Goal: Task Accomplishment & Management: Manage account settings

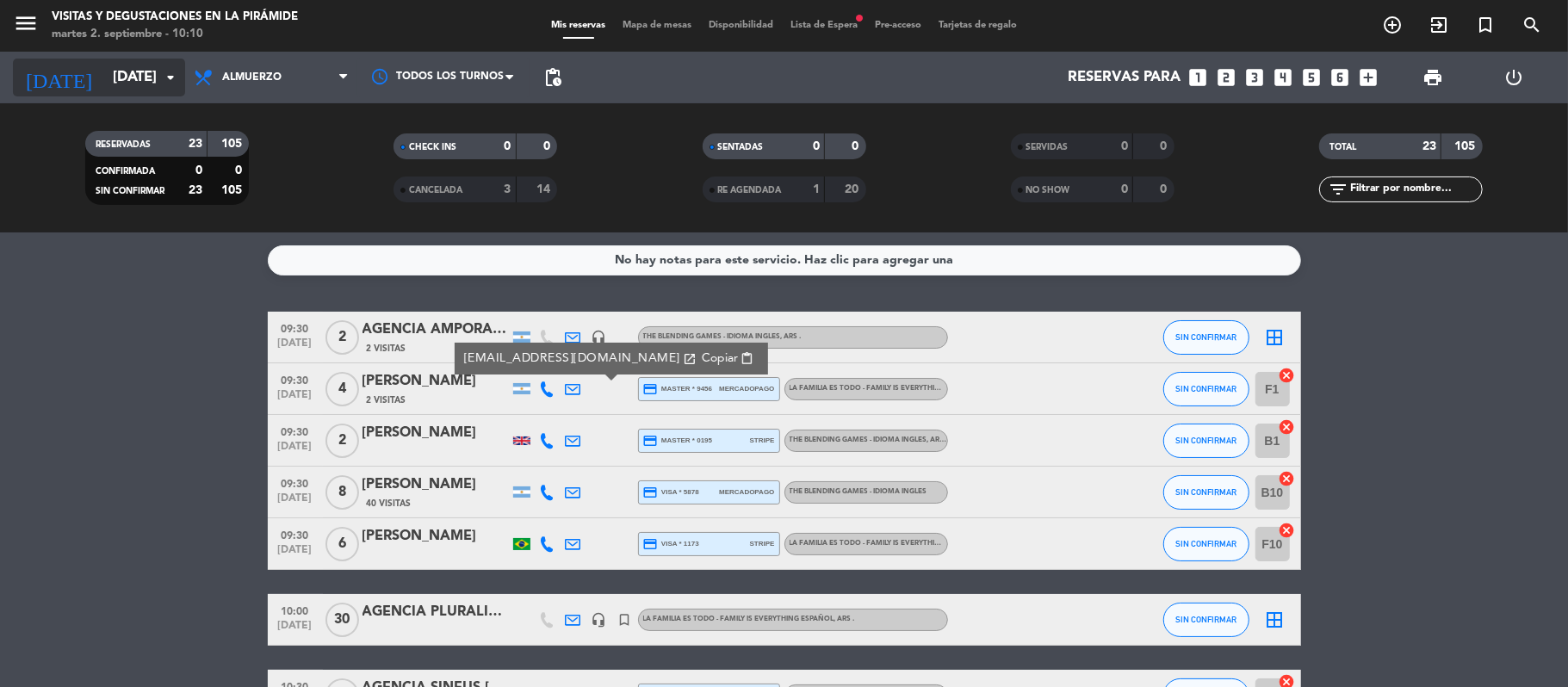
click at [121, 81] on input "[DATE]" at bounding box center [197, 78] width 186 height 34
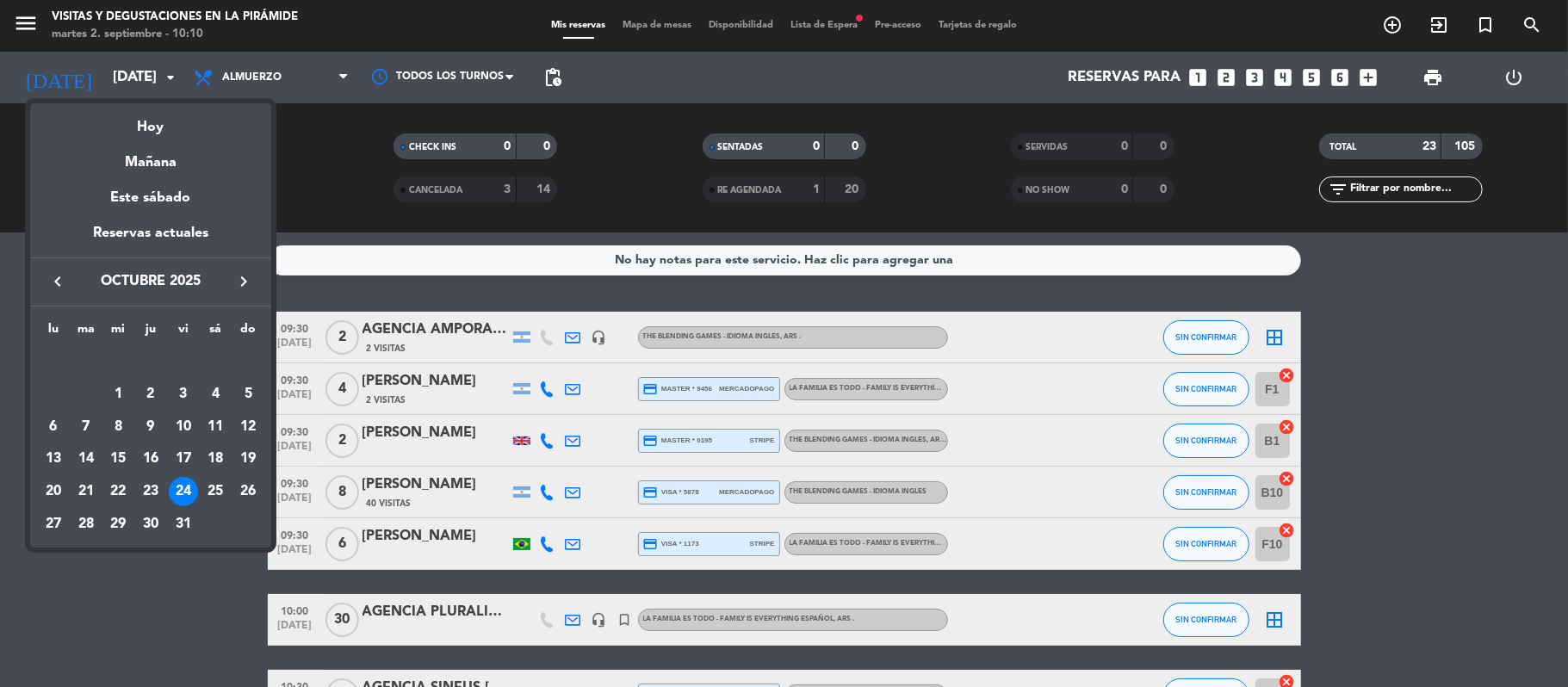
click at [167, 135] on div "Hoy" at bounding box center [150, 121] width 241 height 36
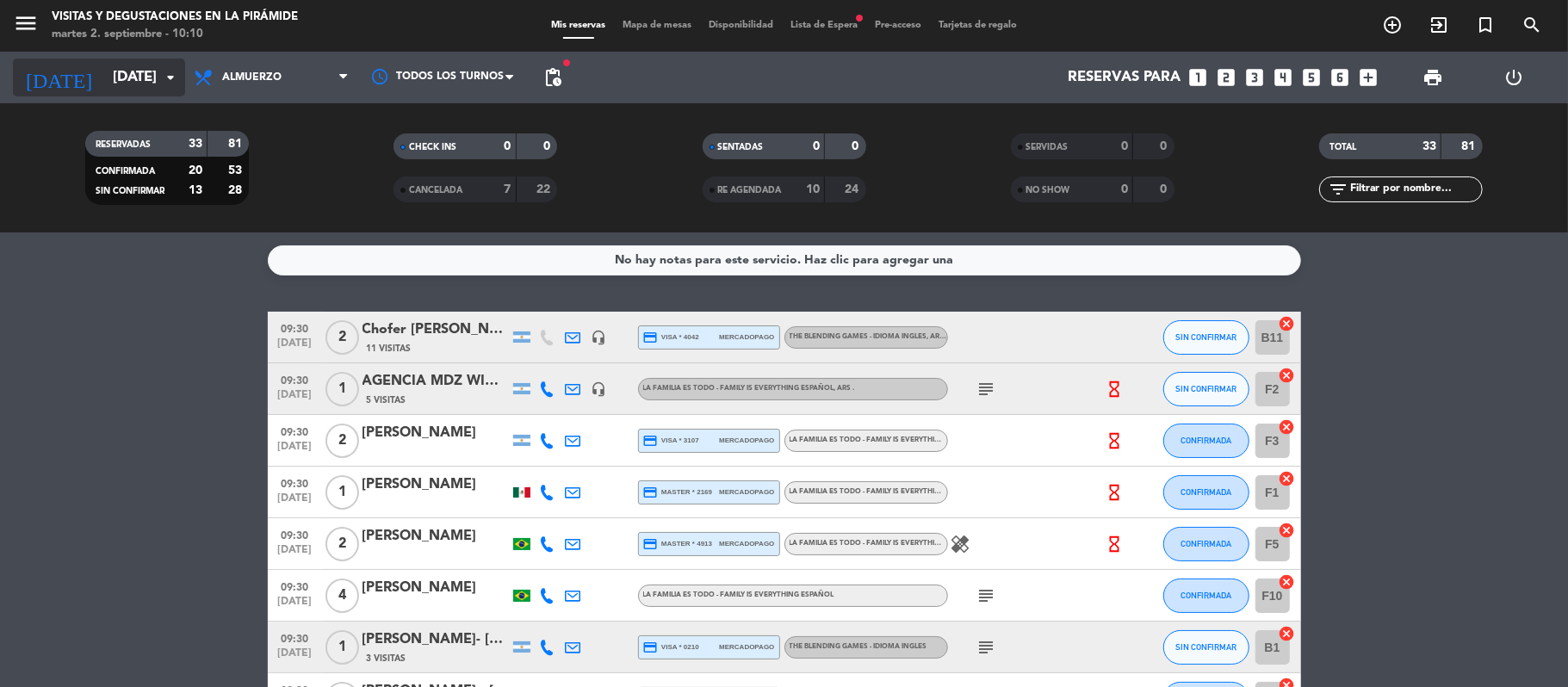
click at [135, 81] on input "[DATE]" at bounding box center [197, 78] width 186 height 34
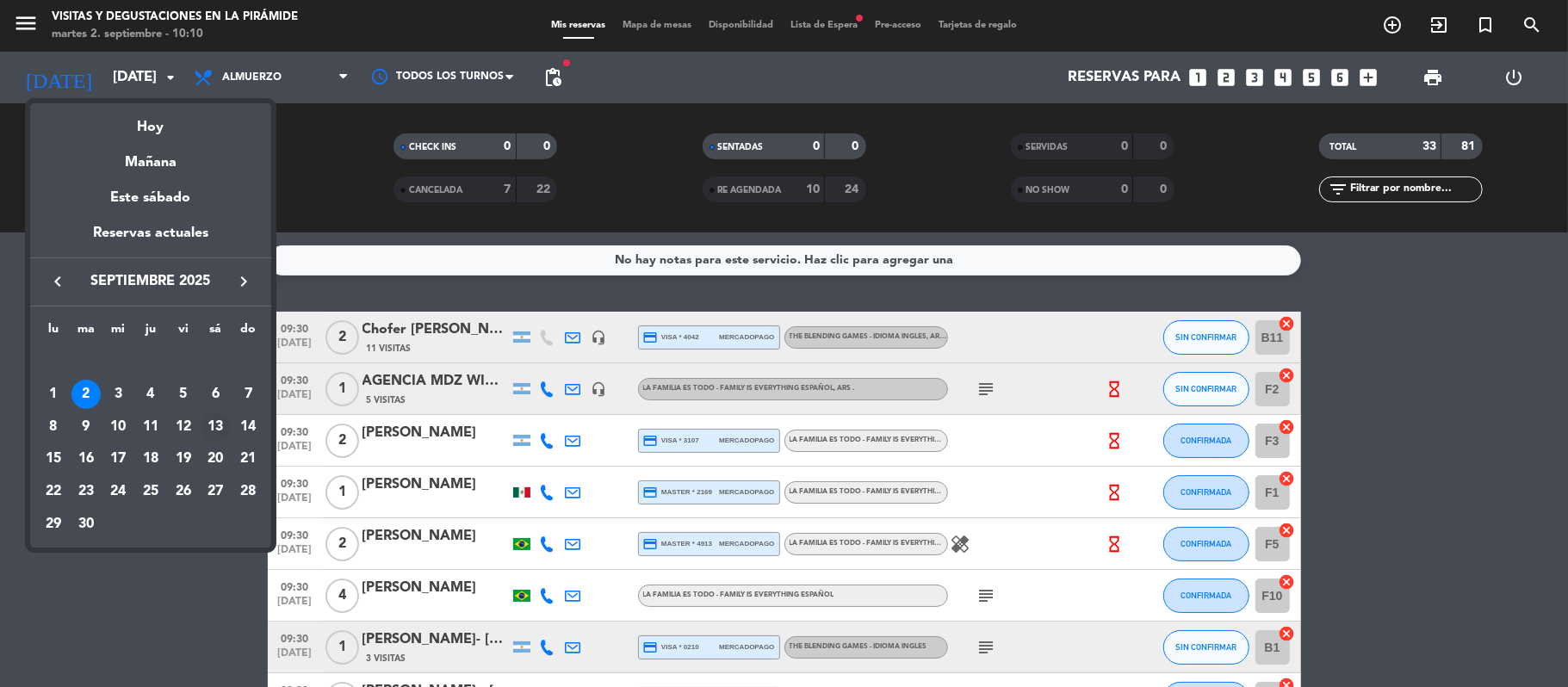
click at [219, 424] on div "13" at bounding box center [215, 427] width 30 height 30
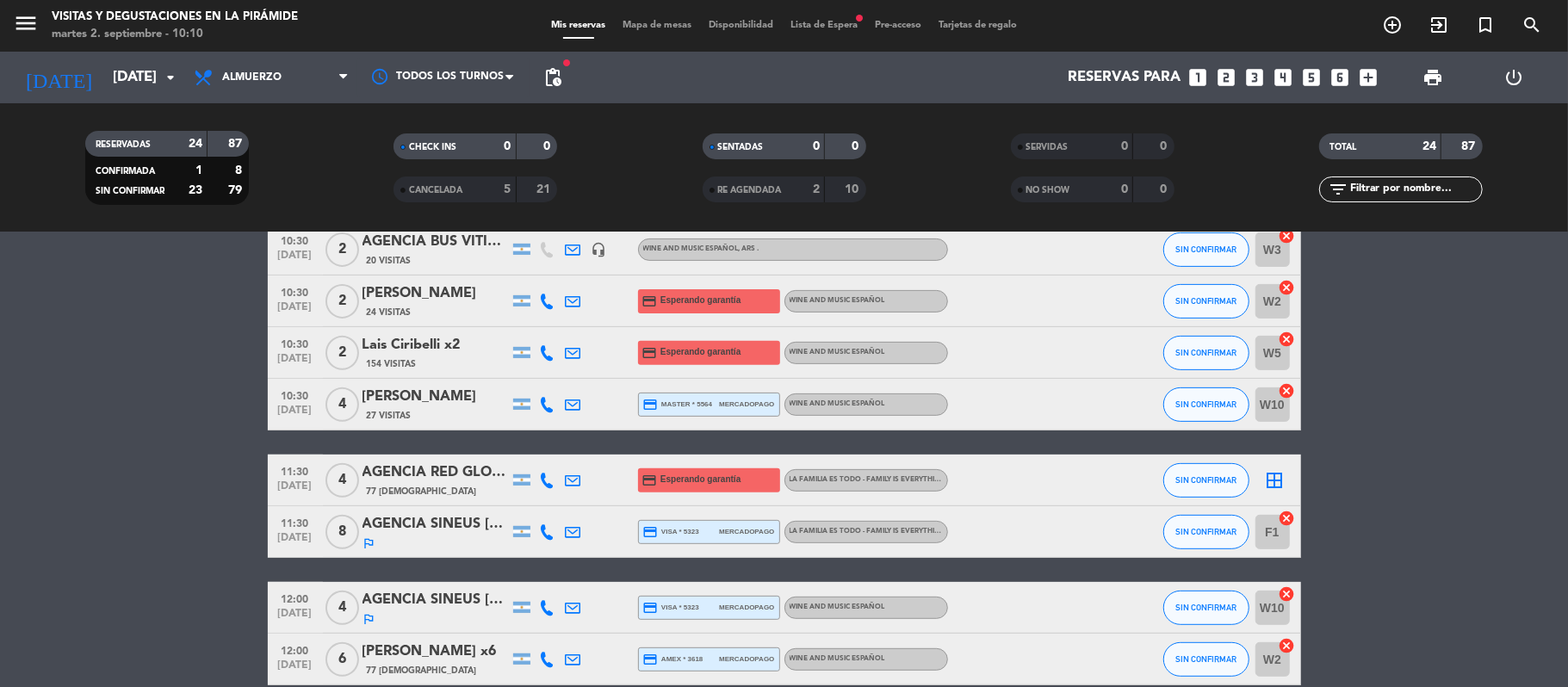
scroll to position [573, 0]
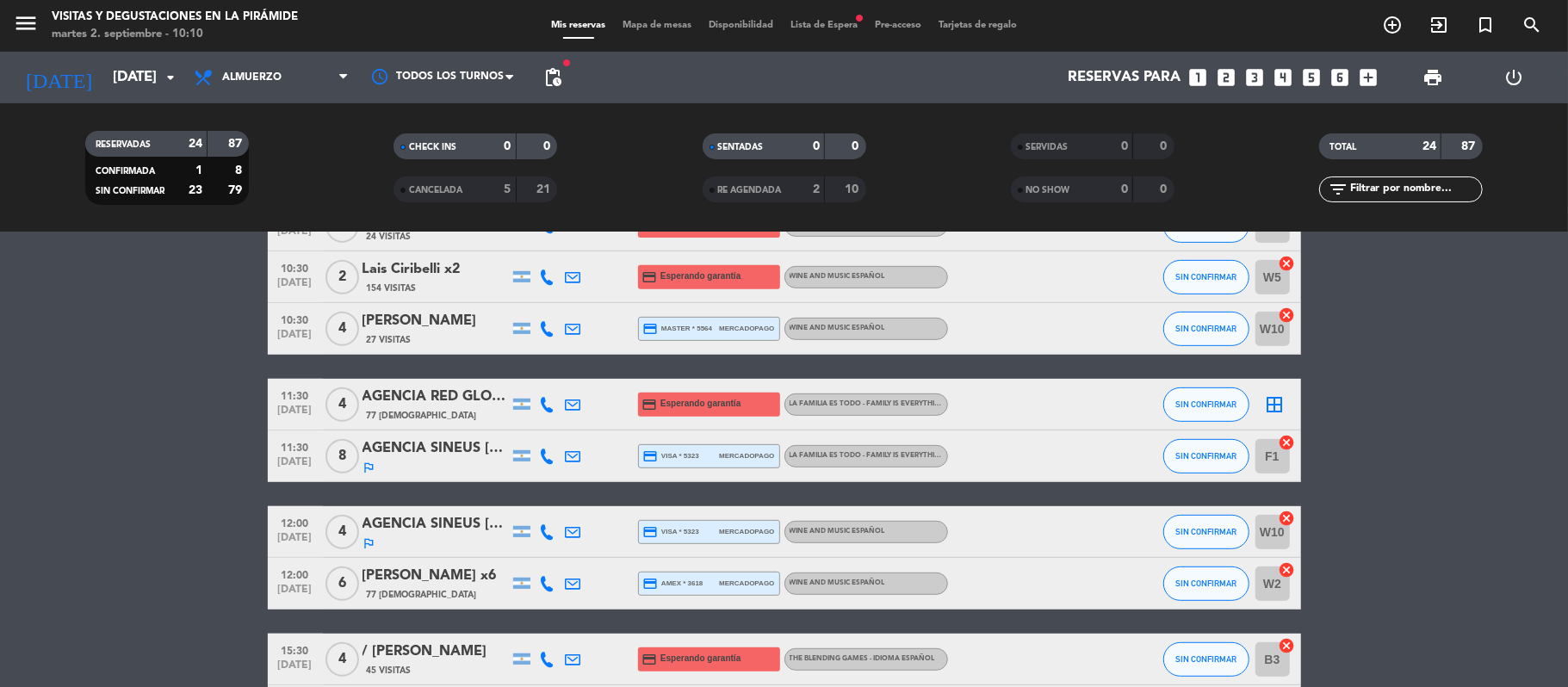
click at [563, 327] on div at bounding box center [573, 328] width 26 height 51
click at [572, 329] on icon at bounding box center [574, 329] width 16 height 16
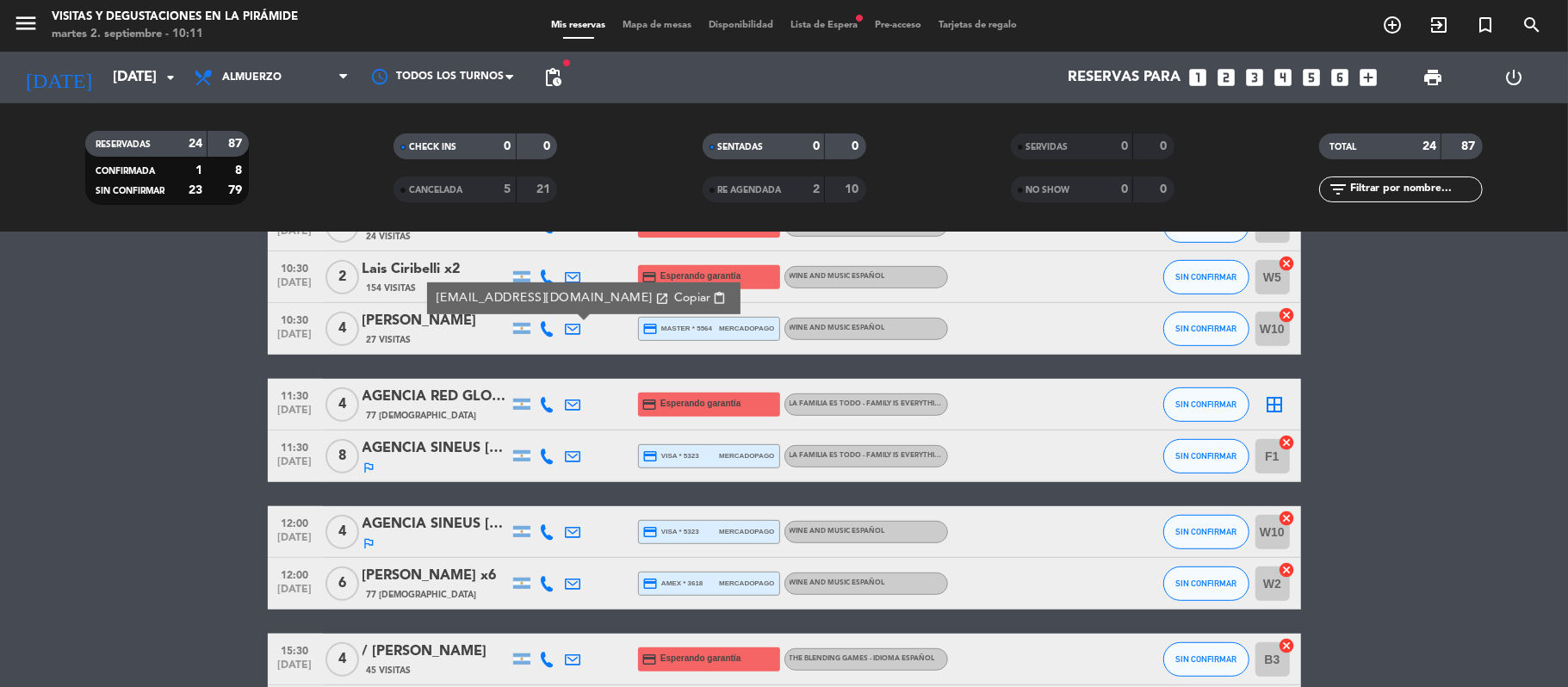
scroll to position [689, 0]
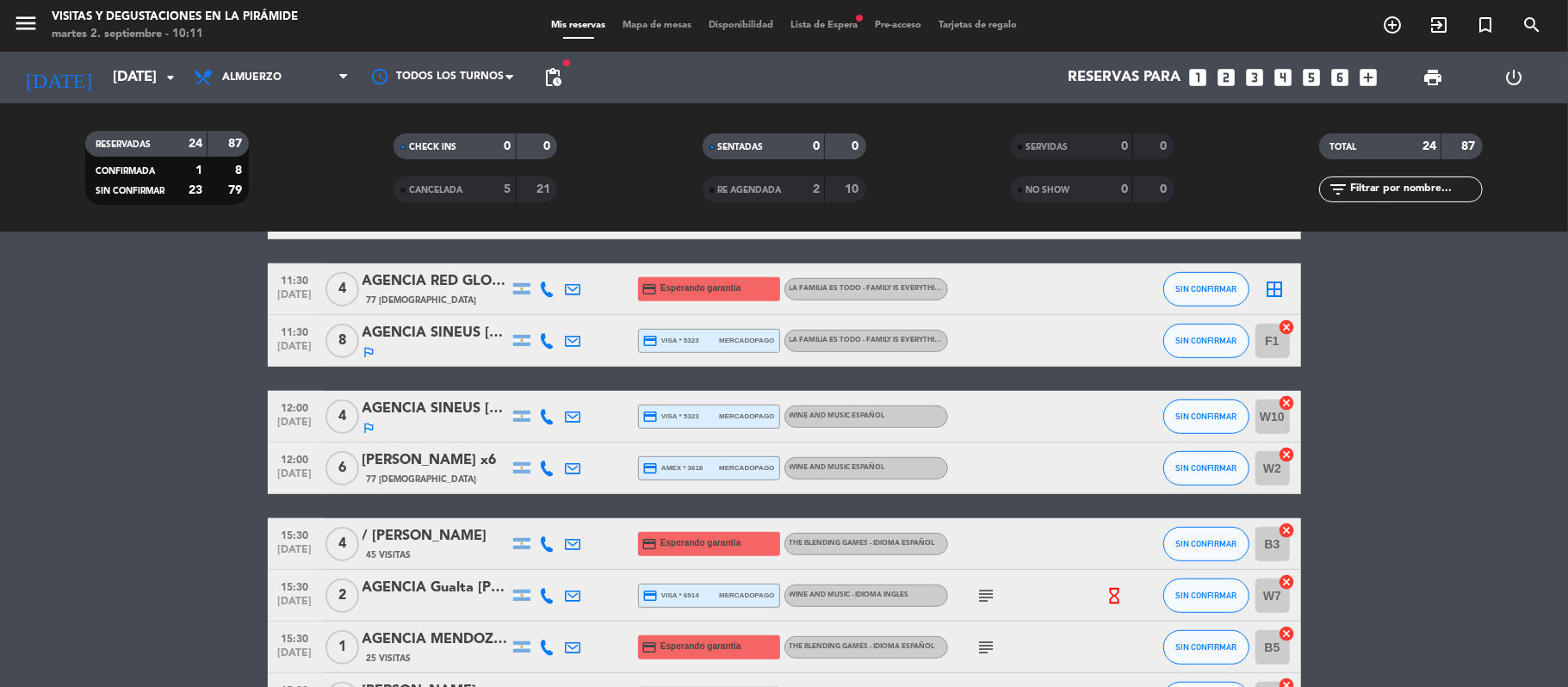
click at [579, 461] on icon at bounding box center [574, 469] width 16 height 16
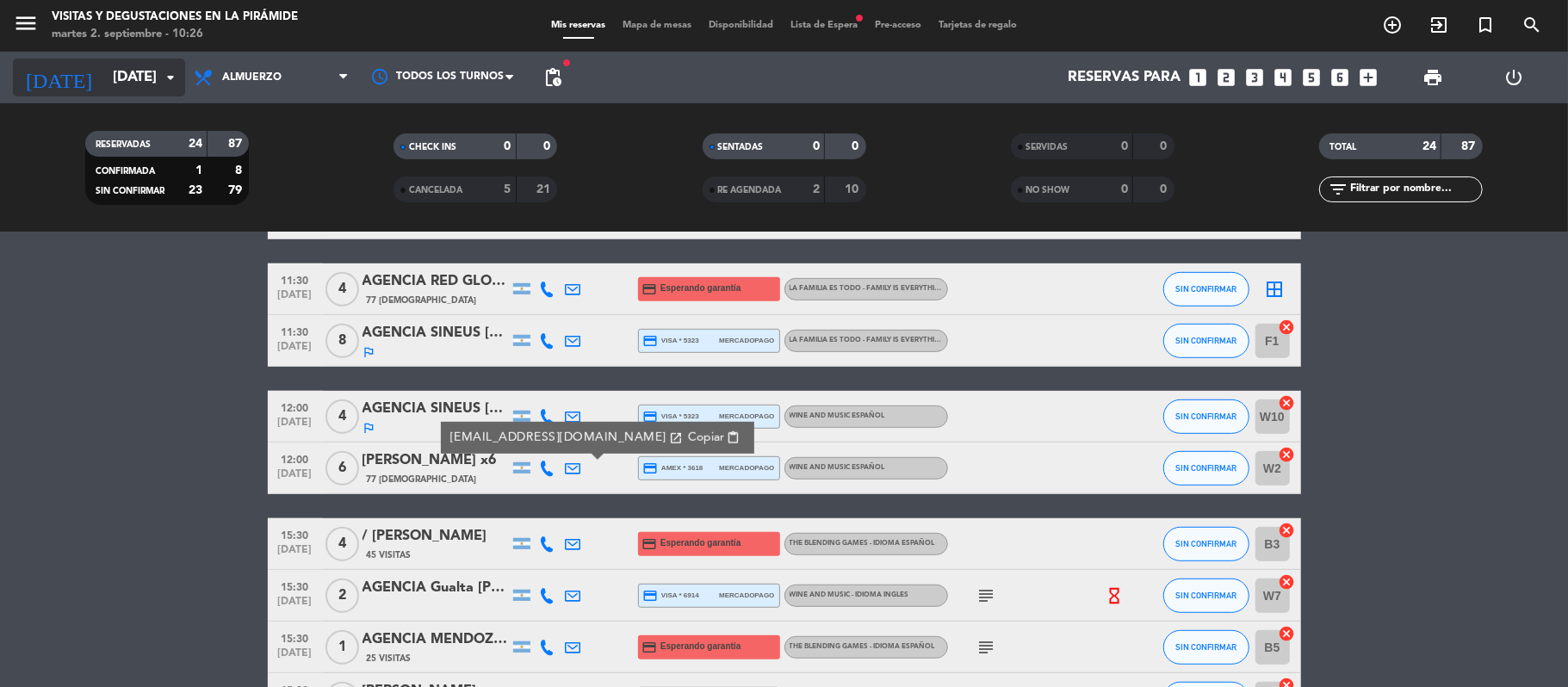
click at [136, 73] on input "[DATE]" at bounding box center [197, 78] width 186 height 34
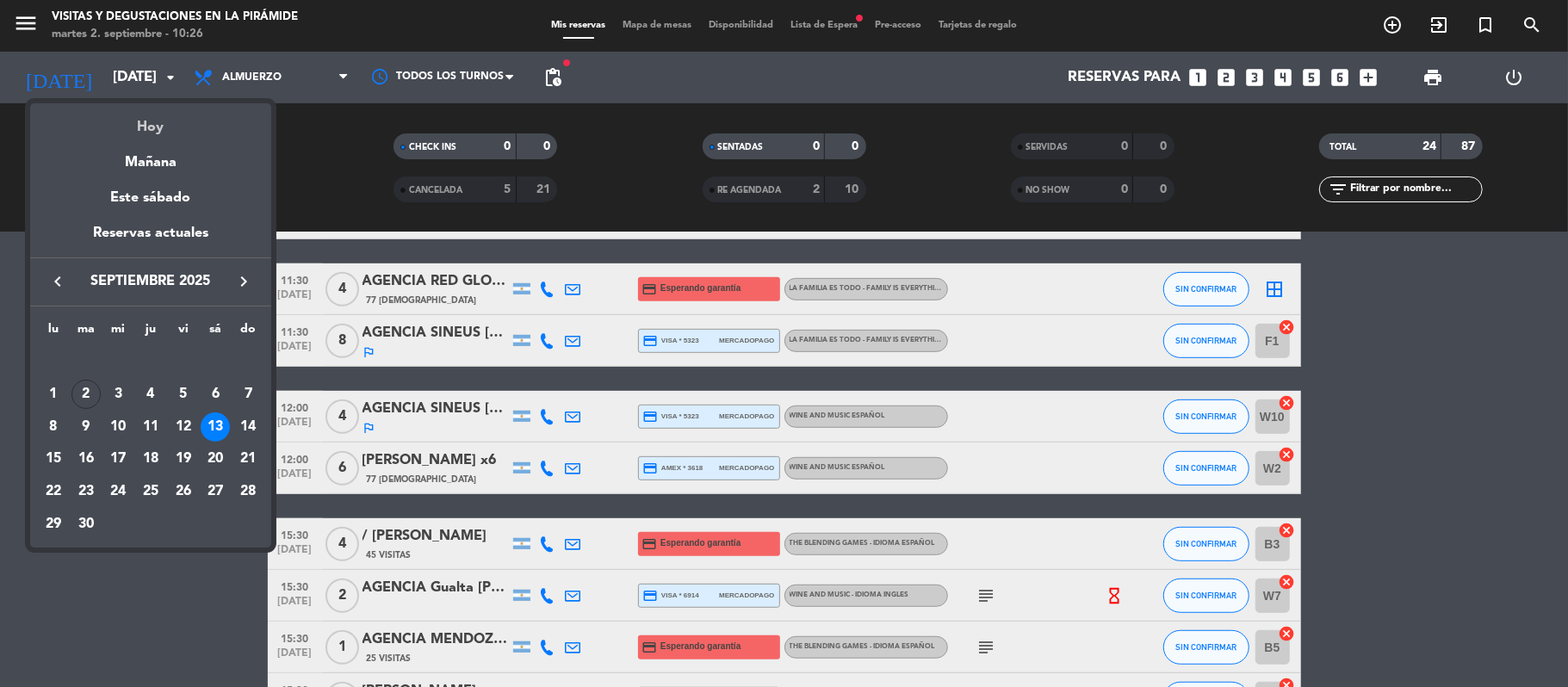
click at [161, 128] on div "Hoy" at bounding box center [150, 121] width 241 height 36
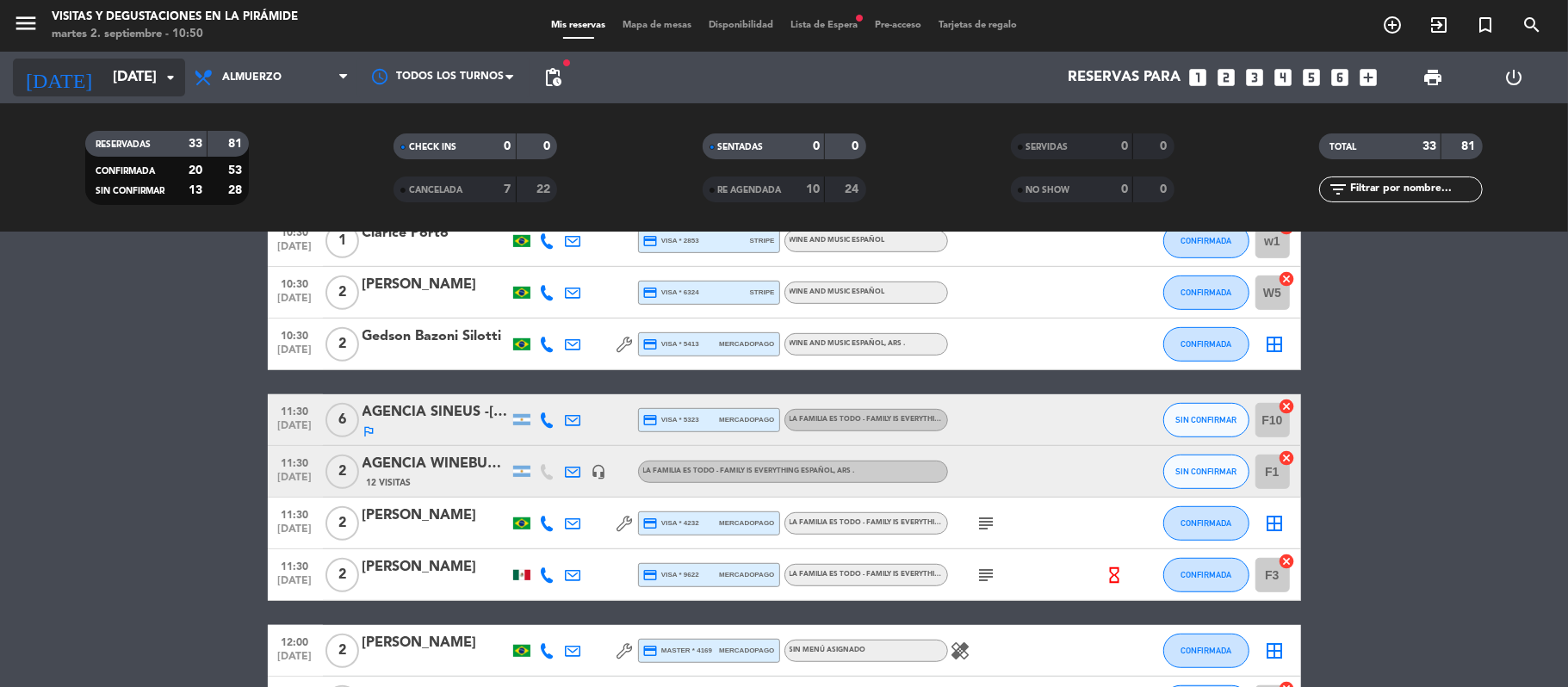
click at [125, 79] on input "[DATE]" at bounding box center [197, 78] width 186 height 34
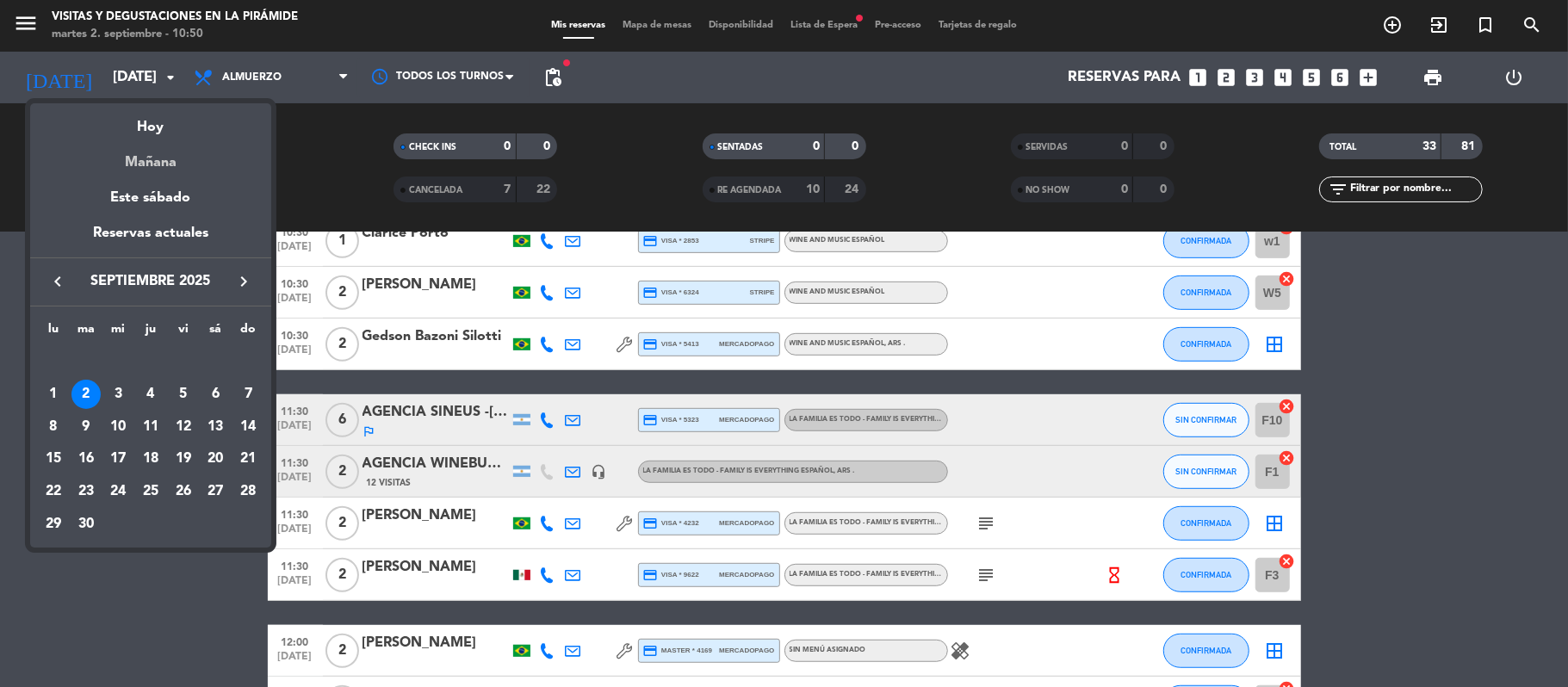
click at [150, 170] on div "Mañana" at bounding box center [150, 157] width 241 height 36
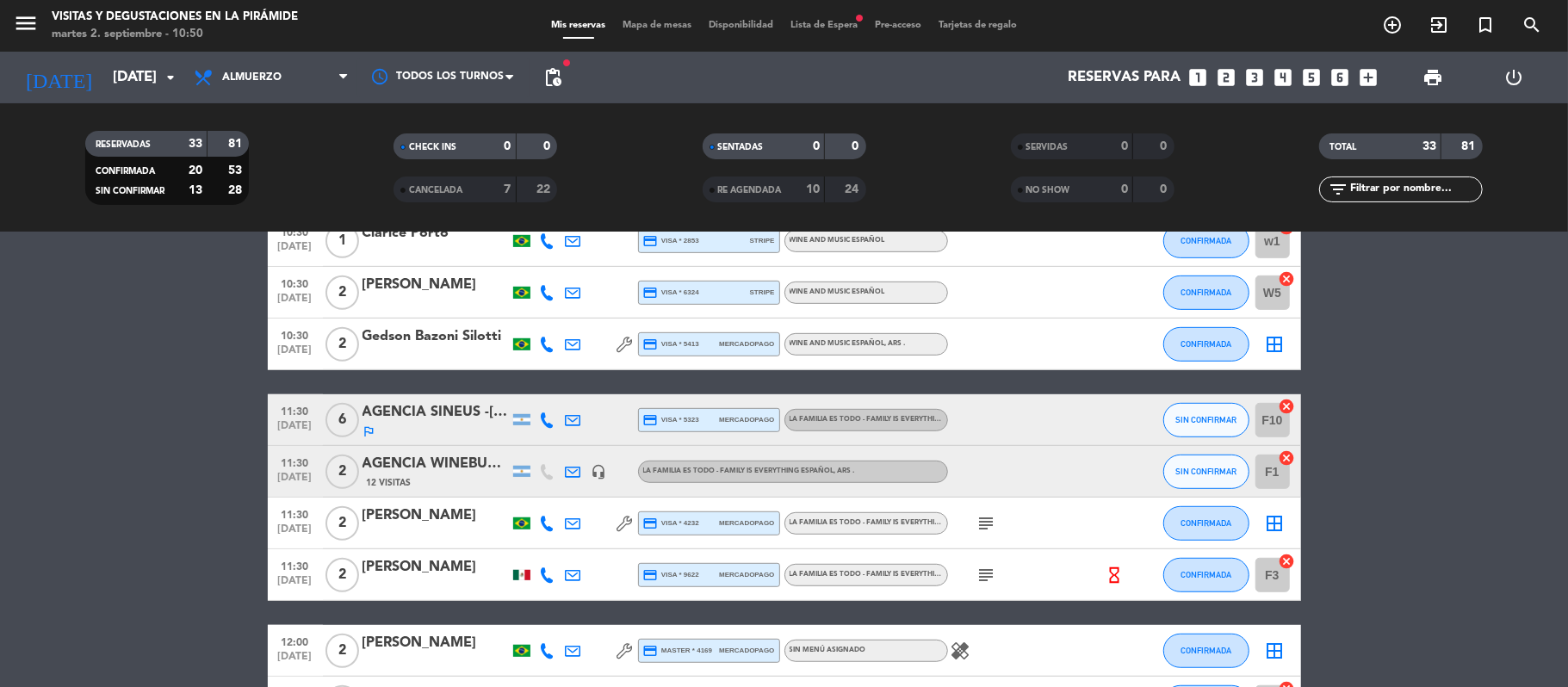
type input "[DATE]"
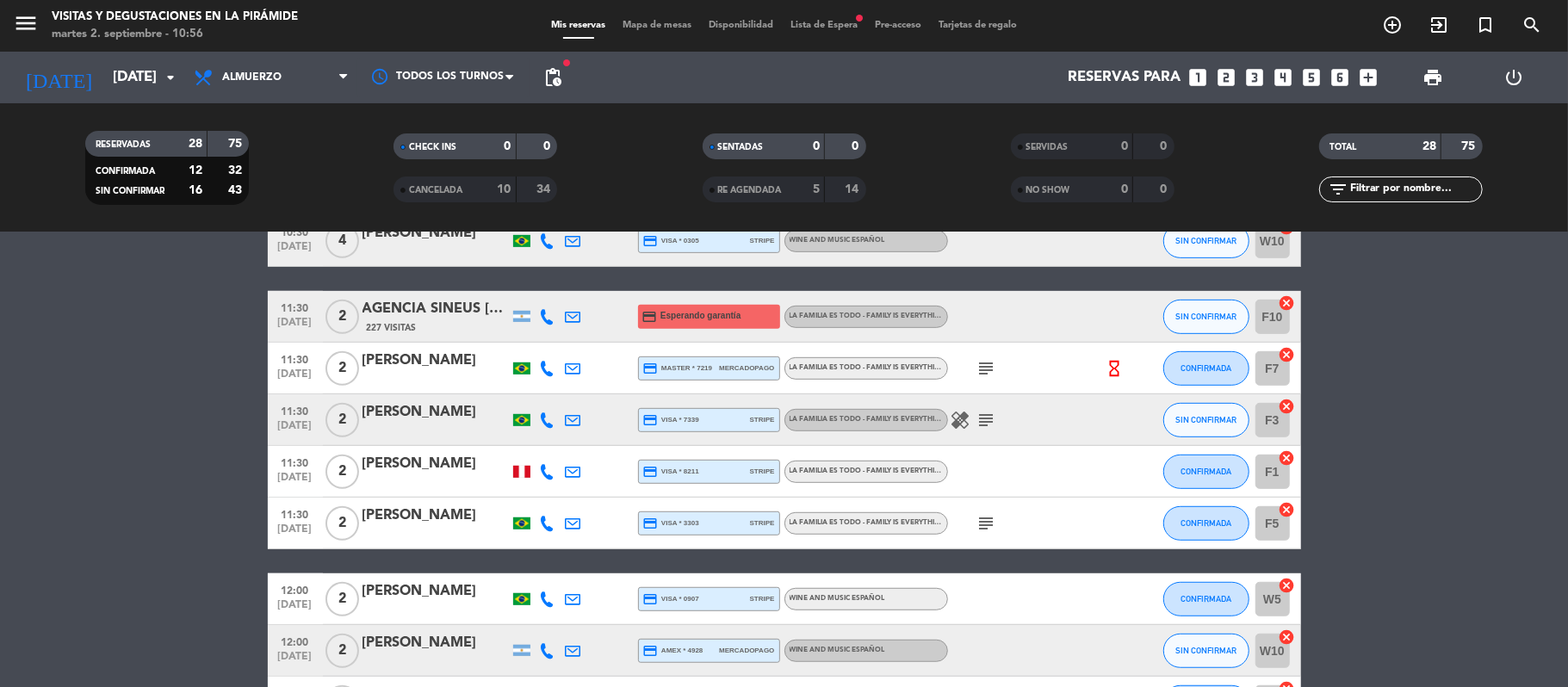
click at [1369, 186] on input "text" at bounding box center [1414, 189] width 134 height 19
click at [173, 408] on bookings-row "09:30 [DATE] 2 [PERSON_NAME] credit_card master * 8412 stripe La Familia es Tod…" at bounding box center [784, 406] width 1568 height 1567
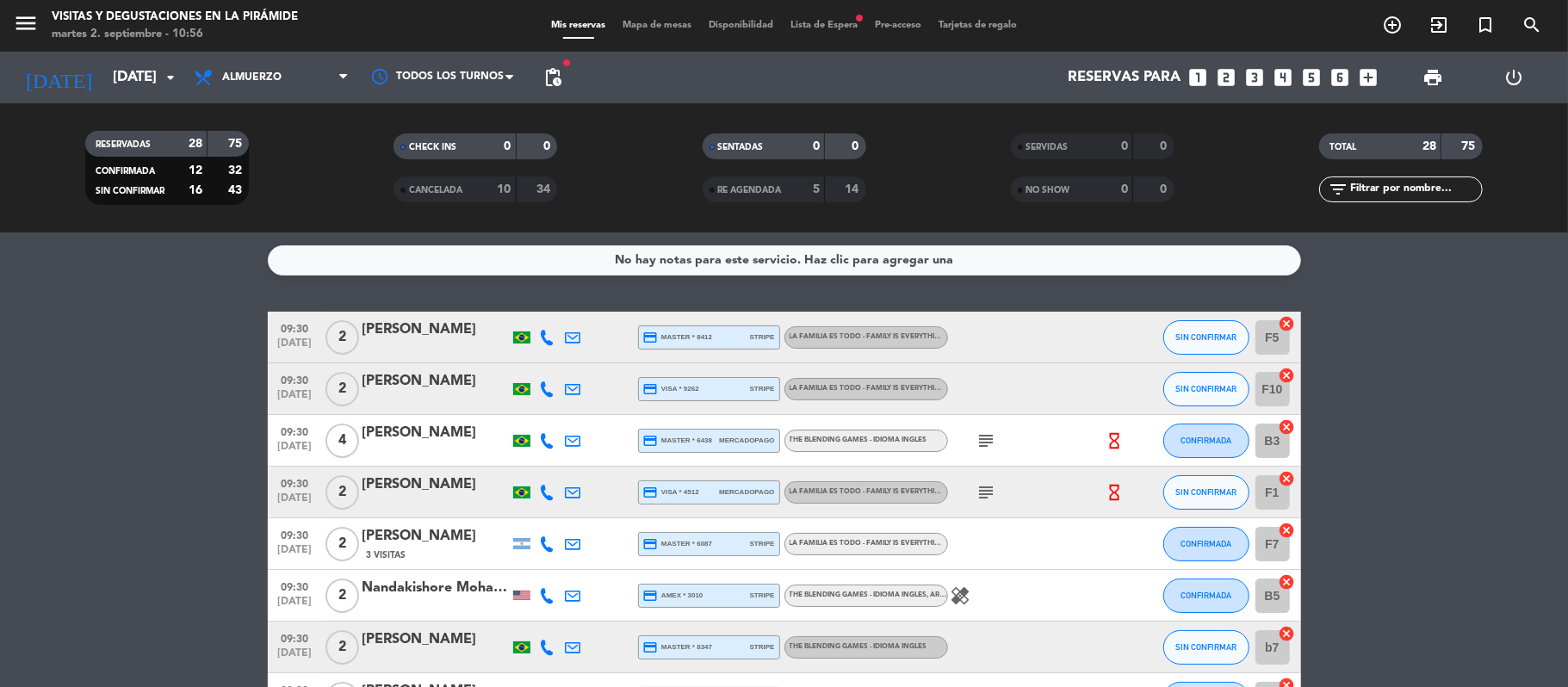
scroll to position [115, 0]
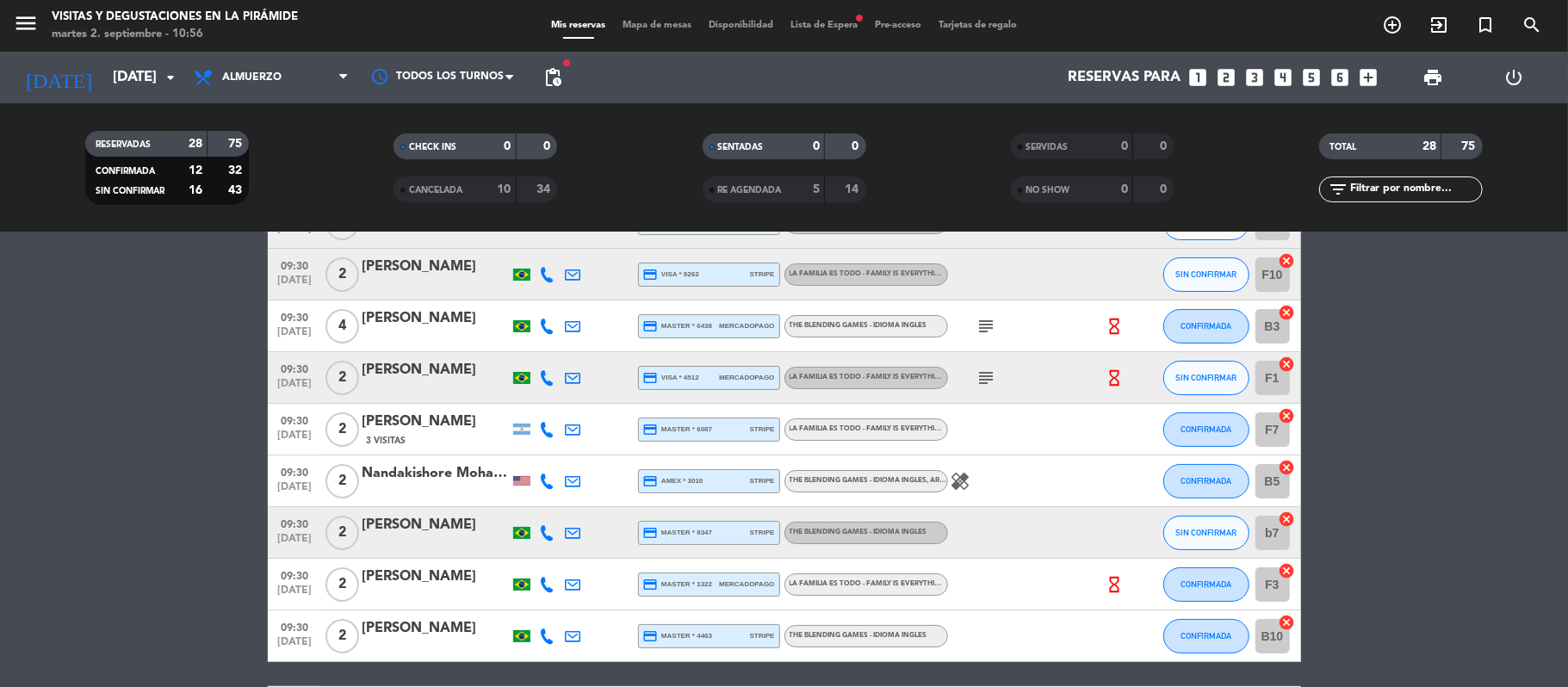
click at [570, 424] on icon at bounding box center [574, 430] width 16 height 16
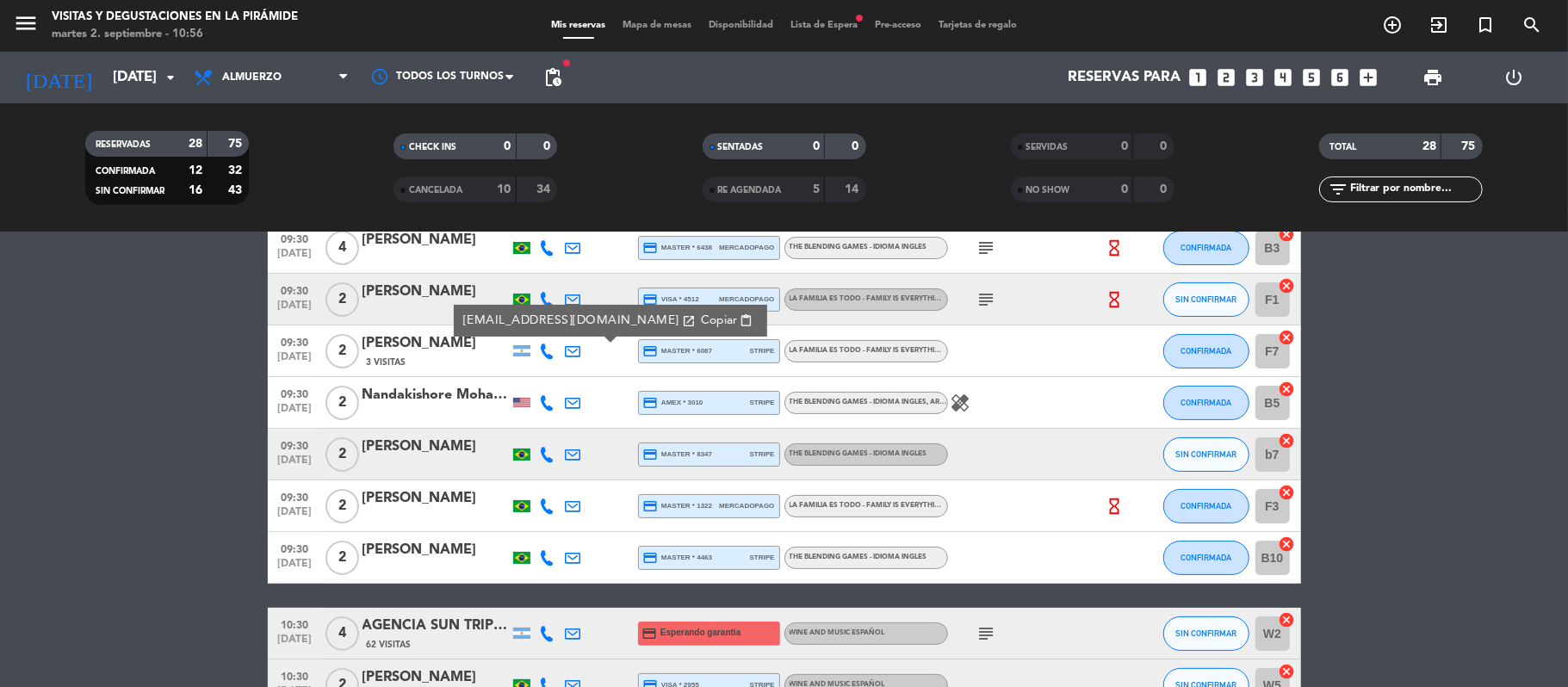
scroll to position [229, 0]
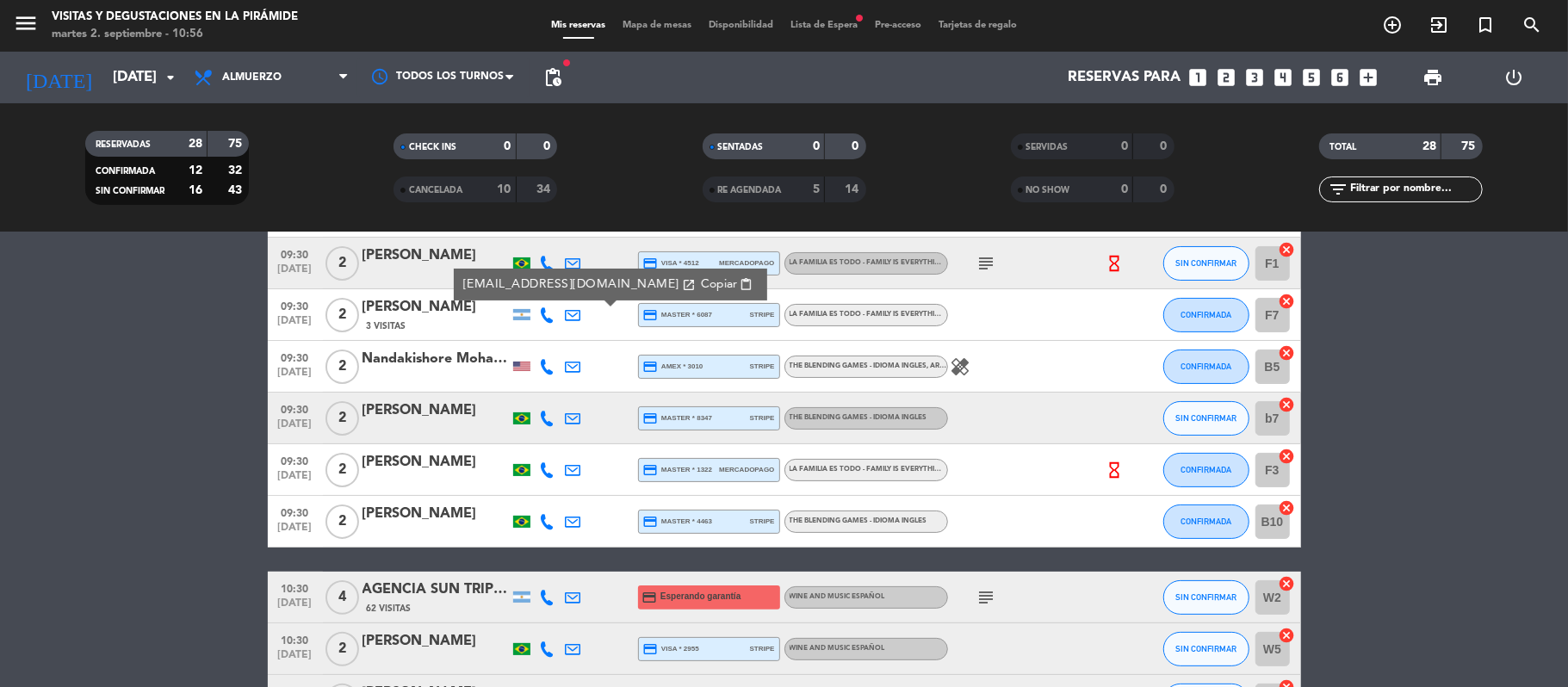
click at [554, 364] on div at bounding box center [547, 366] width 26 height 51
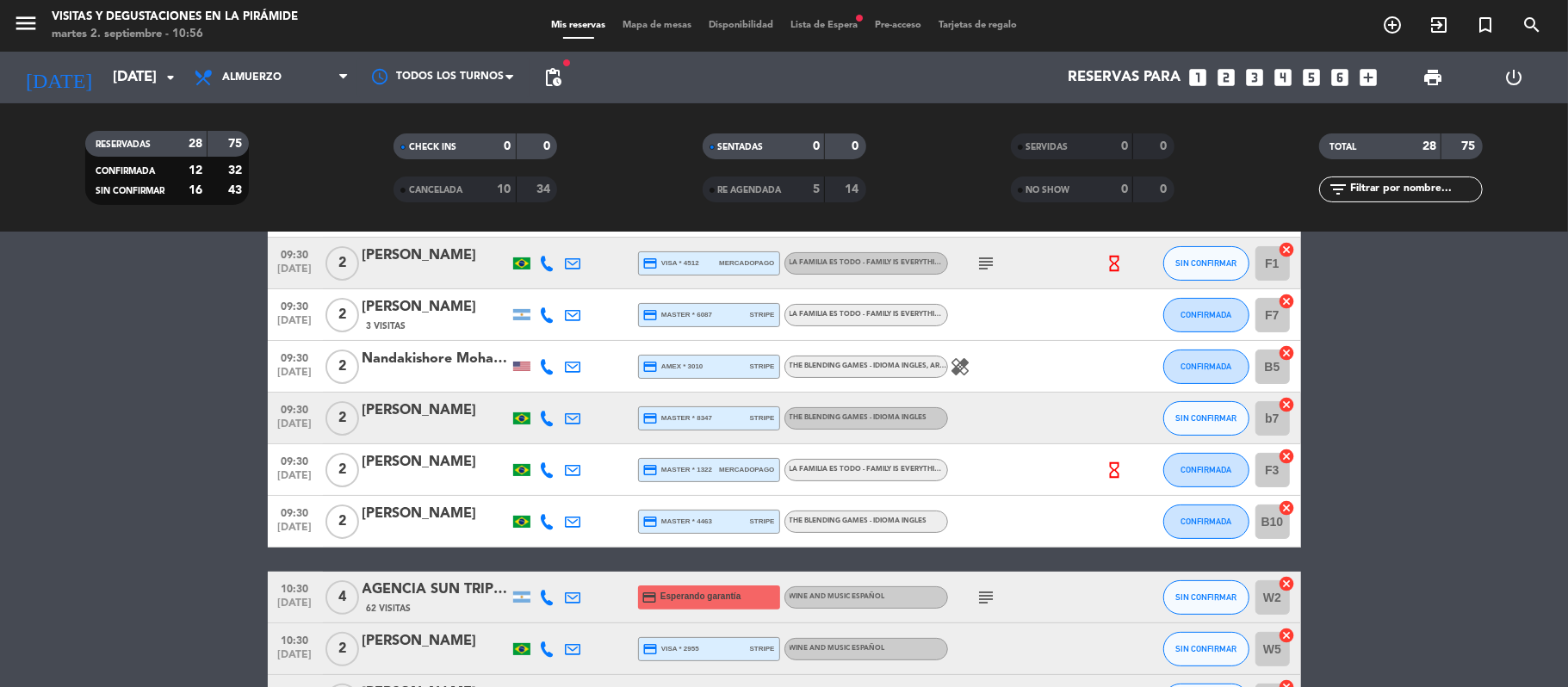
click at [561, 374] on div at bounding box center [573, 366] width 26 height 51
click at [559, 362] on div at bounding box center [547, 366] width 26 height 51
click at [566, 363] on div at bounding box center [573, 366] width 26 height 51
click at [573, 365] on icon at bounding box center [574, 367] width 16 height 16
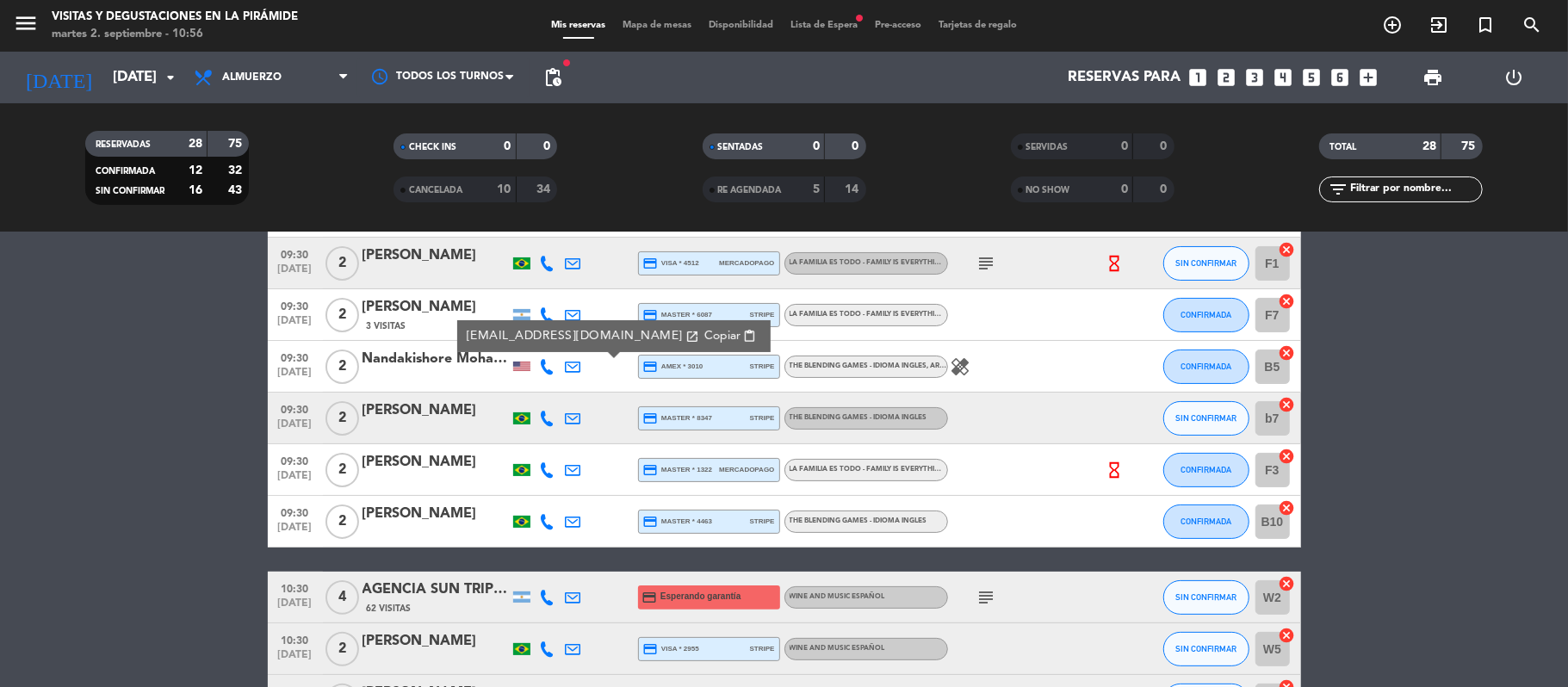
click at [435, 370] on div "Nandakishore Mohanram" at bounding box center [436, 359] width 147 height 23
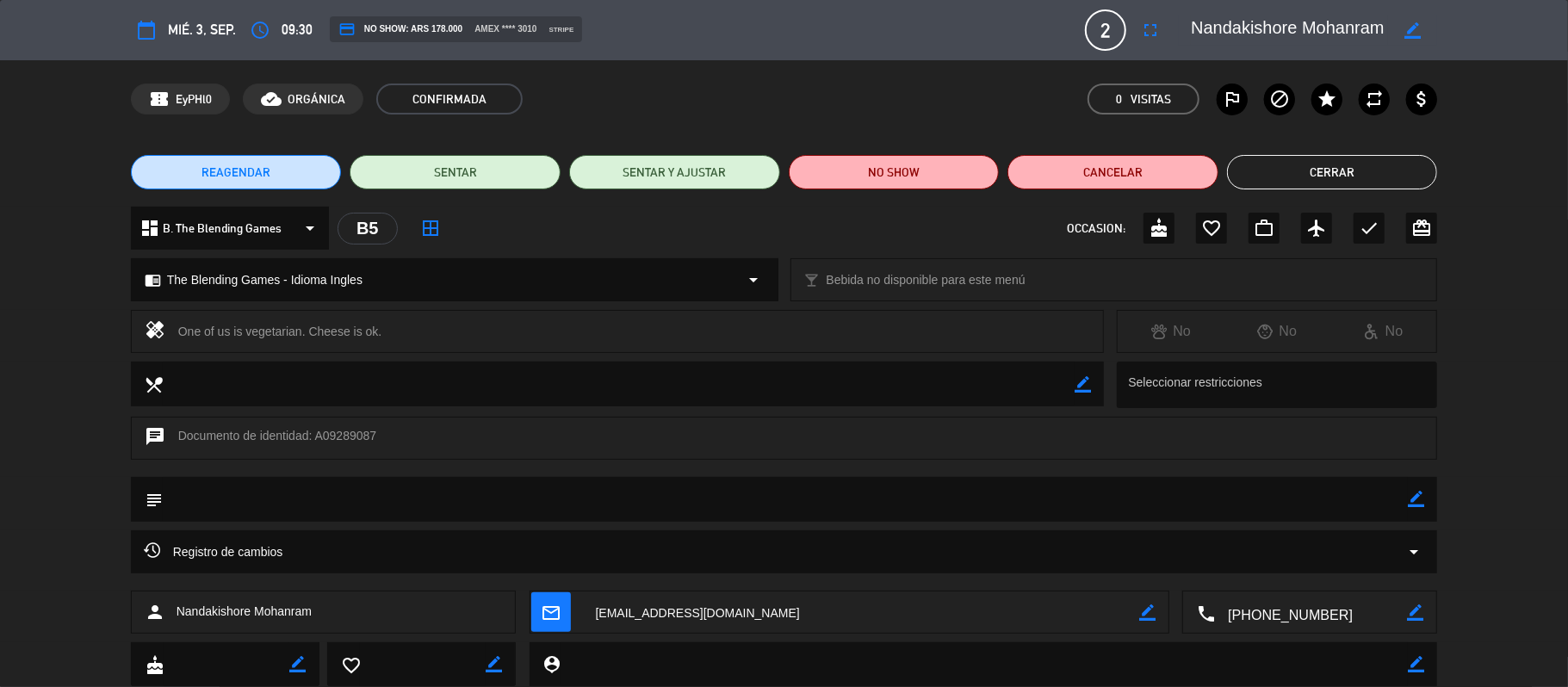
click at [1305, 176] on button "Cerrar" at bounding box center [1332, 172] width 211 height 35
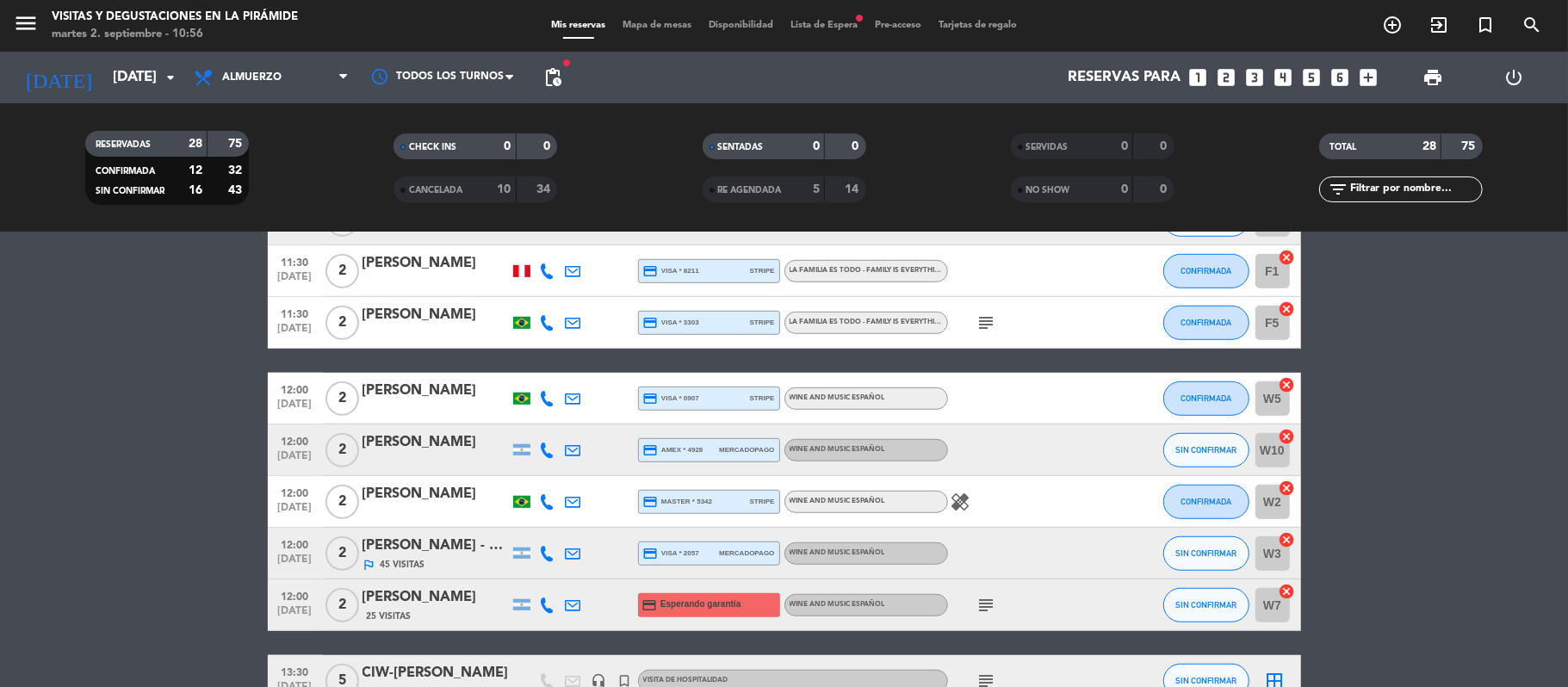
scroll to position [1033, 0]
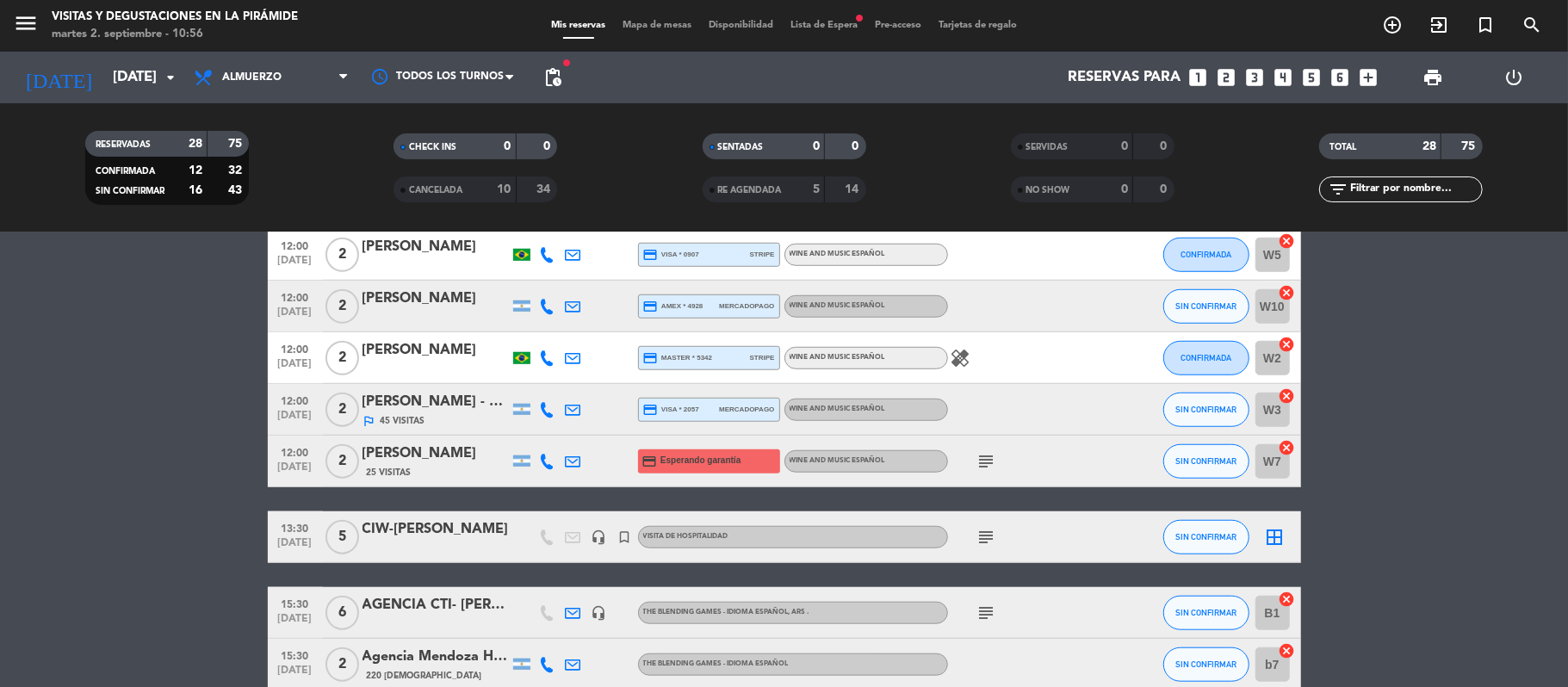
click at [577, 462] on icon at bounding box center [574, 462] width 16 height 16
click at [978, 460] on icon "subject" at bounding box center [986, 461] width 21 height 21
click at [422, 462] on div "[PERSON_NAME]" at bounding box center [436, 453] width 147 height 23
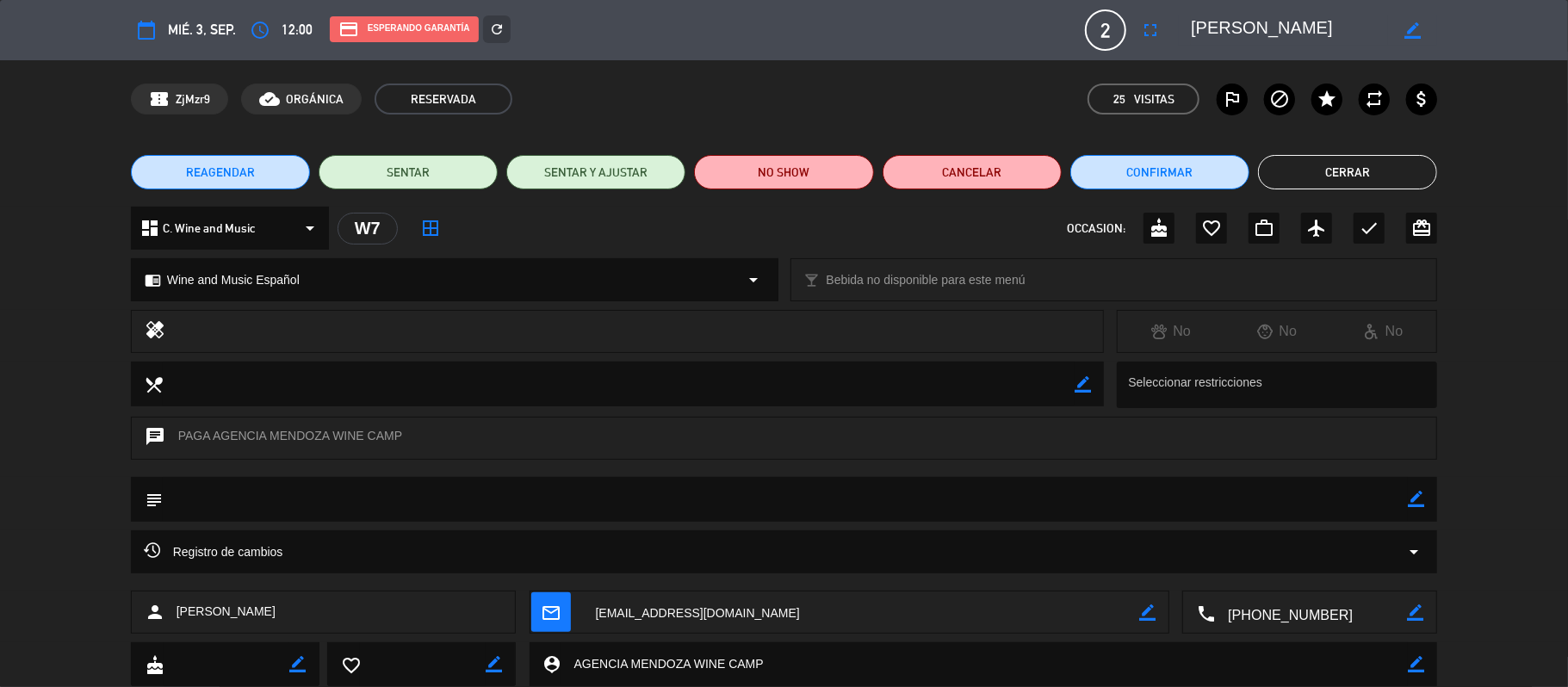
click at [1411, 32] on icon "border_color" at bounding box center [1412, 31] width 17 height 17
click at [1192, 30] on textarea at bounding box center [1288, 30] width 197 height 31
type textarea "AGENCIA MENDOZA WINE CAMP [PERSON_NAME]"
click at [1412, 33] on icon at bounding box center [1412, 31] width 17 height 17
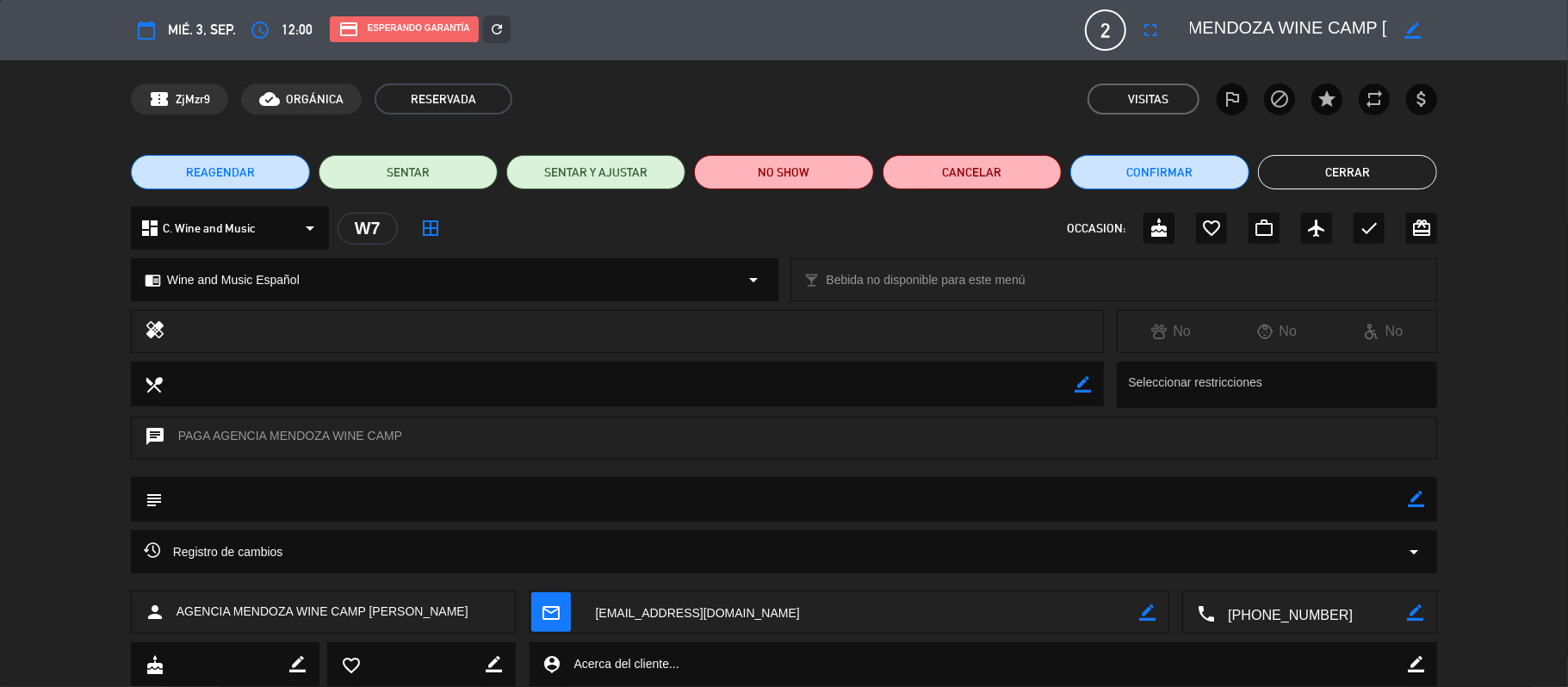
click at [1280, 171] on button "Cerrar" at bounding box center [1347, 172] width 179 height 35
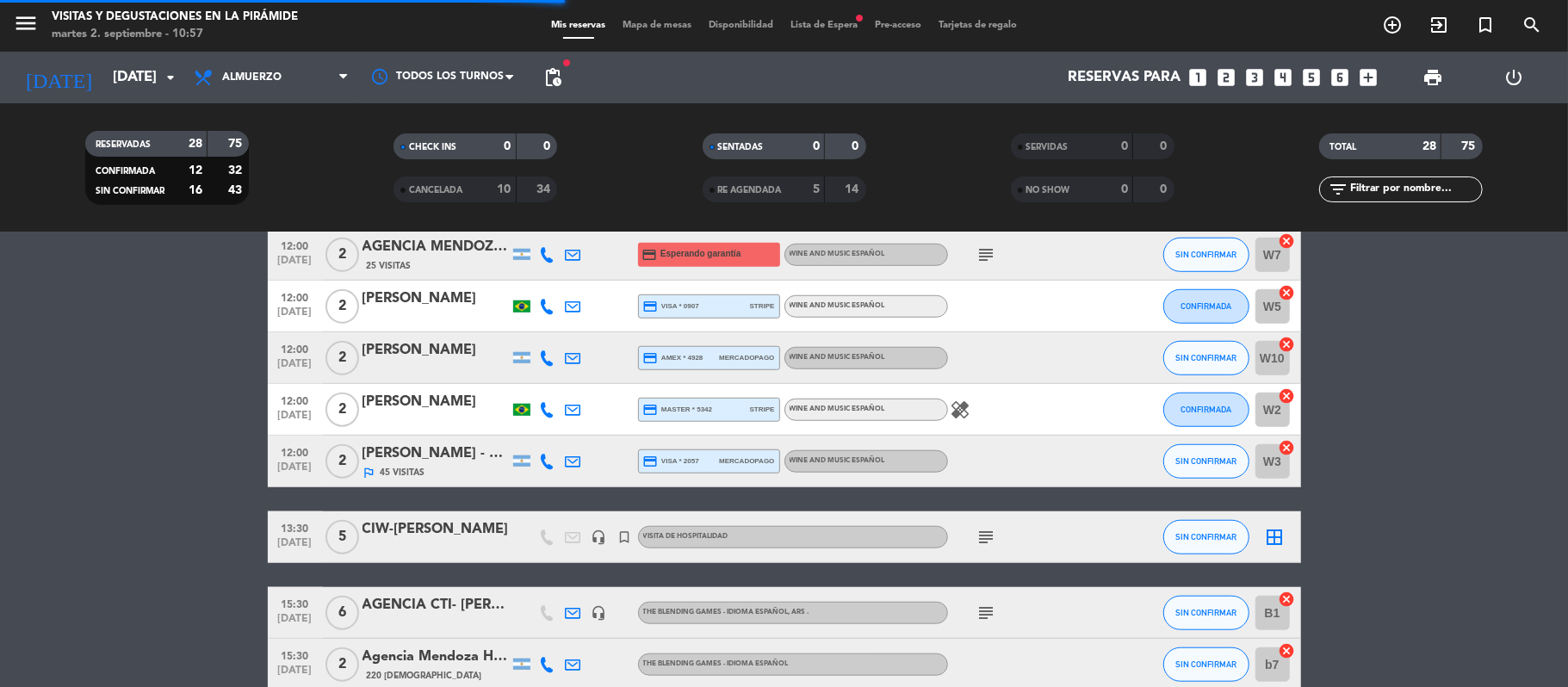
click at [573, 403] on icon at bounding box center [574, 410] width 16 height 16
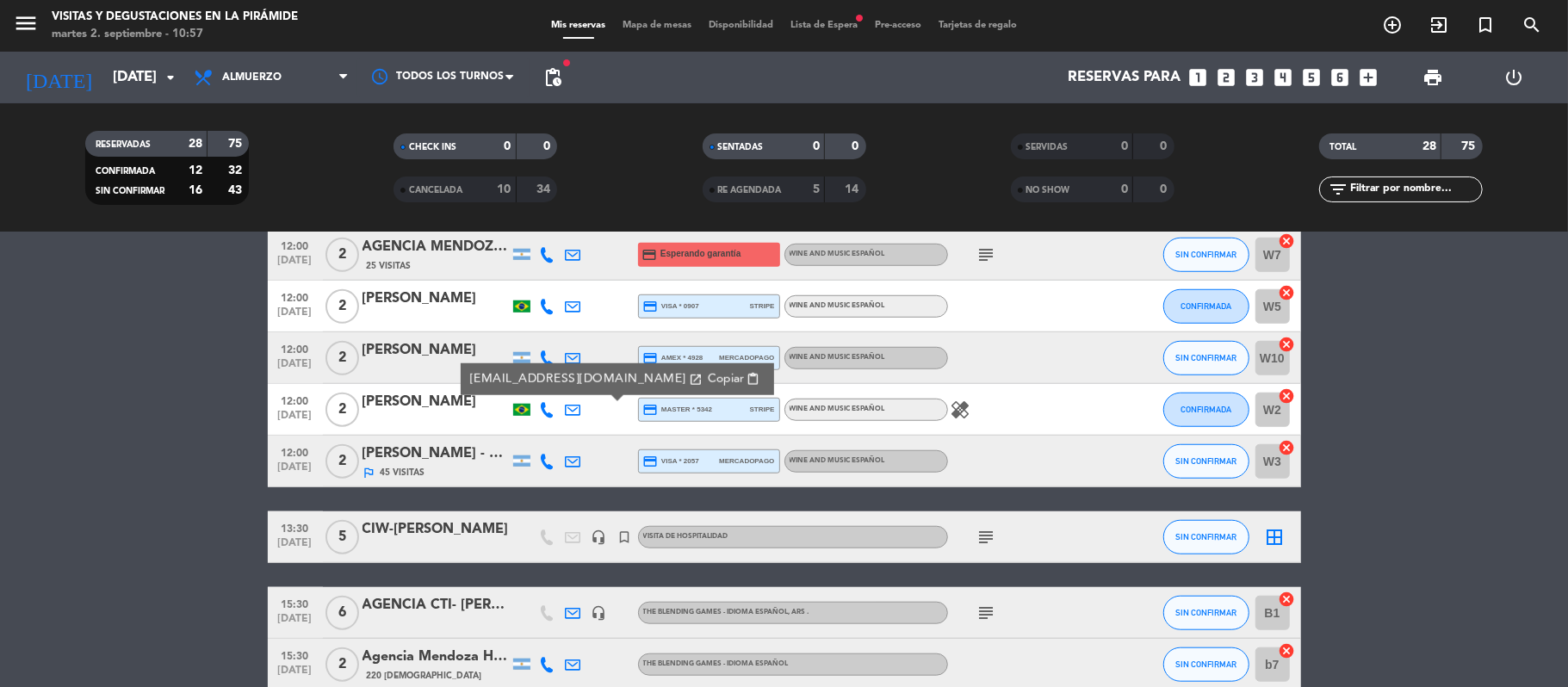
click at [573, 462] on icon at bounding box center [574, 462] width 16 height 16
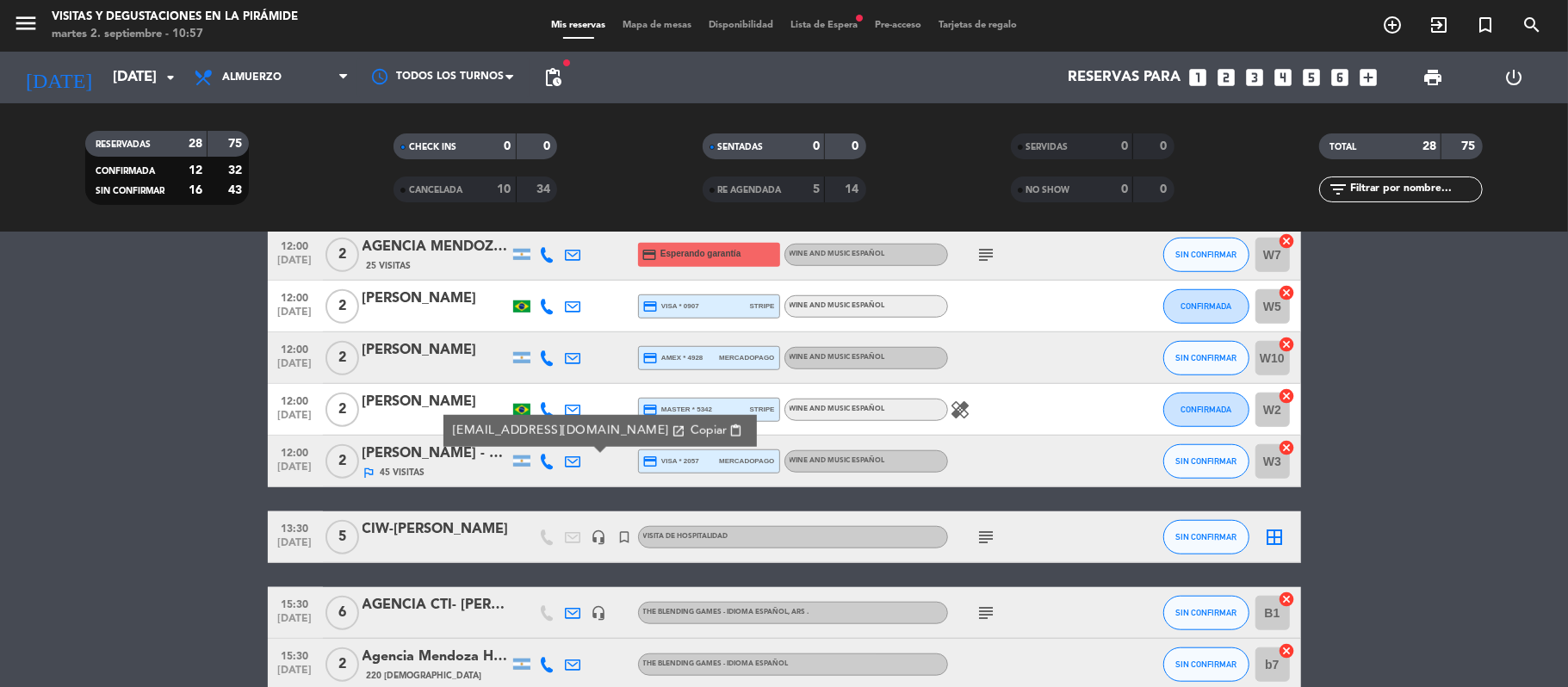
click at [432, 473] on div "outlined_flag 45 Visitas" at bounding box center [436, 472] width 147 height 15
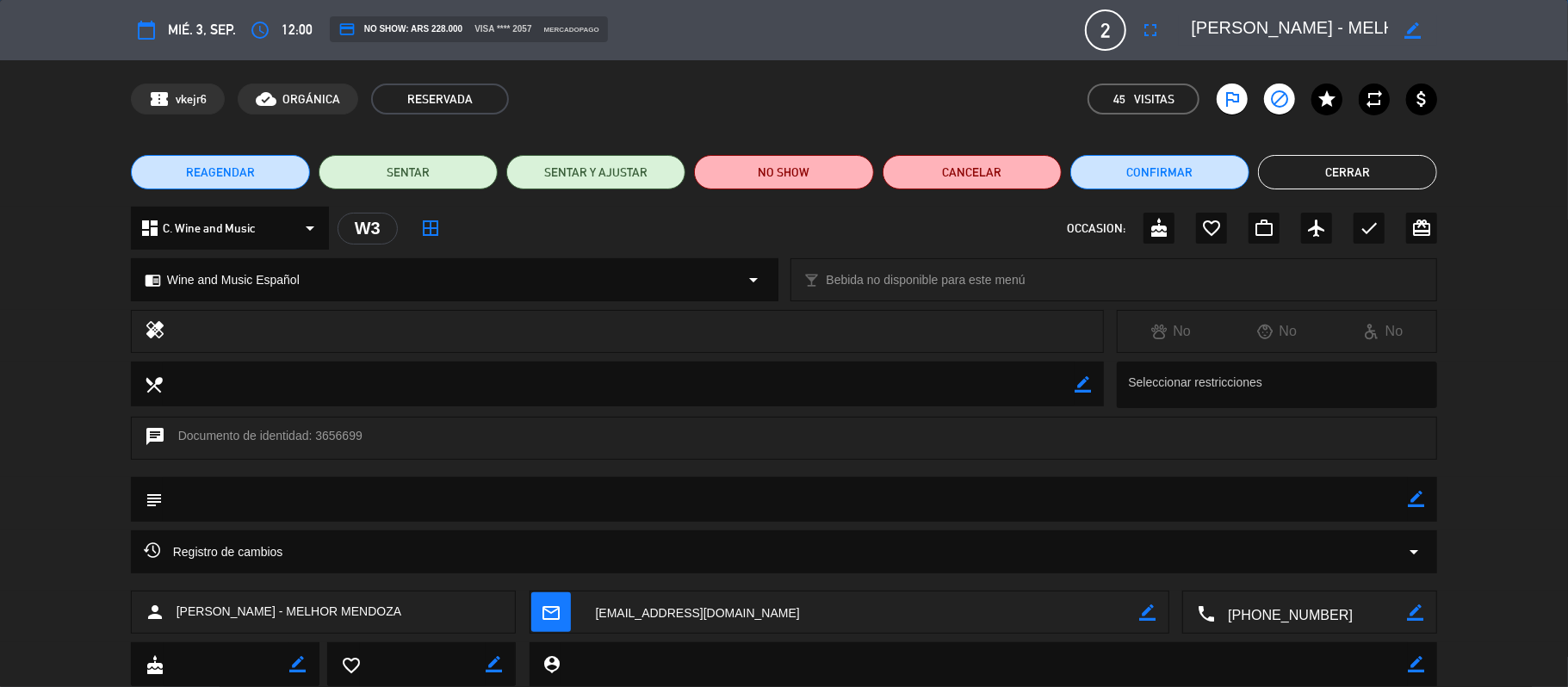
click at [1371, 175] on button "Cerrar" at bounding box center [1347, 172] width 179 height 35
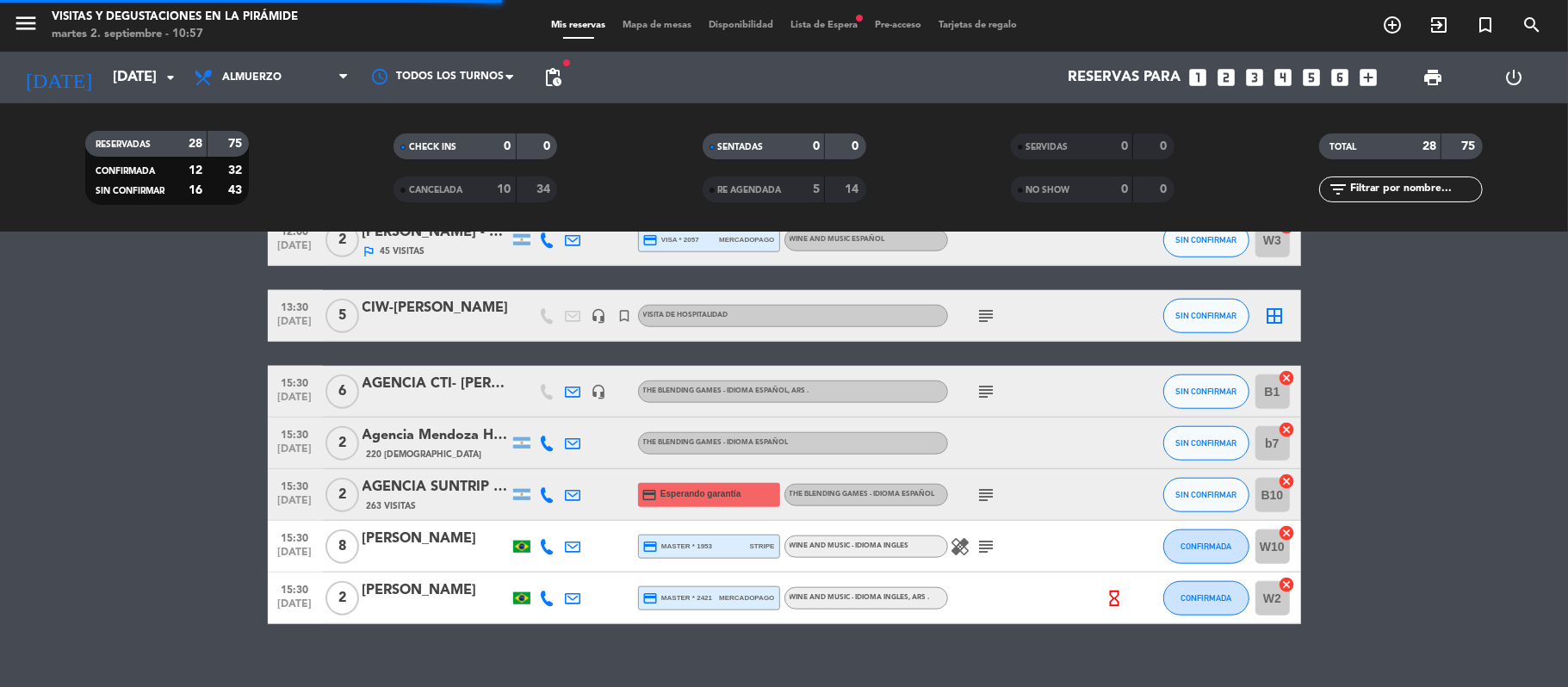
scroll to position [1276, 0]
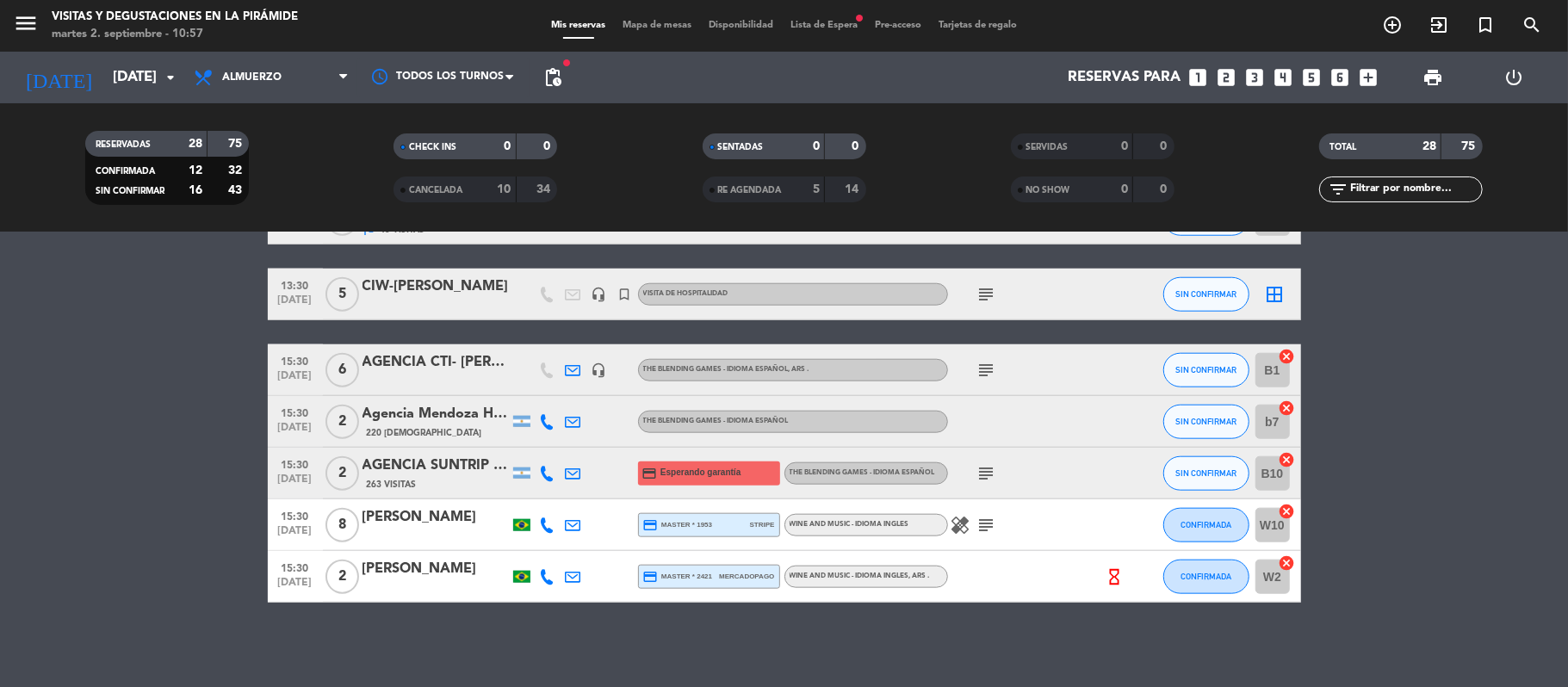
click at [978, 365] on icon "subject" at bounding box center [986, 370] width 21 height 21
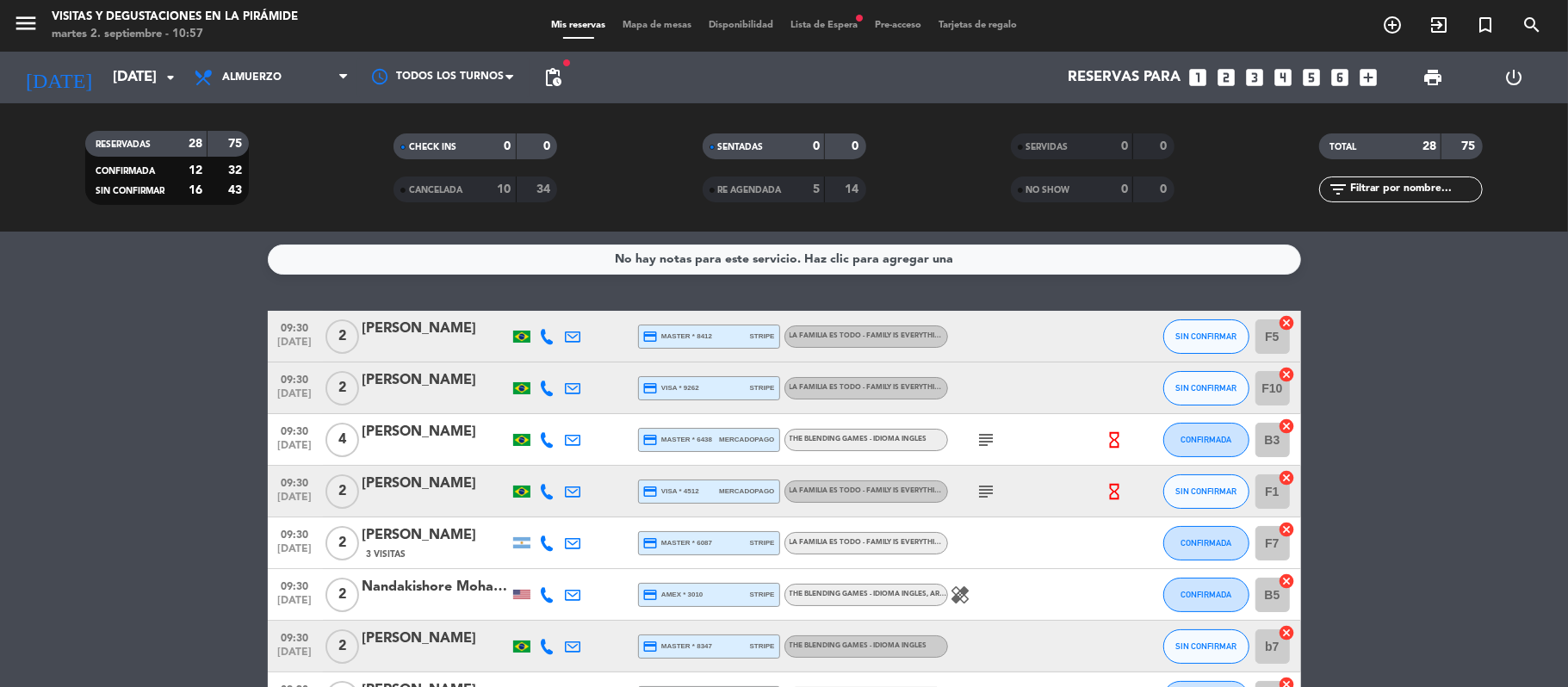
scroll to position [0, 0]
click at [1378, 186] on input "text" at bounding box center [1414, 189] width 134 height 19
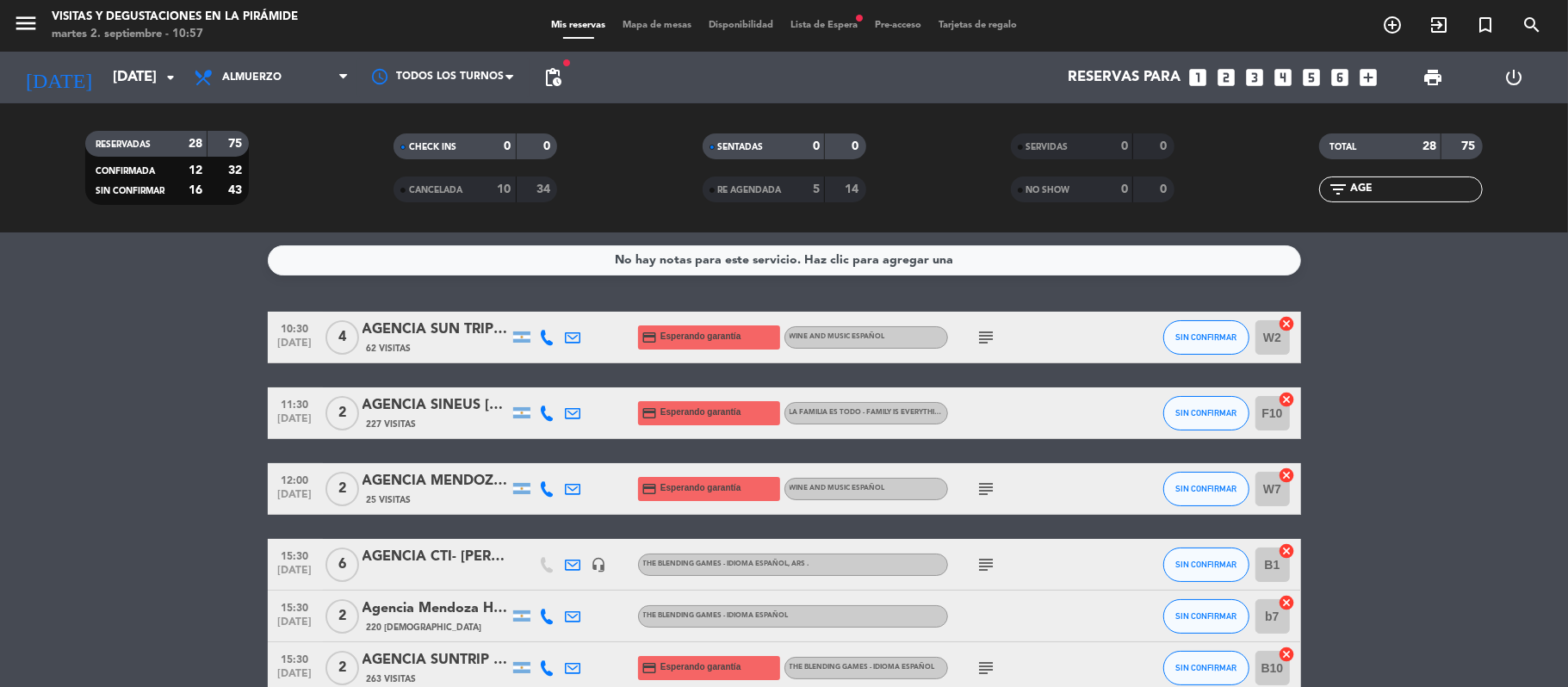
drag, startPoint x: 1385, startPoint y: 193, endPoint x: 1325, endPoint y: 182, distance: 61.0
click at [1325, 182] on div "filter_list AGE" at bounding box center [1400, 189] width 164 height 26
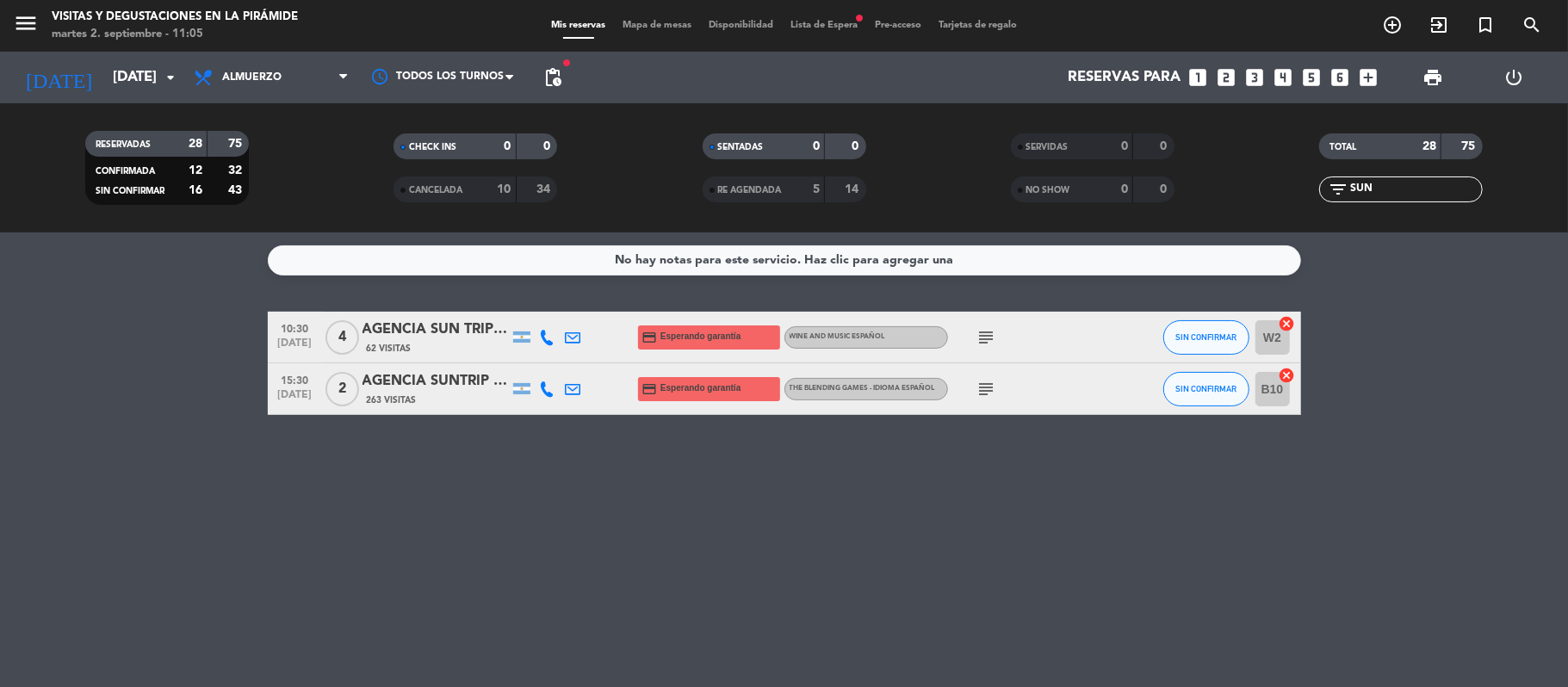
click at [399, 345] on span "62 Visitas" at bounding box center [389, 349] width 45 height 14
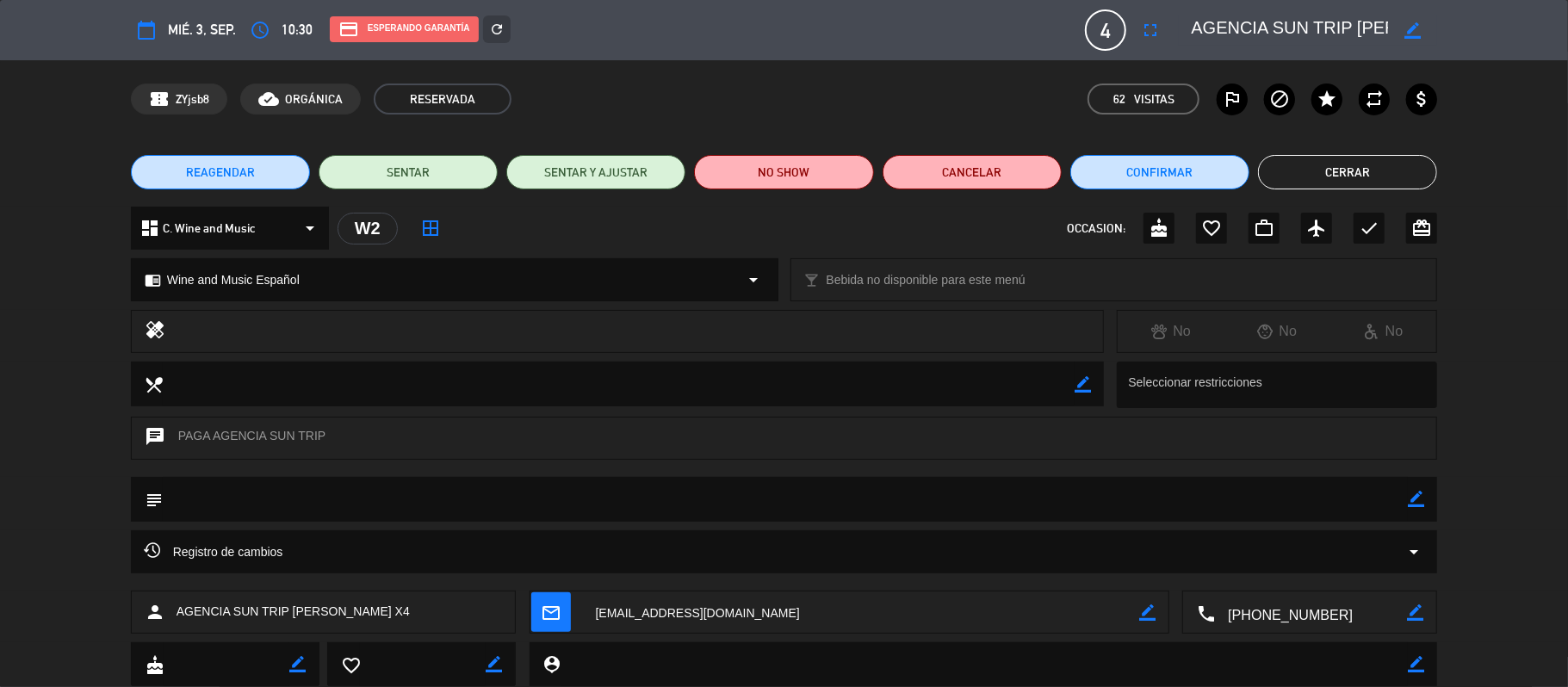
drag, startPoint x: 293, startPoint y: 607, endPoint x: 448, endPoint y: 606, distance: 155.0
click at [448, 606] on div "person AGENCIA SUN TRIP [PERSON_NAME] X4" at bounding box center [323, 612] width 386 height 43
copy span "[PERSON_NAME] X4"
drag, startPoint x: 1352, startPoint y: 164, endPoint x: 631, endPoint y: 242, distance: 725.2
click at [1351, 164] on button "Cerrar" at bounding box center [1347, 172] width 179 height 35
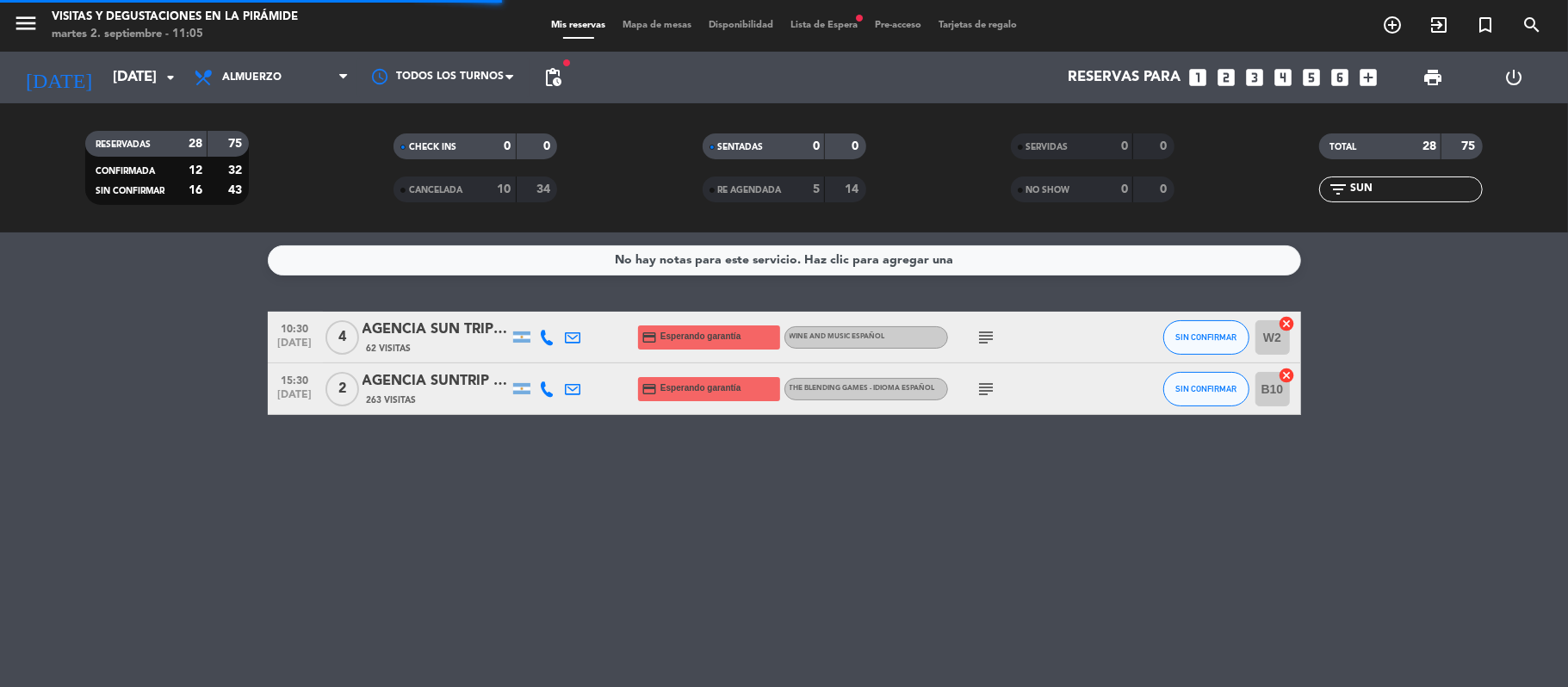
click at [416, 380] on div "AGENCIA SUNTRIP - [PERSON_NAME]" at bounding box center [436, 381] width 147 height 23
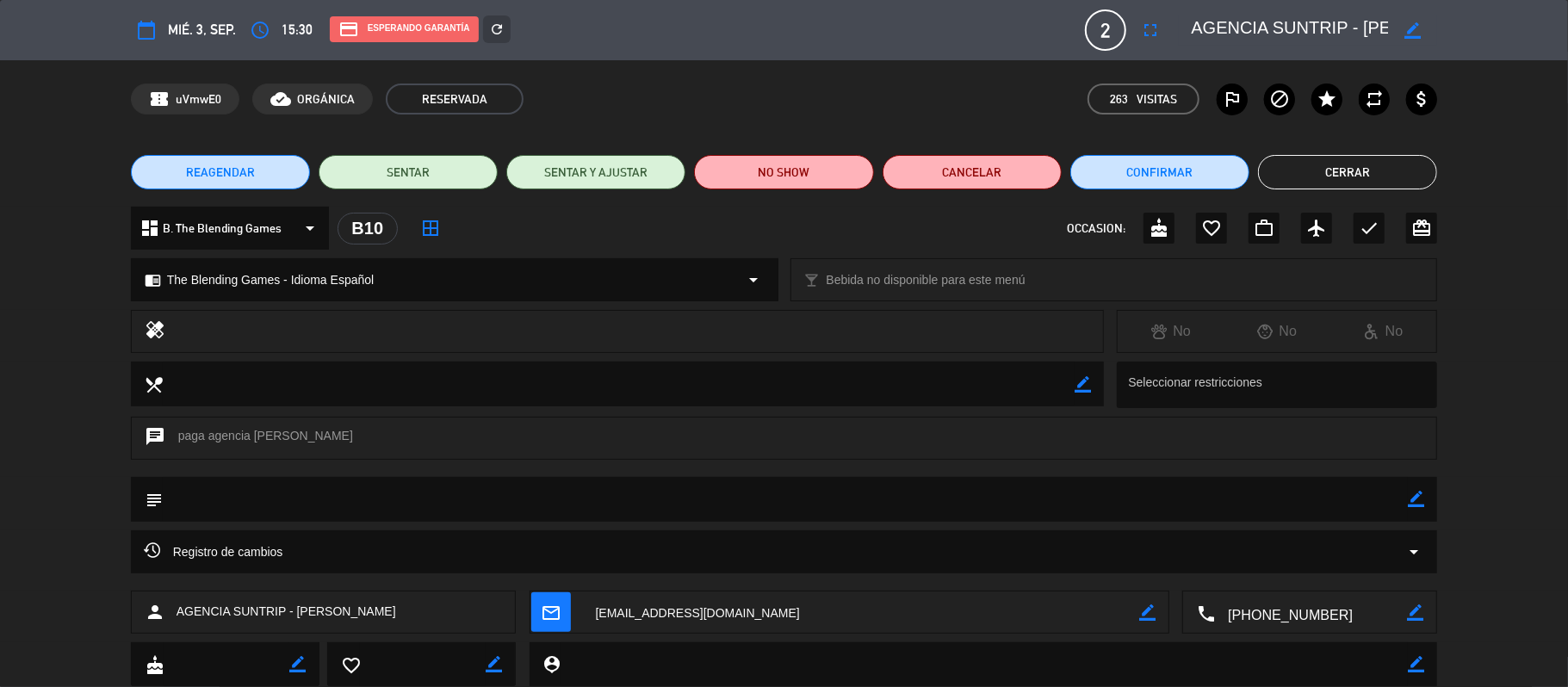
drag, startPoint x: 297, startPoint y: 610, endPoint x: 493, endPoint y: 614, distance: 196.0
click at [493, 614] on div "person AGENCIA SUNTRIP - [PERSON_NAME]" at bounding box center [323, 612] width 386 height 43
copy span "[PERSON_NAME]"
click at [1371, 176] on button "Cerrar" at bounding box center [1347, 172] width 179 height 35
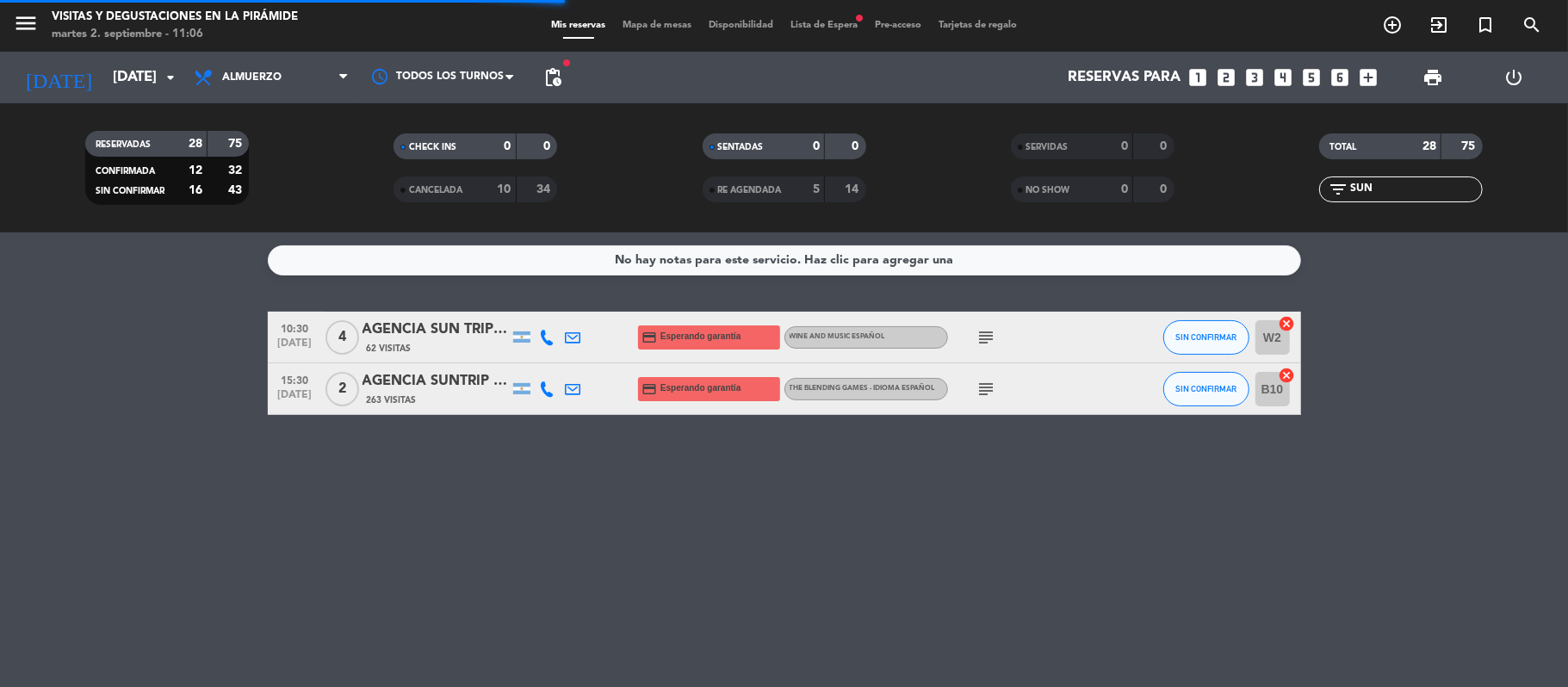
drag, startPoint x: 1437, startPoint y: 191, endPoint x: 1327, endPoint y: 194, distance: 110.0
click at [1332, 194] on div "filter_list SUN" at bounding box center [1400, 189] width 164 height 26
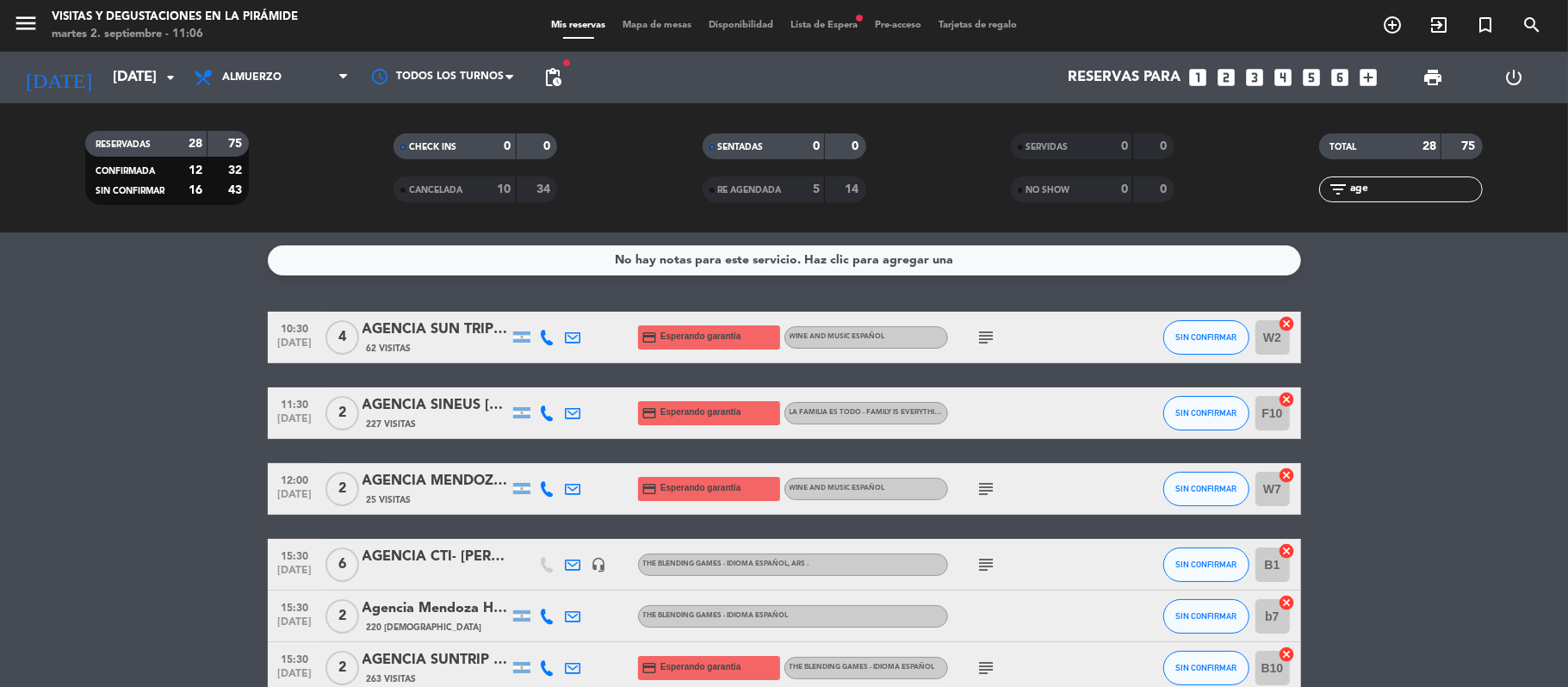
scroll to position [91, 0]
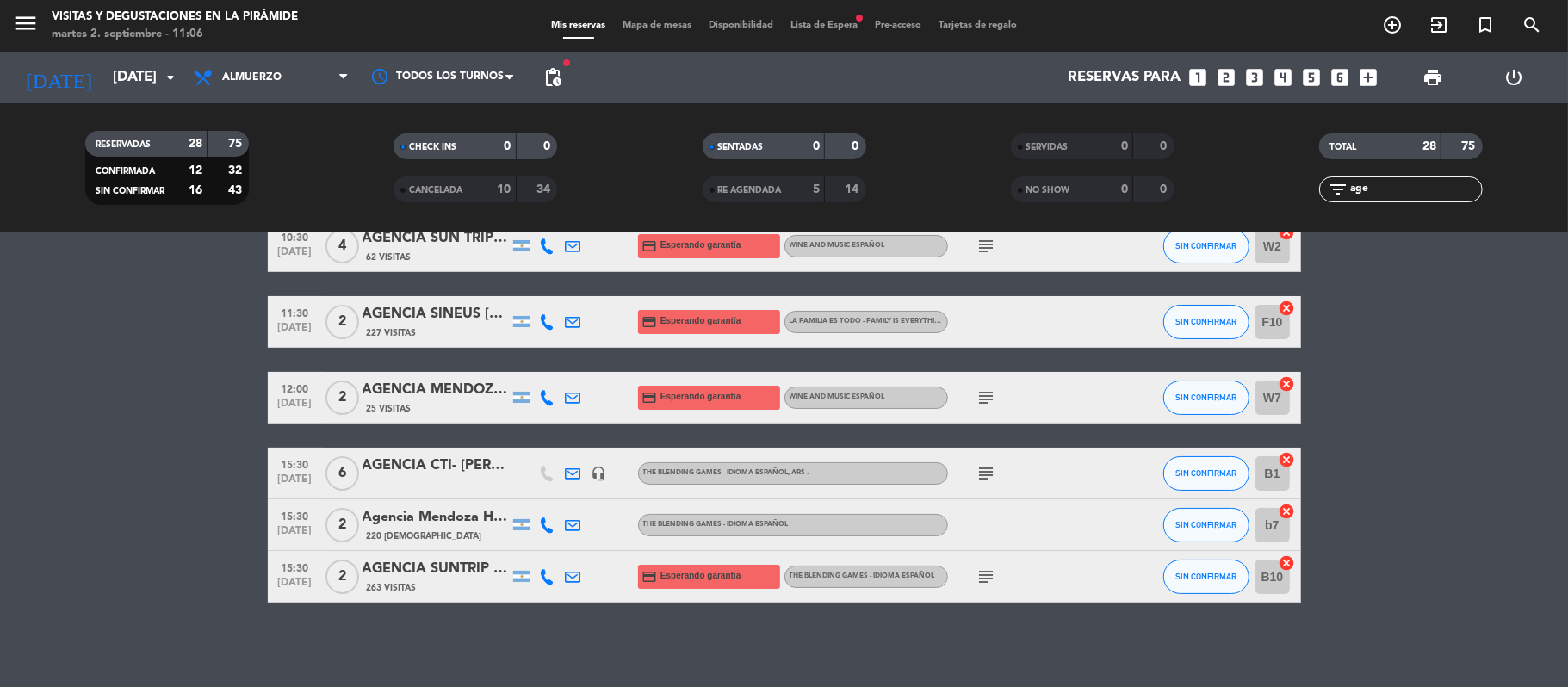
drag, startPoint x: 1378, startPoint y: 183, endPoint x: 1274, endPoint y: 153, distance: 108.2
click at [1272, 156] on div "TOTAL 28 75 filter_list age" at bounding box center [1400, 169] width 308 height 95
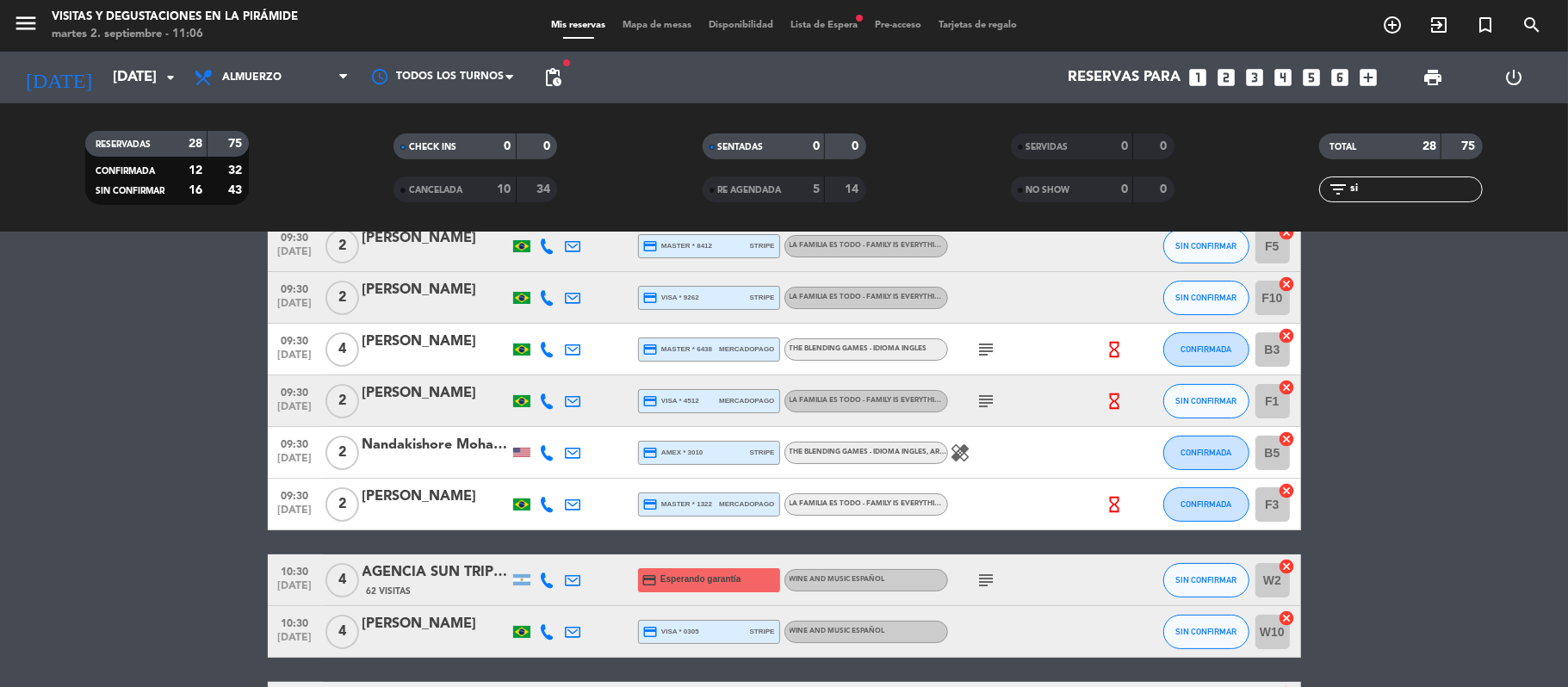
scroll to position [0, 0]
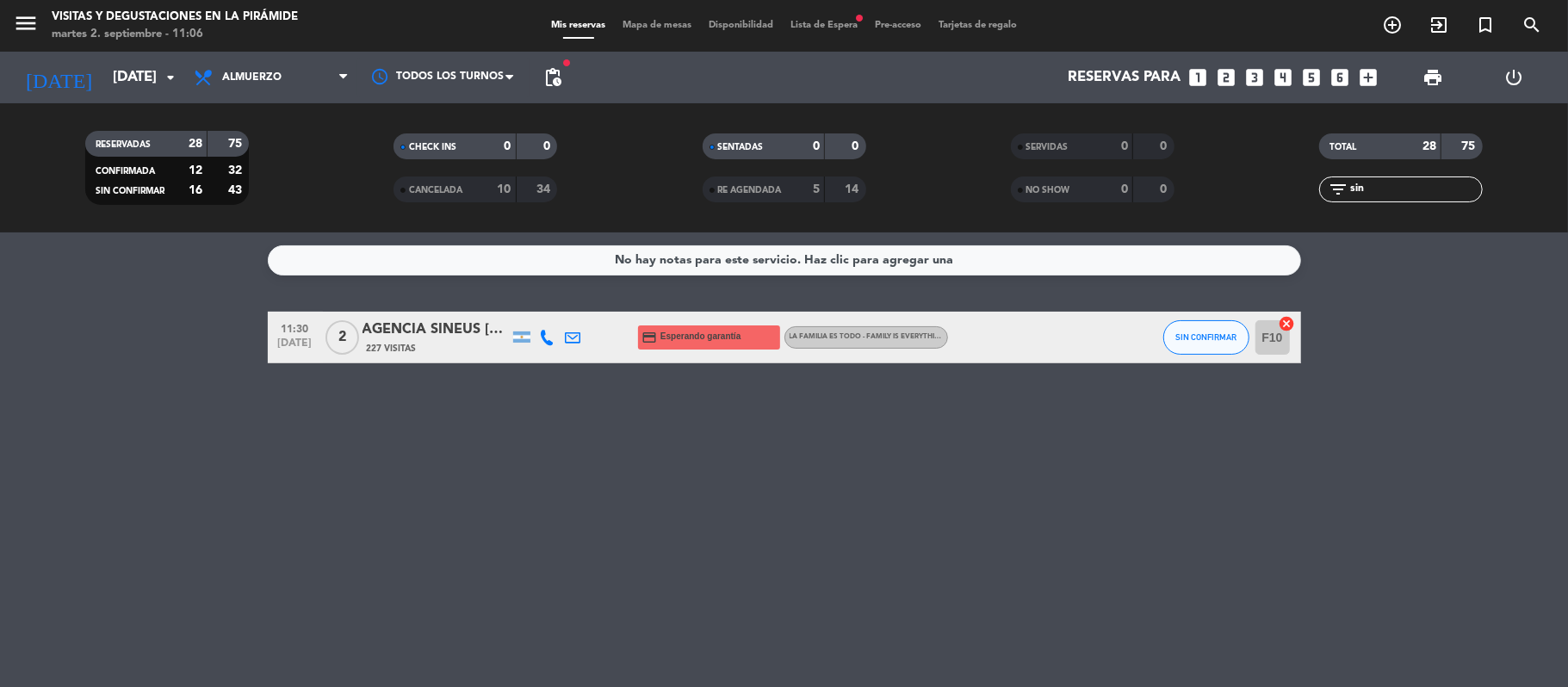
click at [437, 327] on div "AGENCIA SINEUS [PERSON_NAME]" at bounding box center [436, 329] width 147 height 23
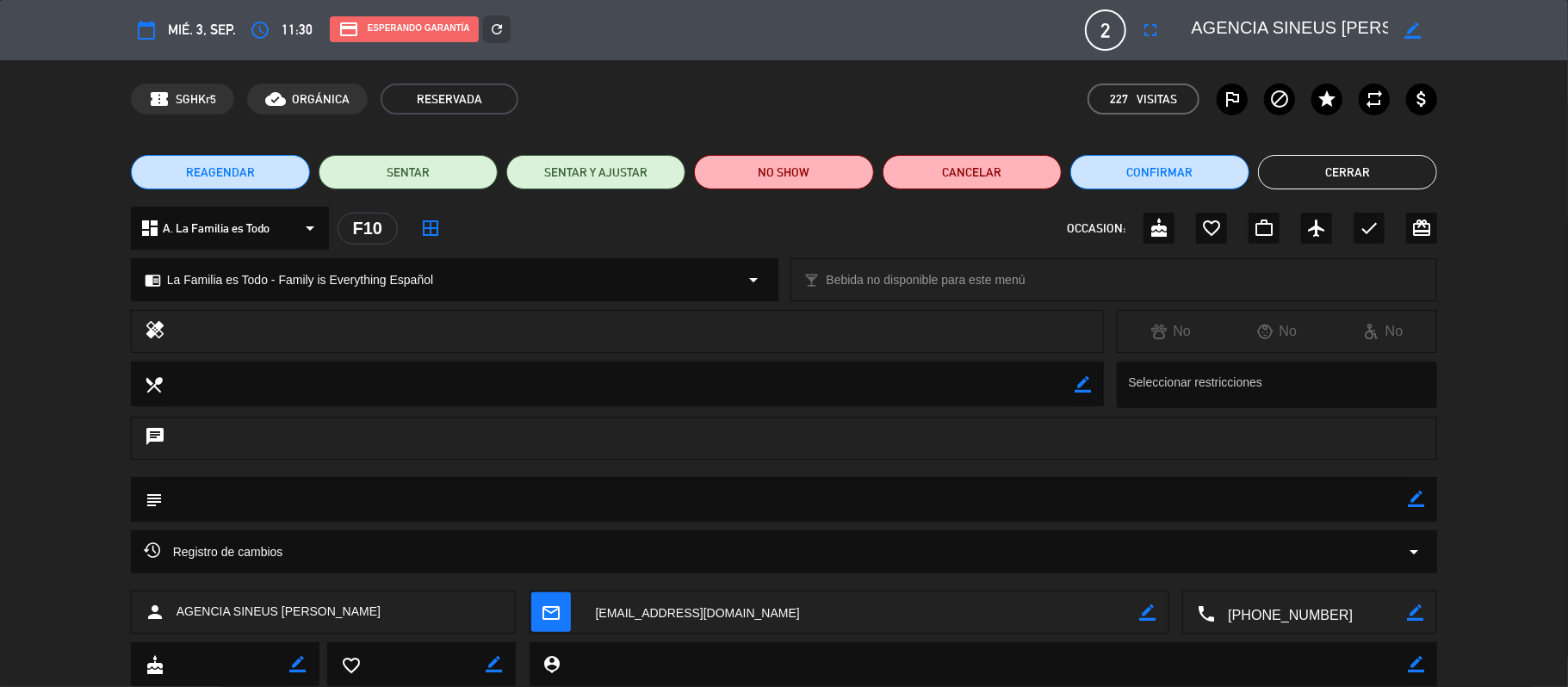
drag, startPoint x: 280, startPoint y: 613, endPoint x: 466, endPoint y: 613, distance: 186.0
click at [466, 613] on div "person AGENCIA [PERSON_NAME]" at bounding box center [323, 612] width 386 height 43
copy span "[PERSON_NAME]"
click at [1280, 175] on button "Cerrar" at bounding box center [1347, 172] width 179 height 35
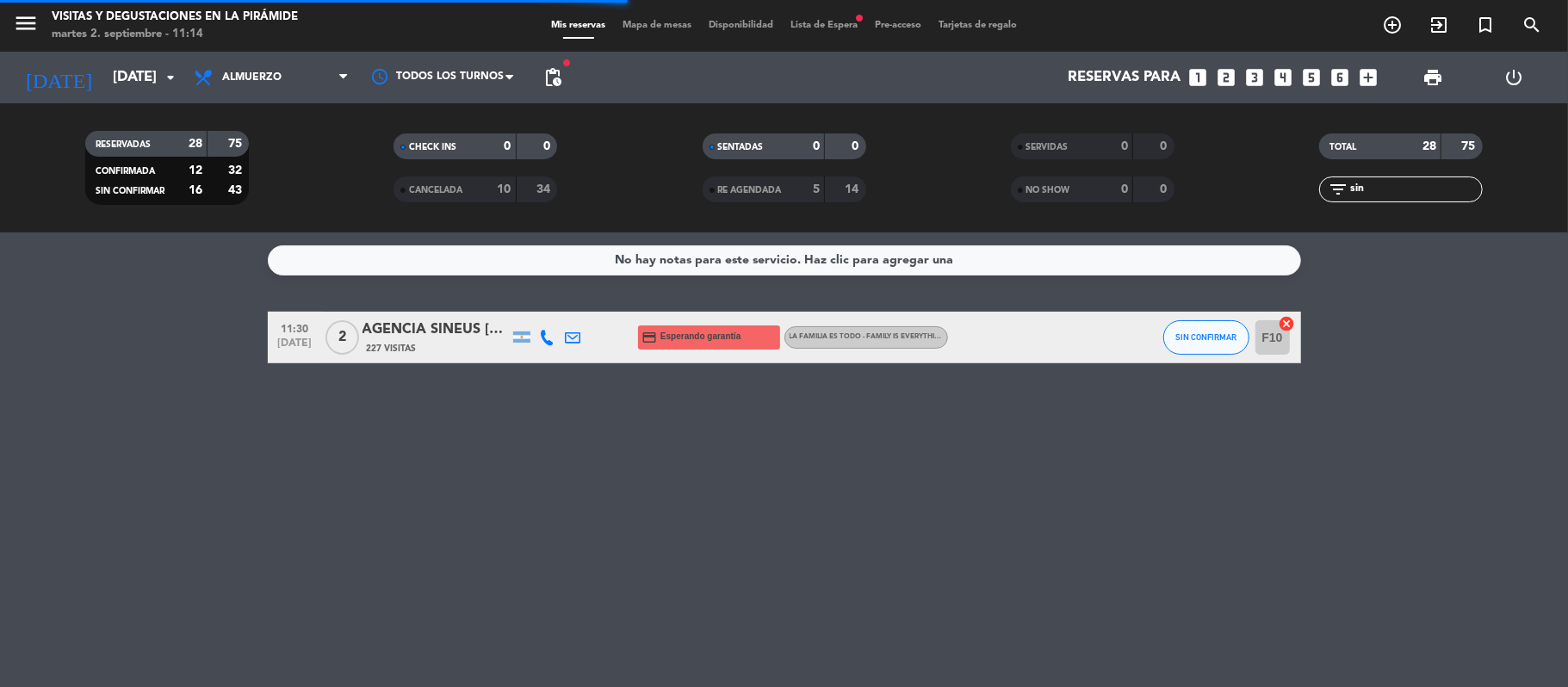
drag, startPoint x: 1367, startPoint y: 186, endPoint x: 1317, endPoint y: 177, distance: 50.8
click at [1317, 177] on div "filter_list sin" at bounding box center [1400, 189] width 308 height 26
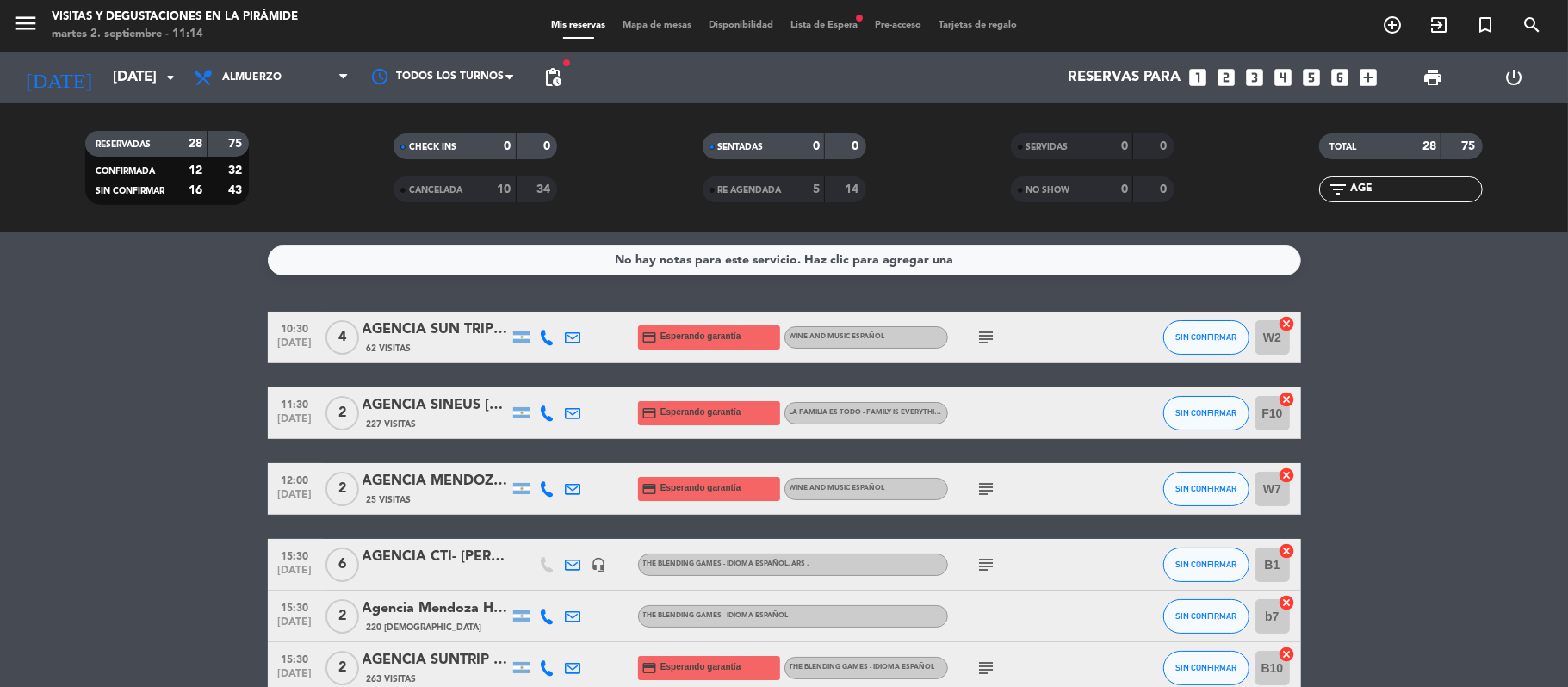
click at [580, 483] on icon at bounding box center [574, 489] width 16 height 16
drag, startPoint x: 1379, startPoint y: 190, endPoint x: 1279, endPoint y: 189, distance: 100.0
click at [1279, 189] on div "filter_list AGE" at bounding box center [1400, 189] width 308 height 26
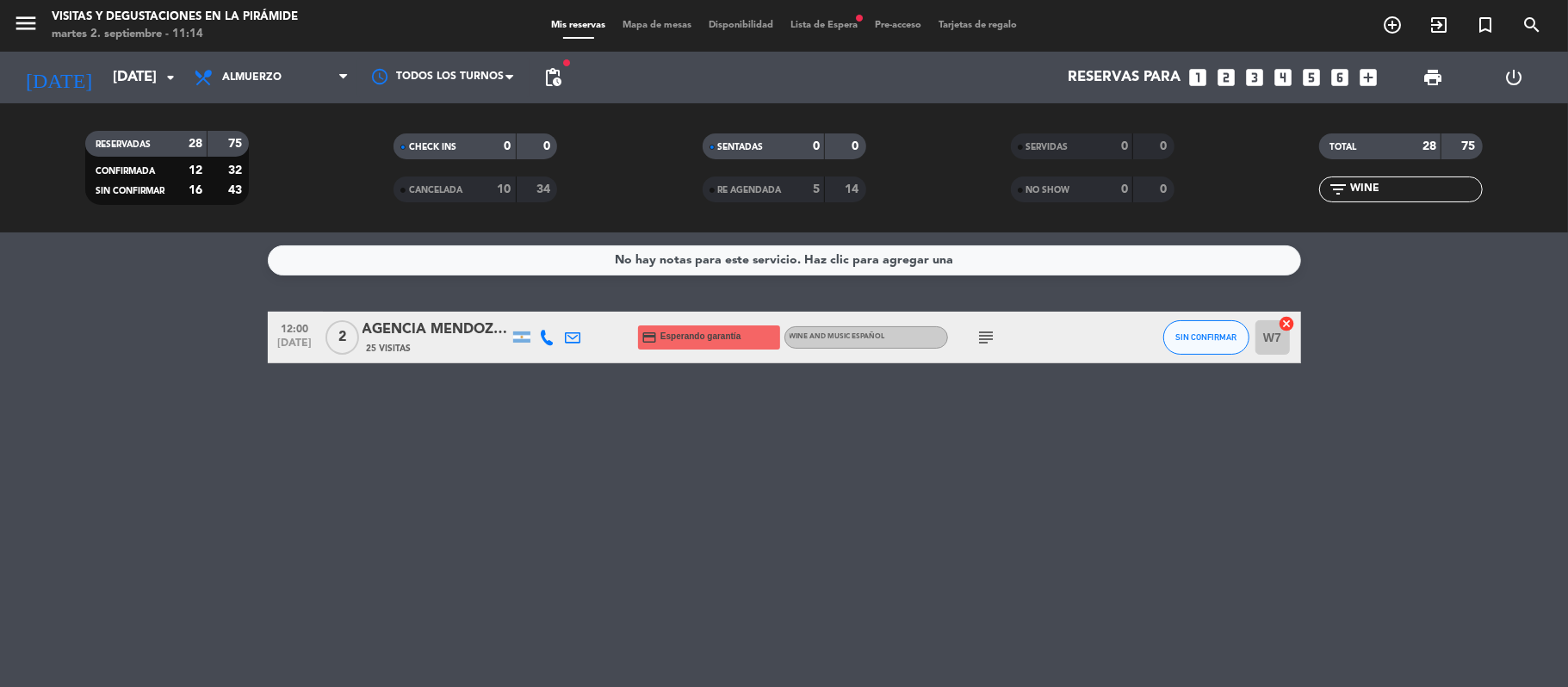
click at [383, 331] on div "AGENCIA MENDOZA WINE CAMP [PERSON_NAME]" at bounding box center [436, 329] width 147 height 23
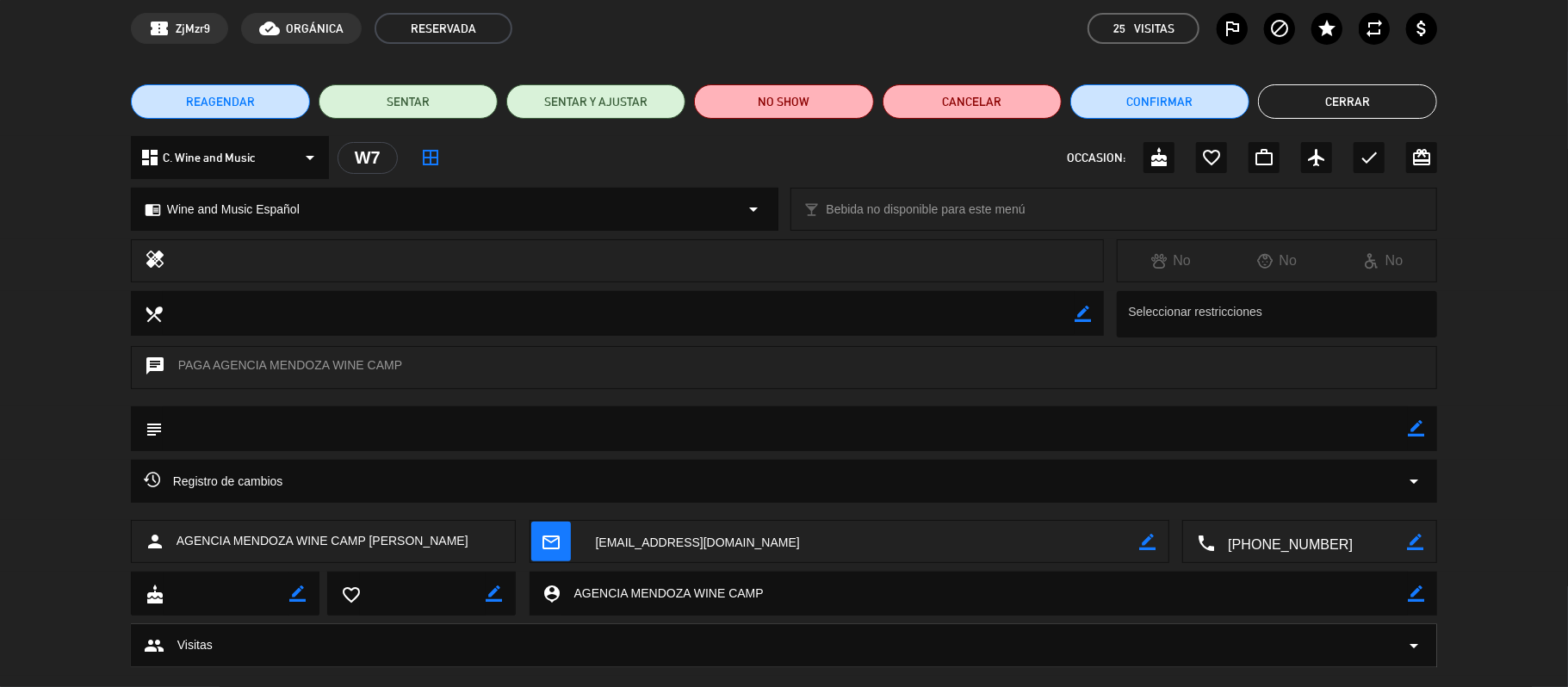
scroll to position [101, 0]
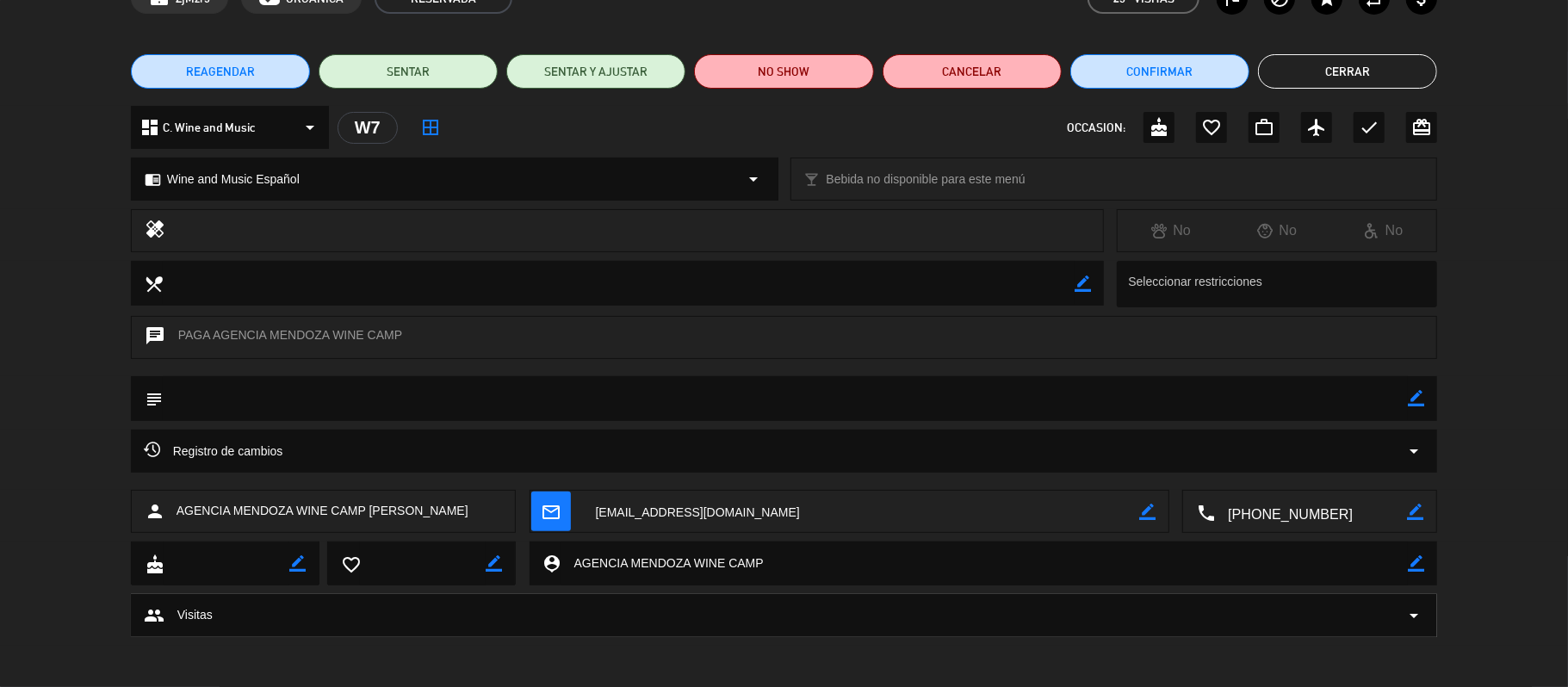
click at [1280, 515] on textarea at bounding box center [1310, 512] width 192 height 43
click at [1276, 461] on span "Click para copiar" at bounding box center [1288, 470] width 90 height 18
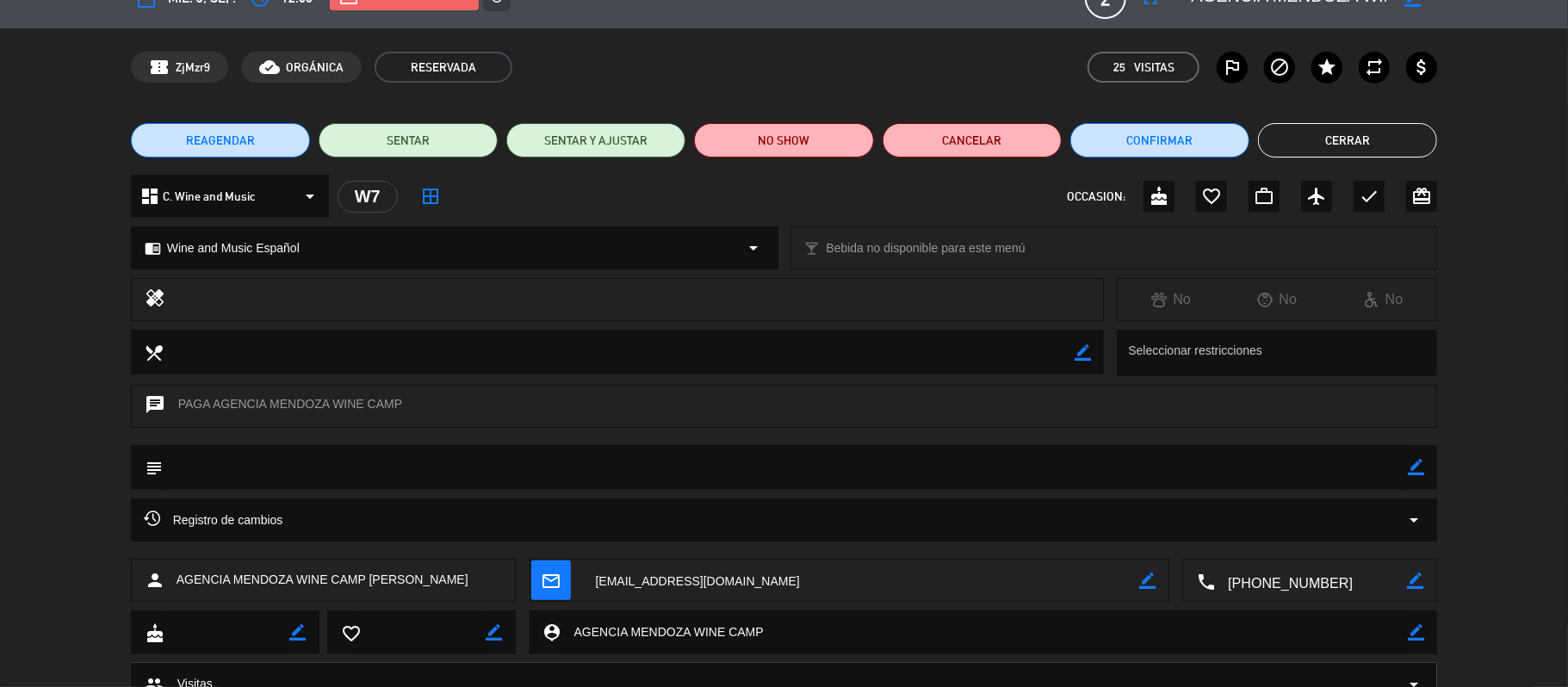
scroll to position [0, 0]
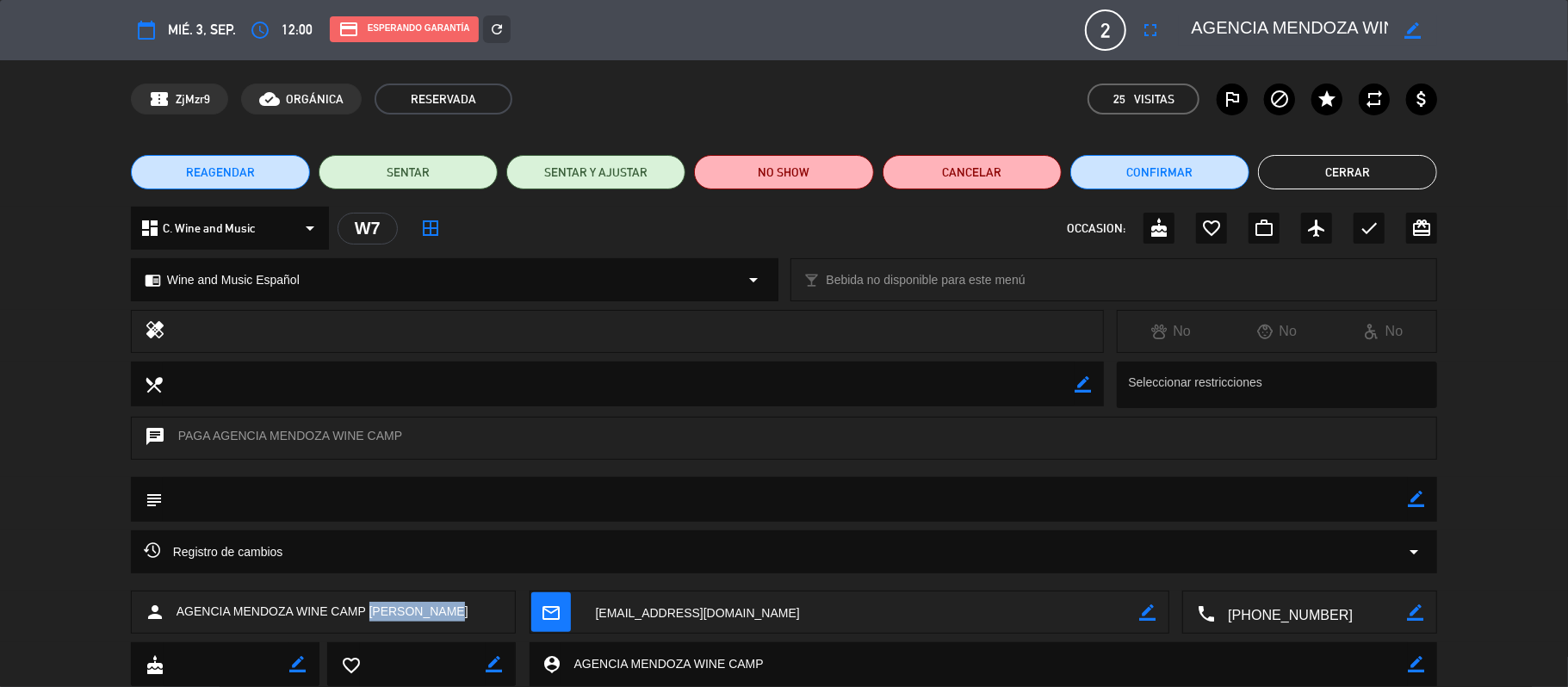
drag, startPoint x: 370, startPoint y: 610, endPoint x: 474, endPoint y: 611, distance: 104.0
click at [474, 611] on div "person AGENCIA MENDOZA WINE CAMP [PERSON_NAME]" at bounding box center [323, 612] width 386 height 43
copy span "[PERSON_NAME]"
click at [1401, 169] on button "Cerrar" at bounding box center [1347, 172] width 179 height 35
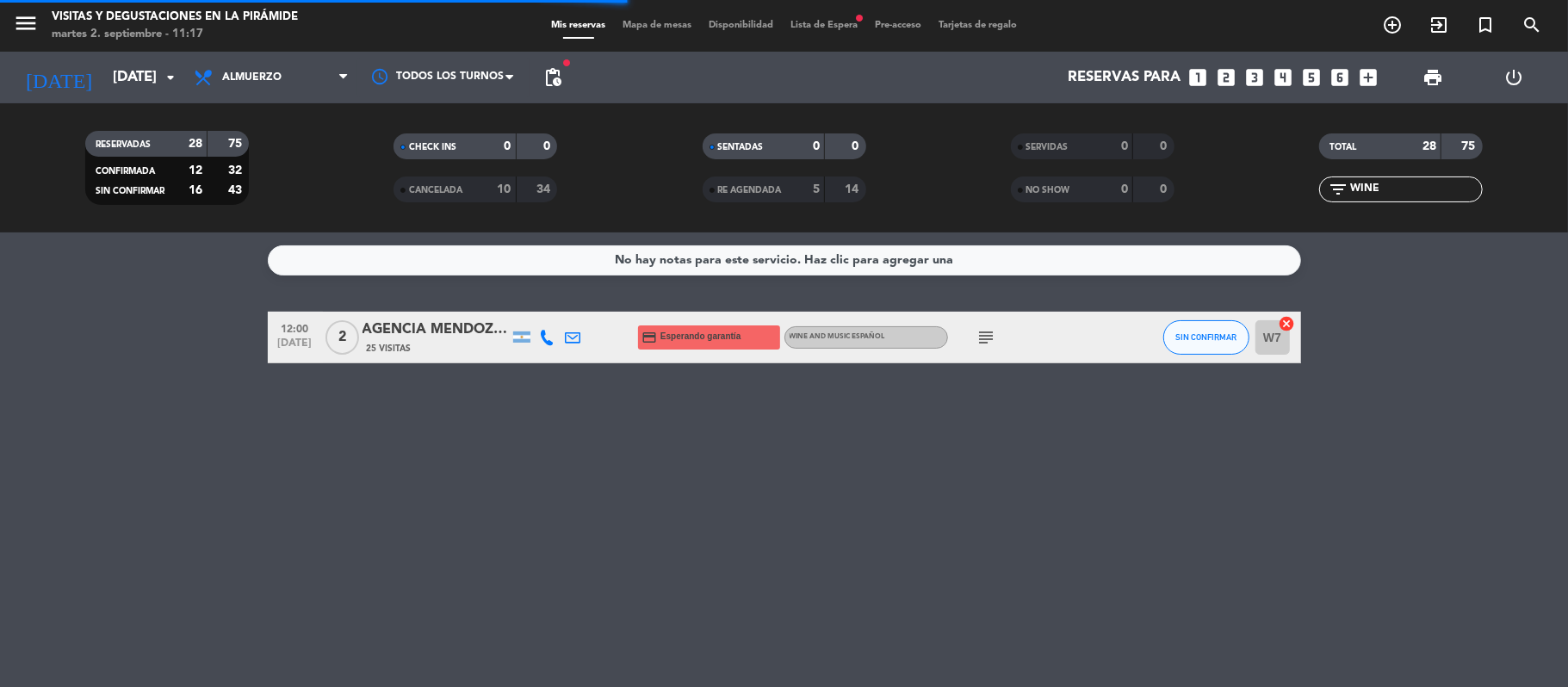
drag, startPoint x: 1383, startPoint y: 180, endPoint x: 1262, endPoint y: 182, distance: 121.0
click at [1262, 182] on div "filter_list WINE" at bounding box center [1400, 189] width 308 height 26
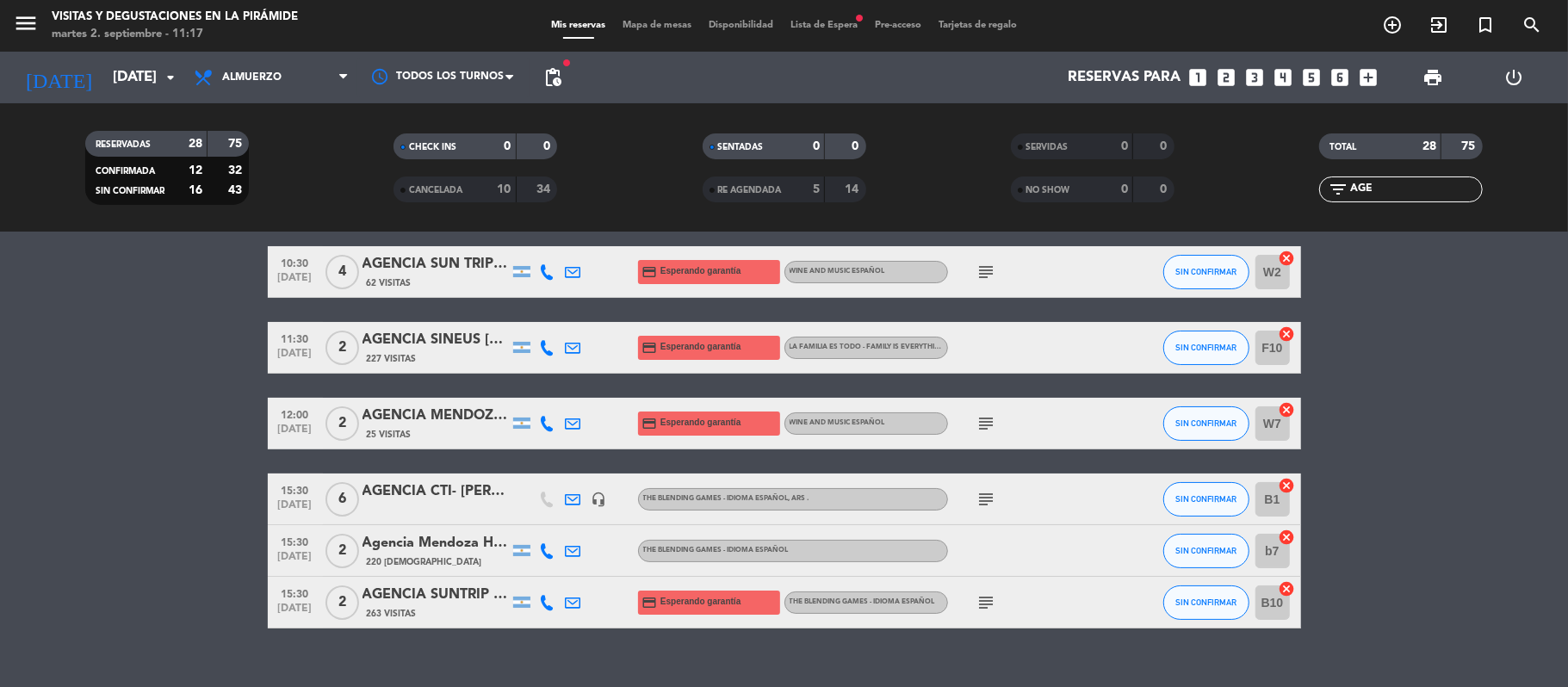
scroll to position [91, 0]
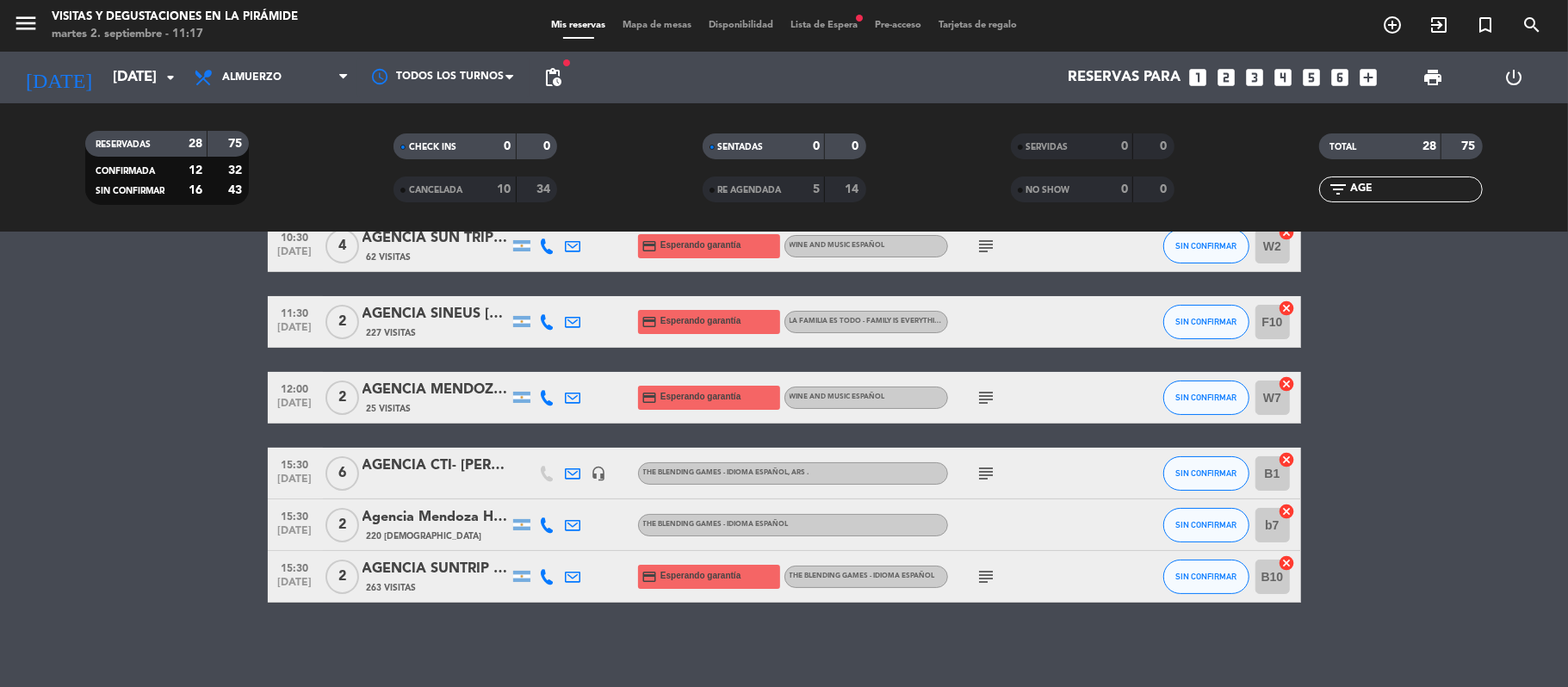
drag, startPoint x: 1403, startPoint y: 189, endPoint x: 1266, endPoint y: 177, distance: 137.5
click at [1266, 177] on div "filter_list AGE" at bounding box center [1400, 189] width 308 height 26
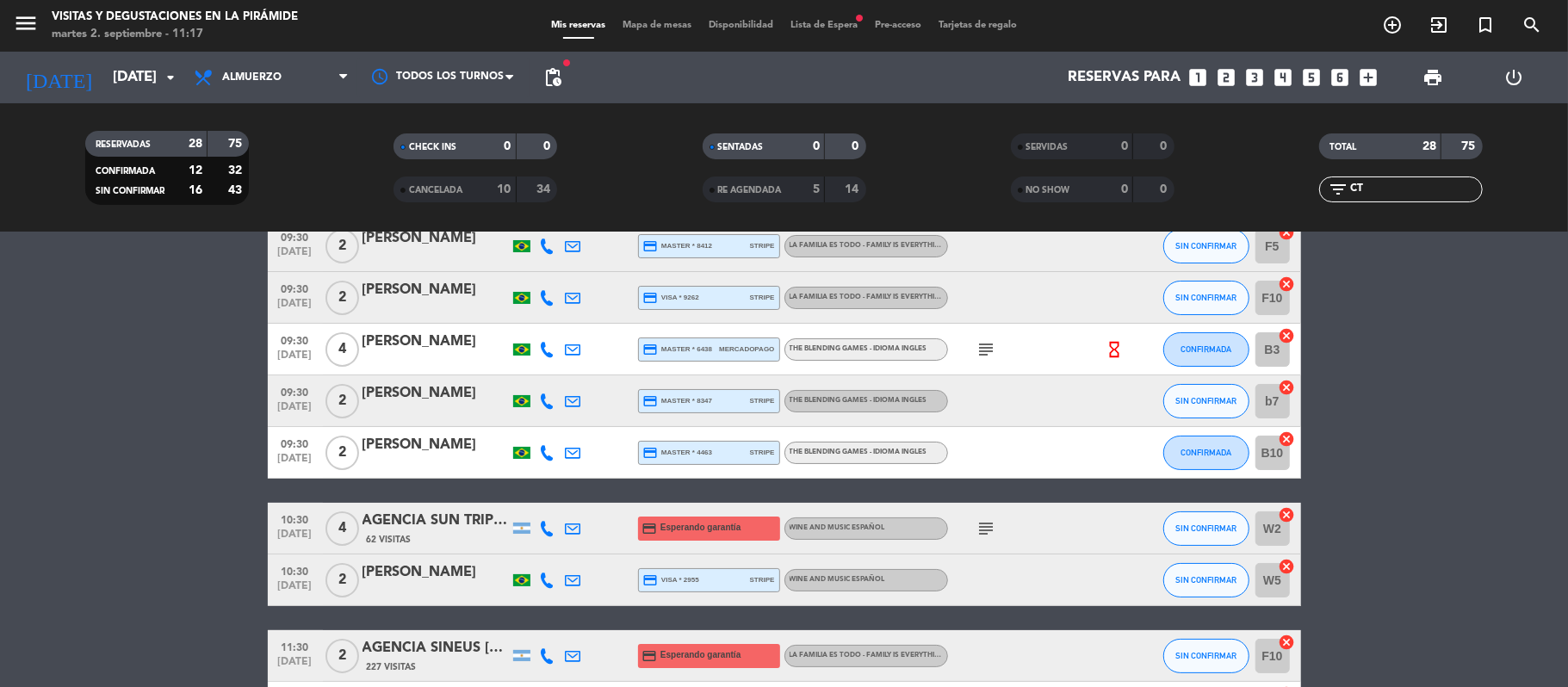
scroll to position [0, 0]
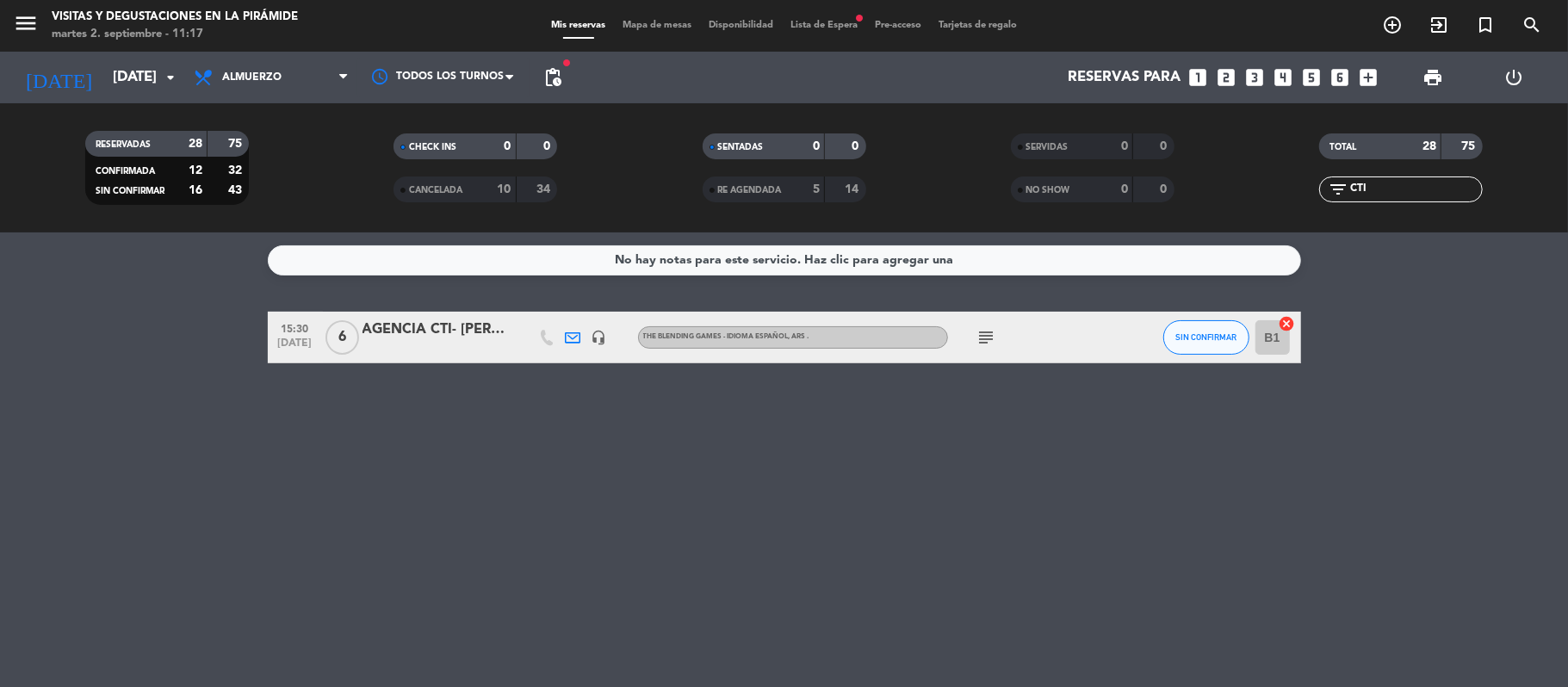
click at [448, 345] on div at bounding box center [436, 349] width 147 height 14
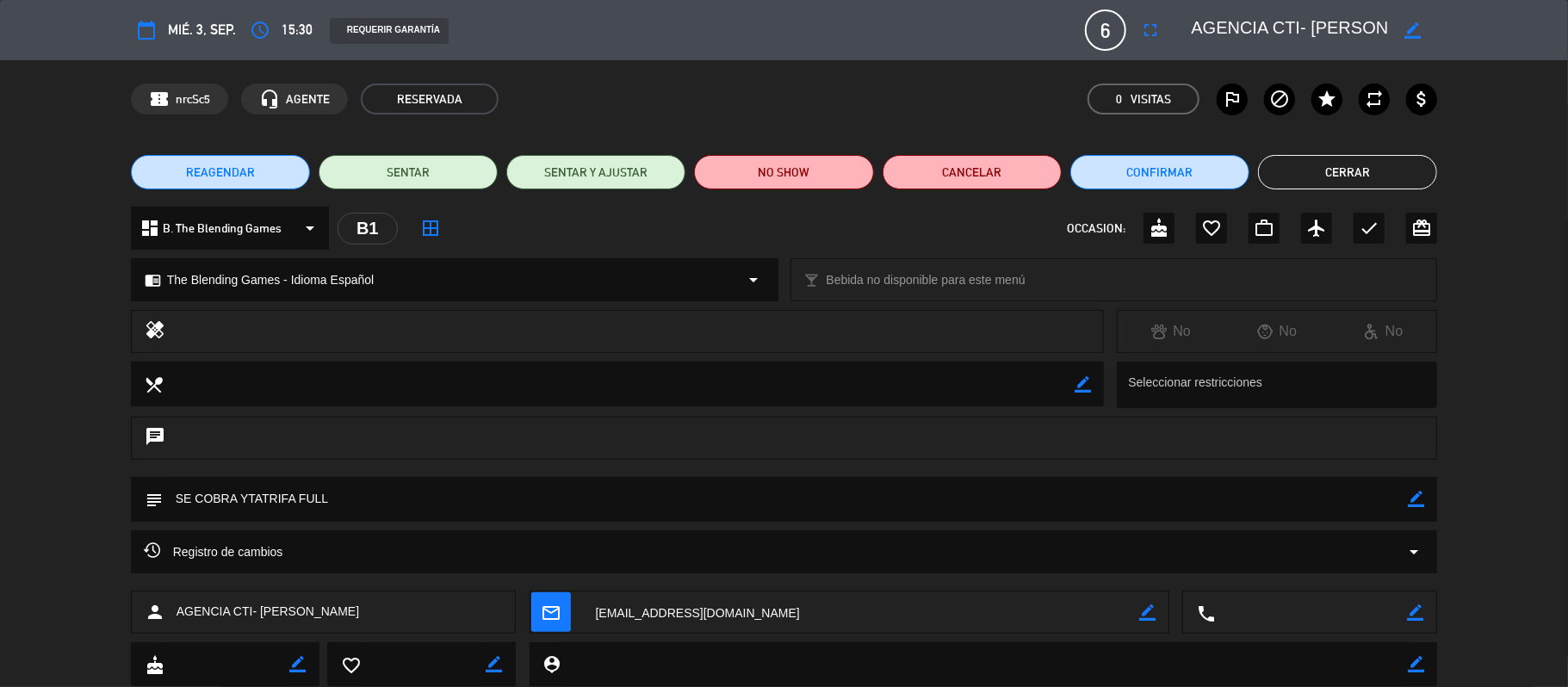
drag, startPoint x: 263, startPoint y: 615, endPoint x: 486, endPoint y: 615, distance: 223.0
click at [486, 615] on div "person AGENCIA CTI- [PERSON_NAME]" at bounding box center [323, 612] width 386 height 43
copy span "HELOU [PERSON_NAME]"
click at [1410, 171] on button "Cerrar" at bounding box center [1347, 172] width 179 height 35
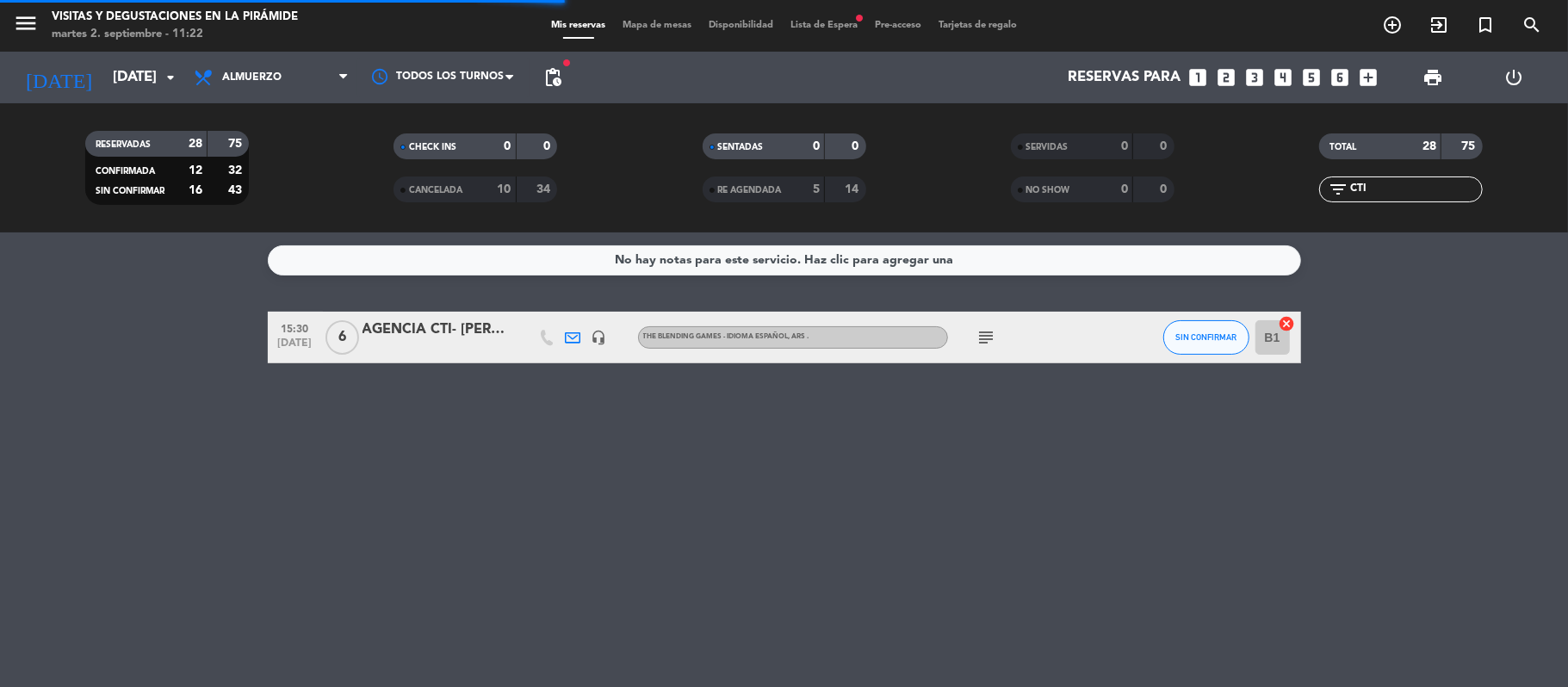
drag, startPoint x: 1402, startPoint y: 190, endPoint x: 1291, endPoint y: 186, distance: 111.1
click at [1291, 186] on div "filter_list CTI" at bounding box center [1400, 189] width 308 height 26
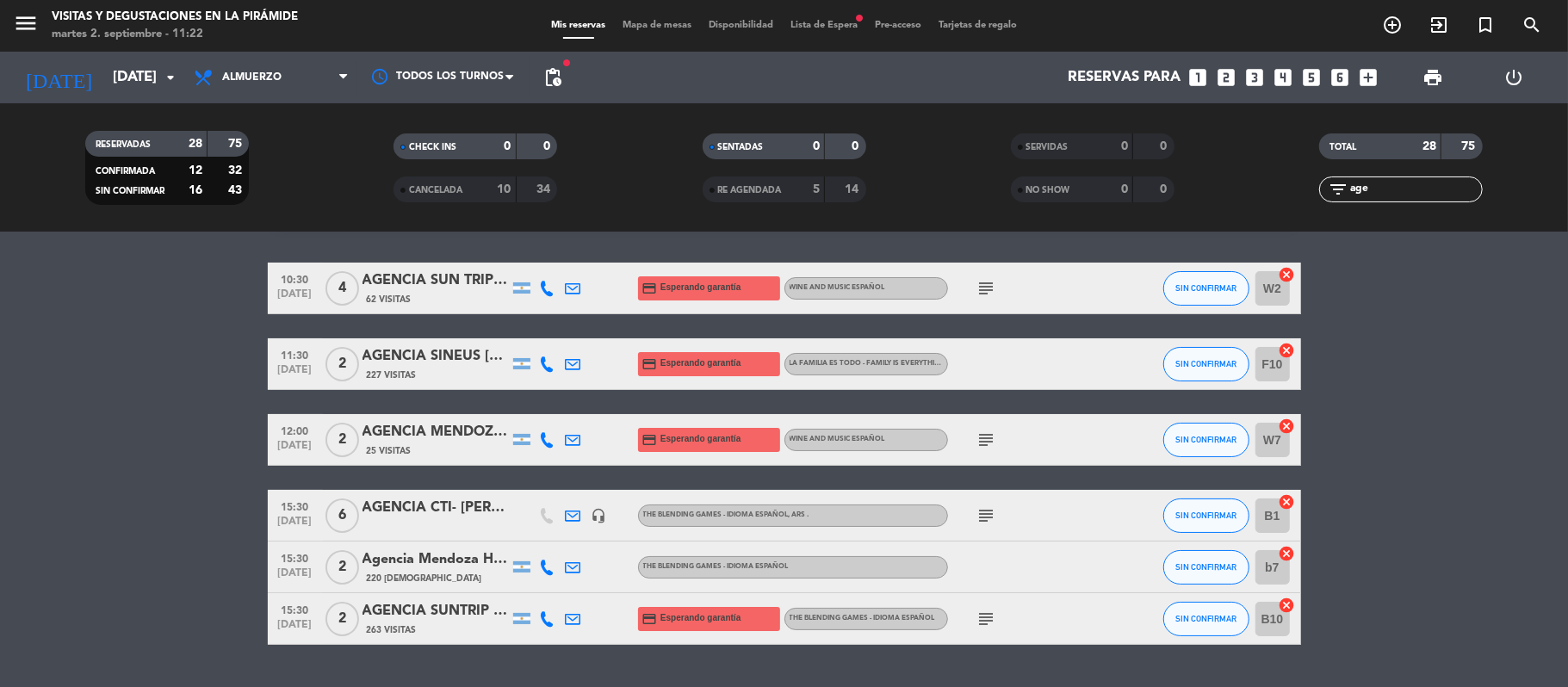
scroll to position [91, 0]
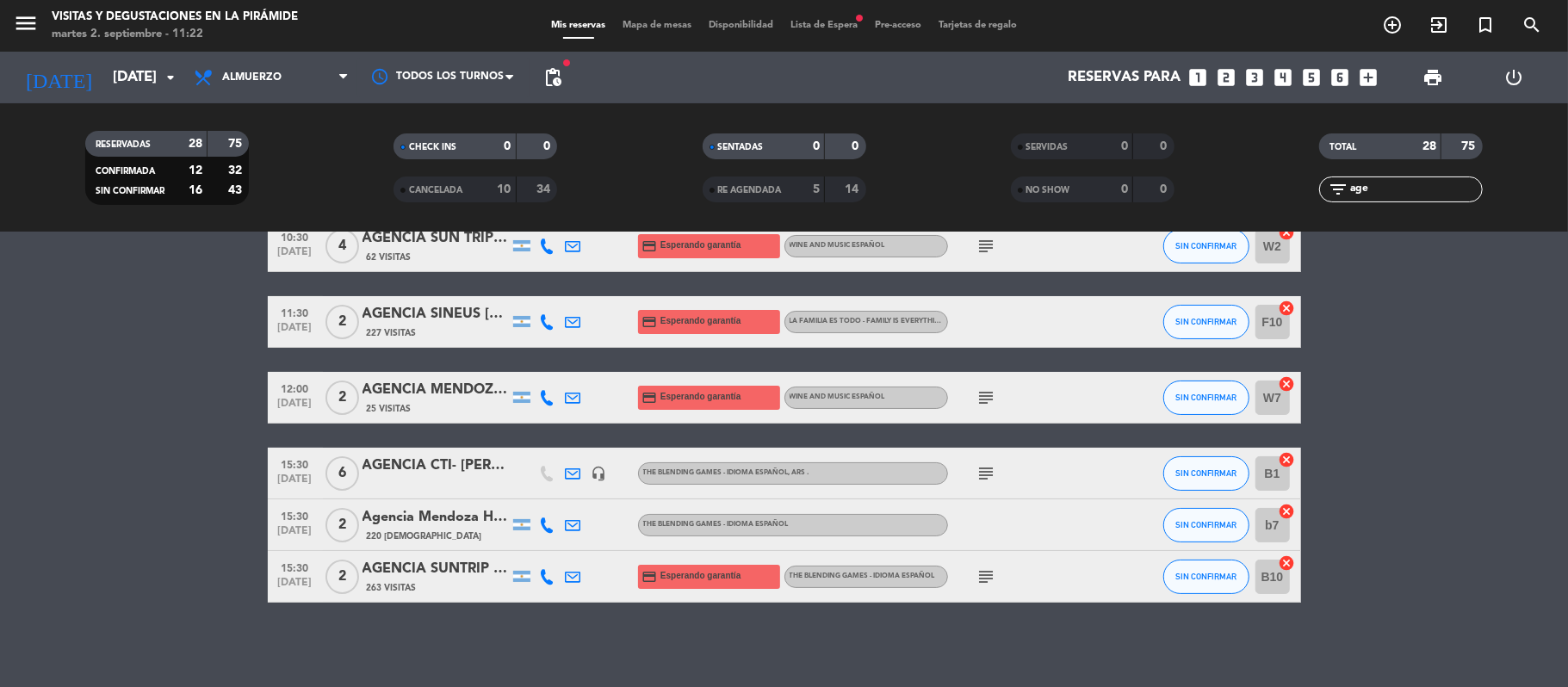
type input "age"
click at [472, 527] on div "Agencia Mendoza Holidays- [PERSON_NAME]." at bounding box center [436, 517] width 147 height 23
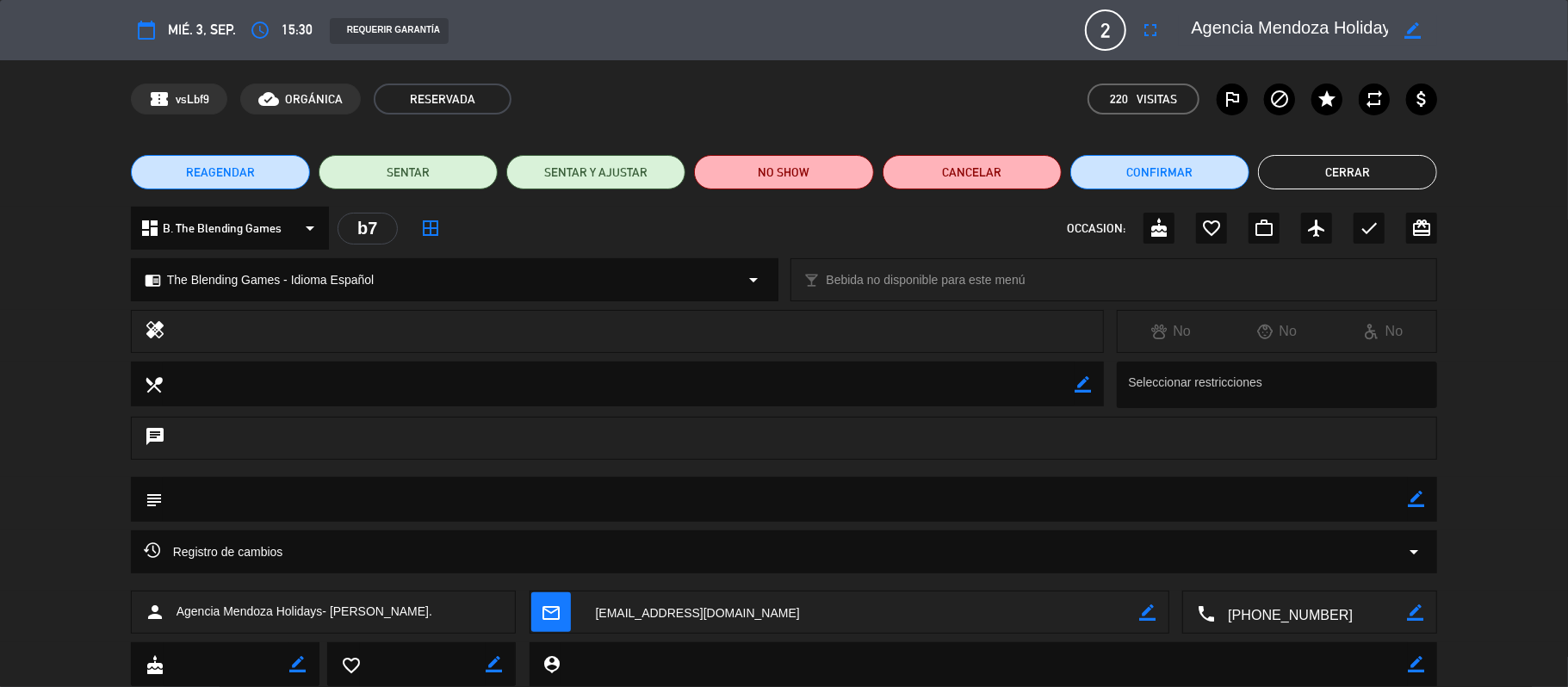
drag, startPoint x: 330, startPoint y: 607, endPoint x: 477, endPoint y: 620, distance: 147.6
click at [477, 620] on div "person [PERSON_NAME] Holidays- [PERSON_NAME]." at bounding box center [323, 612] width 386 height 43
copy span "[PERSON_NAME]."
click at [1308, 169] on button "Cerrar" at bounding box center [1347, 172] width 179 height 35
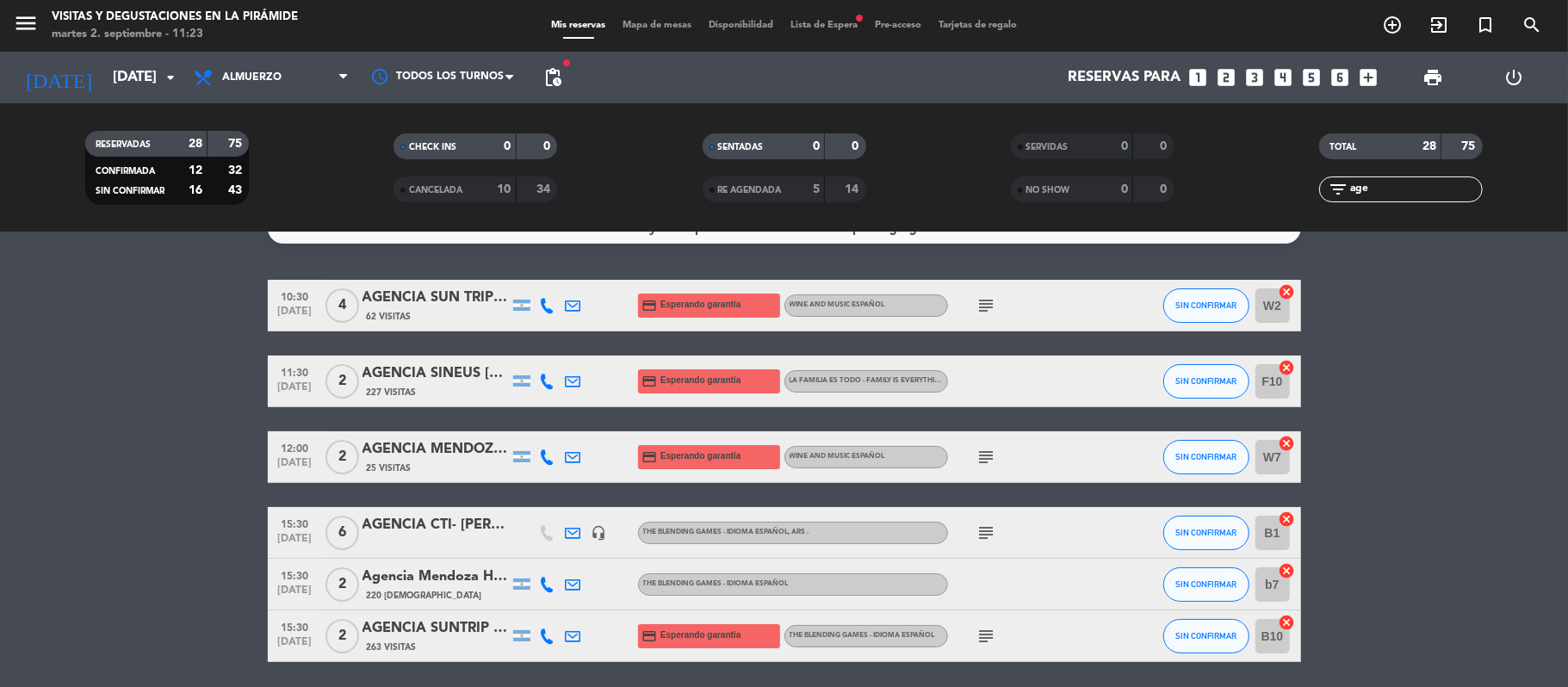
scroll to position [0, 0]
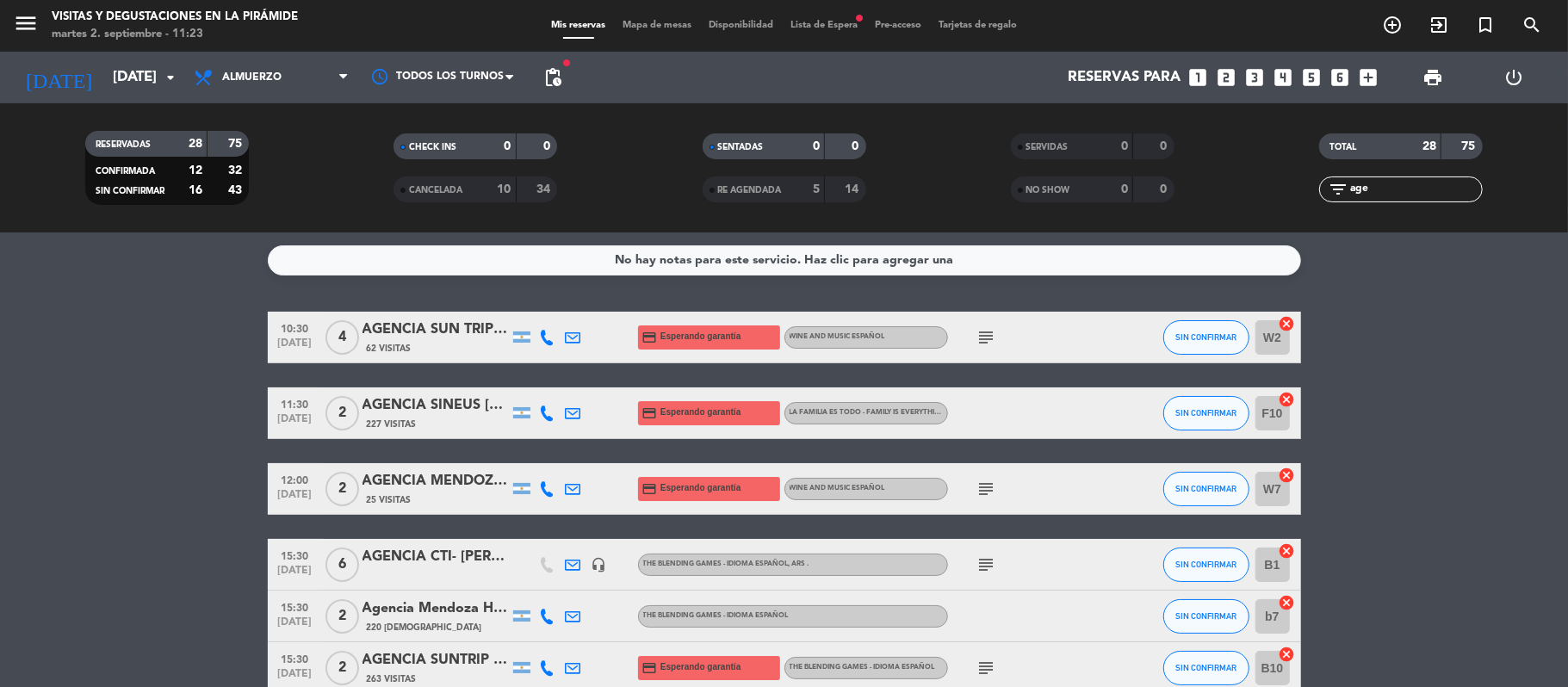
drag, startPoint x: 1405, startPoint y: 187, endPoint x: 1238, endPoint y: 166, distance: 168.3
click at [1238, 166] on div "RESERVADAS 28 75 CONFIRMADA 12 32 SIN CONFIRMAR 16 43 CHECK INS 0 0 CANCELADA 1…" at bounding box center [784, 169] width 1568 height 95
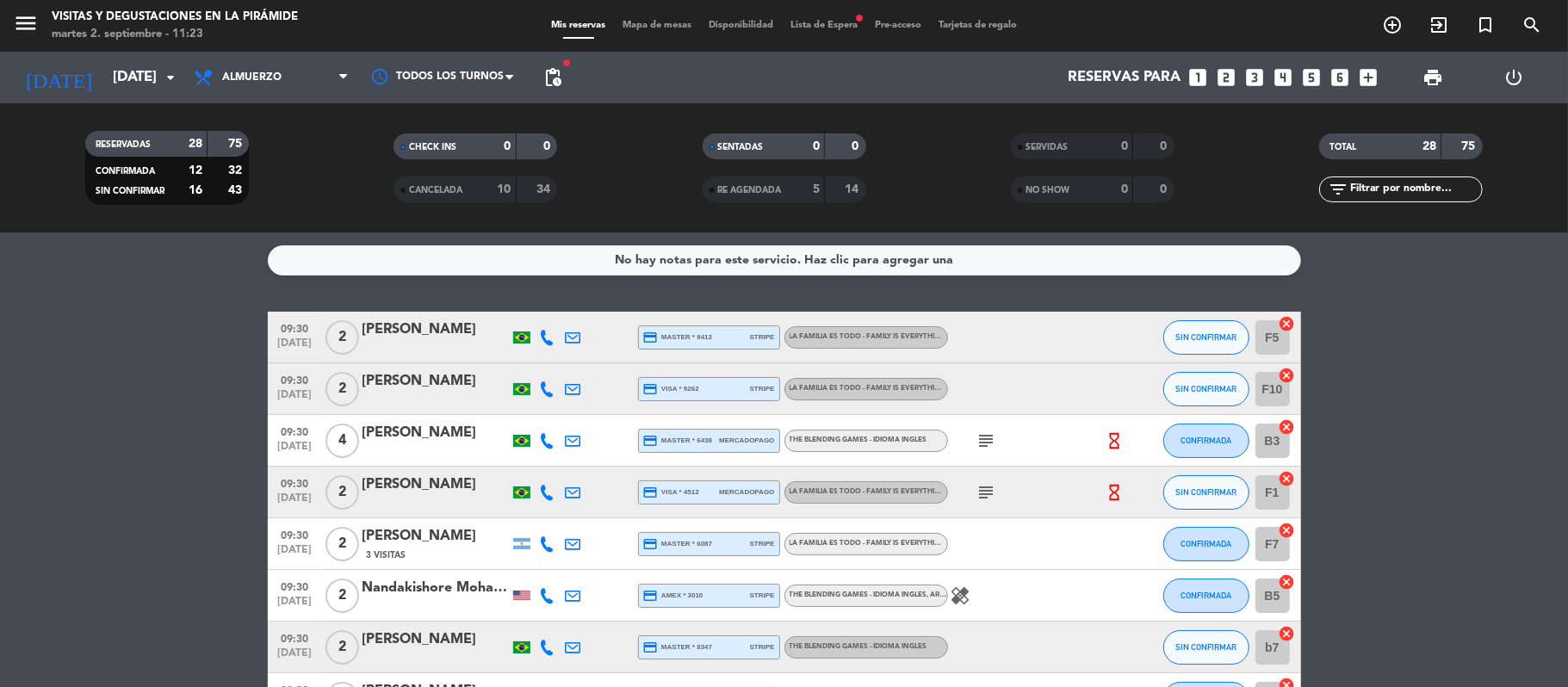
click at [401, 338] on div "[PERSON_NAME]" at bounding box center [436, 329] width 147 height 23
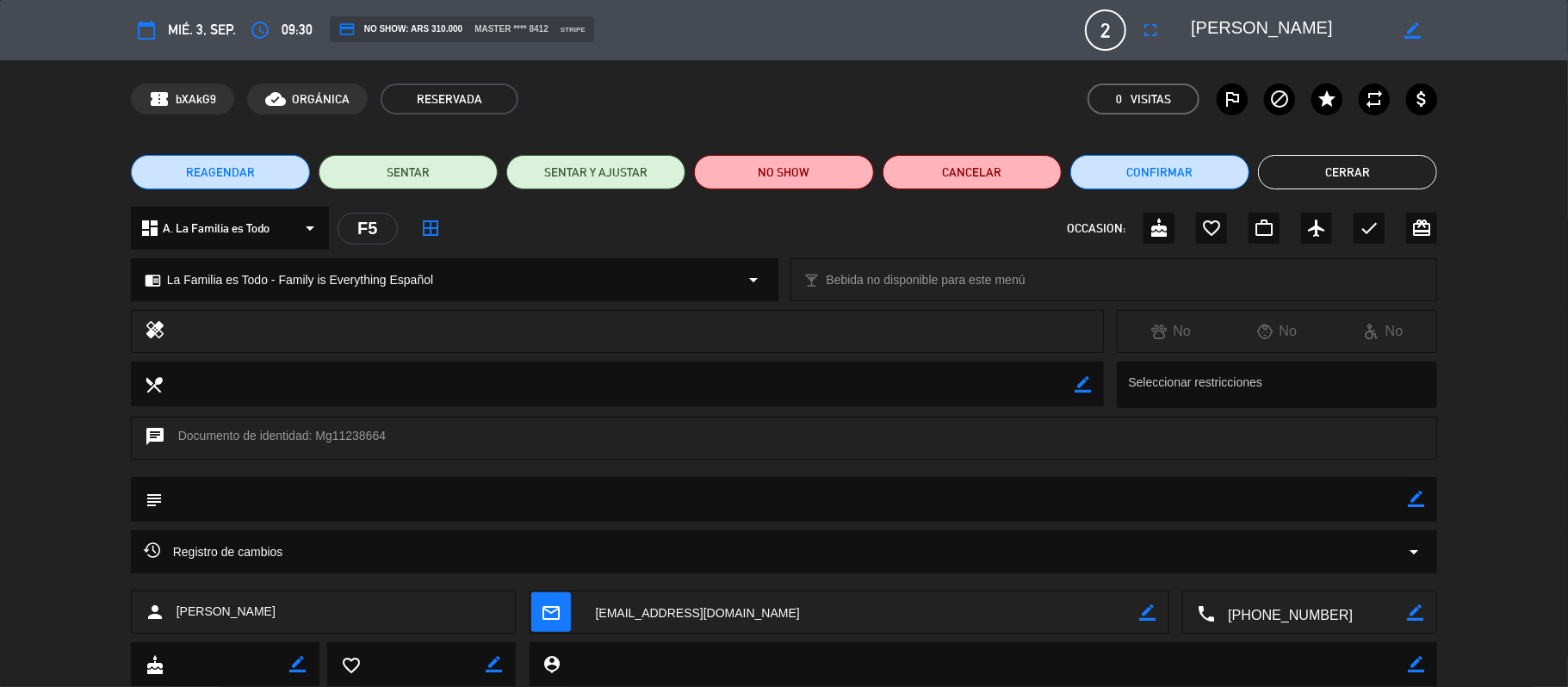
click at [1305, 626] on textarea at bounding box center [1310, 613] width 192 height 43
click at [1276, 573] on span "Click para copiar" at bounding box center [1288, 570] width 90 height 18
click at [1376, 171] on button "Cerrar" at bounding box center [1347, 172] width 179 height 35
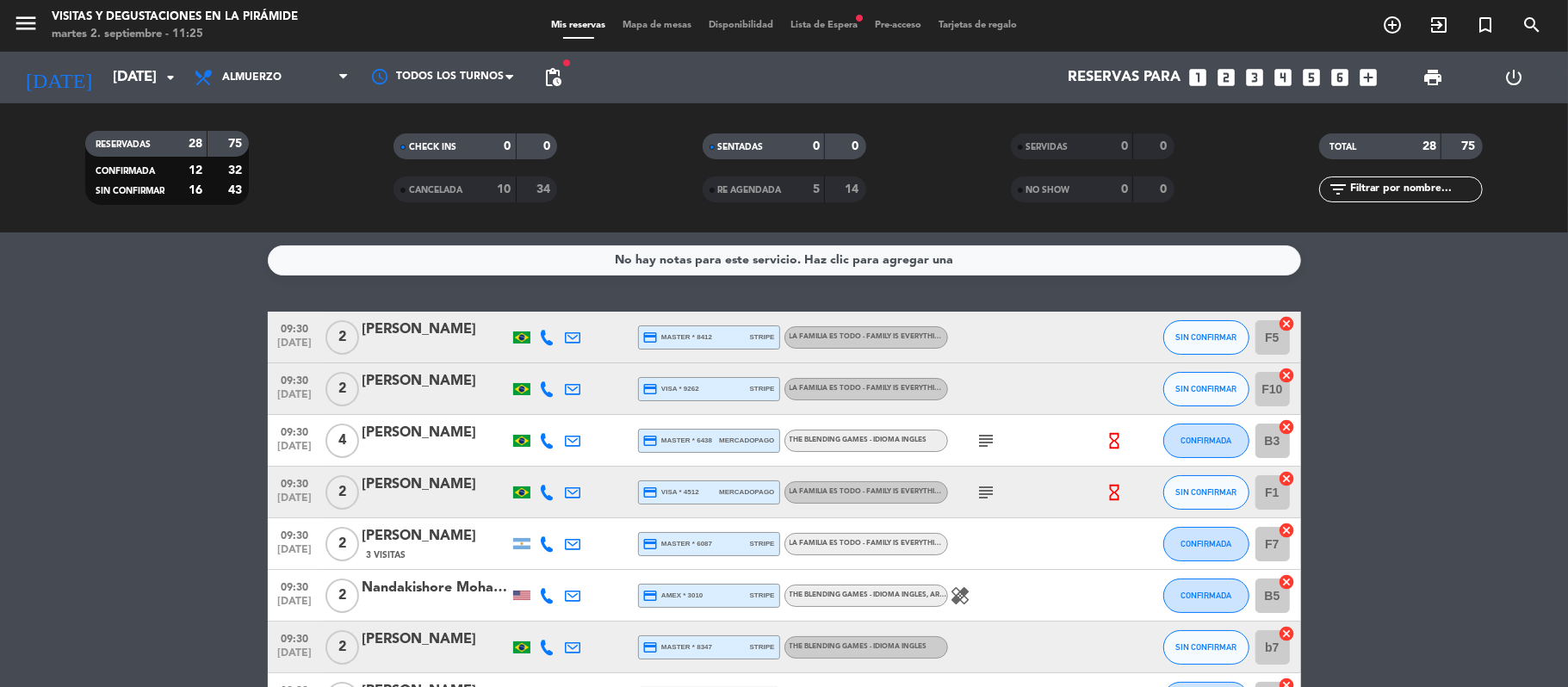
click at [423, 387] on div "[PERSON_NAME]" at bounding box center [436, 381] width 147 height 23
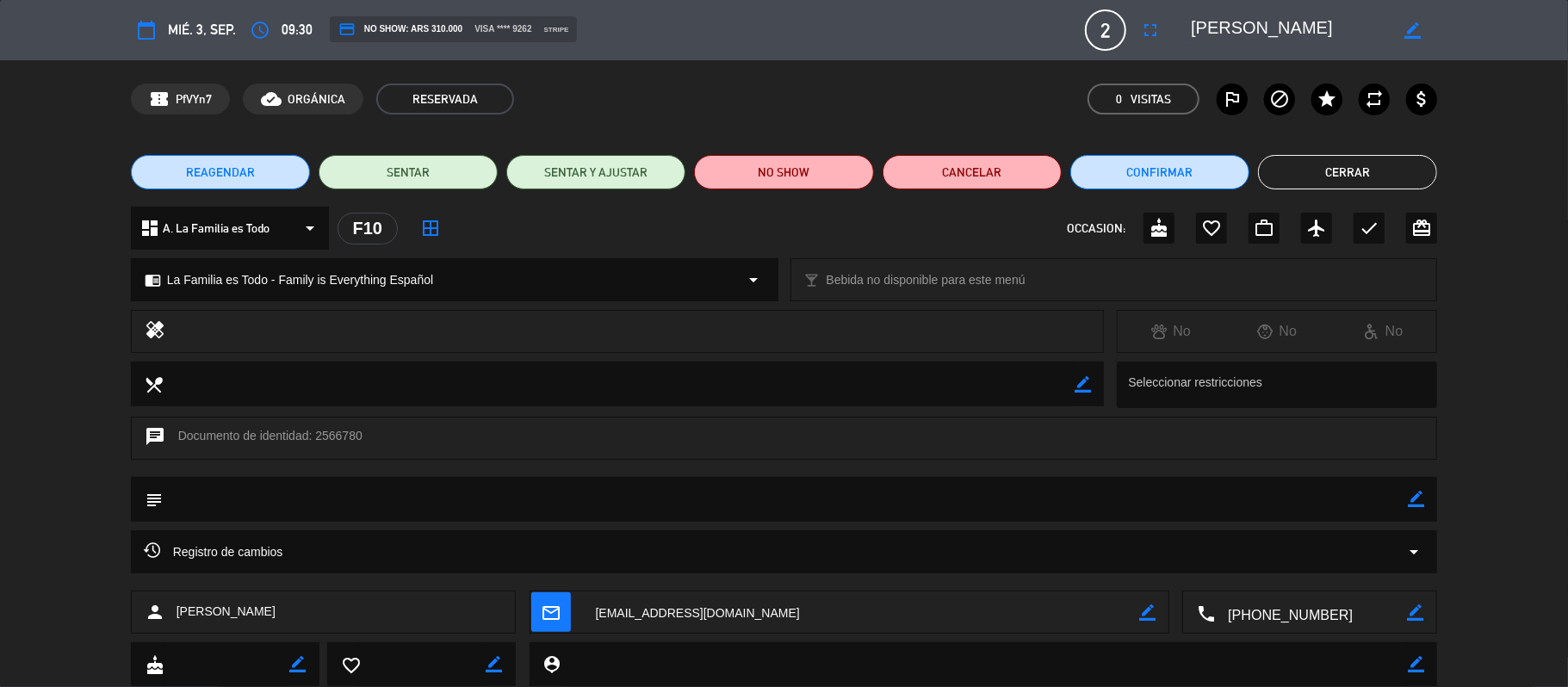
click at [1310, 591] on div "local_phone border_color" at bounding box center [1308, 612] width 255 height 43
click at [1310, 593] on textarea at bounding box center [1310, 613] width 192 height 43
click at [1298, 576] on span "Click para copiar" at bounding box center [1288, 570] width 90 height 18
click at [1308, 159] on button "Cerrar" at bounding box center [1347, 172] width 179 height 35
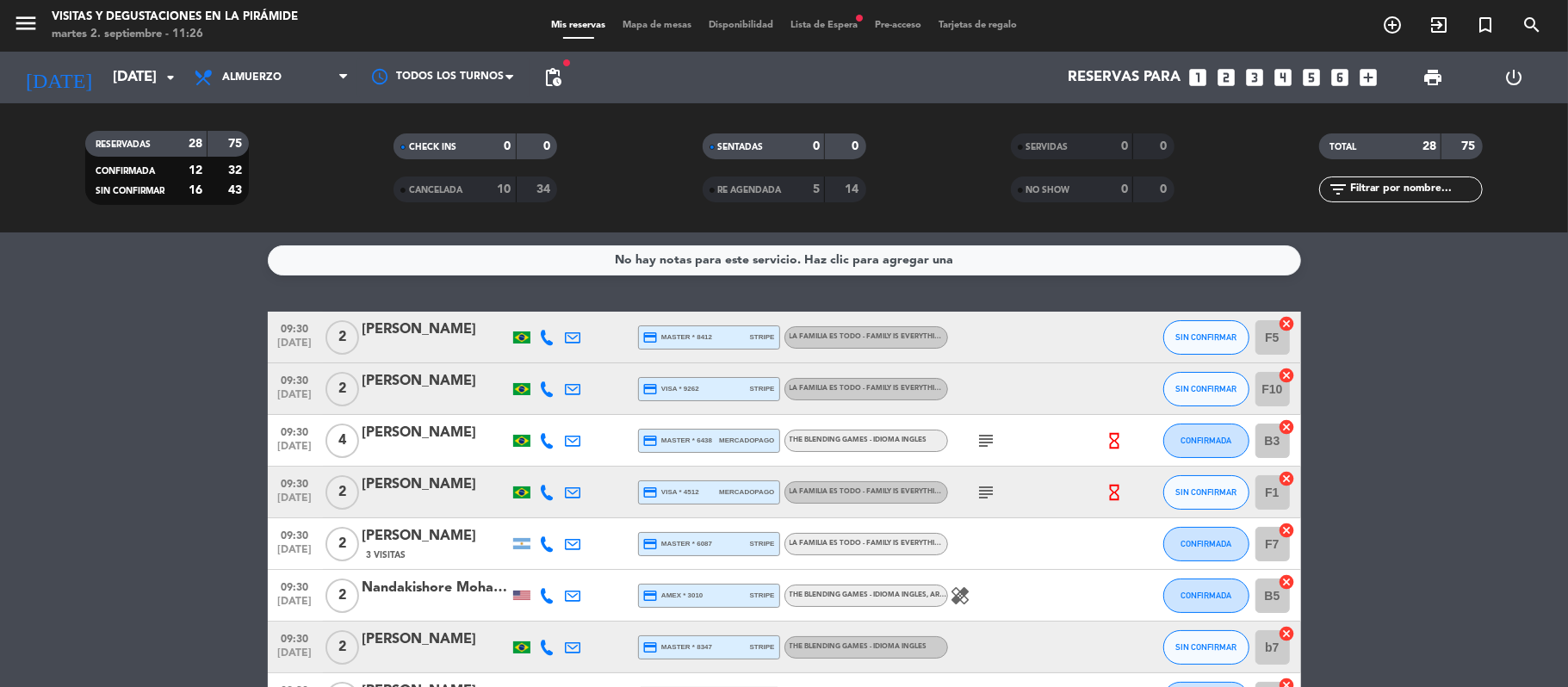
click at [437, 435] on div "[PERSON_NAME]" at bounding box center [436, 433] width 147 height 23
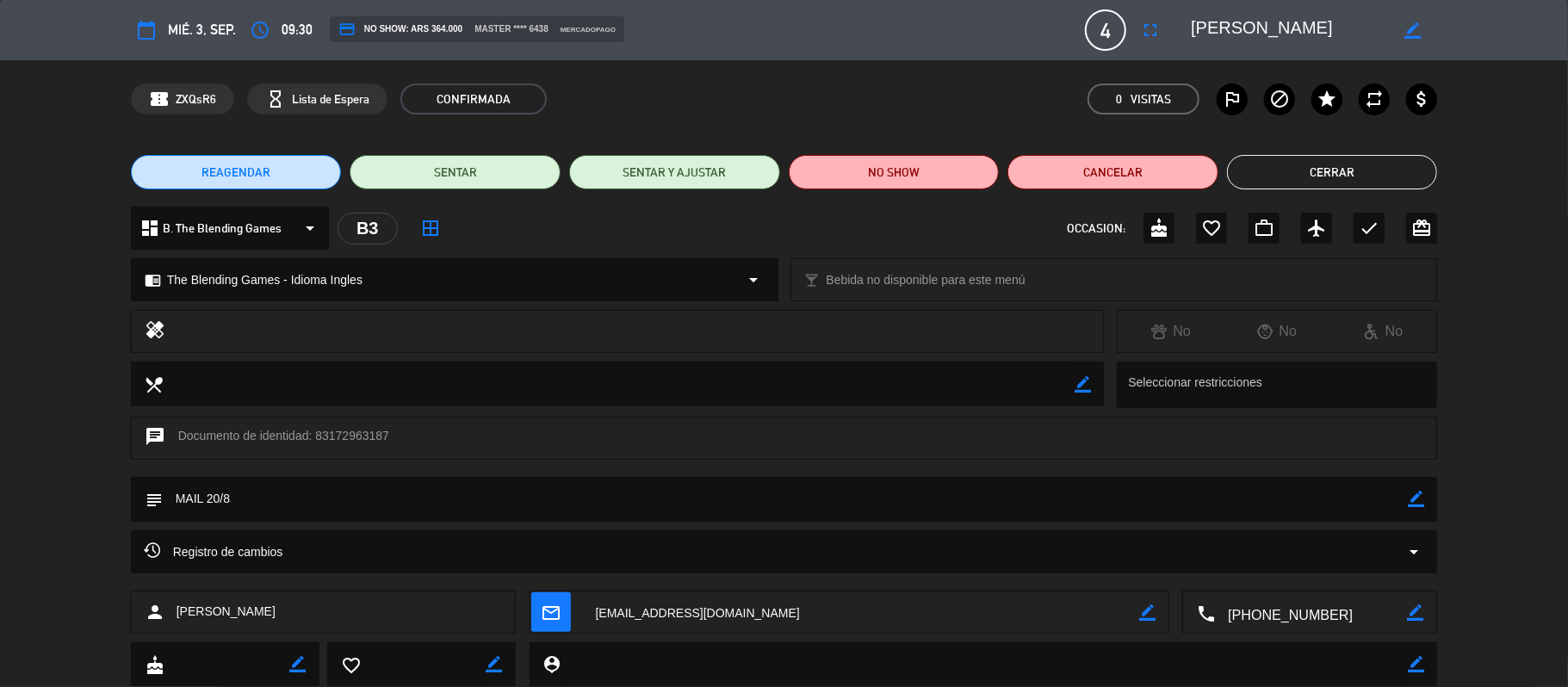
click at [1315, 624] on textarea at bounding box center [1310, 613] width 192 height 43
click at [1268, 577] on span "Click para copiar" at bounding box center [1288, 570] width 90 height 18
click at [1322, 182] on button "Cerrar" at bounding box center [1332, 172] width 211 height 35
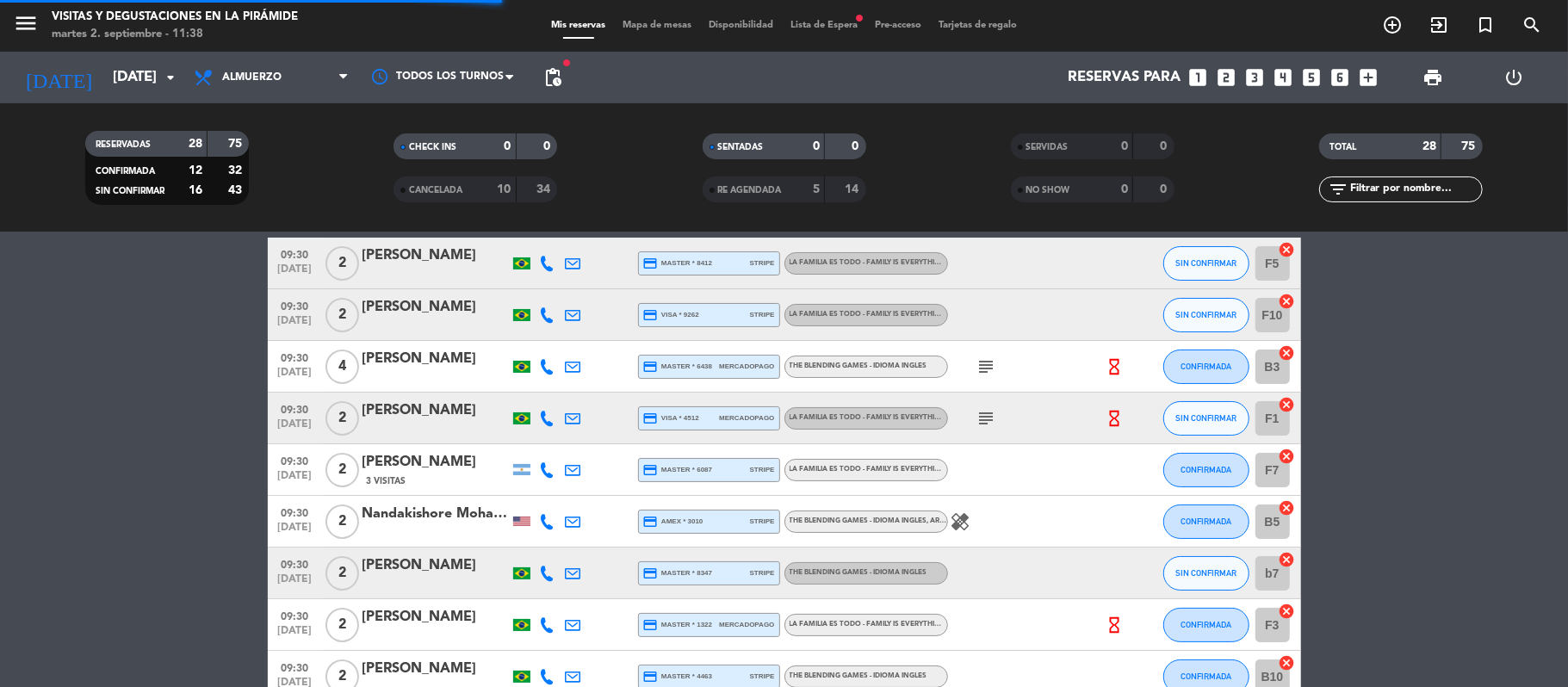
scroll to position [115, 0]
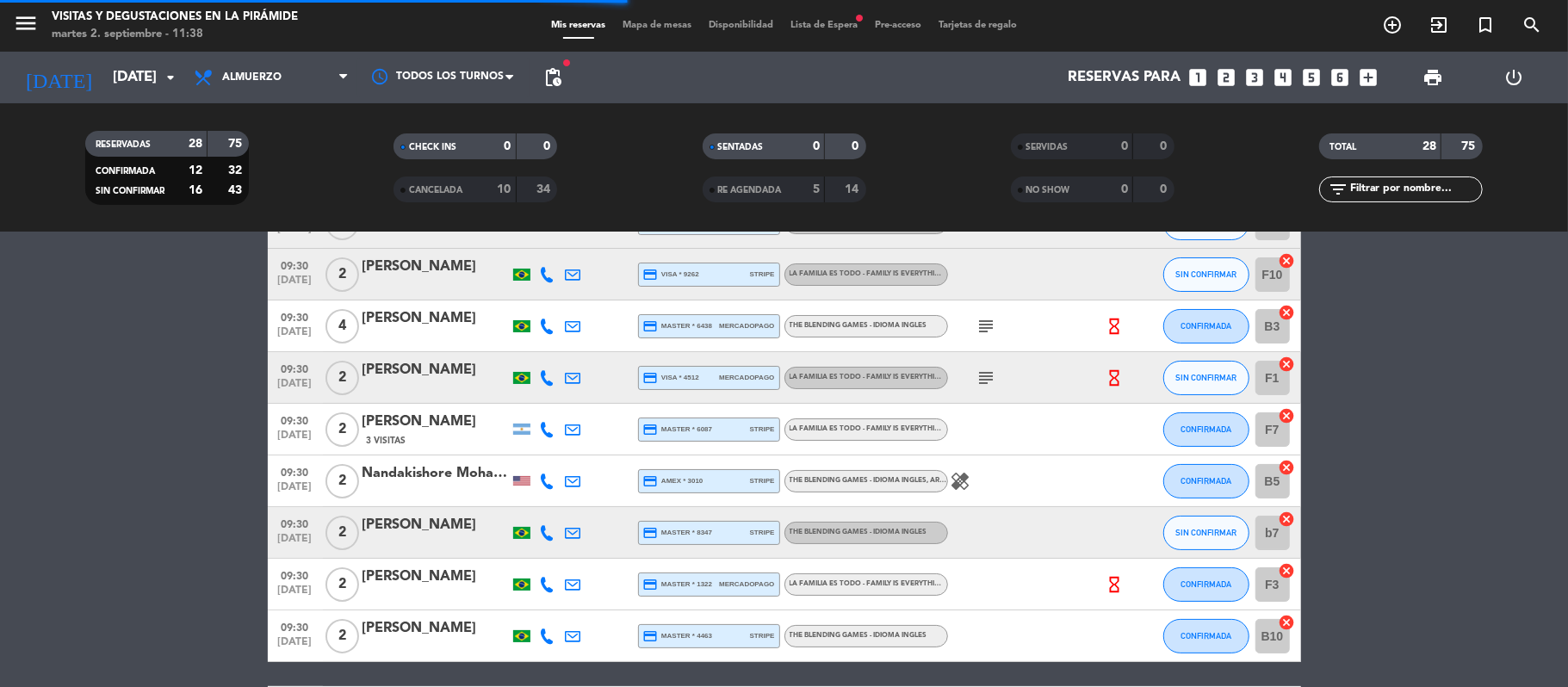
click at [486, 370] on div "[PERSON_NAME]" at bounding box center [436, 370] width 147 height 23
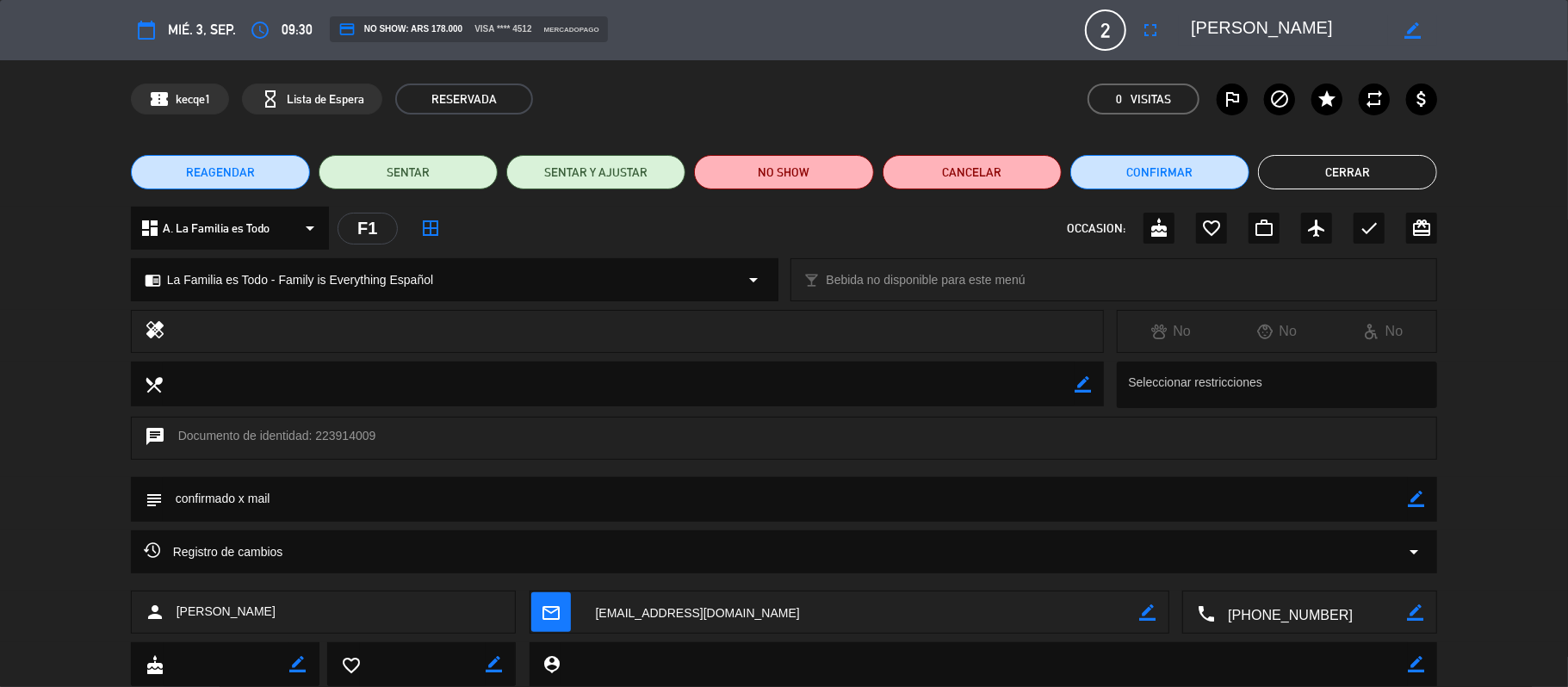
click at [1271, 606] on textarea at bounding box center [1310, 613] width 192 height 43
click at [1259, 573] on span "Click para copiar" at bounding box center [1288, 570] width 90 height 18
click at [1331, 173] on button "Cerrar" at bounding box center [1347, 172] width 179 height 35
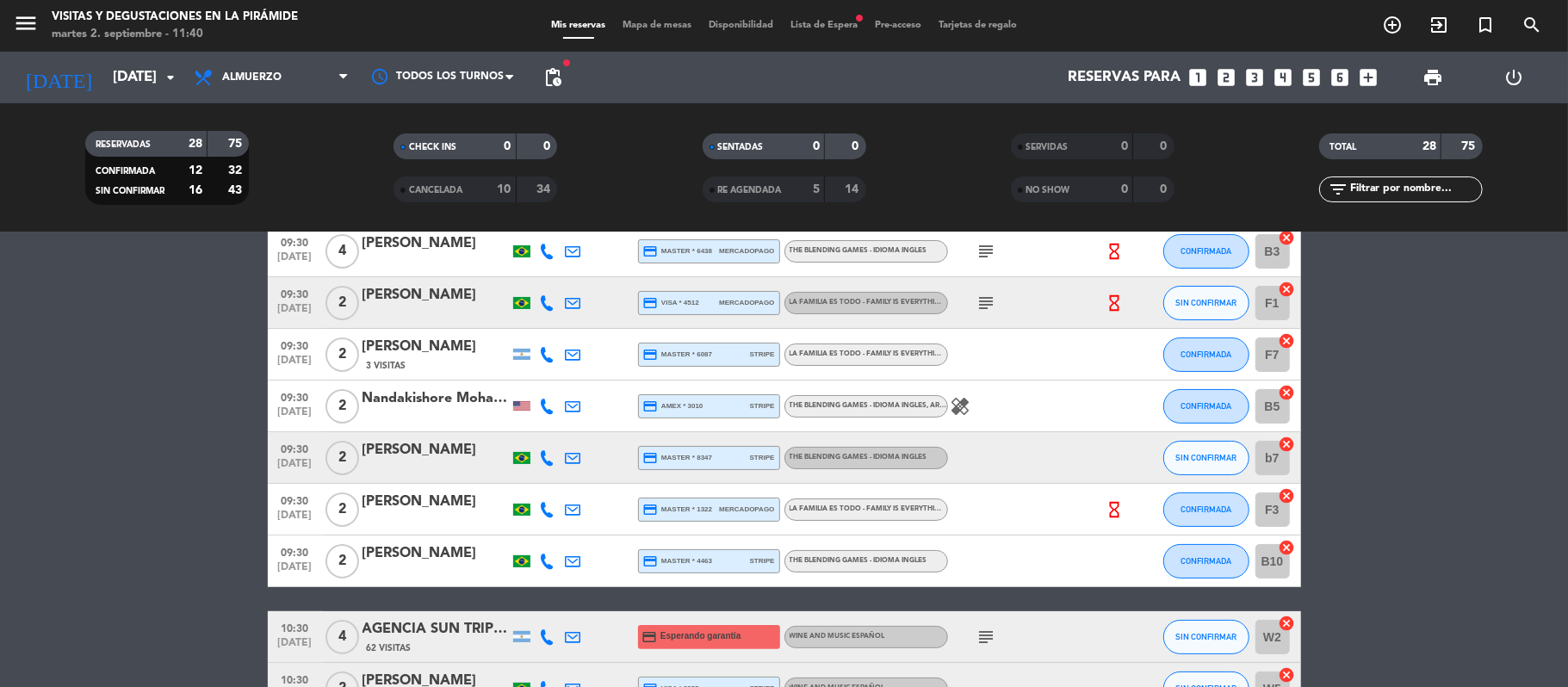
scroll to position [229, 0]
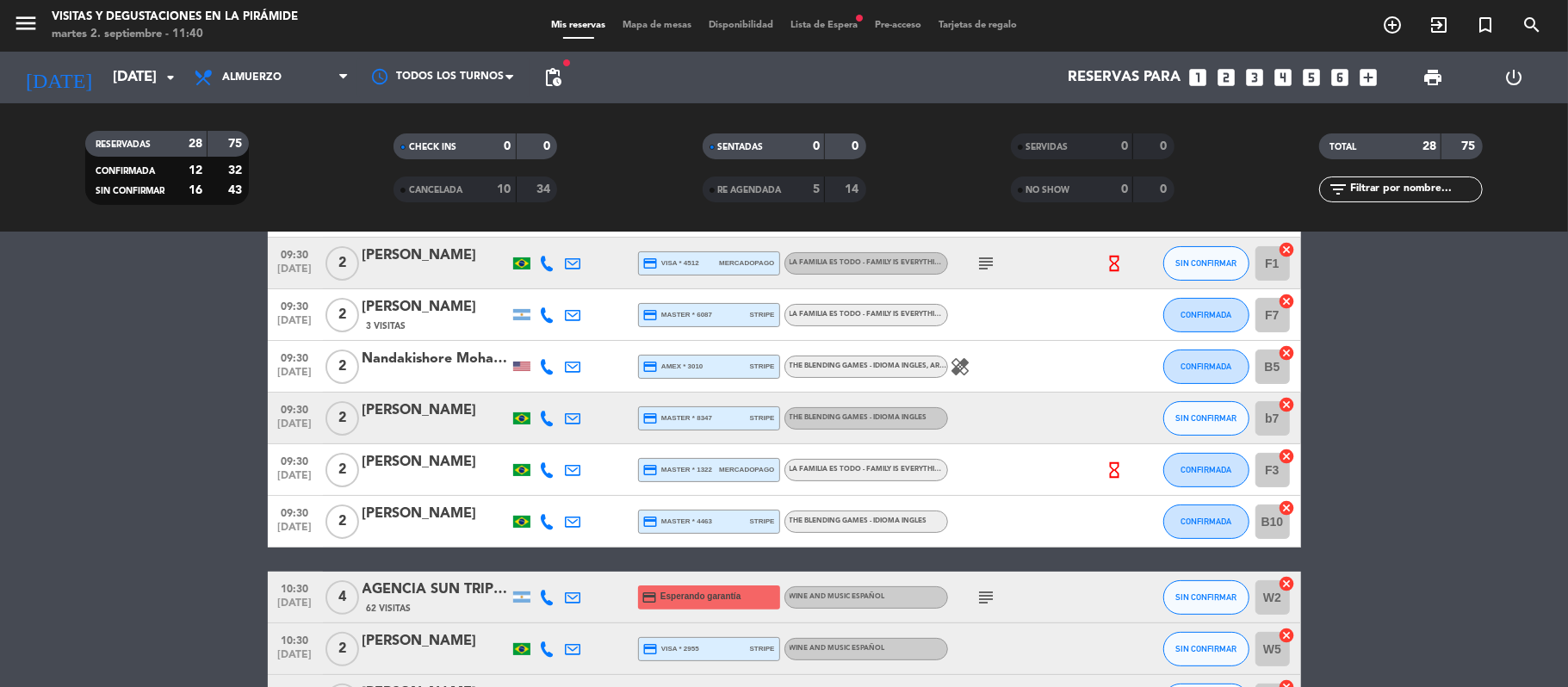
click at [397, 299] on div "[PERSON_NAME]" at bounding box center [436, 307] width 147 height 23
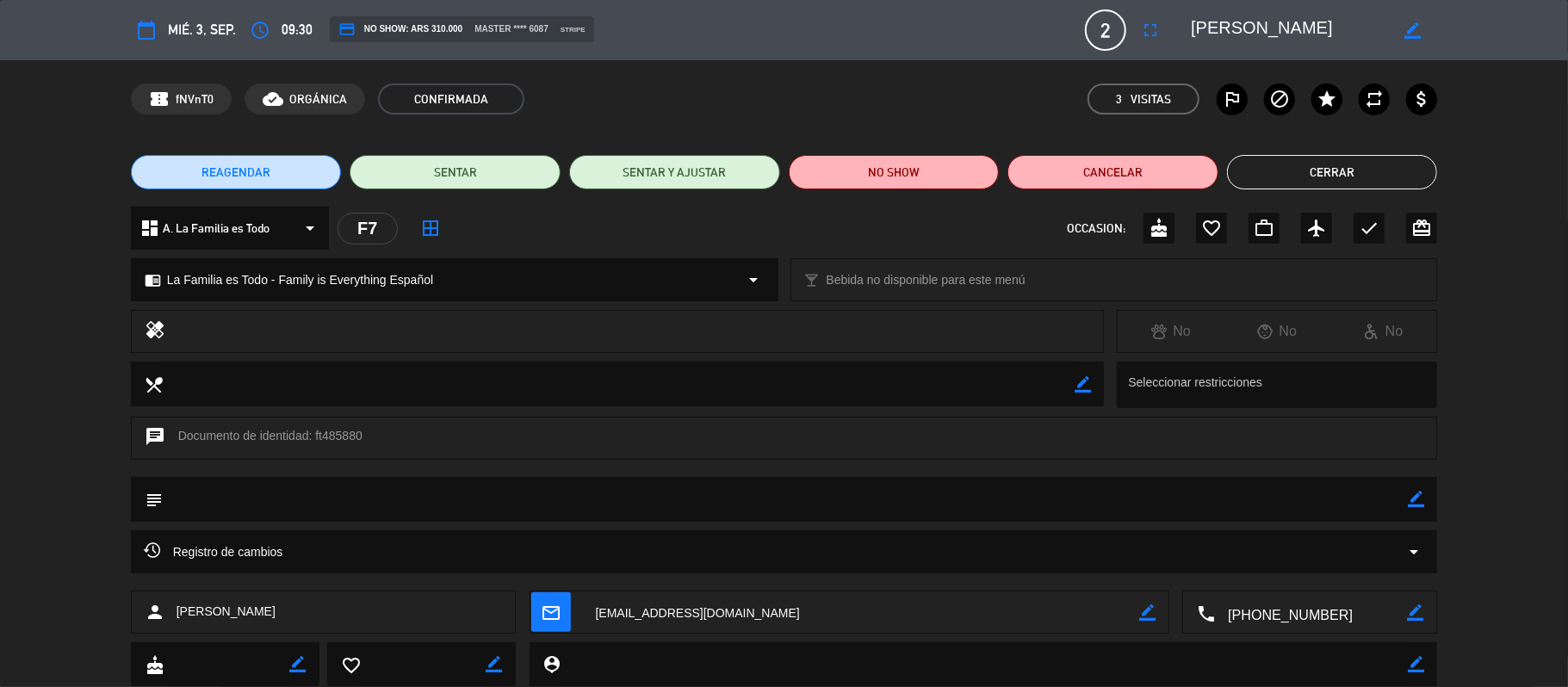
click at [1365, 621] on textarea at bounding box center [1310, 613] width 192 height 43
click at [1316, 573] on span "Click para copiar" at bounding box center [1288, 570] width 90 height 18
drag, startPoint x: 179, startPoint y: 611, endPoint x: 282, endPoint y: 611, distance: 103.0
click at [282, 611] on div "person [PERSON_NAME]" at bounding box center [323, 612] width 386 height 43
copy span "[PERSON_NAME]"
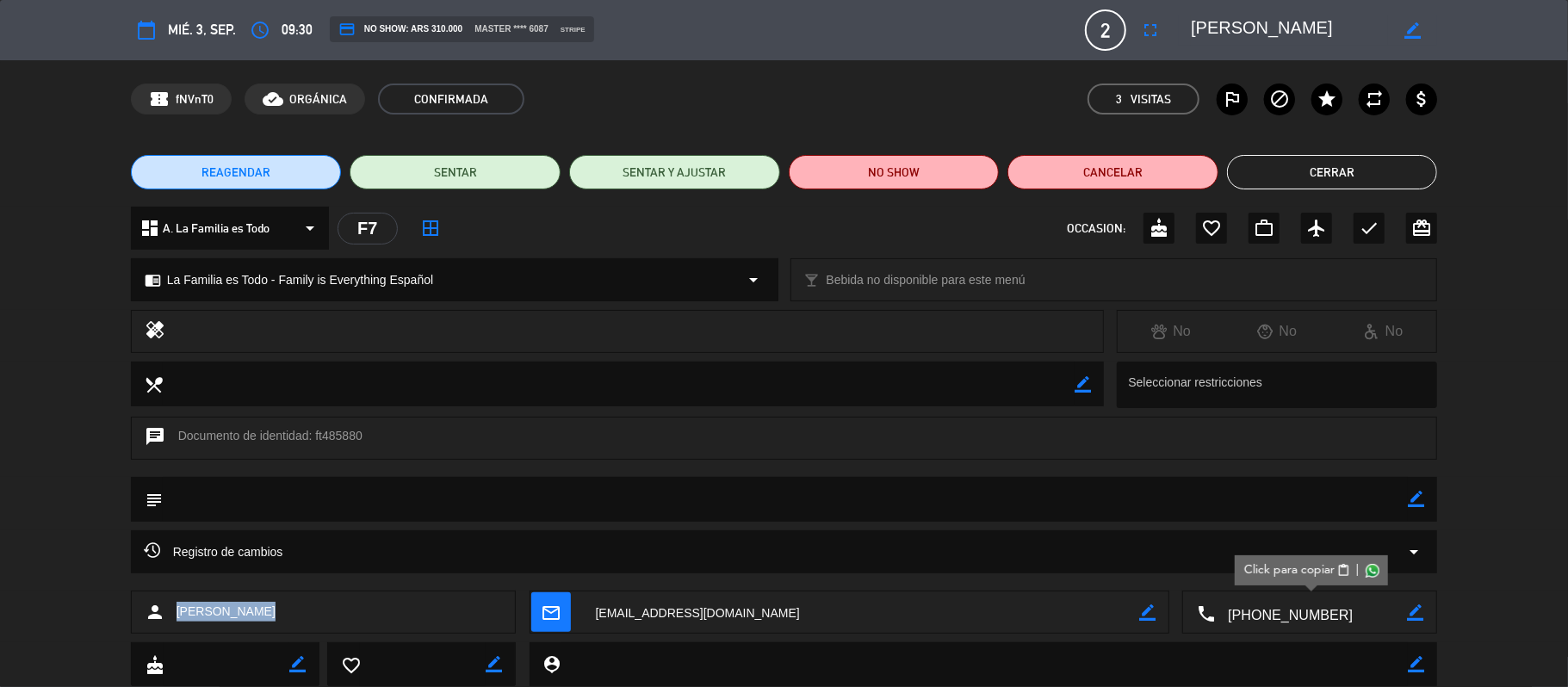
click at [1395, 186] on button "Cerrar" at bounding box center [1332, 172] width 211 height 35
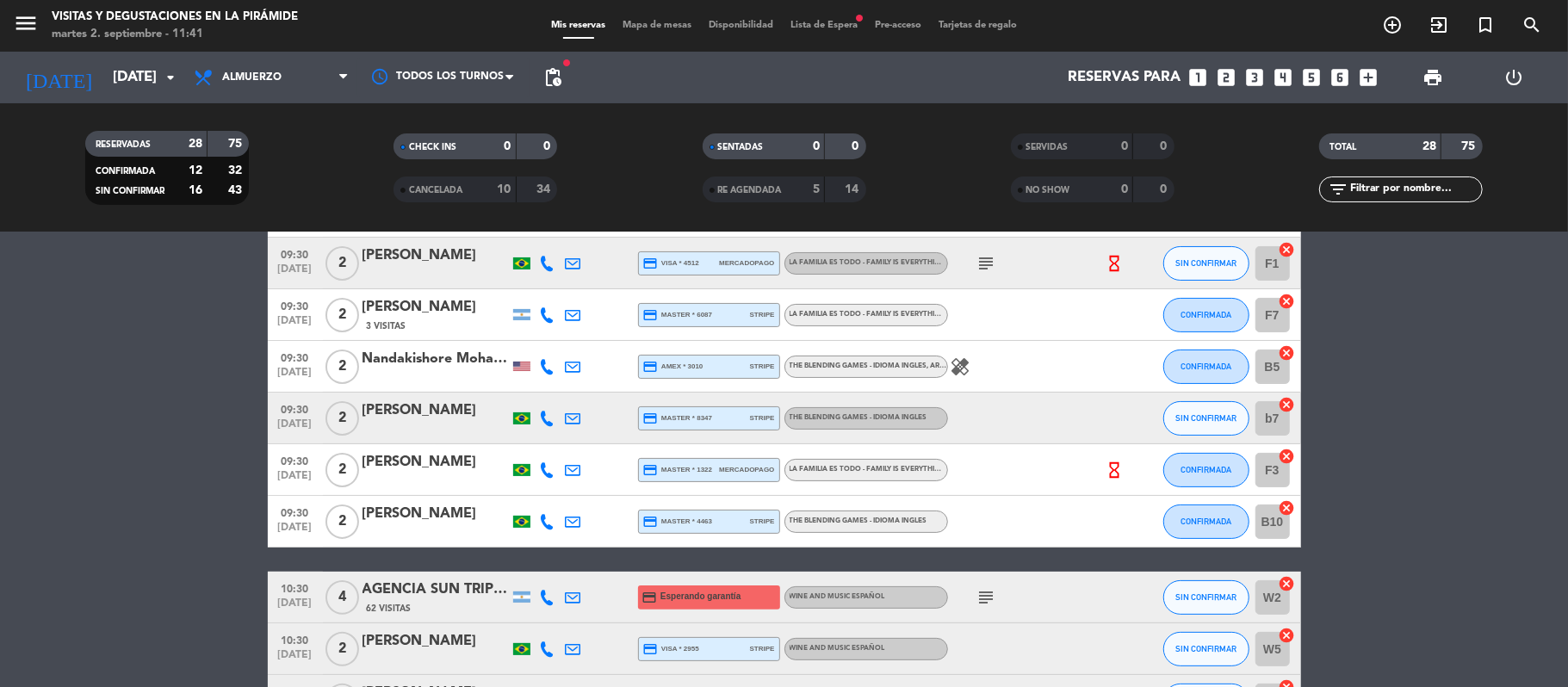
click at [408, 358] on div "Nandakishore Mohanram" at bounding box center [436, 359] width 147 height 23
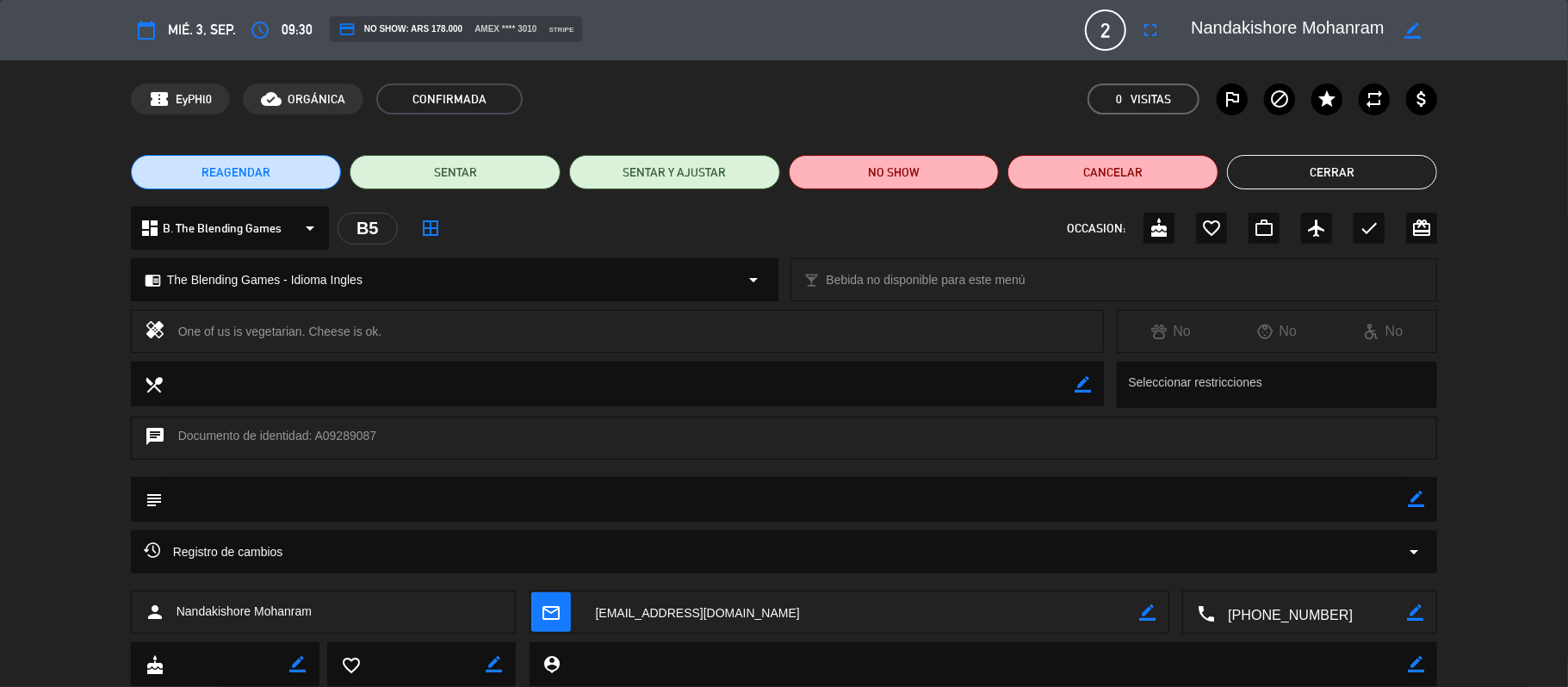
click at [1264, 617] on textarea at bounding box center [1310, 613] width 192 height 43
click at [1271, 573] on span "Click para copiar" at bounding box center [1288, 570] width 90 height 18
drag, startPoint x: 172, startPoint y: 610, endPoint x: 252, endPoint y: 618, distance: 80.4
click at [252, 618] on div "person [PERSON_NAME]" at bounding box center [323, 612] width 386 height 43
copy span "Nandakishore"
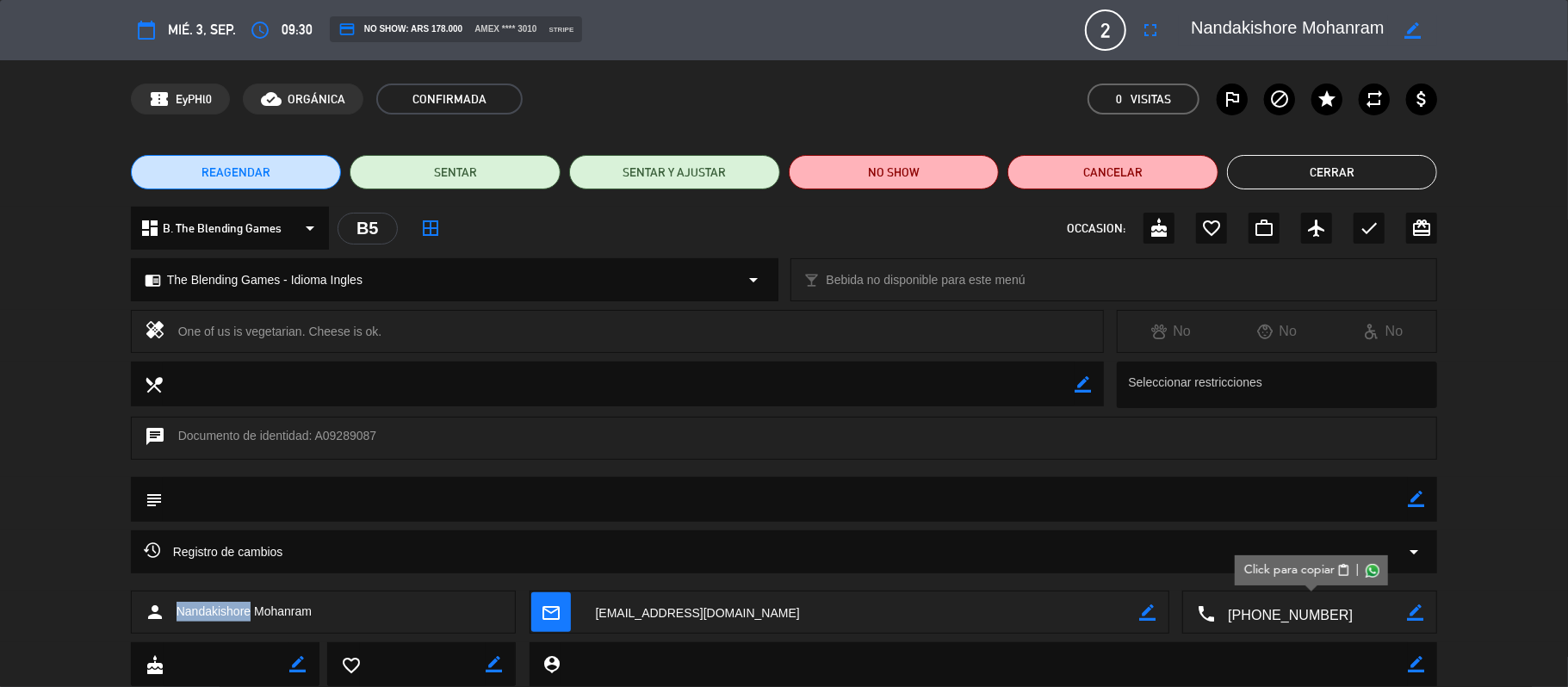
click at [1397, 180] on button "Cerrar" at bounding box center [1332, 172] width 211 height 35
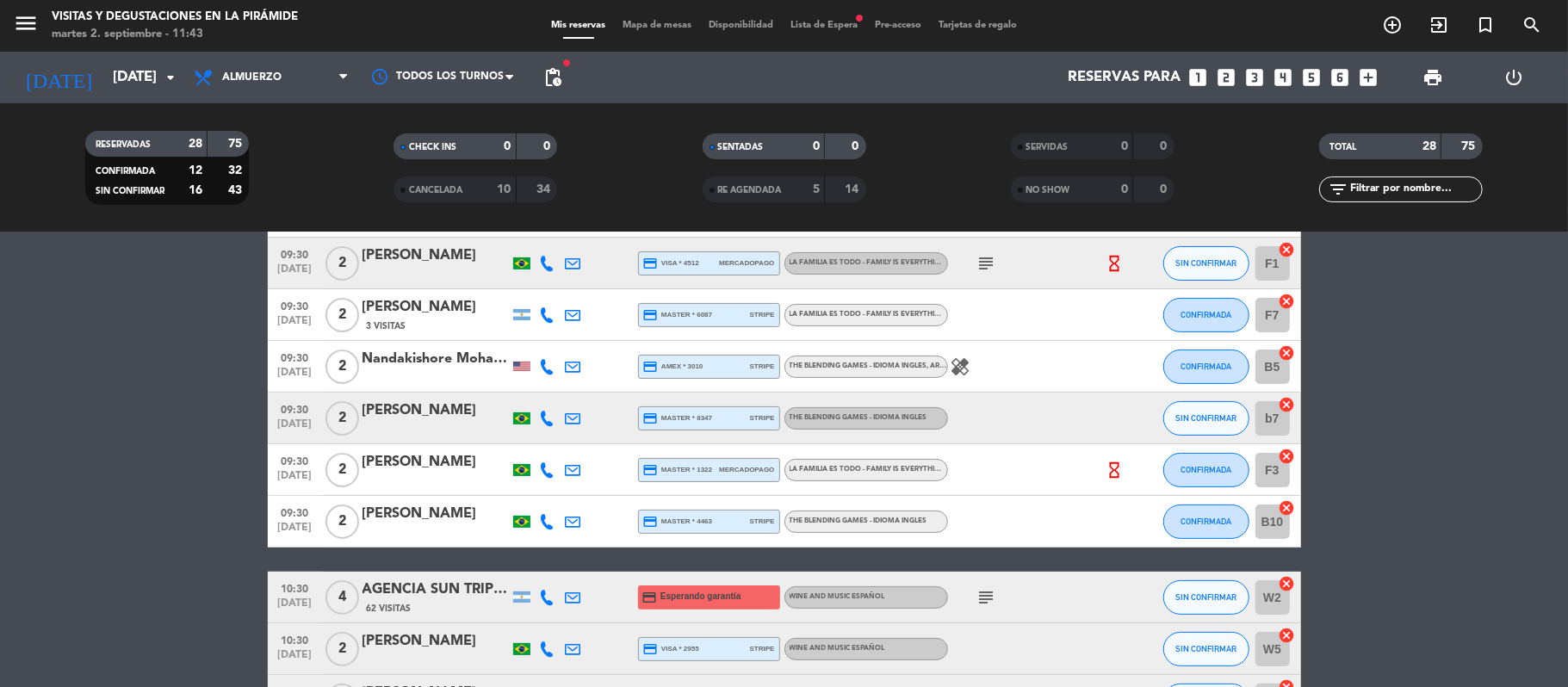
click at [1404, 193] on input "text" at bounding box center [1414, 189] width 134 height 19
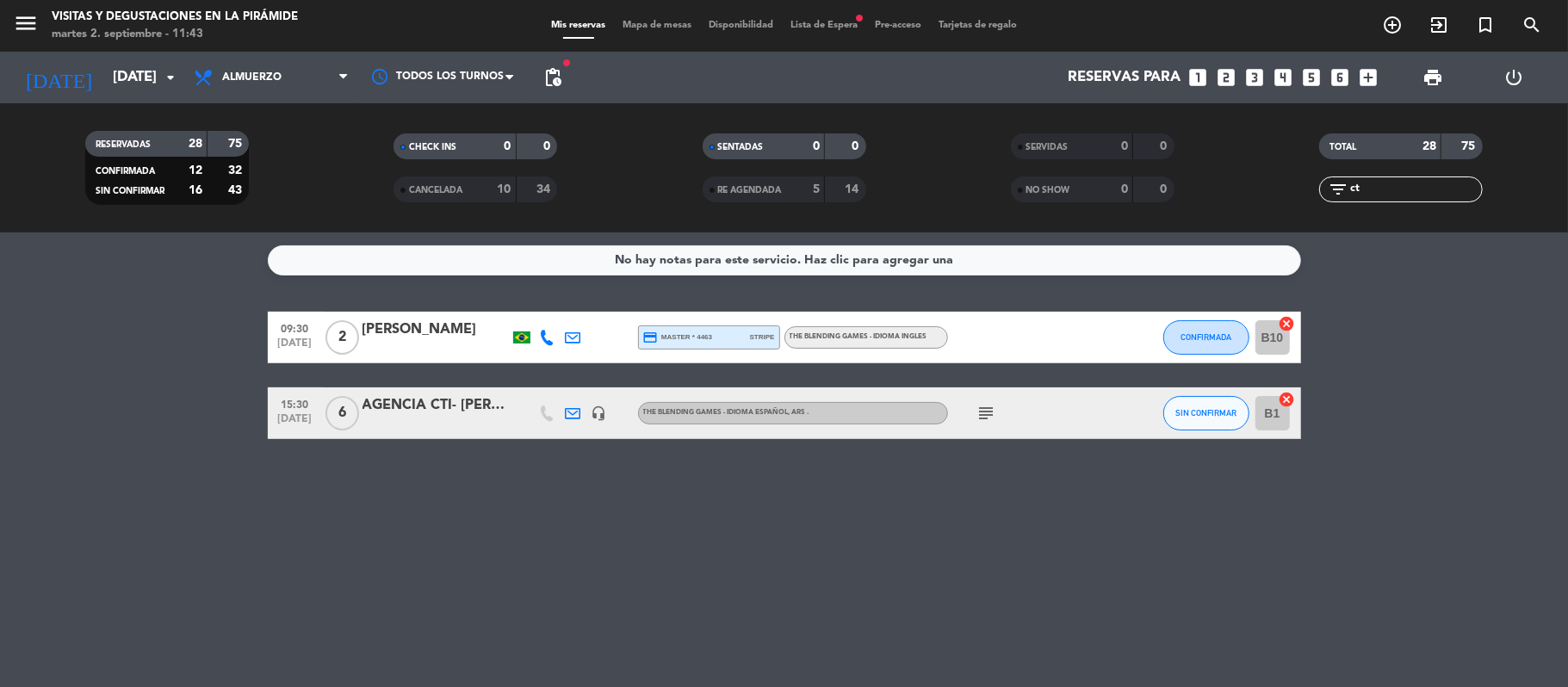
scroll to position [0, 0]
click at [397, 446] on div "No hay notas para este servicio. Haz clic para agregar una 09:30 [DATE] 2 [PERS…" at bounding box center [784, 459] width 1568 height 455
click at [390, 408] on div "AGENCIA CTI- [PERSON_NAME]" at bounding box center [436, 405] width 147 height 23
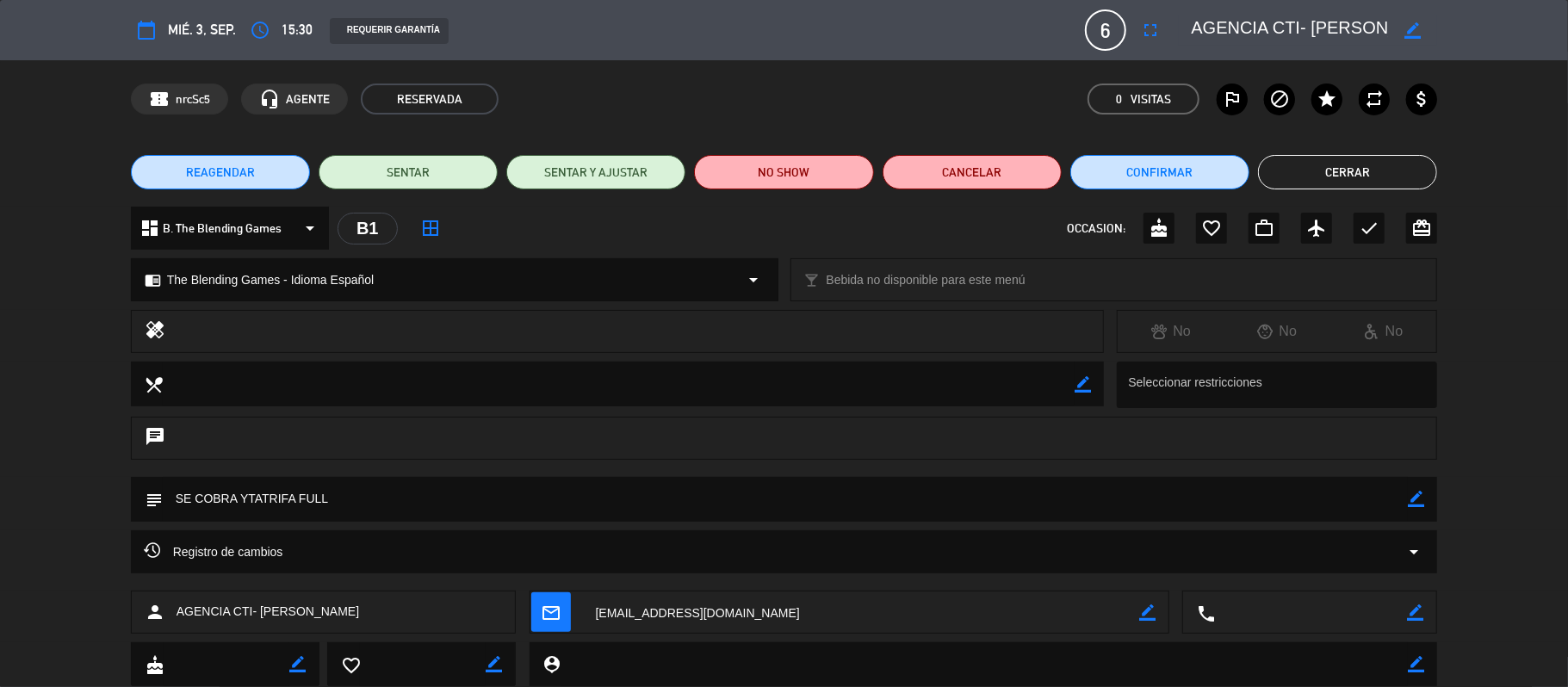
click at [1345, 176] on button "Cerrar" at bounding box center [1347, 172] width 179 height 35
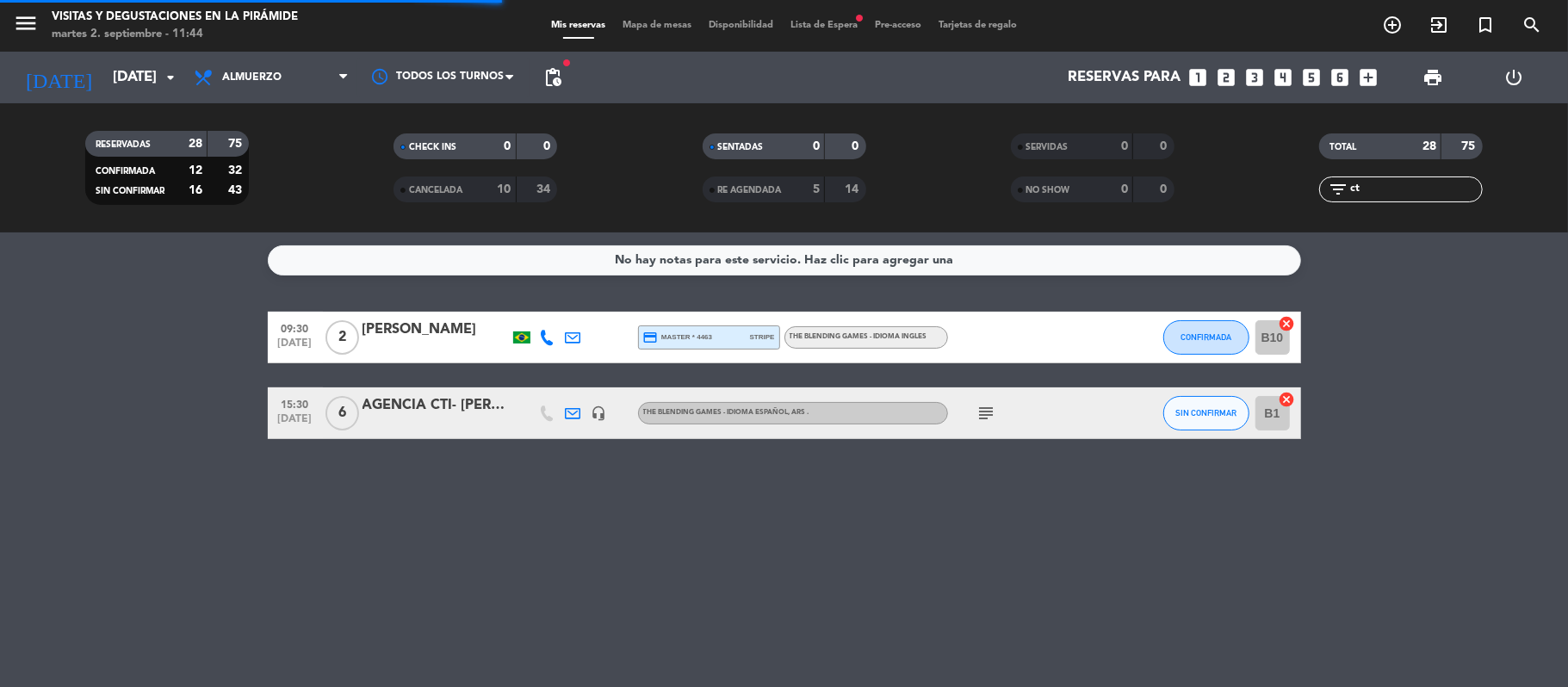
drag, startPoint x: 1367, startPoint y: 186, endPoint x: 1280, endPoint y: 167, distance: 89.1
click at [1303, 186] on div "filter_list ct" at bounding box center [1400, 189] width 308 height 26
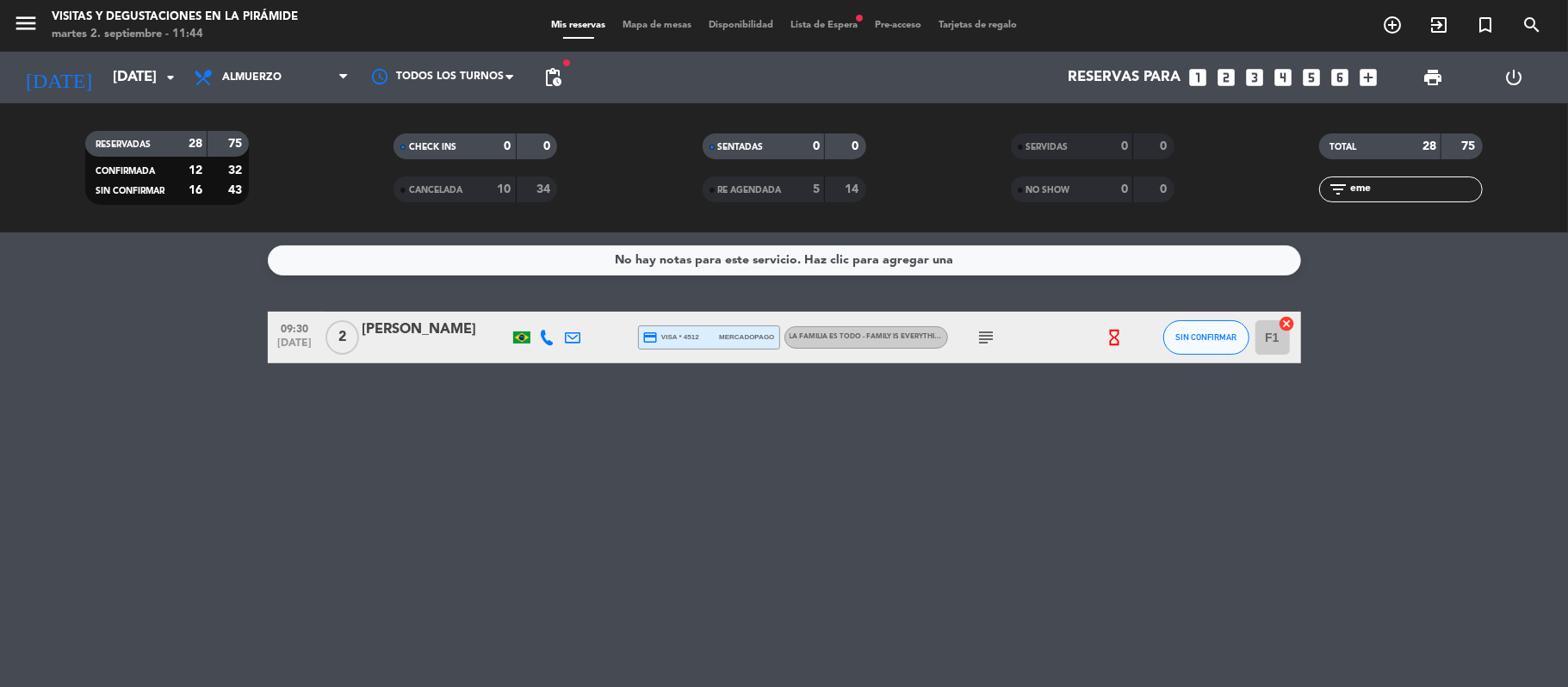
type input "eme"
click at [988, 334] on icon "subject" at bounding box center [986, 337] width 21 height 21
drag, startPoint x: 1410, startPoint y: 177, endPoint x: 1262, endPoint y: 172, distance: 148.1
click at [1262, 172] on div "TOTAL 28 75 filter_list eme" at bounding box center [1400, 169] width 308 height 95
drag, startPoint x: 1401, startPoint y: 183, endPoint x: 1332, endPoint y: 183, distance: 69.0
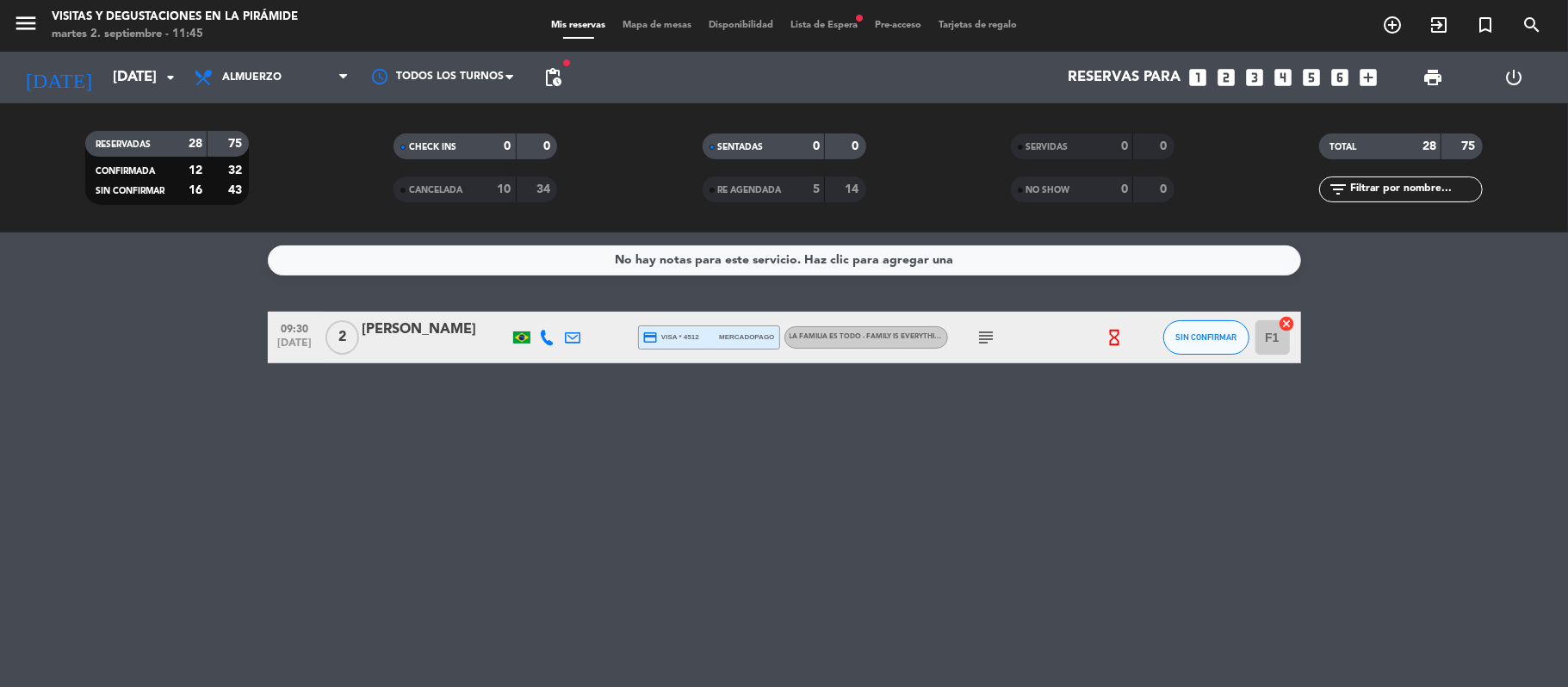
click at [1338, 186] on div "filter_list" at bounding box center [1400, 189] width 164 height 26
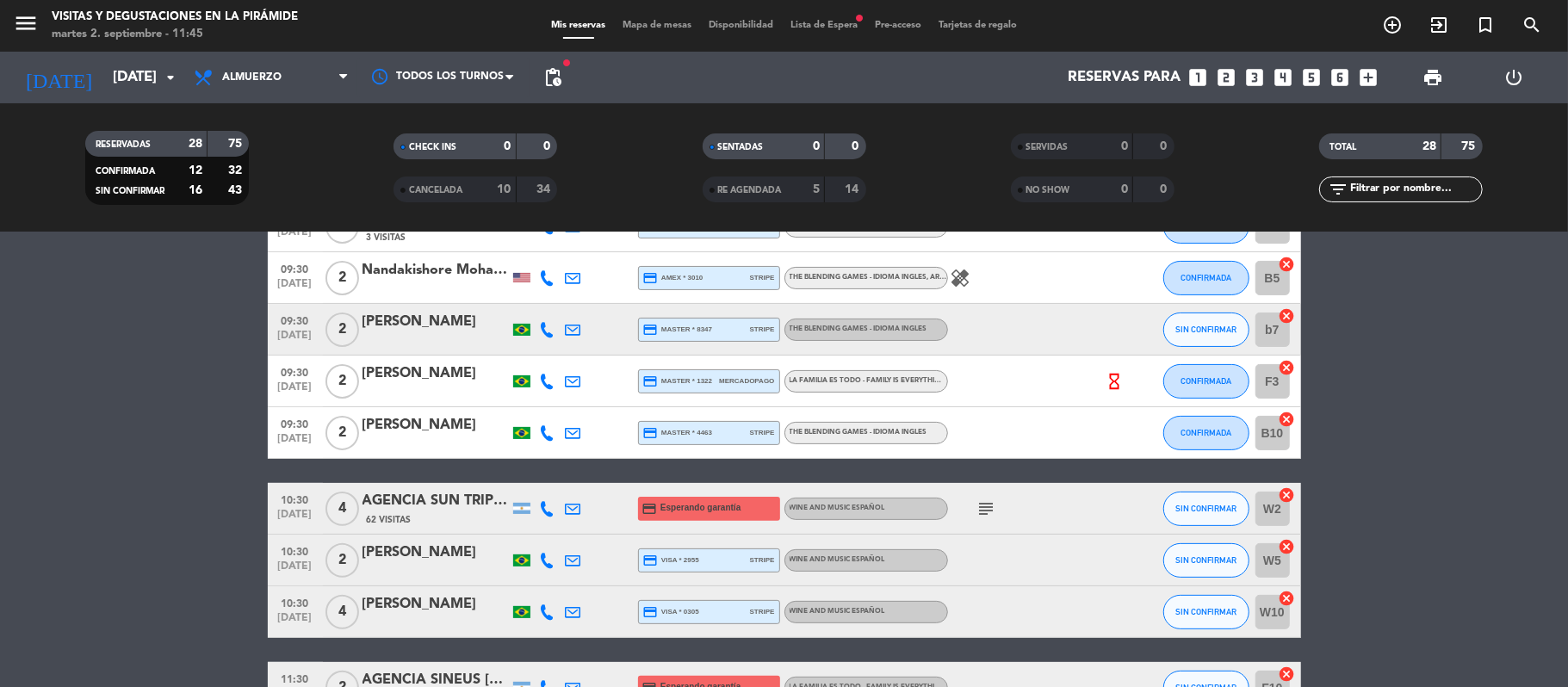
scroll to position [344, 0]
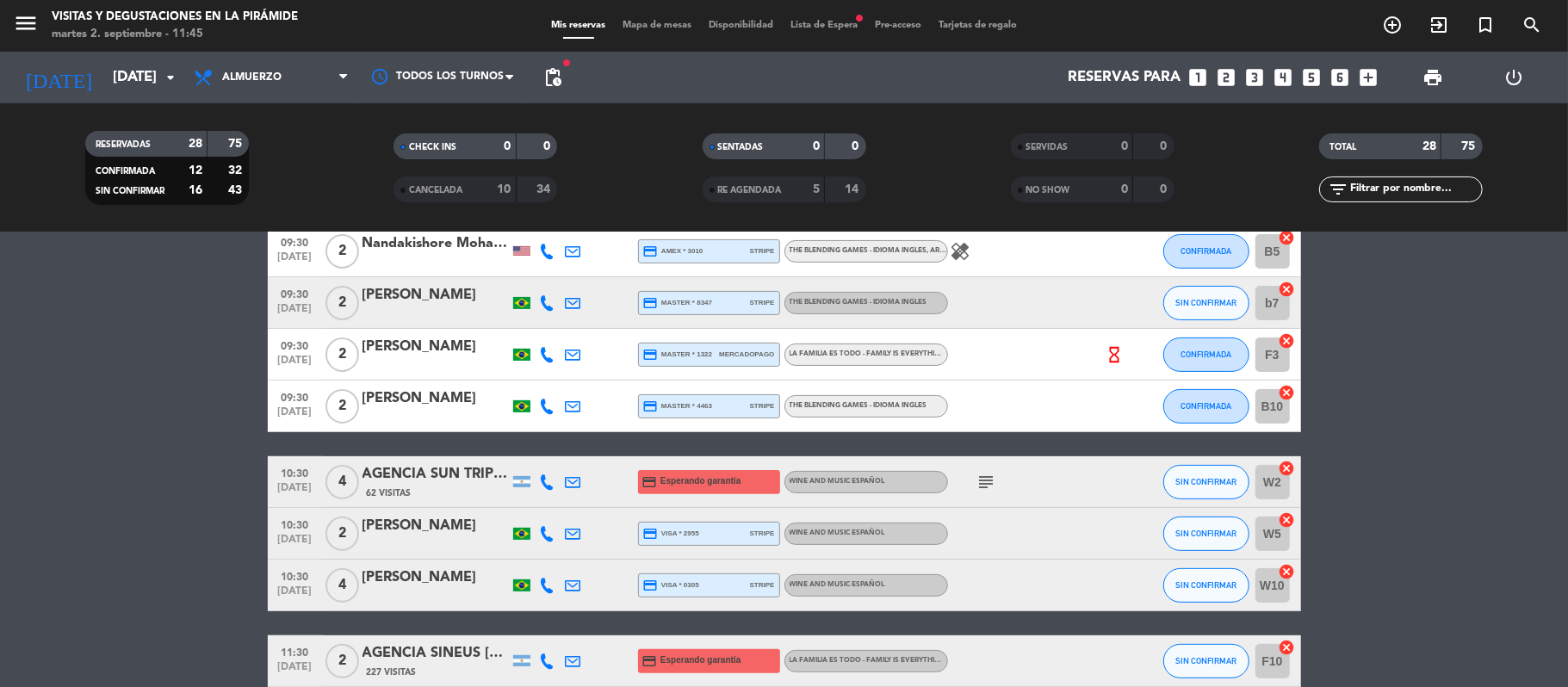
click at [462, 306] on div "[PERSON_NAME]" at bounding box center [436, 295] width 147 height 23
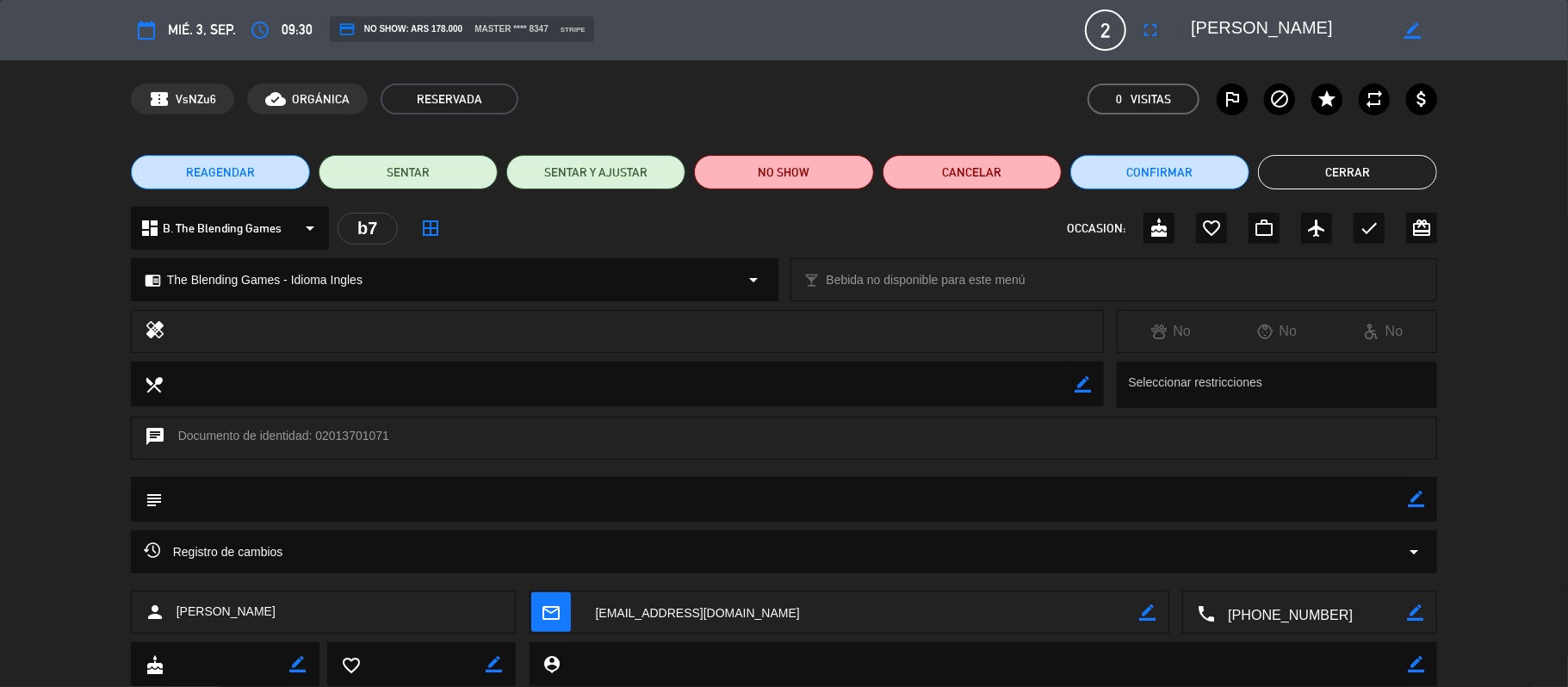
click at [1372, 594] on textarea at bounding box center [1310, 613] width 192 height 43
click at [1294, 568] on span "Click para copiar" at bounding box center [1288, 570] width 90 height 18
click at [1383, 171] on button "Cerrar" at bounding box center [1347, 172] width 179 height 35
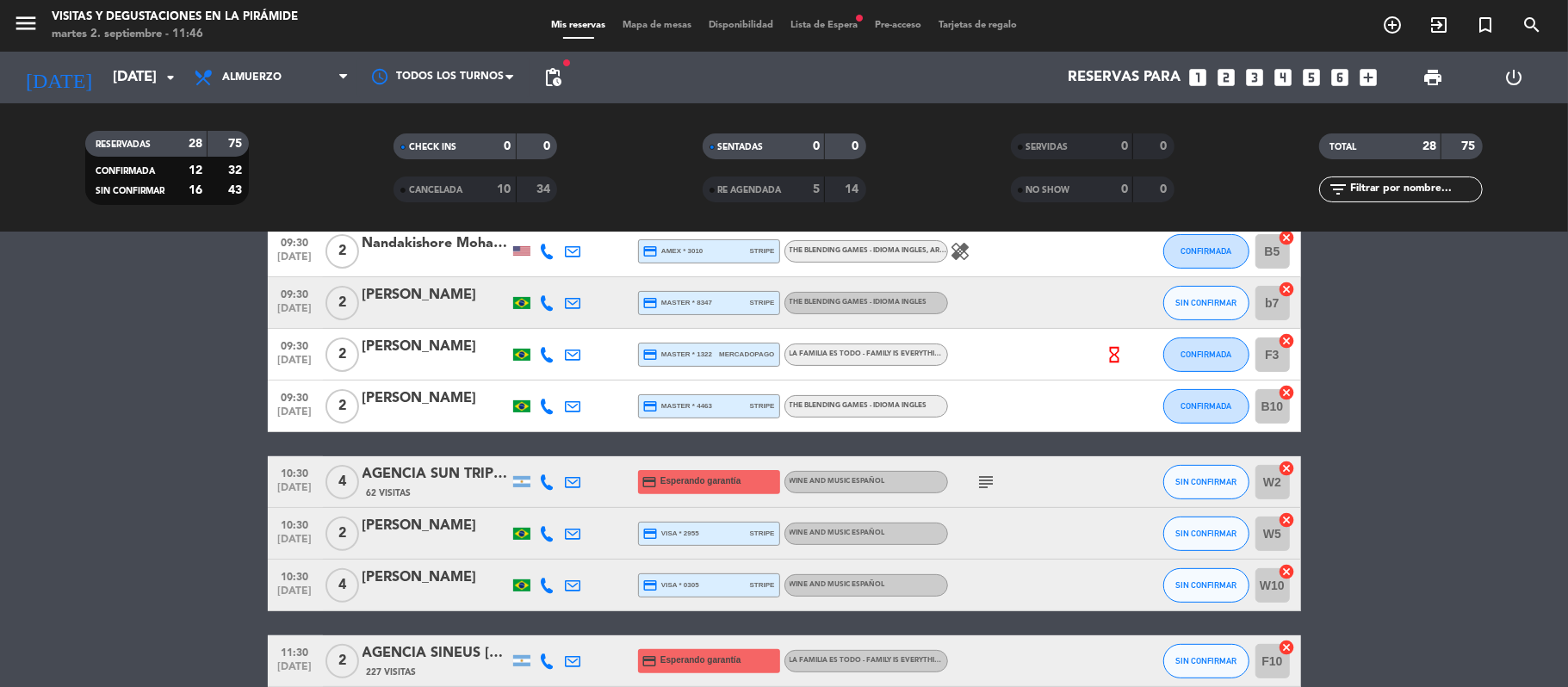
click at [379, 365] on div at bounding box center [436, 366] width 147 height 14
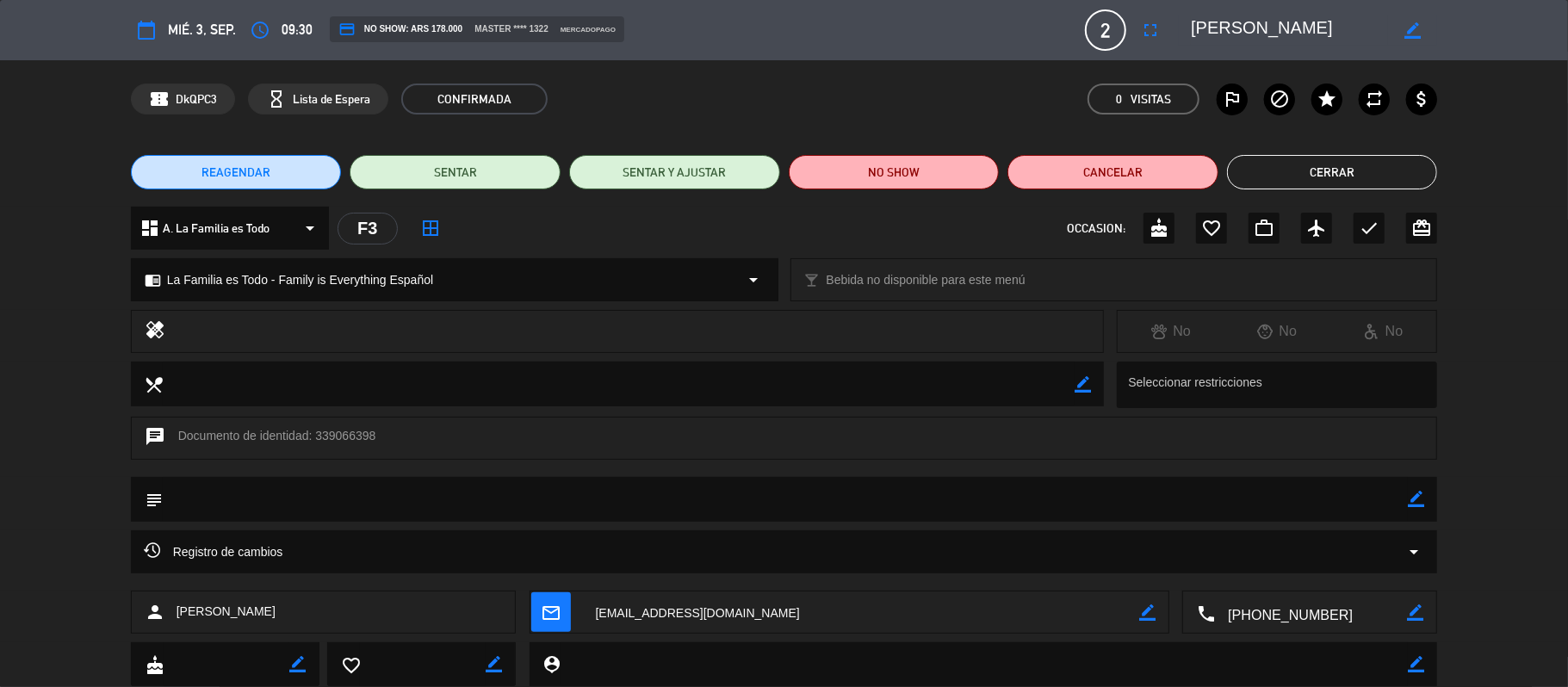
click at [1283, 618] on textarea at bounding box center [1310, 613] width 192 height 43
click at [1298, 562] on span "Click para copiar" at bounding box center [1288, 570] width 90 height 18
click at [1371, 148] on div "REAGENDAR SENTAR SENTAR Y AJUSTAR NO SHOW Cancelar Cerrar" at bounding box center [784, 172] width 1568 height 68
click at [1365, 173] on button "Cerrar" at bounding box center [1332, 172] width 211 height 35
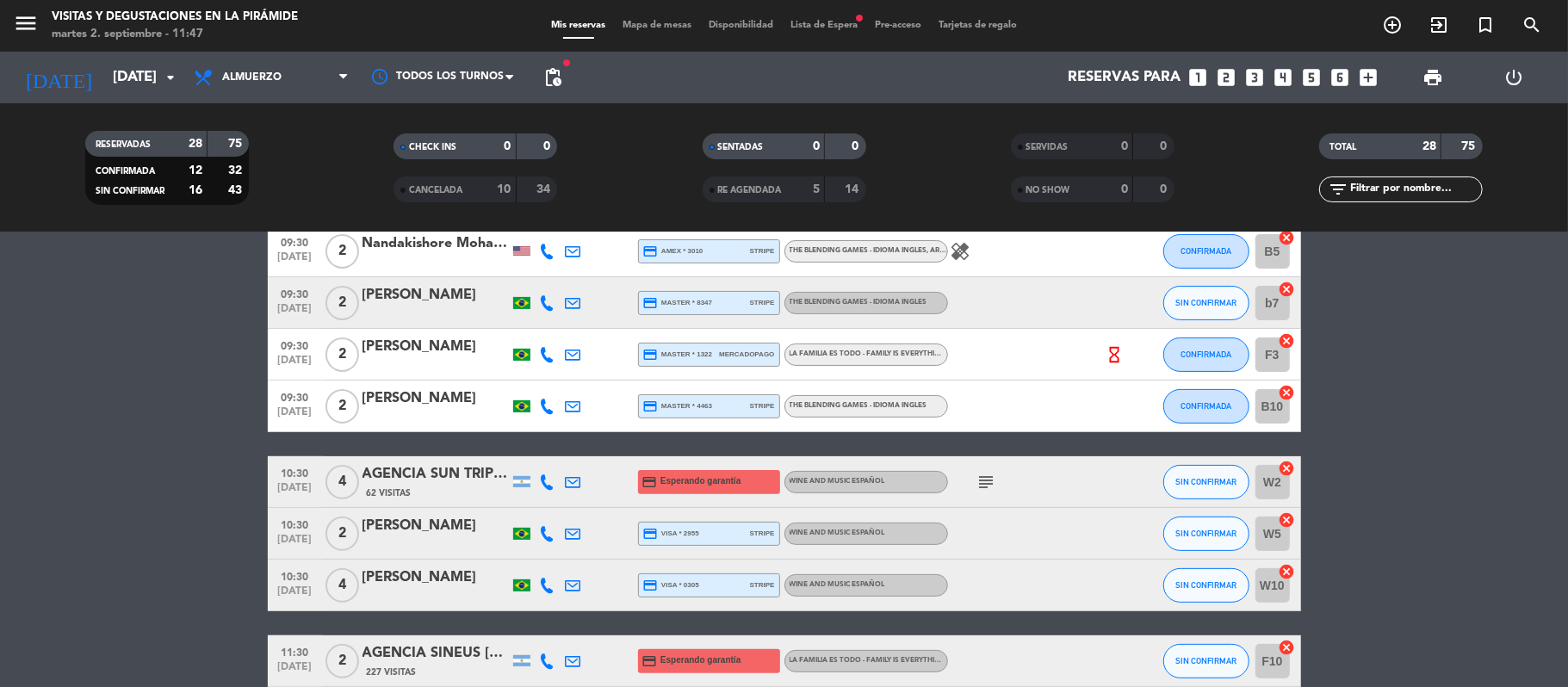
click at [411, 407] on div "[PERSON_NAME]" at bounding box center [436, 399] width 147 height 23
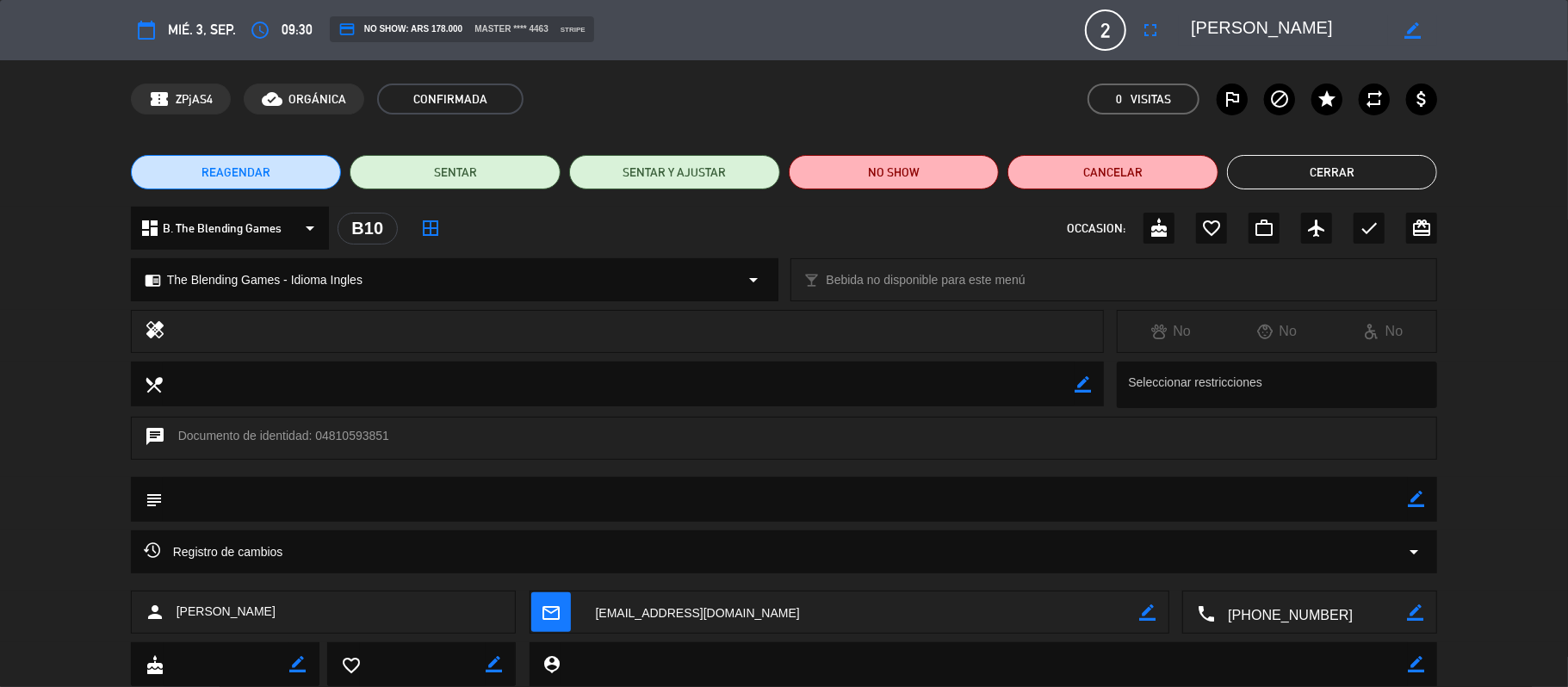
click at [1339, 614] on textarea at bounding box center [1310, 613] width 192 height 43
click at [1285, 600] on textarea at bounding box center [1310, 613] width 192 height 43
click at [1283, 575] on span "Click para copiar" at bounding box center [1288, 570] width 90 height 18
click at [1339, 156] on button "Cerrar" at bounding box center [1332, 172] width 211 height 35
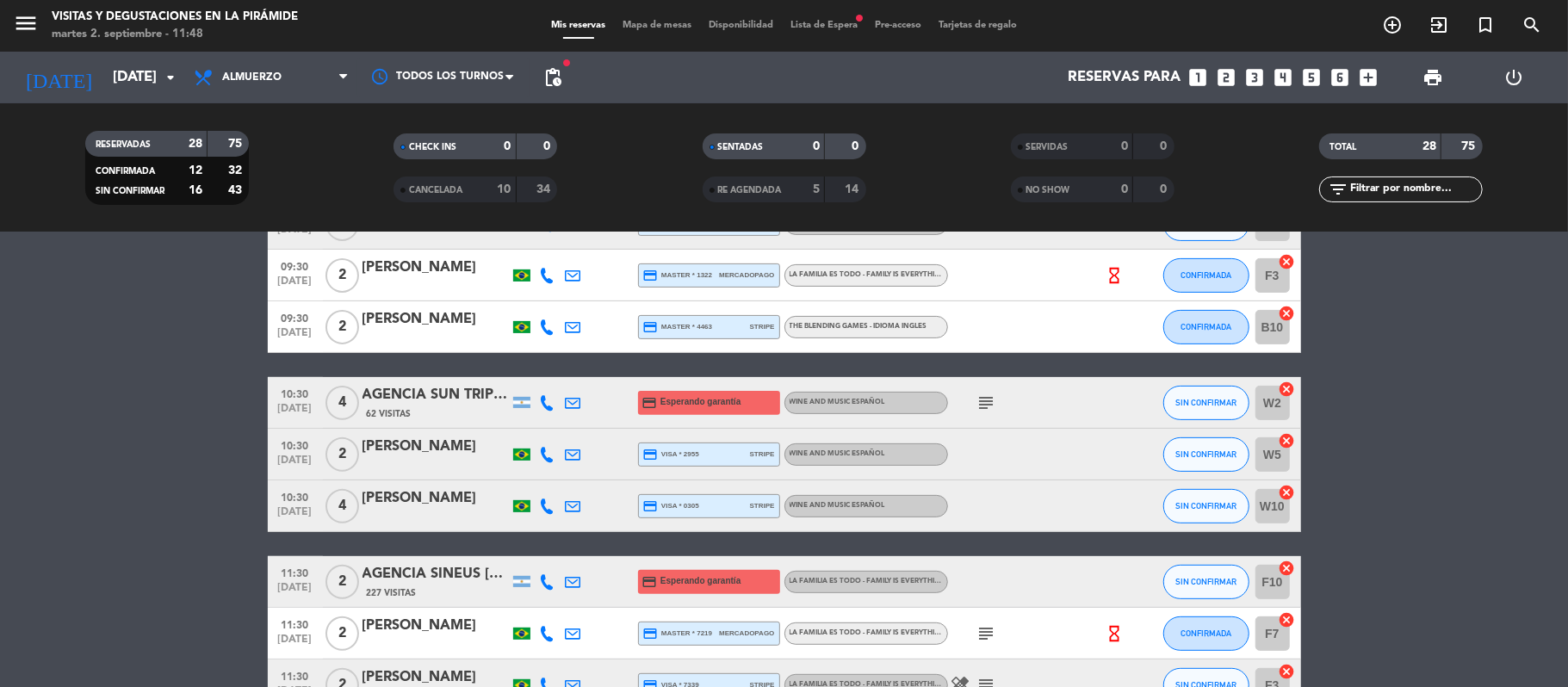
scroll to position [459, 0]
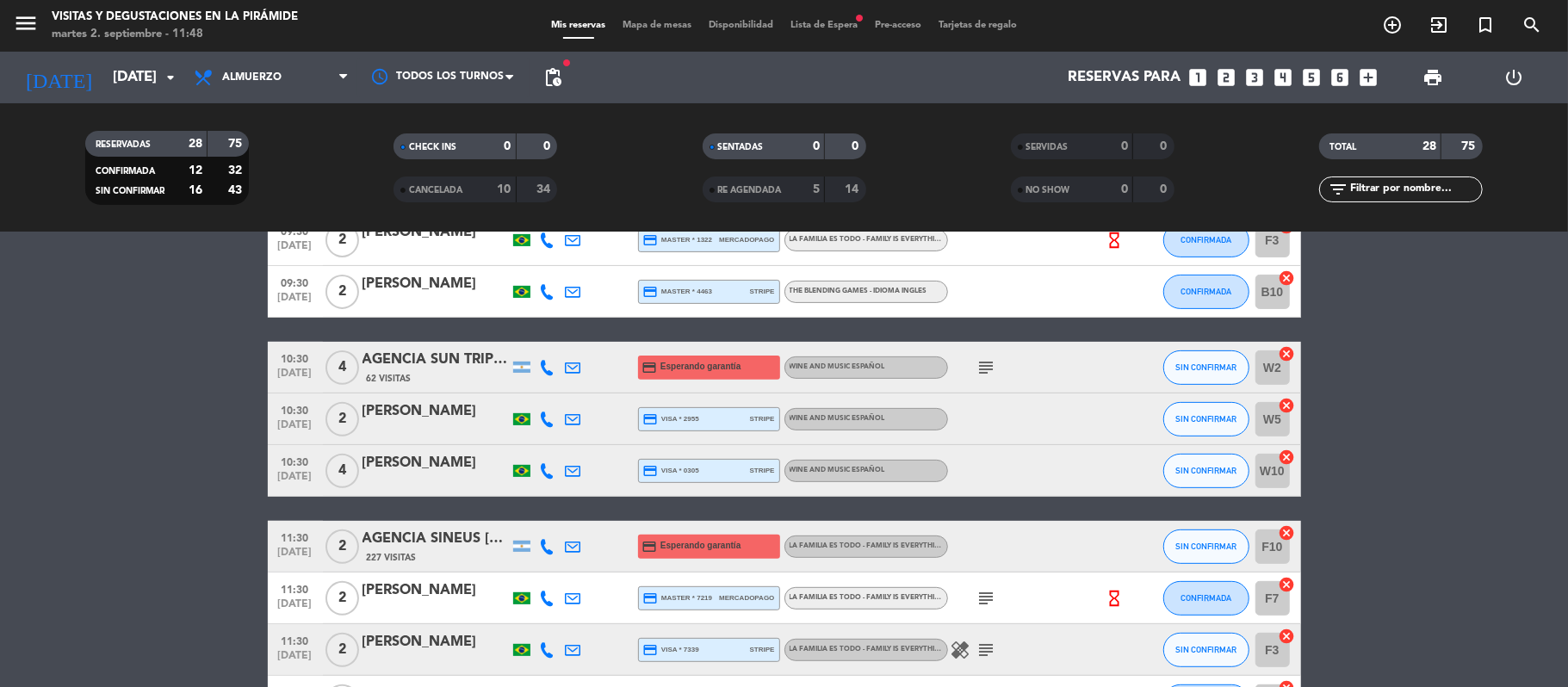
click at [437, 416] on div "[PERSON_NAME]" at bounding box center [436, 411] width 147 height 23
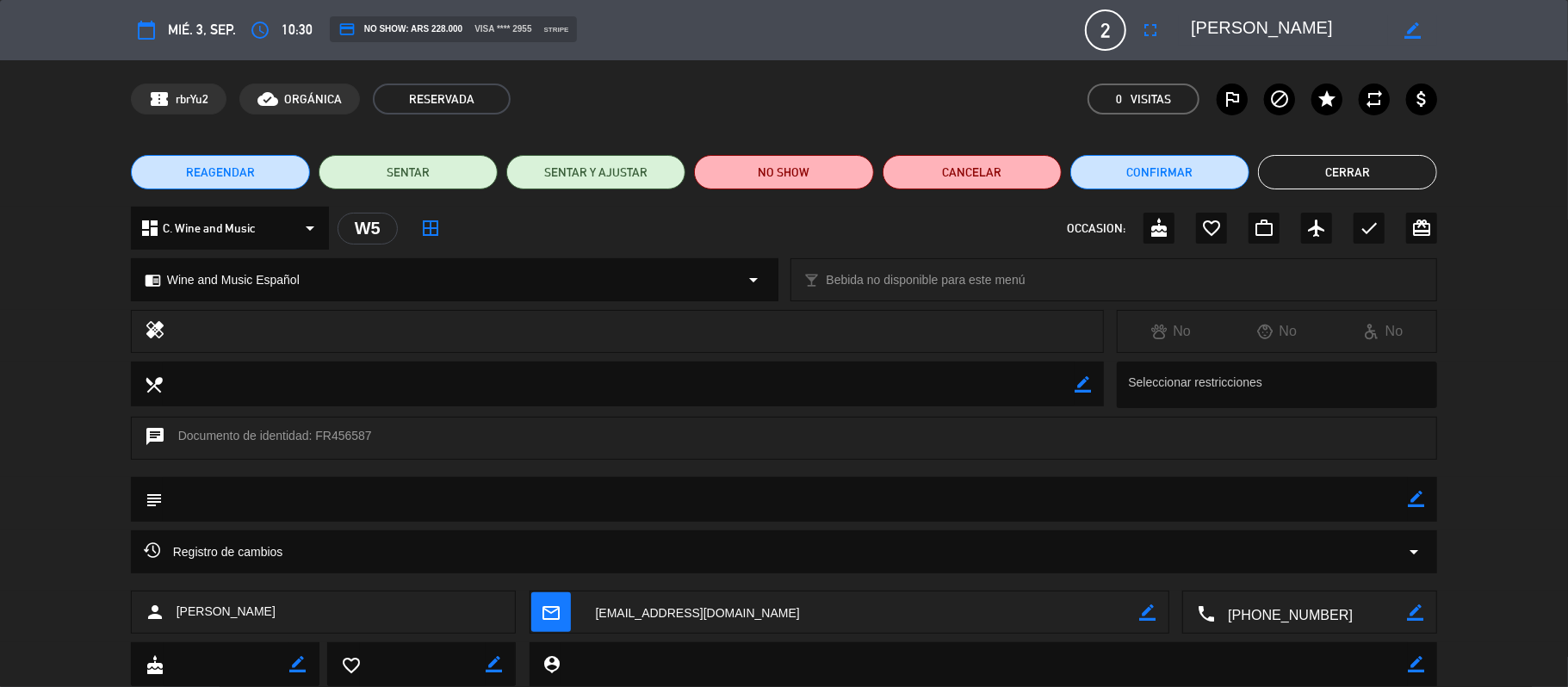
click at [1295, 611] on textarea at bounding box center [1310, 613] width 192 height 43
click at [1272, 577] on span "Click para copiar" at bounding box center [1288, 570] width 90 height 18
click at [1274, 176] on button "Cerrar" at bounding box center [1347, 172] width 179 height 35
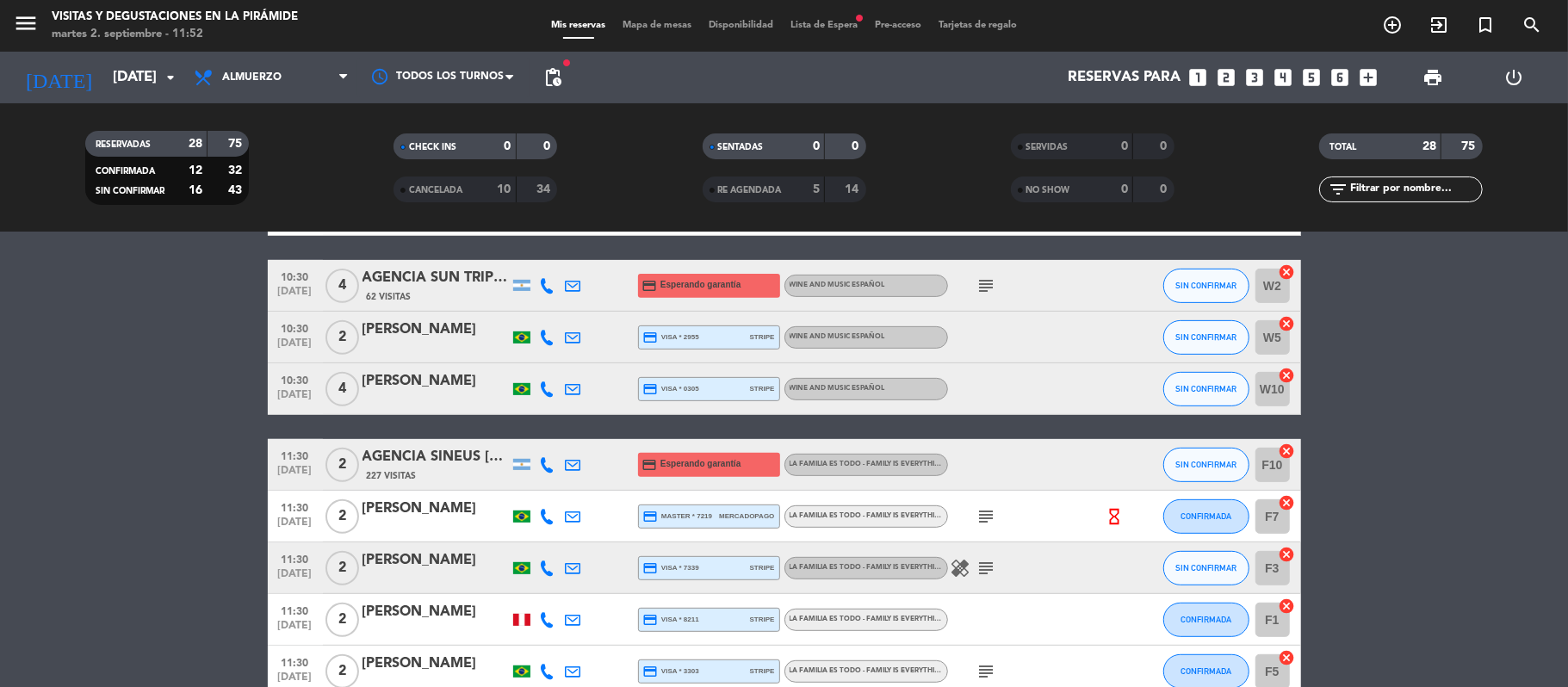
scroll to position [573, 0]
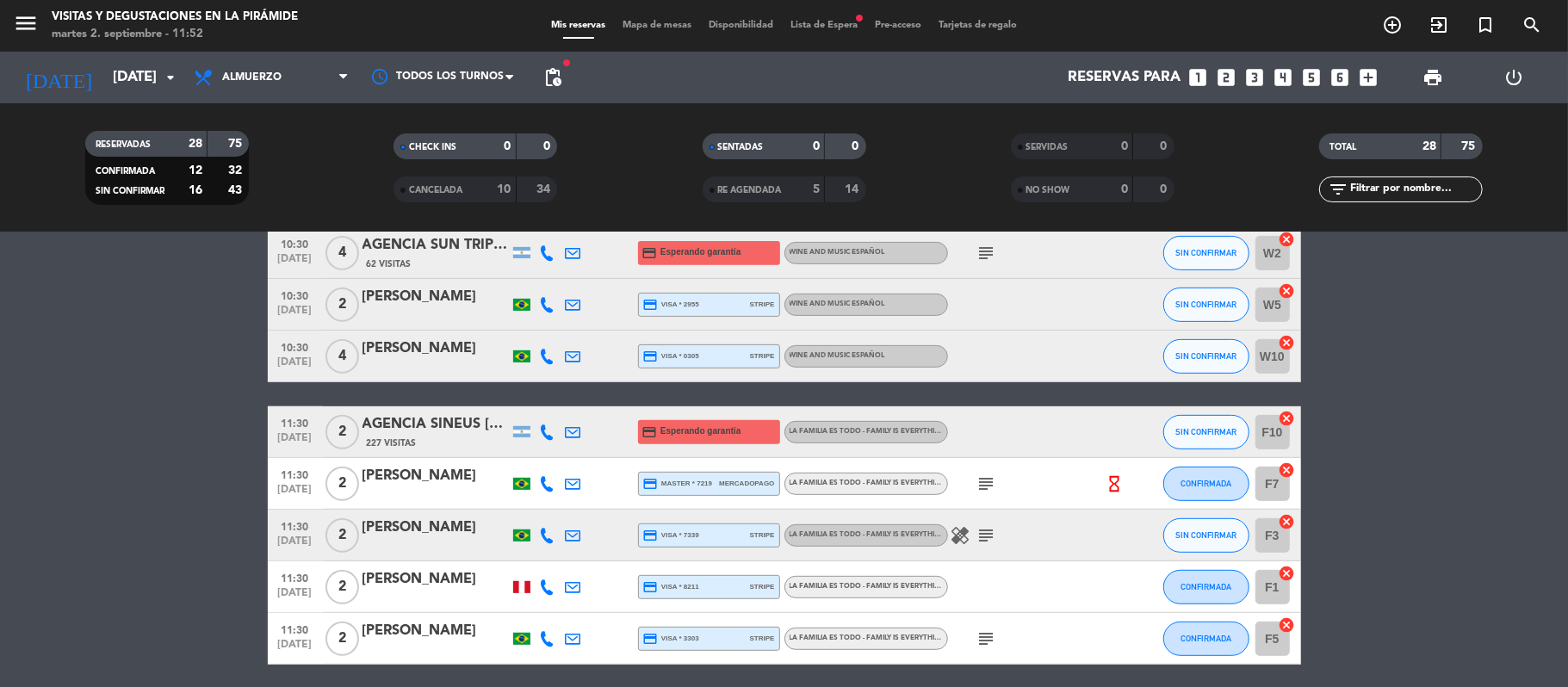
click at [429, 356] on div "[PERSON_NAME]" at bounding box center [436, 348] width 147 height 23
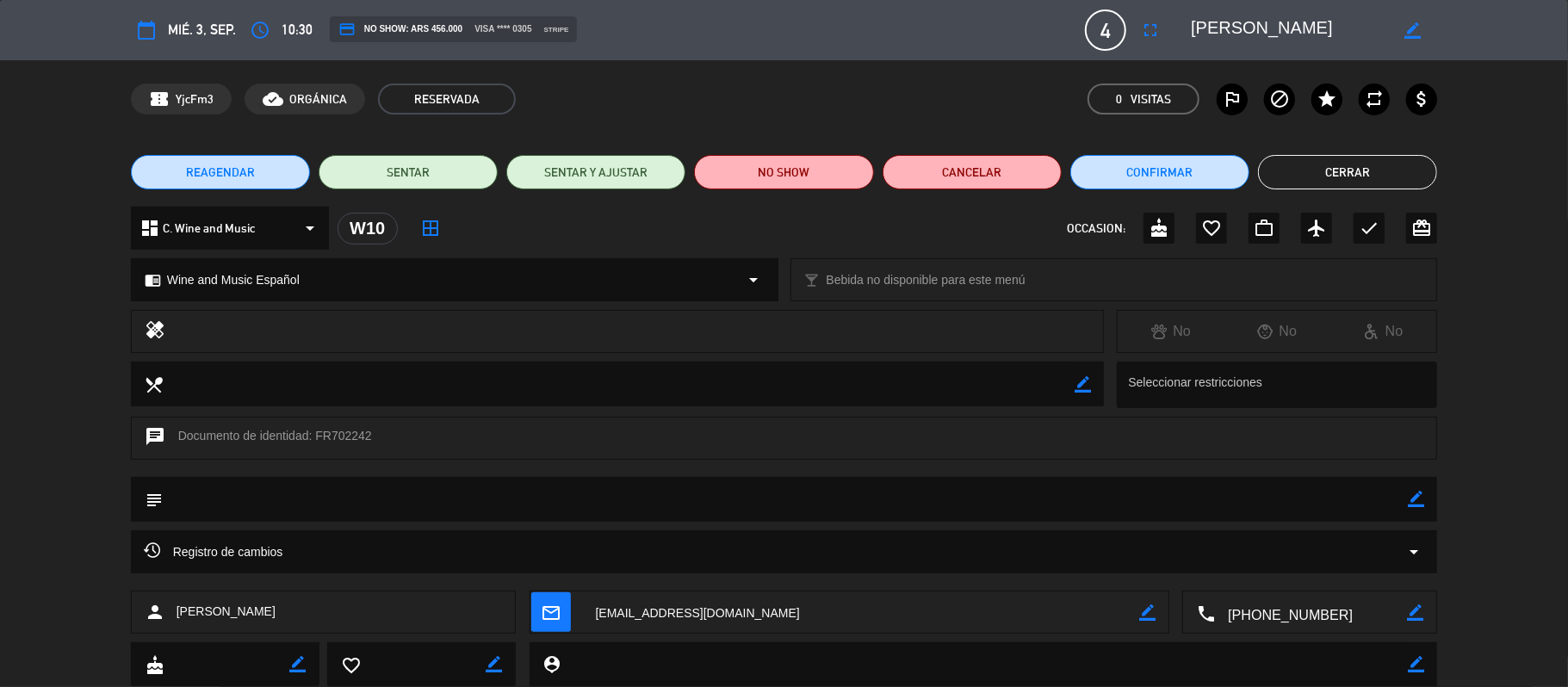
click at [1295, 614] on textarea at bounding box center [1310, 613] width 192 height 43
click at [1275, 562] on span "Click para copiar" at bounding box center [1288, 570] width 90 height 18
drag, startPoint x: 1333, startPoint y: 177, endPoint x: 948, endPoint y: 294, distance: 402.4
click at [1332, 180] on button "Cerrar" at bounding box center [1347, 172] width 179 height 35
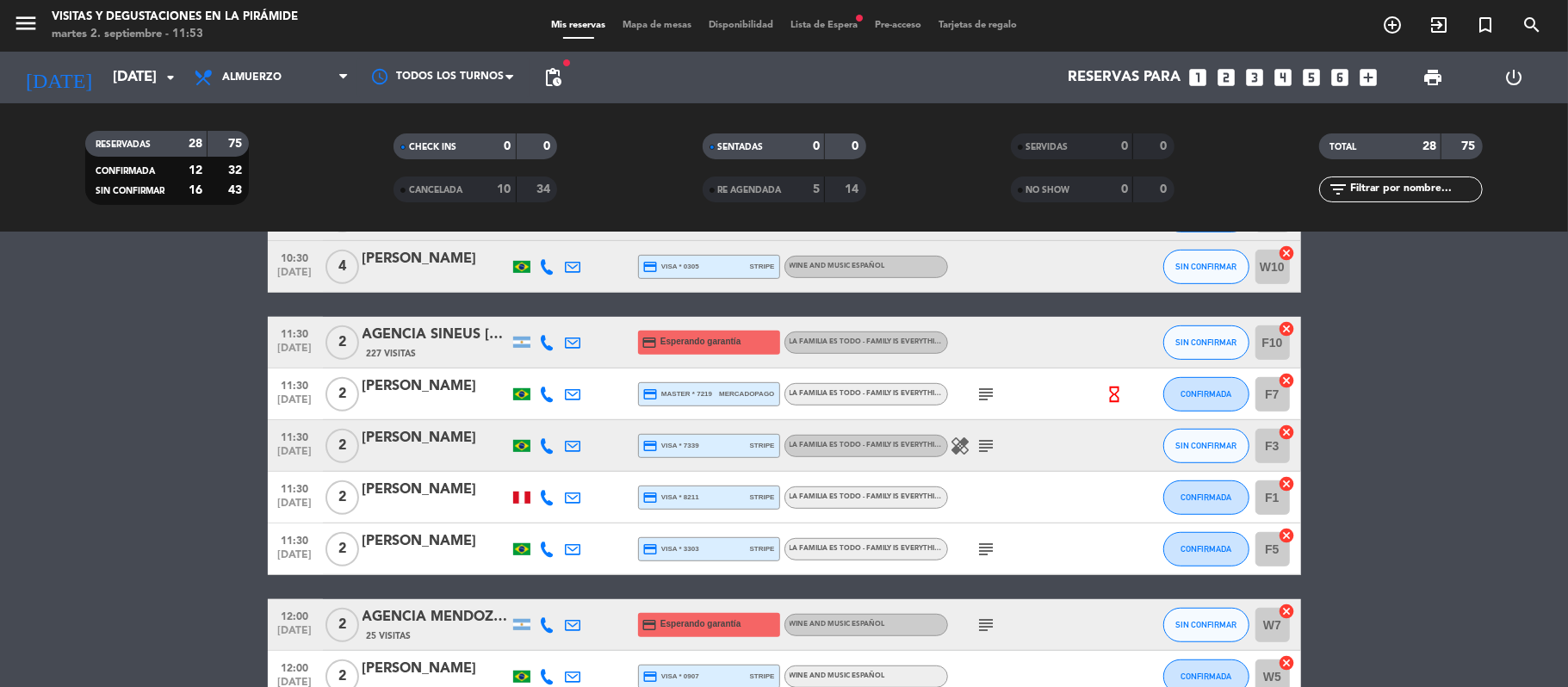
scroll to position [689, 0]
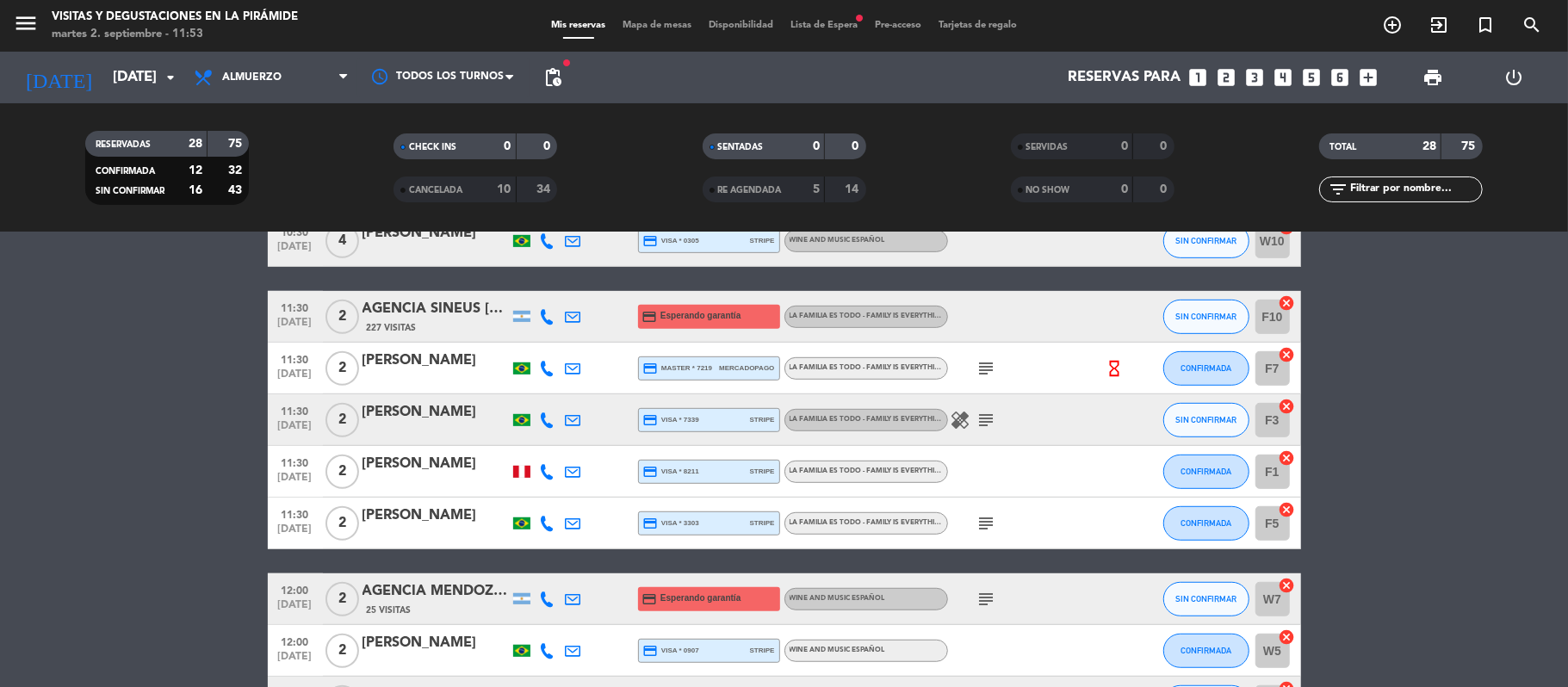
click at [978, 372] on icon "subject" at bounding box center [986, 368] width 21 height 21
click at [427, 367] on div "[PERSON_NAME]" at bounding box center [436, 361] width 147 height 23
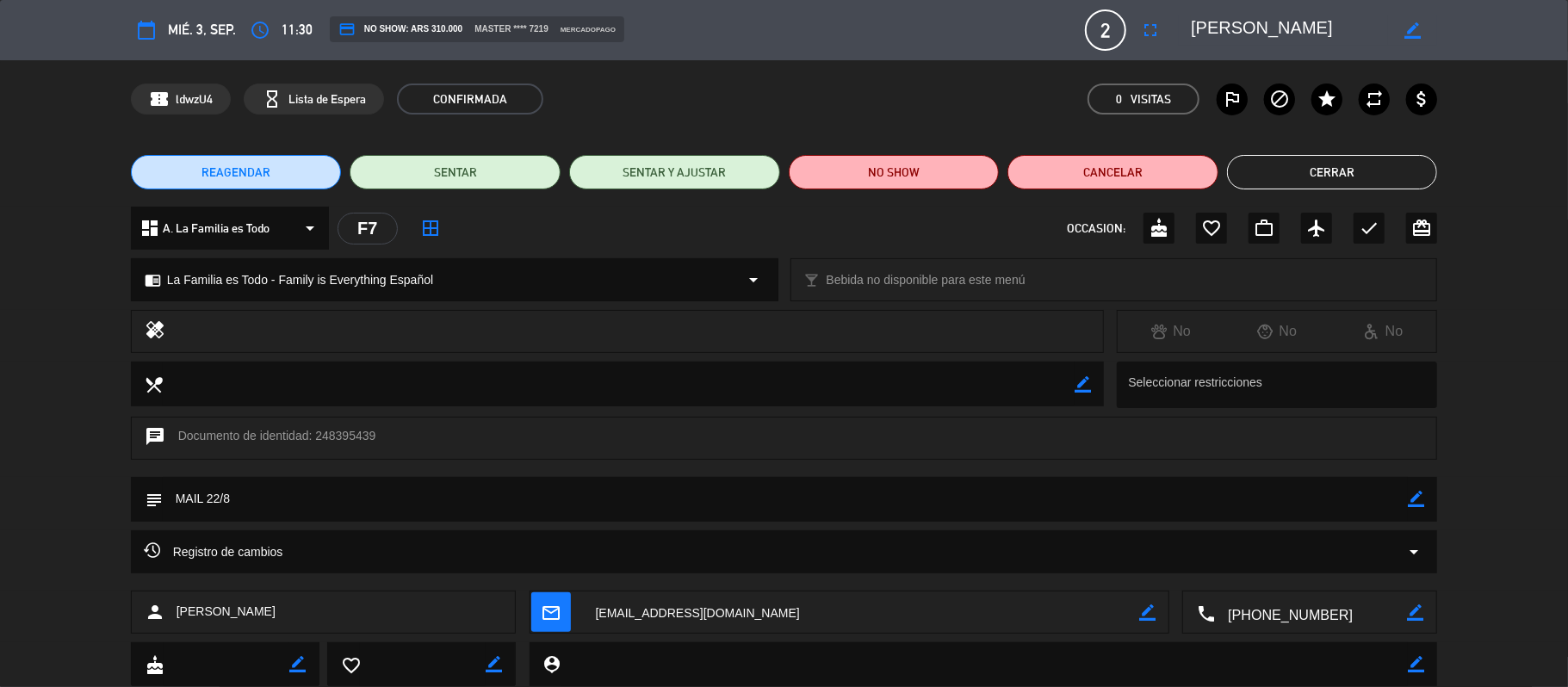
click at [1254, 620] on textarea at bounding box center [1310, 613] width 192 height 43
click at [1251, 566] on span "Click para copiar" at bounding box center [1288, 570] width 90 height 18
click at [1309, 622] on textarea at bounding box center [1310, 613] width 192 height 43
click at [1294, 561] on span "Click para copiar" at bounding box center [1288, 570] width 90 height 18
click at [1315, 180] on button "Cerrar" at bounding box center [1332, 172] width 211 height 35
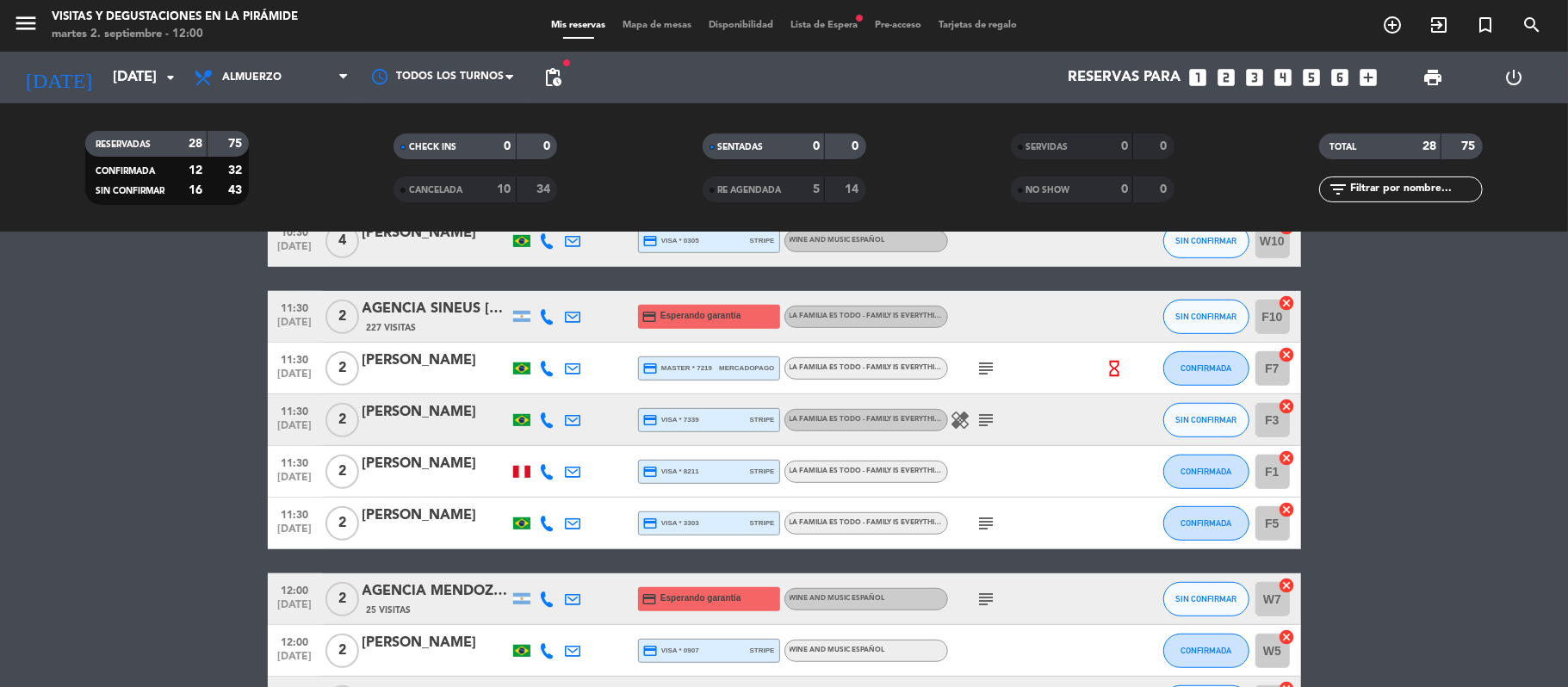
click at [584, 374] on div at bounding box center [573, 368] width 26 height 51
click at [580, 365] on icon at bounding box center [574, 369] width 16 height 16
click at [463, 417] on div "[PERSON_NAME]" at bounding box center [436, 412] width 147 height 23
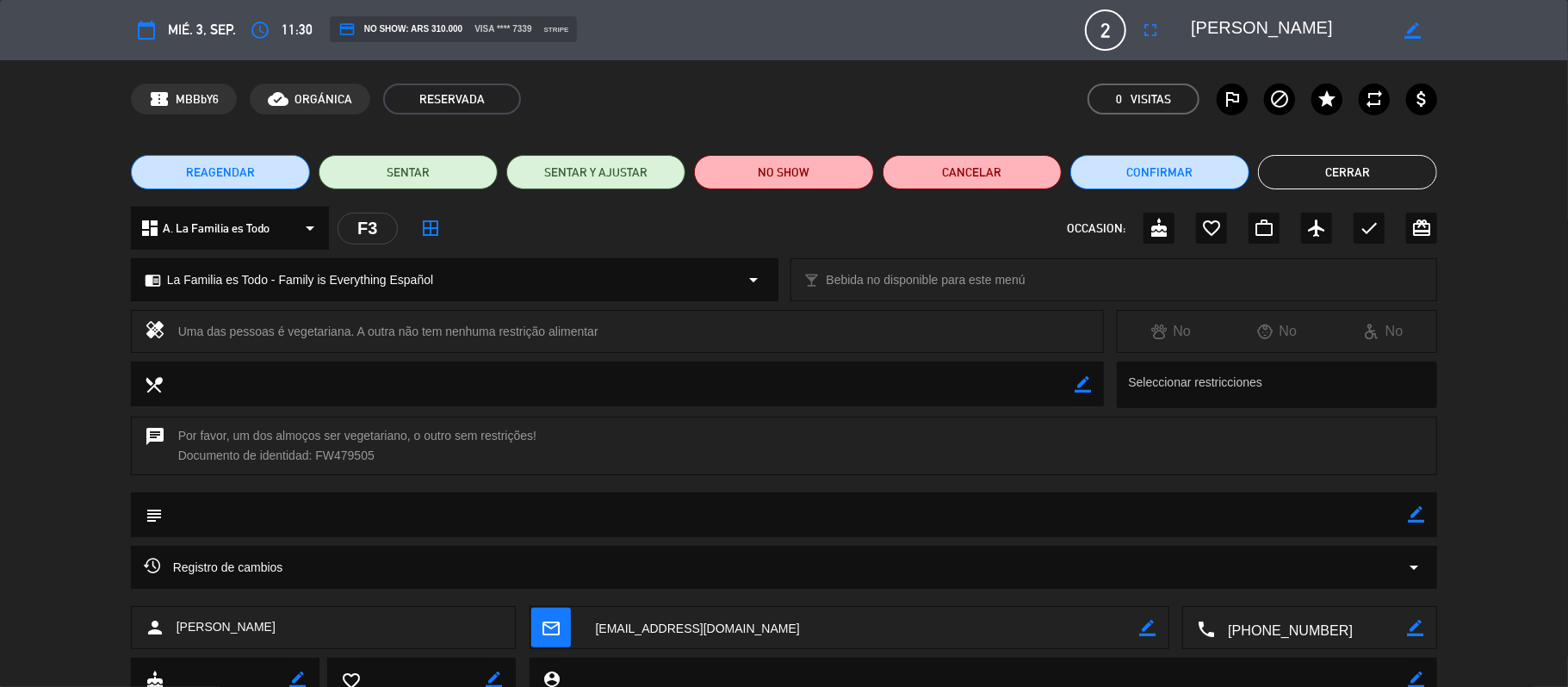
click at [1369, 619] on textarea at bounding box center [1310, 628] width 192 height 43
click at [1317, 586] on span "Click para copiar" at bounding box center [1288, 586] width 90 height 18
click at [1350, 180] on button "Cerrar" at bounding box center [1347, 172] width 179 height 35
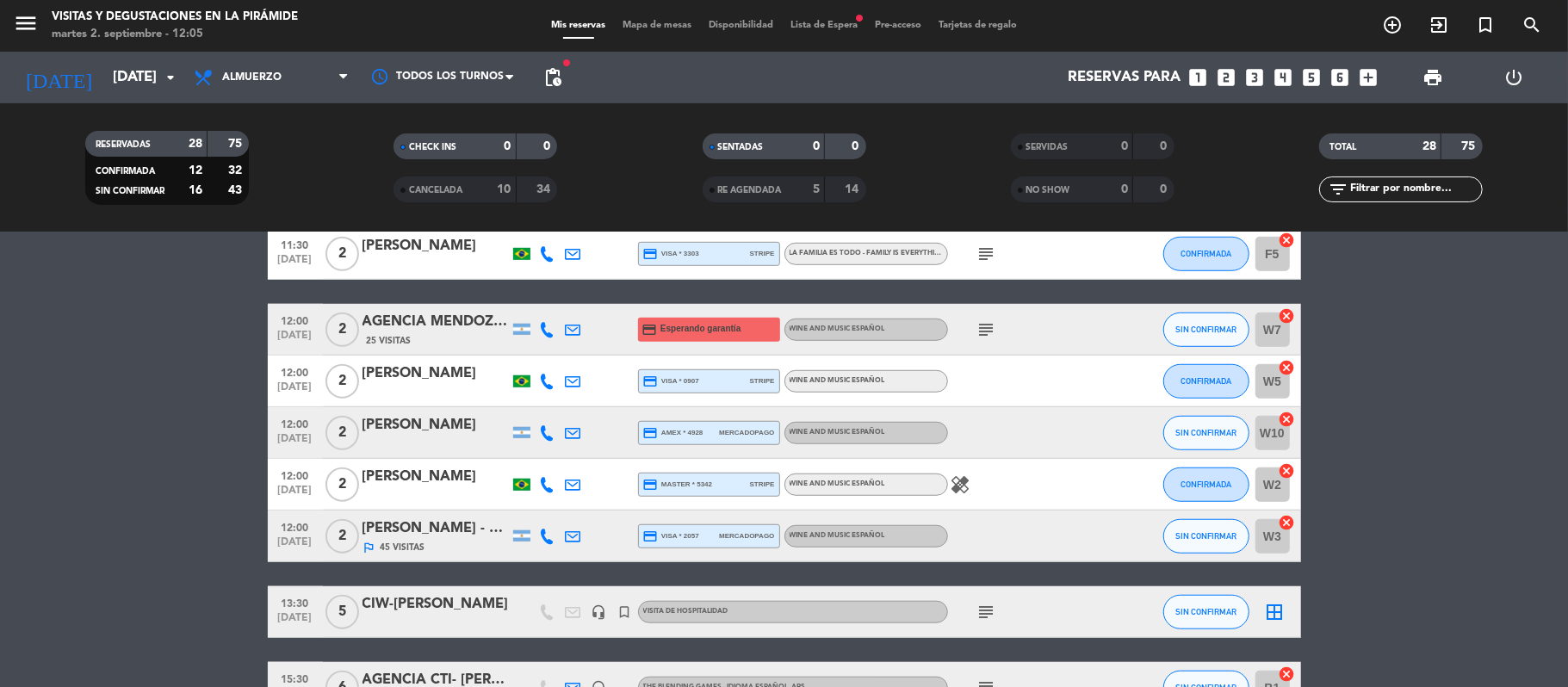
scroll to position [918, 0]
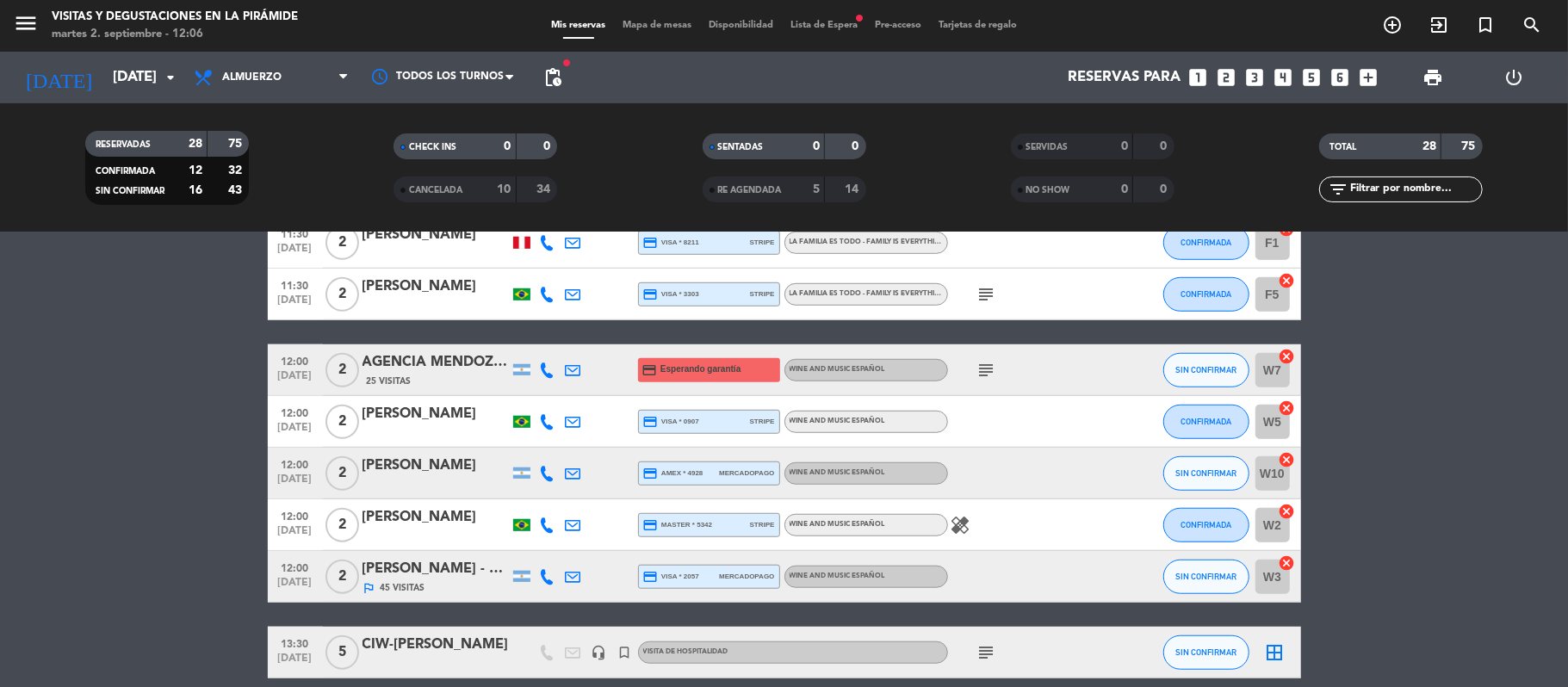
click at [577, 570] on icon at bounding box center [574, 577] width 16 height 16
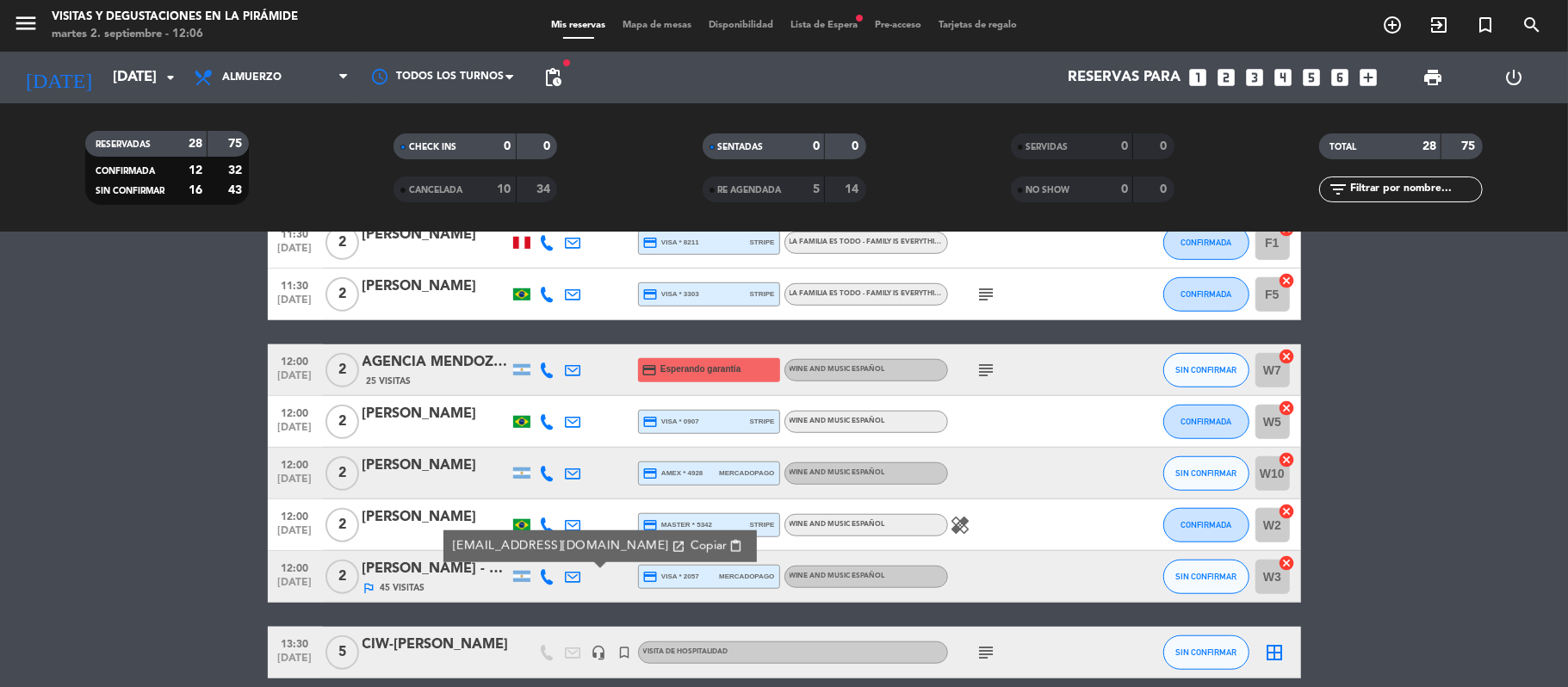
click at [422, 568] on div "[PERSON_NAME] - MELHOR MENDOZA" at bounding box center [436, 569] width 147 height 23
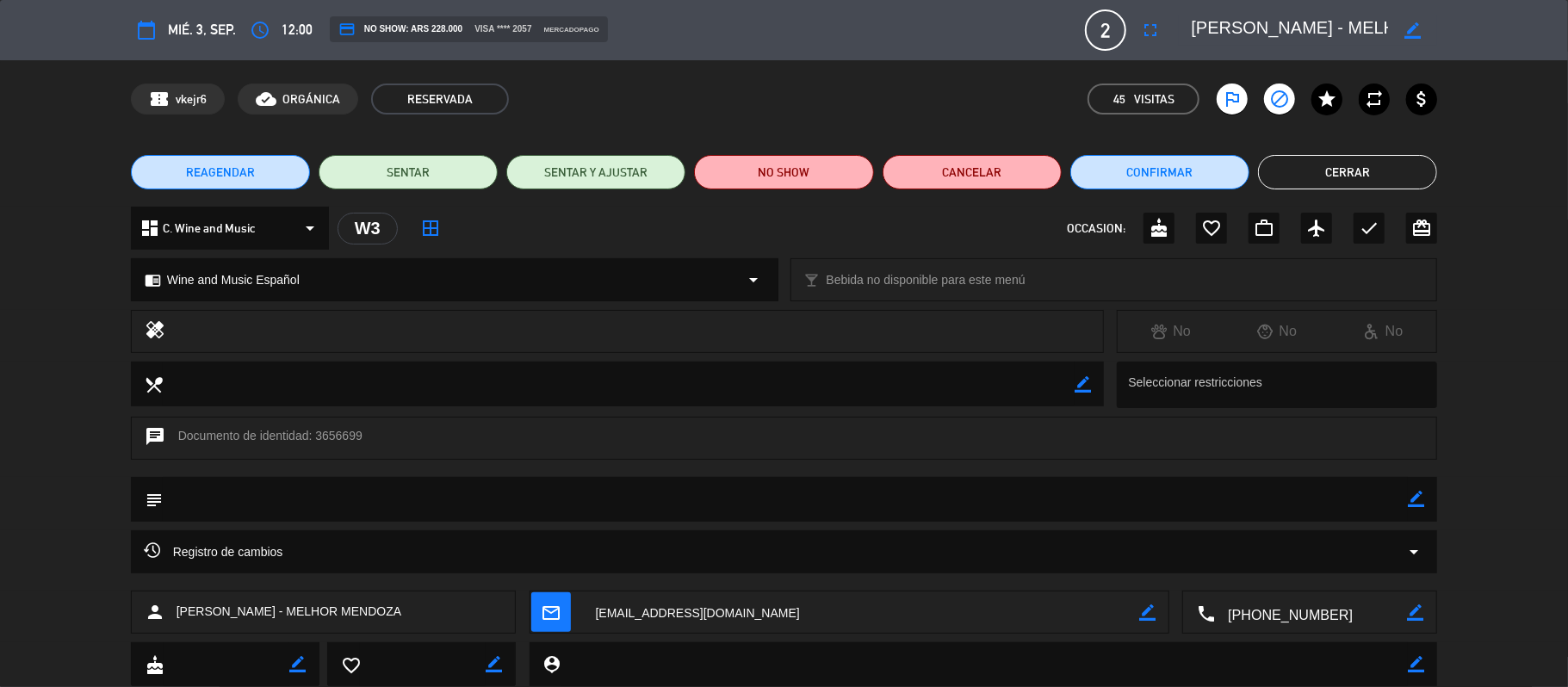
click at [1287, 160] on button "Cerrar" at bounding box center [1347, 172] width 179 height 35
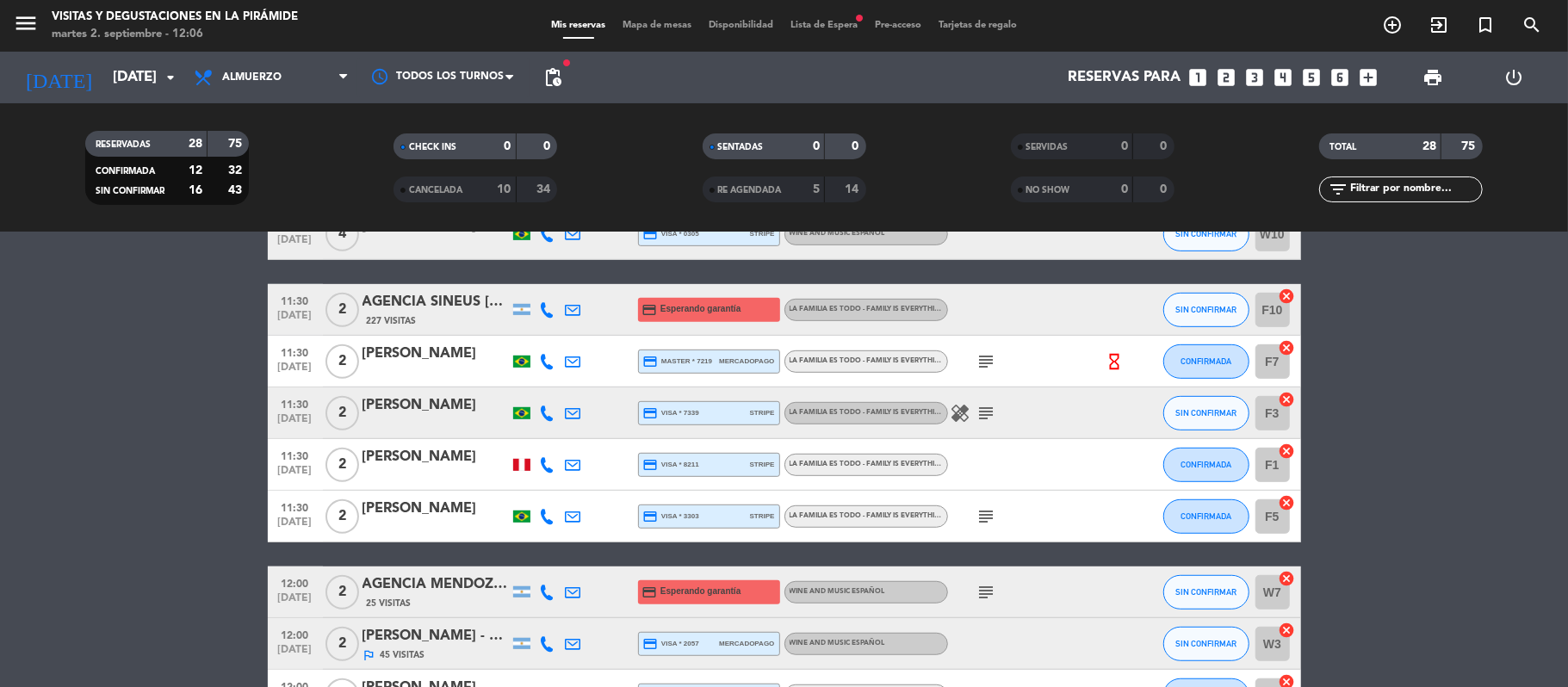
scroll to position [689, 0]
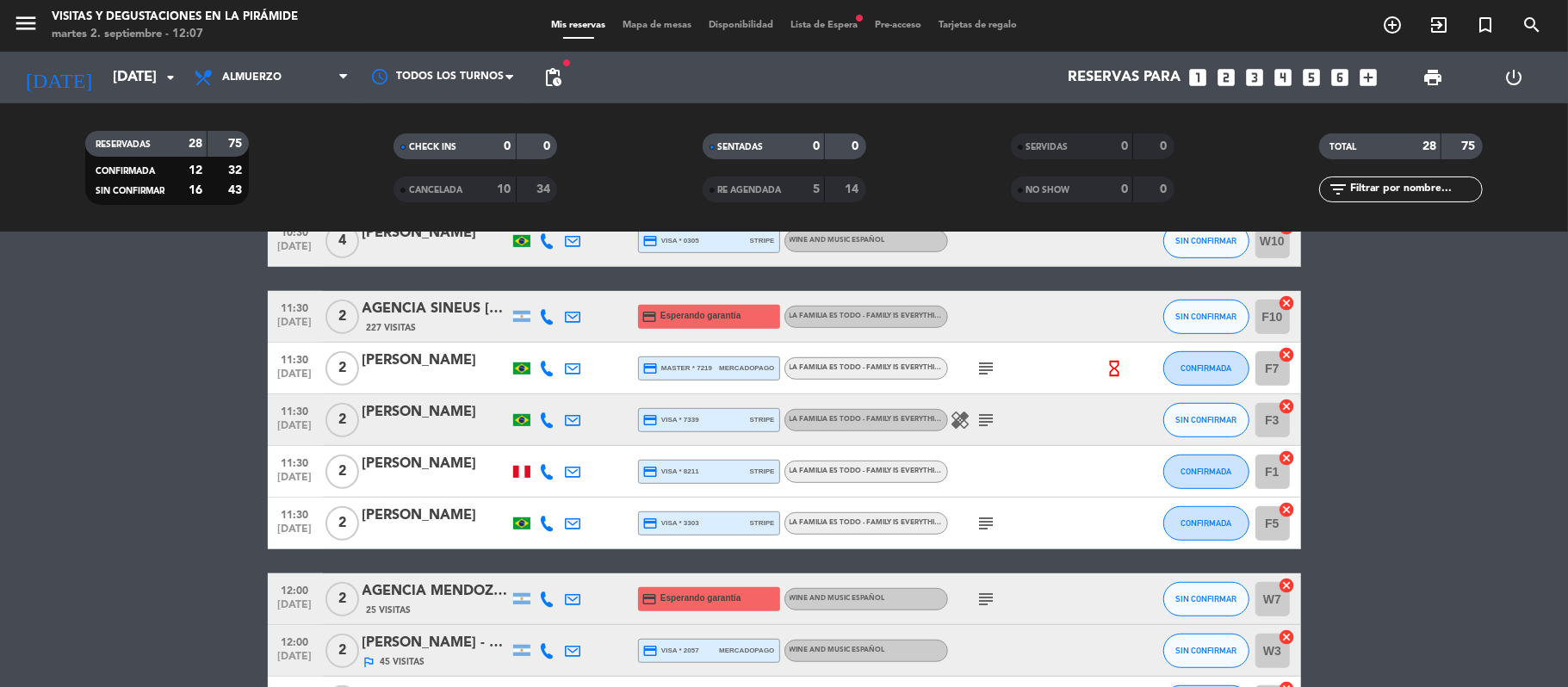
click at [544, 476] on icon at bounding box center [548, 472] width 16 height 16
click at [532, 437] on span "Copiar" at bounding box center [538, 442] width 36 height 18
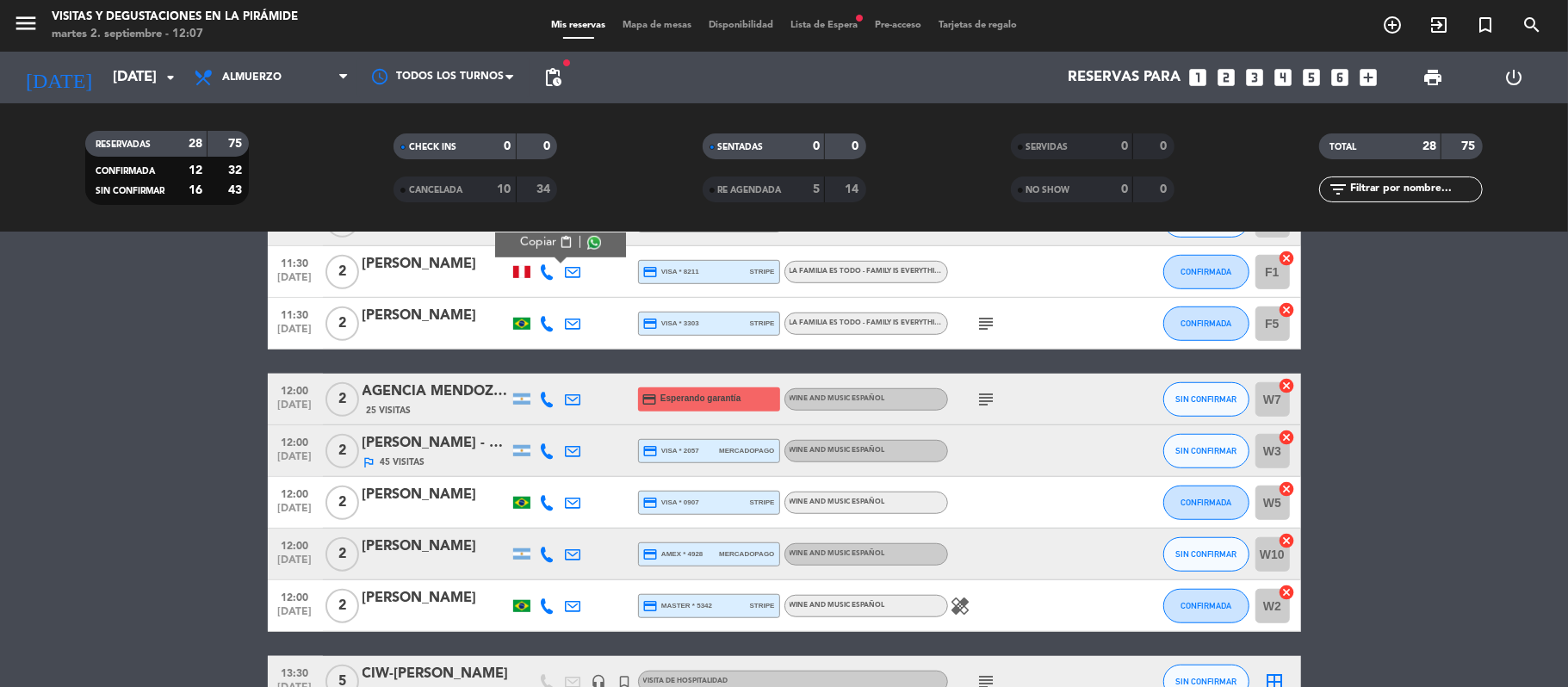
scroll to position [918, 0]
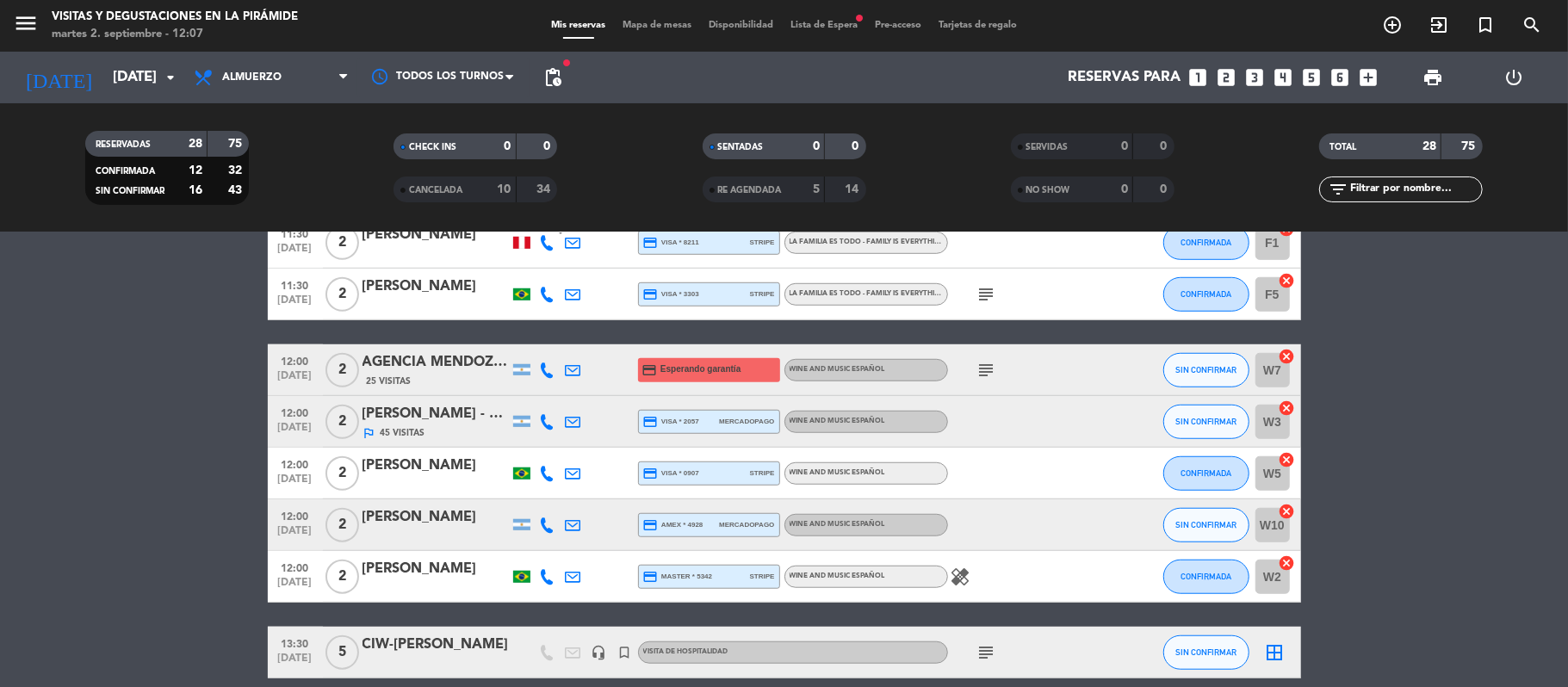
click at [986, 291] on icon "subject" at bounding box center [986, 294] width 21 height 21
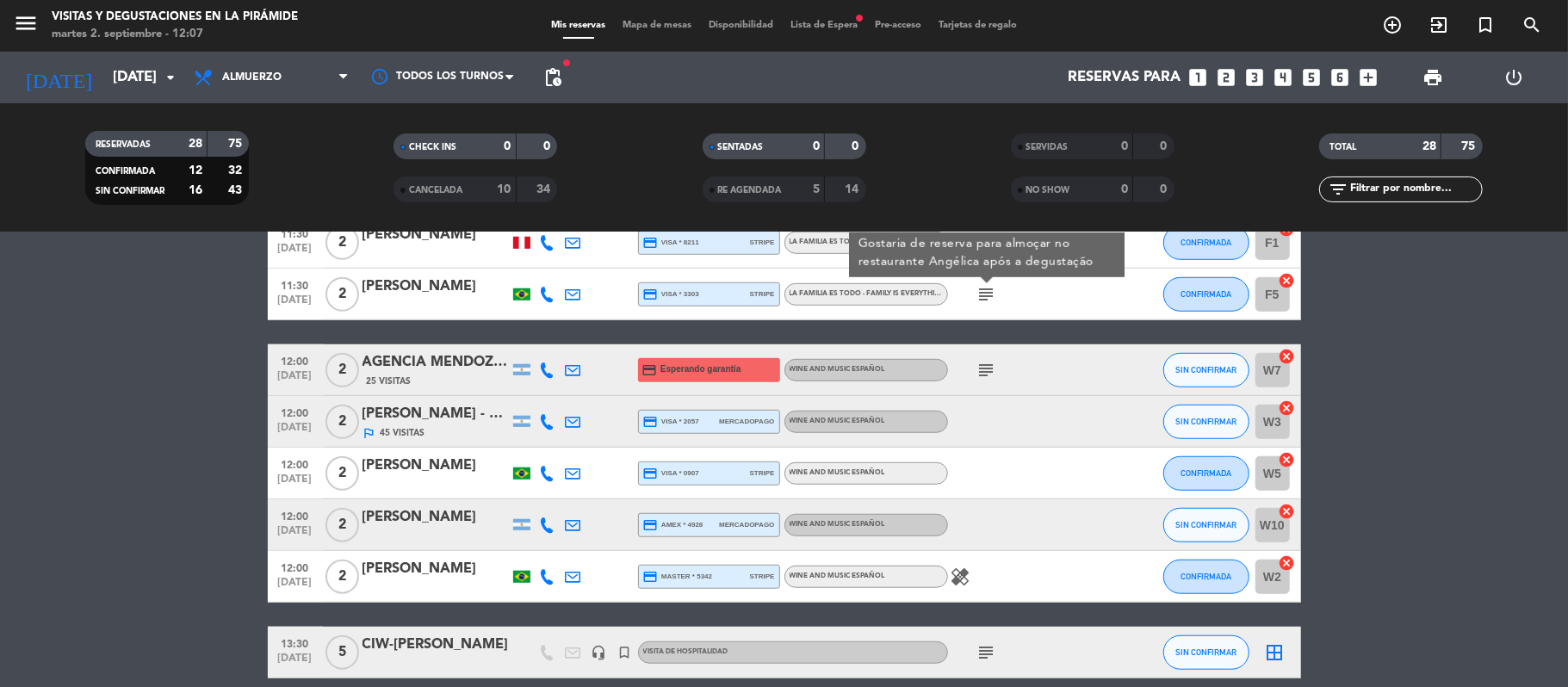
scroll to position [803, 0]
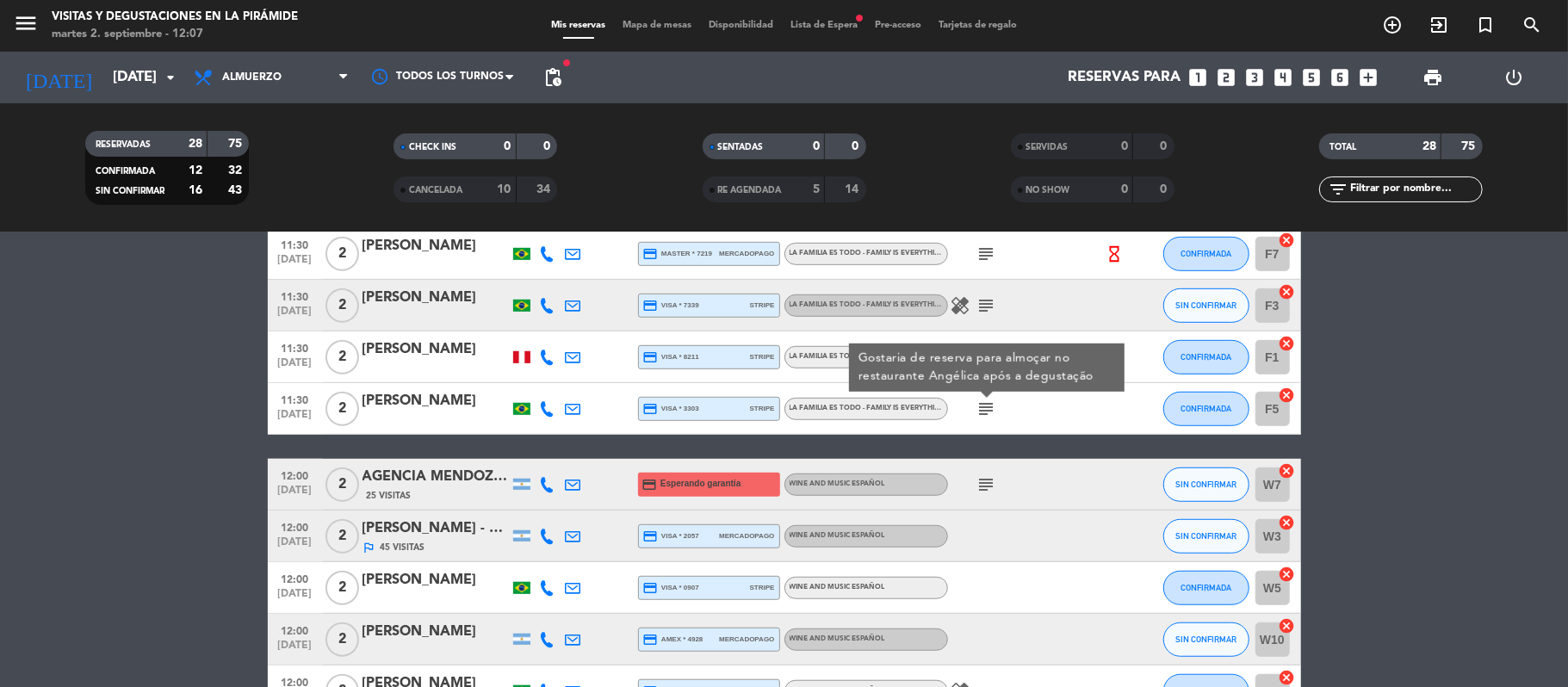
click at [388, 402] on div "[PERSON_NAME]" at bounding box center [436, 401] width 147 height 23
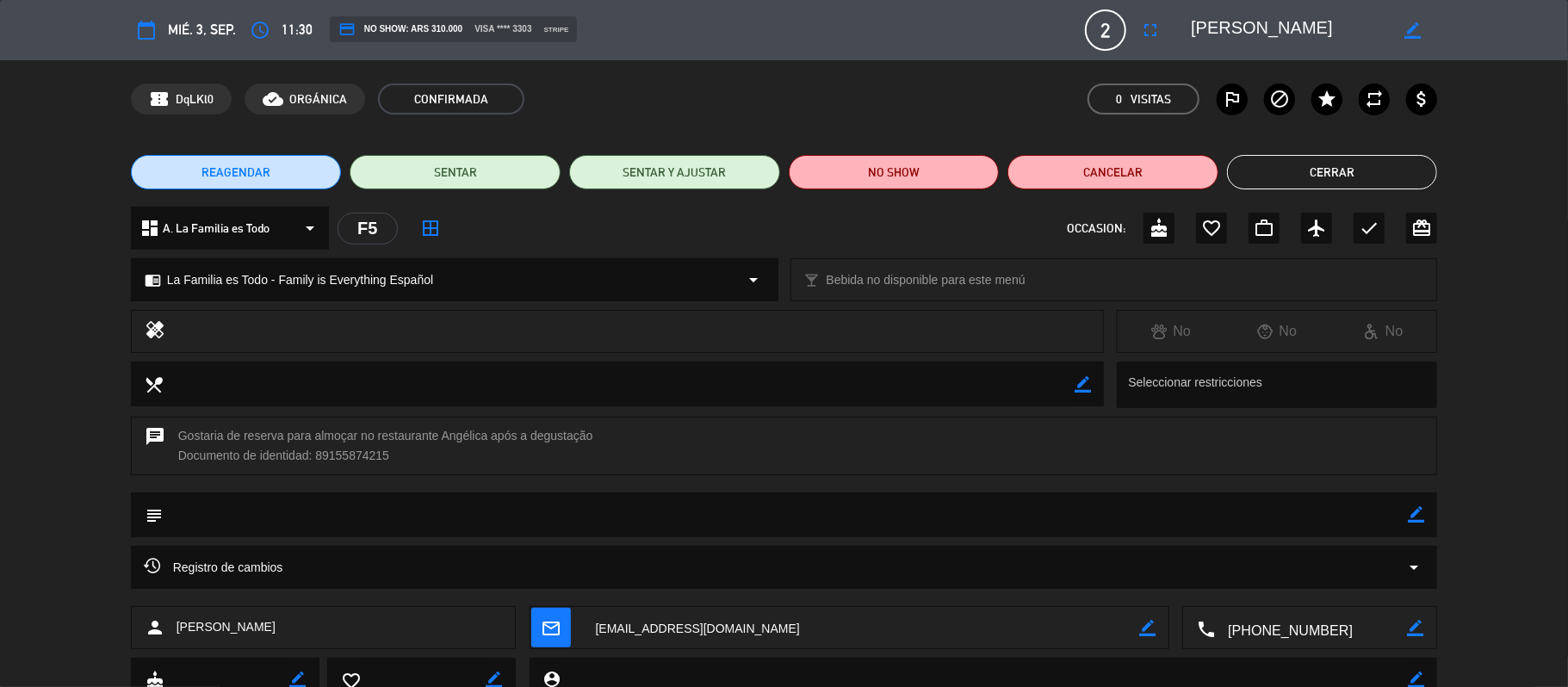
click at [1305, 633] on textarea at bounding box center [1310, 628] width 192 height 43
click at [1267, 582] on span "Click para copiar" at bounding box center [1288, 586] width 90 height 18
drag, startPoint x: 1372, startPoint y: 182, endPoint x: 421, endPoint y: 274, distance: 955.4
click at [1368, 182] on button "Cerrar" at bounding box center [1332, 172] width 211 height 35
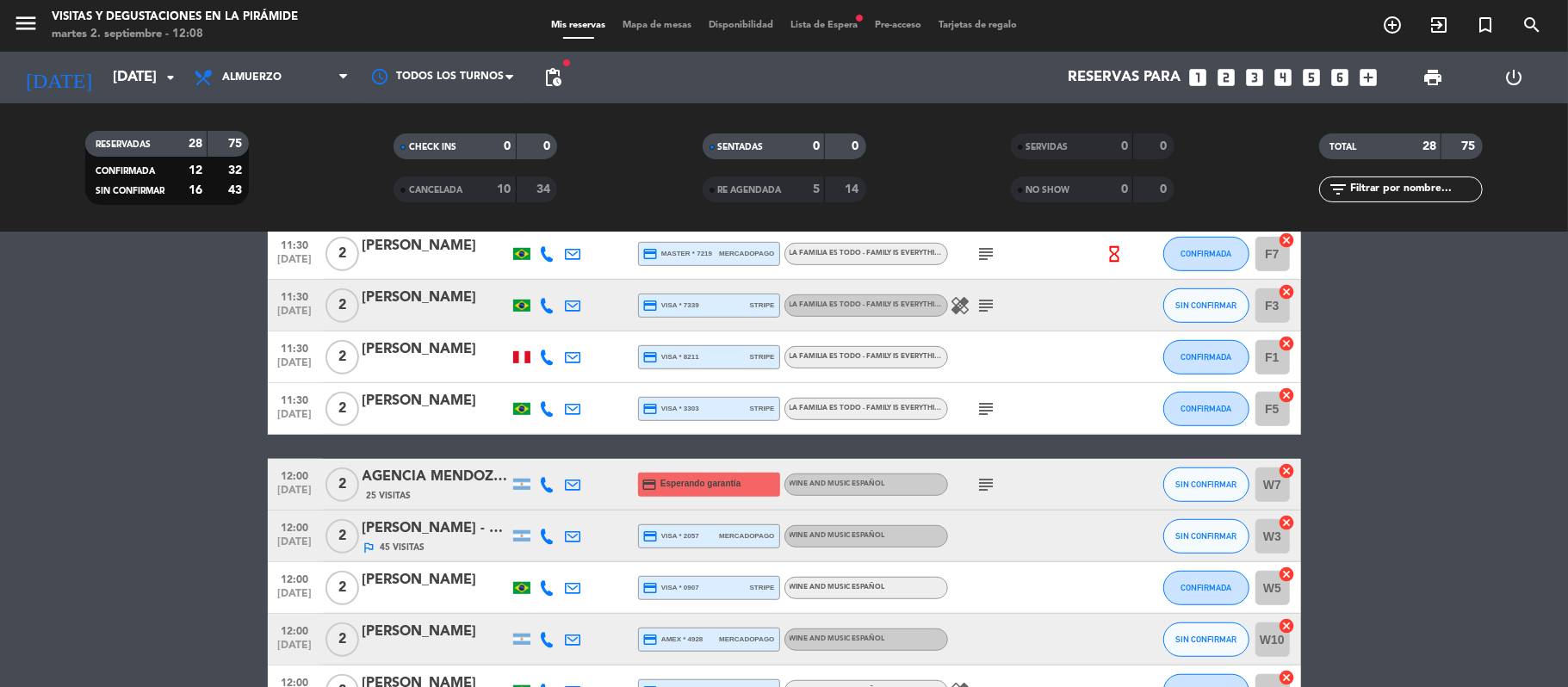
click at [573, 353] on icon at bounding box center [574, 358] width 16 height 16
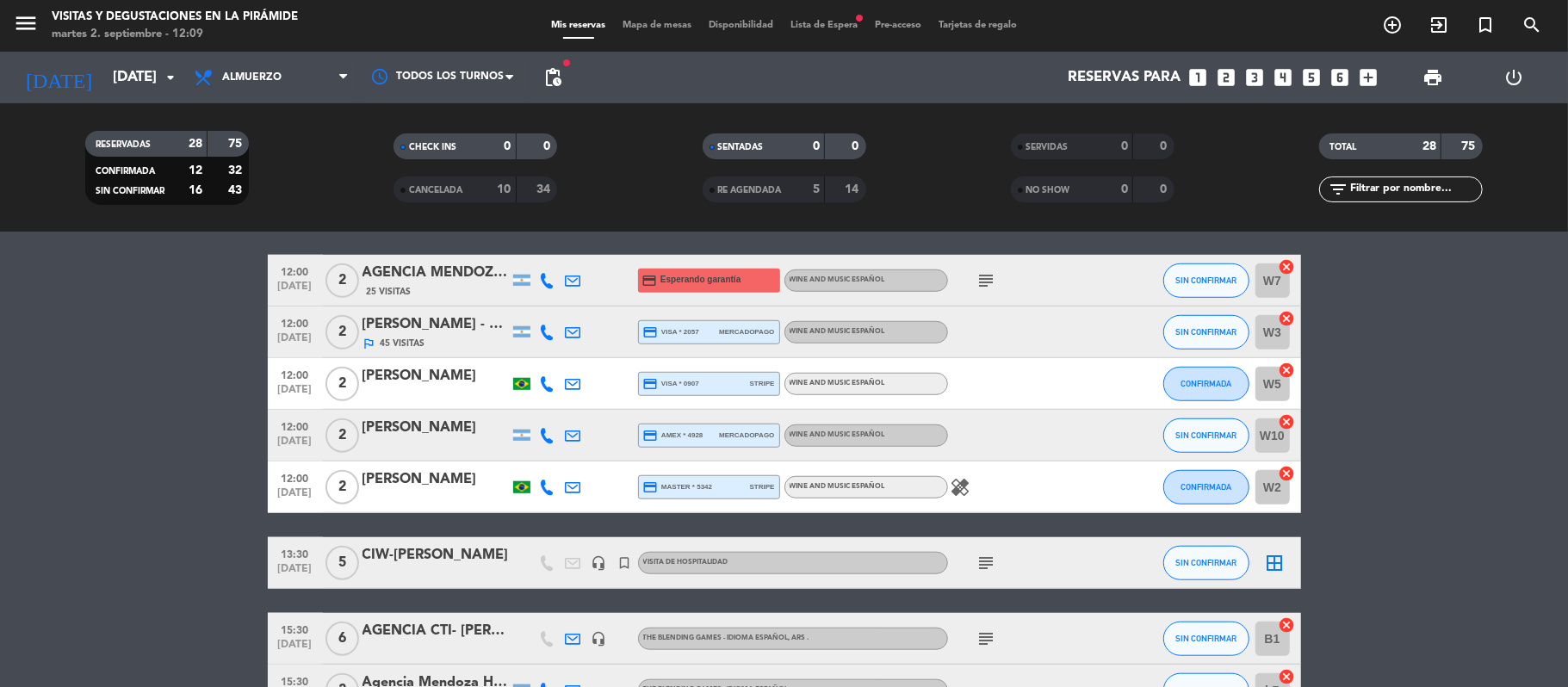
scroll to position [1033, 0]
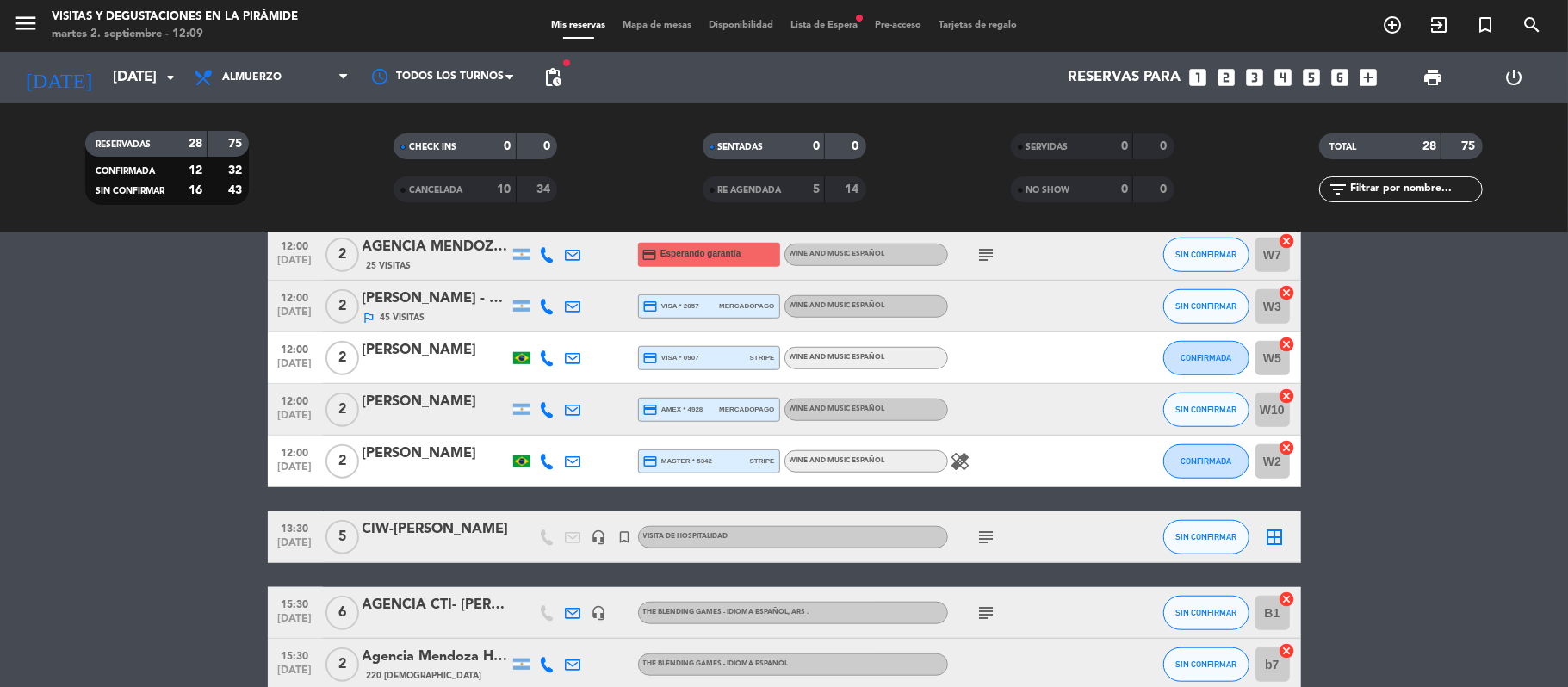
click at [425, 299] on div "[PERSON_NAME] - melhor mendoza" at bounding box center [436, 298] width 147 height 23
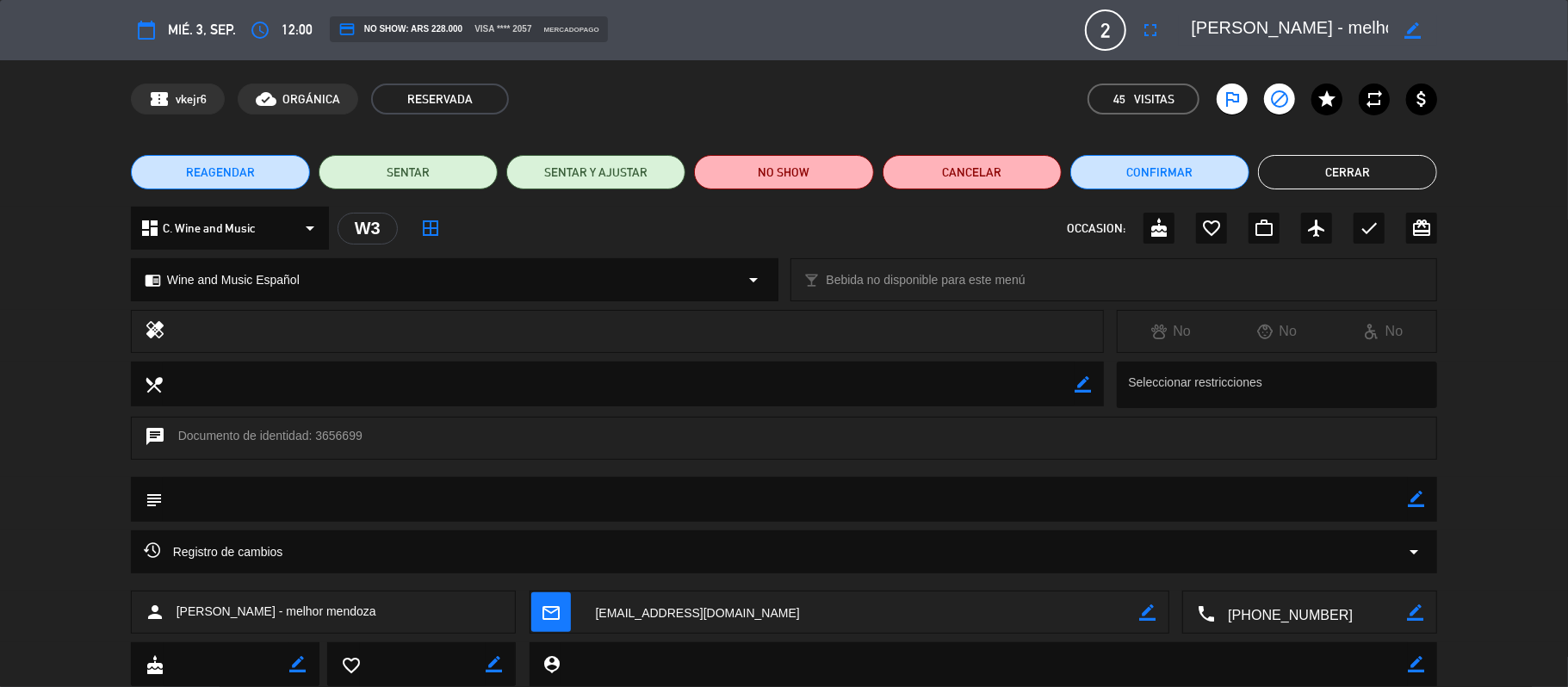
click at [1305, 180] on button "Cerrar" at bounding box center [1347, 172] width 179 height 35
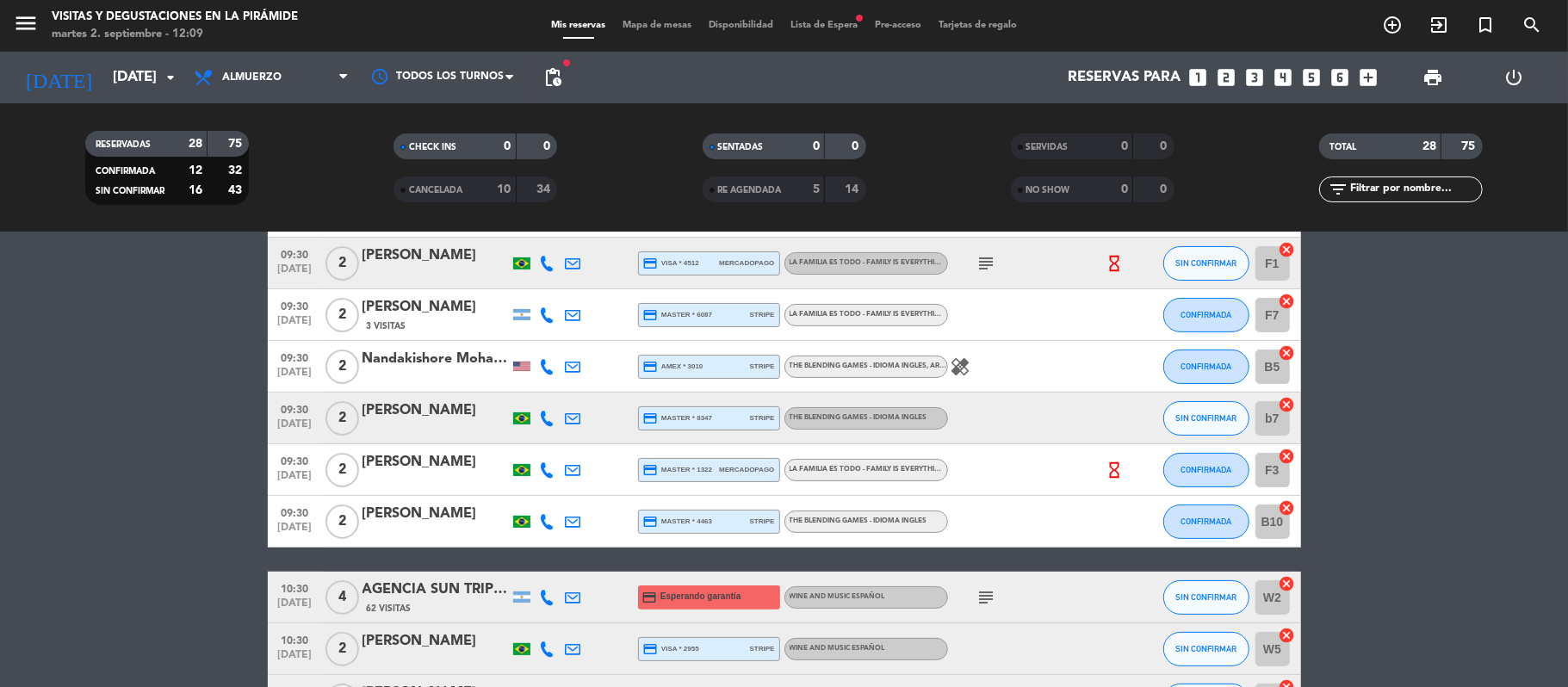
scroll to position [115, 0]
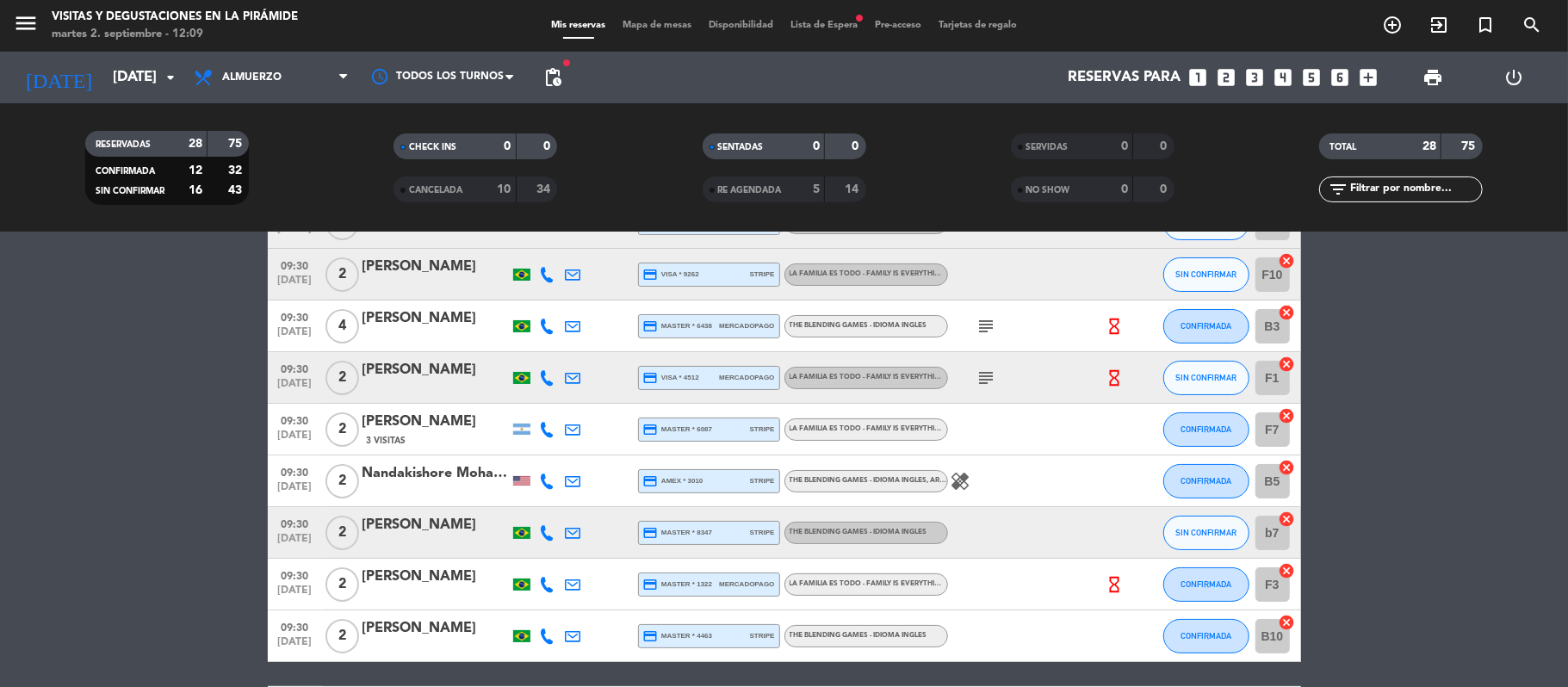
click at [393, 439] on span "3 Visitas" at bounding box center [387, 441] width 40 height 14
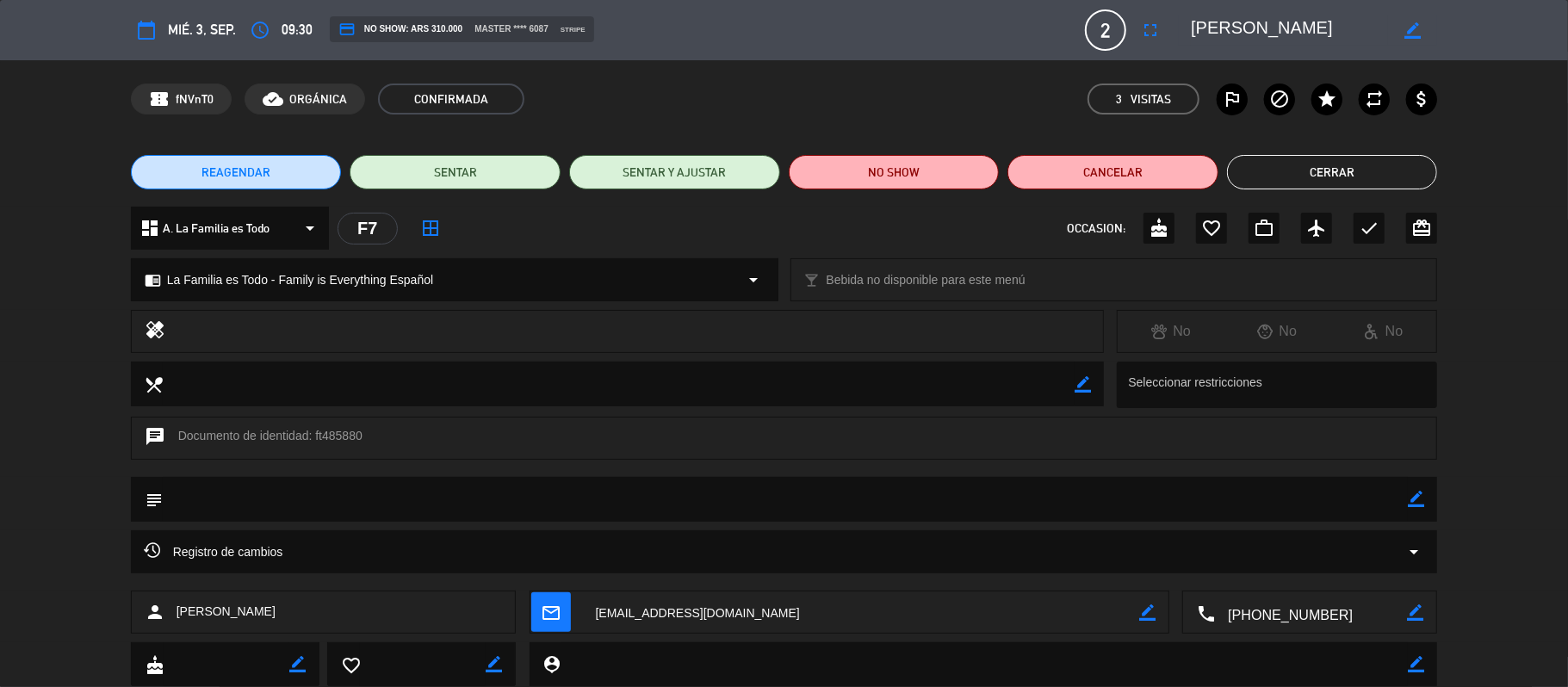
click at [1407, 504] on icon "border_color" at bounding box center [1415, 499] width 17 height 17
click at [1323, 501] on textarea at bounding box center [785, 499] width 1246 height 44
type textarea "Pasajeros de [PERSON_NAME], paga pax"
click at [1408, 507] on icon at bounding box center [1415, 499] width 17 height 17
click at [1299, 162] on button "Cerrar" at bounding box center [1332, 172] width 211 height 35
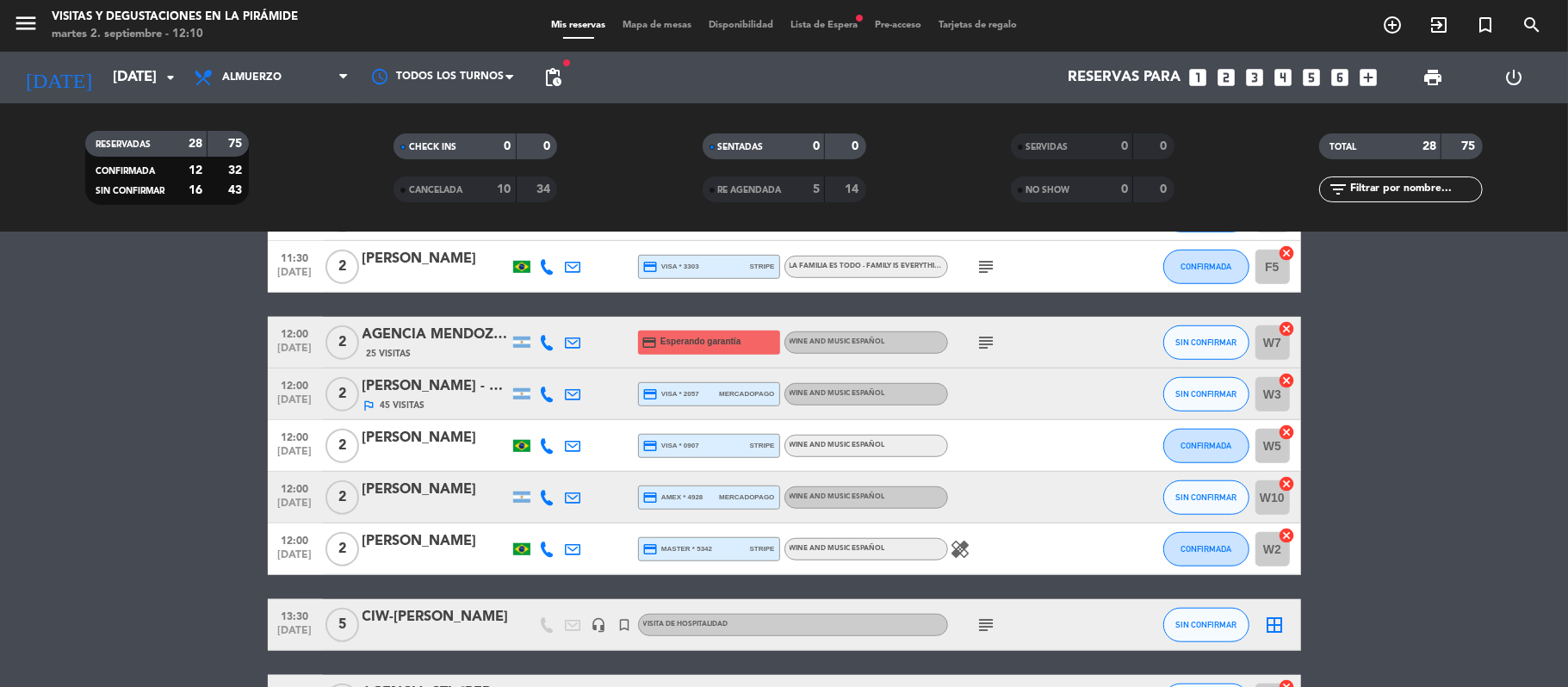
scroll to position [1033, 0]
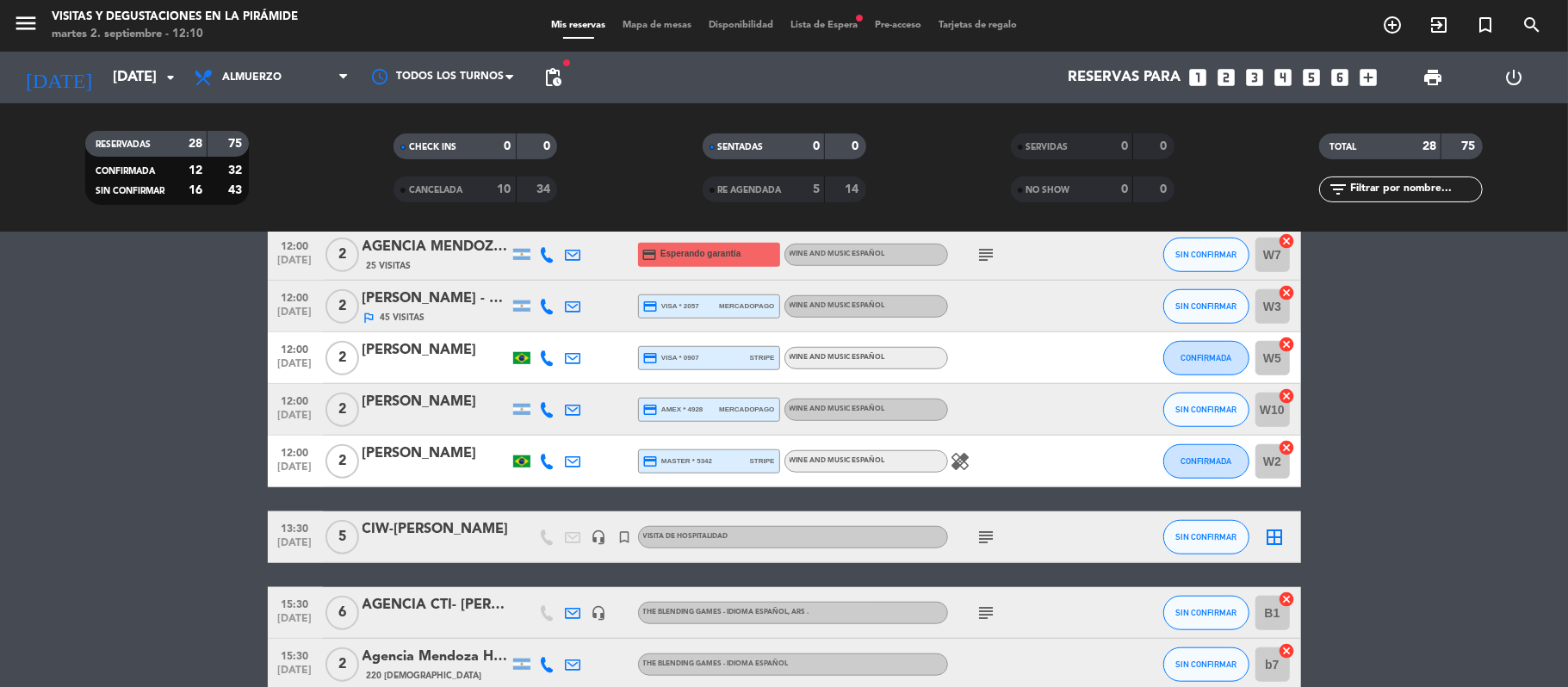
click at [413, 362] on div "[PERSON_NAME]" at bounding box center [436, 350] width 147 height 23
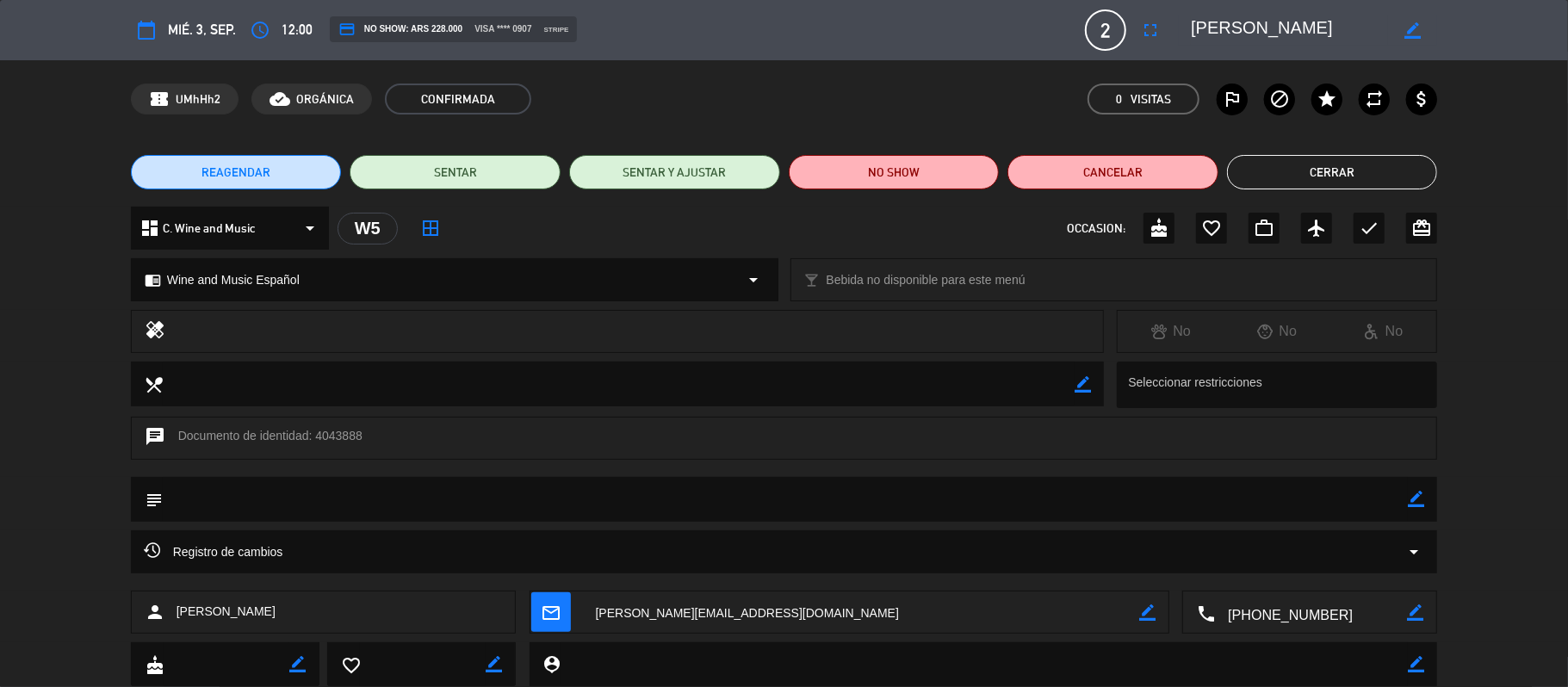
click at [1302, 598] on textarea at bounding box center [1310, 613] width 192 height 43
click at [1285, 576] on span "Click para copiar" at bounding box center [1288, 570] width 90 height 18
click at [1371, 175] on button "Cerrar" at bounding box center [1332, 172] width 211 height 35
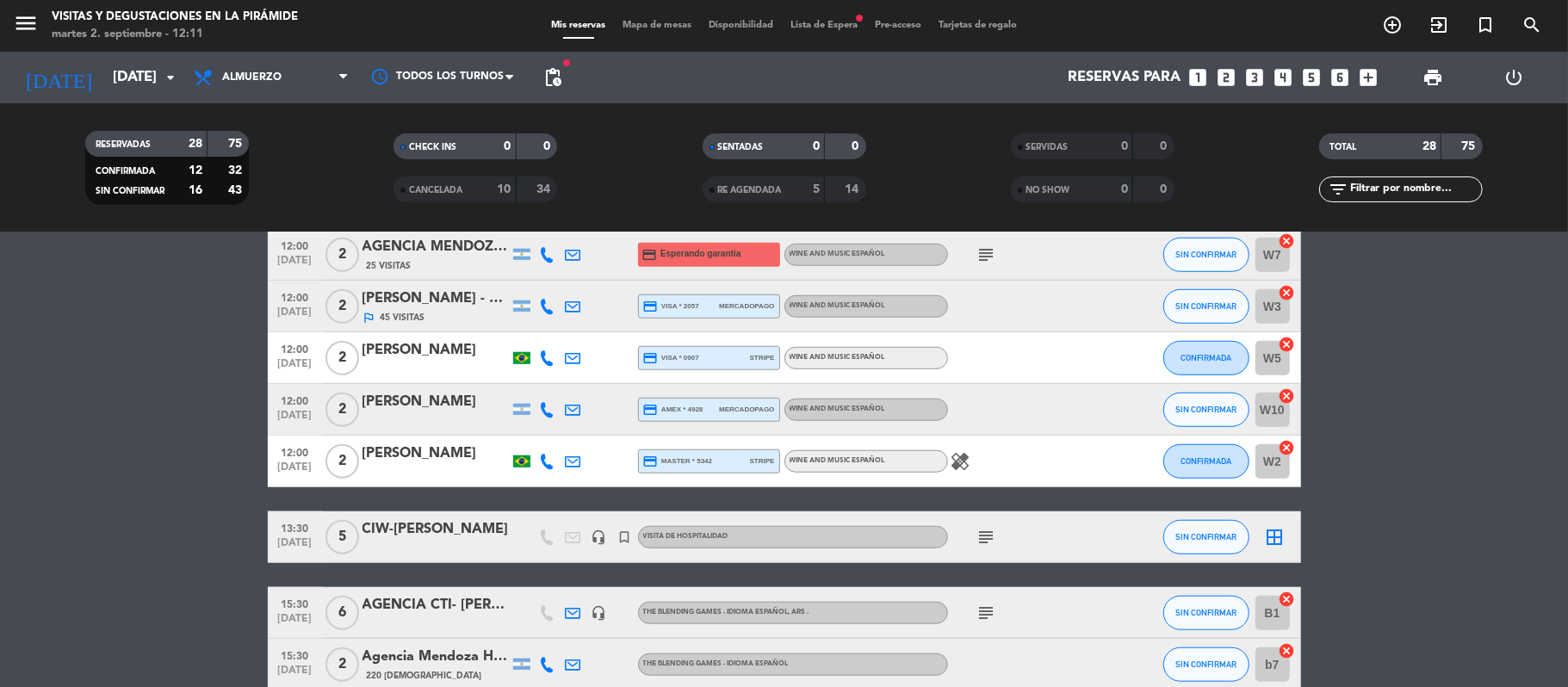
click at [403, 409] on div "[PERSON_NAME]" at bounding box center [436, 401] width 147 height 23
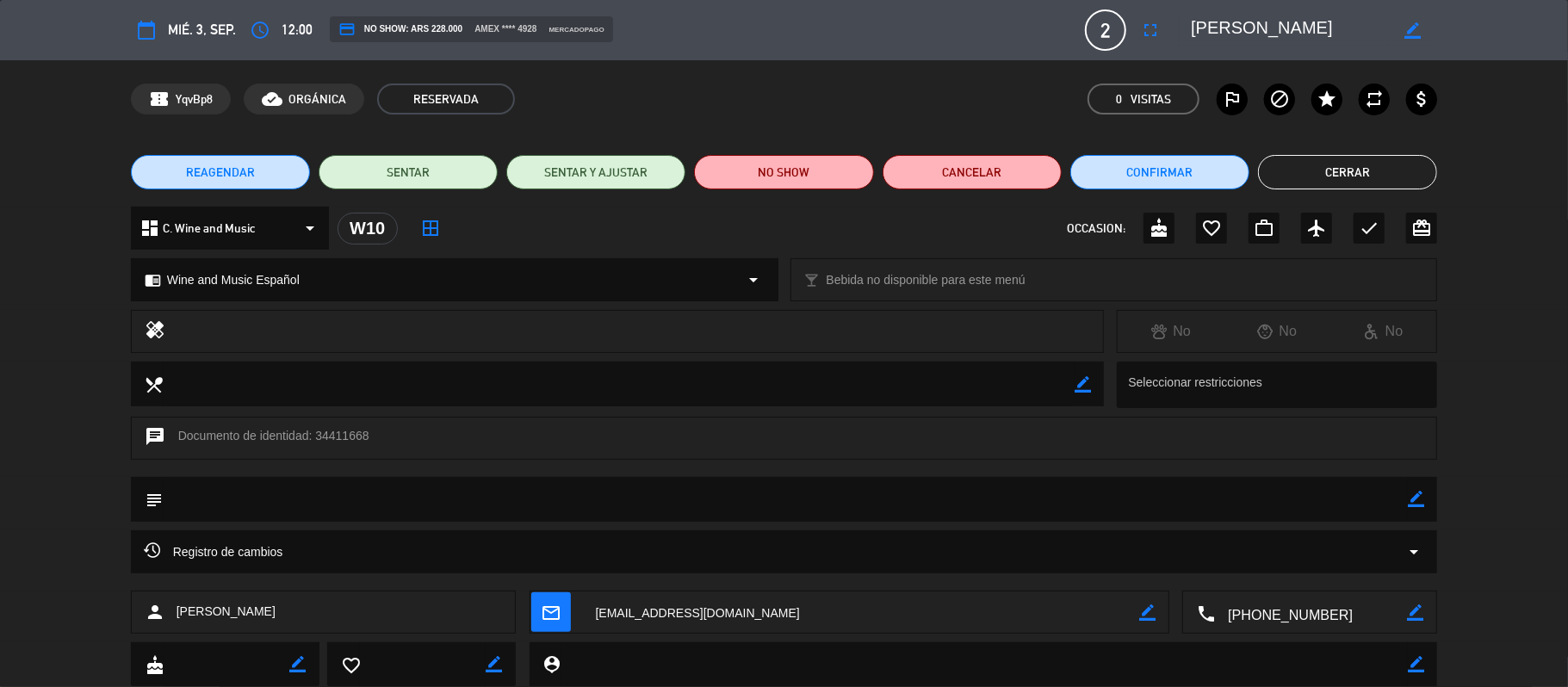
click at [1261, 624] on textarea at bounding box center [1310, 613] width 192 height 43
click at [1262, 570] on span "Click para copiar" at bounding box center [1288, 570] width 90 height 18
click at [1390, 173] on button "Cerrar" at bounding box center [1347, 172] width 179 height 35
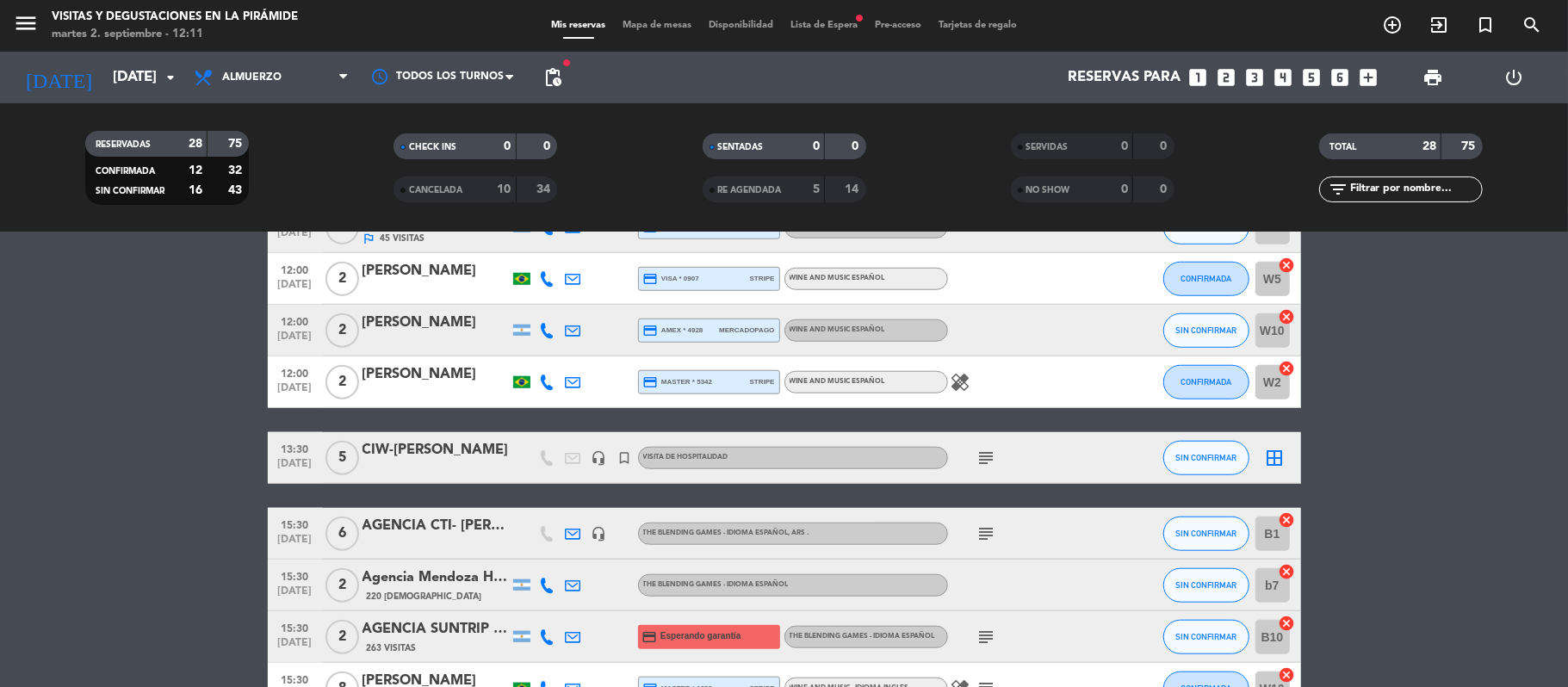
scroll to position [1148, 0]
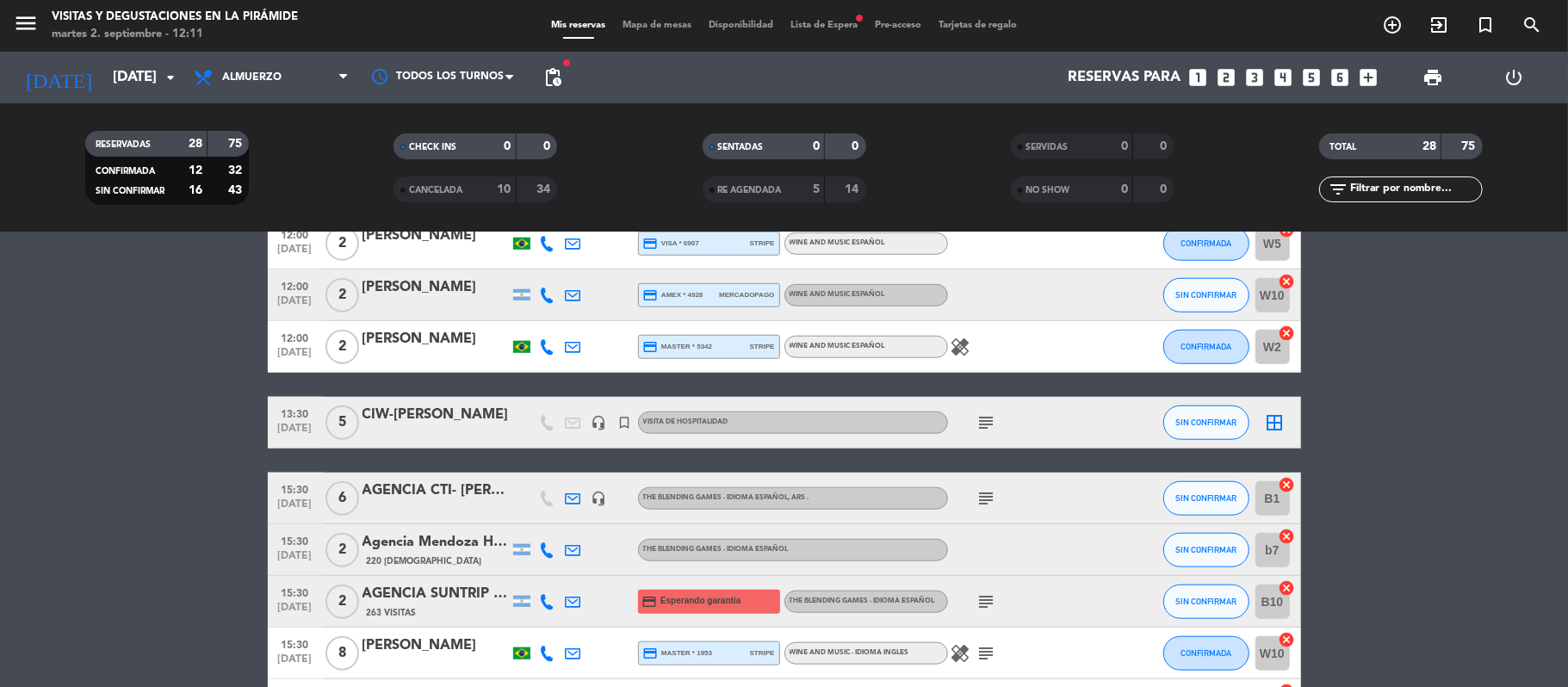
click at [442, 344] on div "[PERSON_NAME]" at bounding box center [436, 339] width 147 height 23
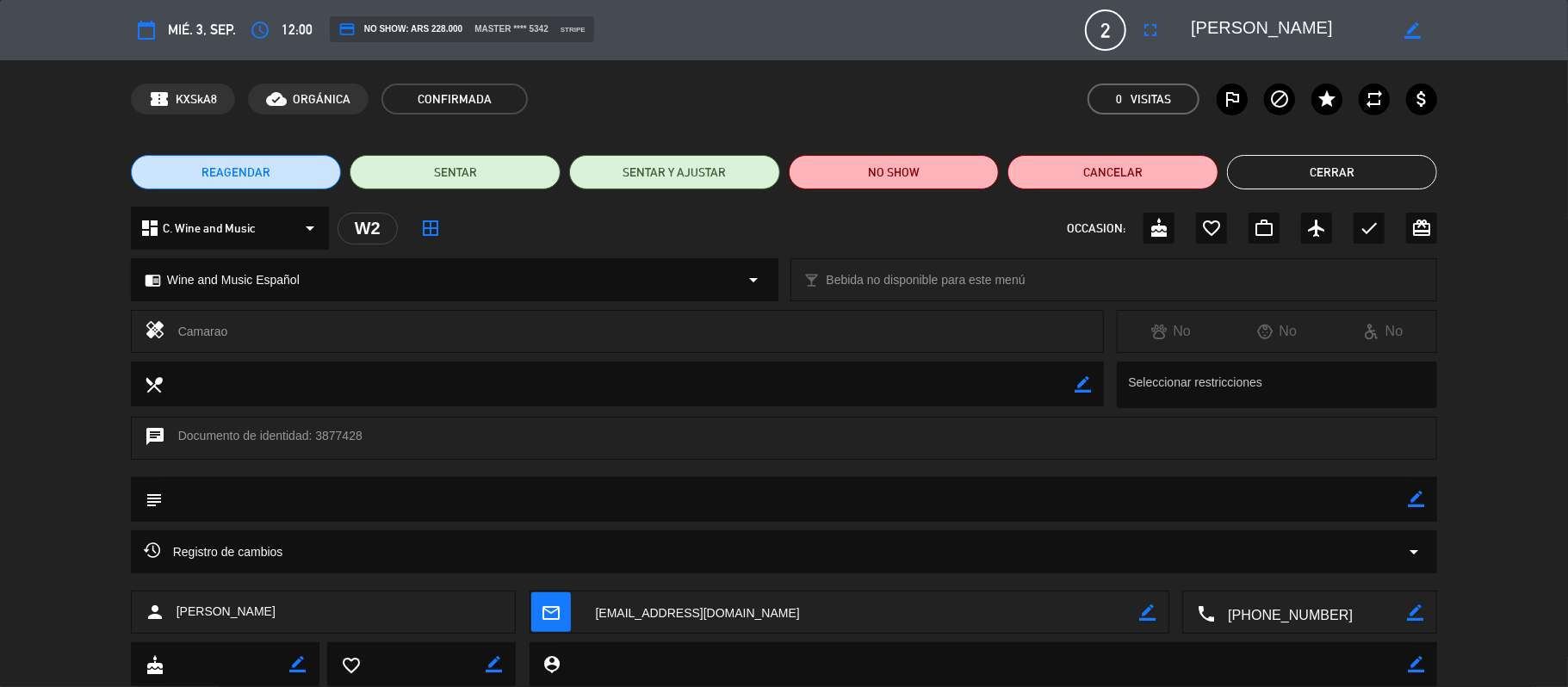
click at [1301, 604] on textarea at bounding box center [1310, 613] width 192 height 43
click at [1292, 561] on span "Click para copiar" at bounding box center [1288, 570] width 90 height 18
click at [1343, 180] on button "Cerrar" at bounding box center [1332, 172] width 211 height 35
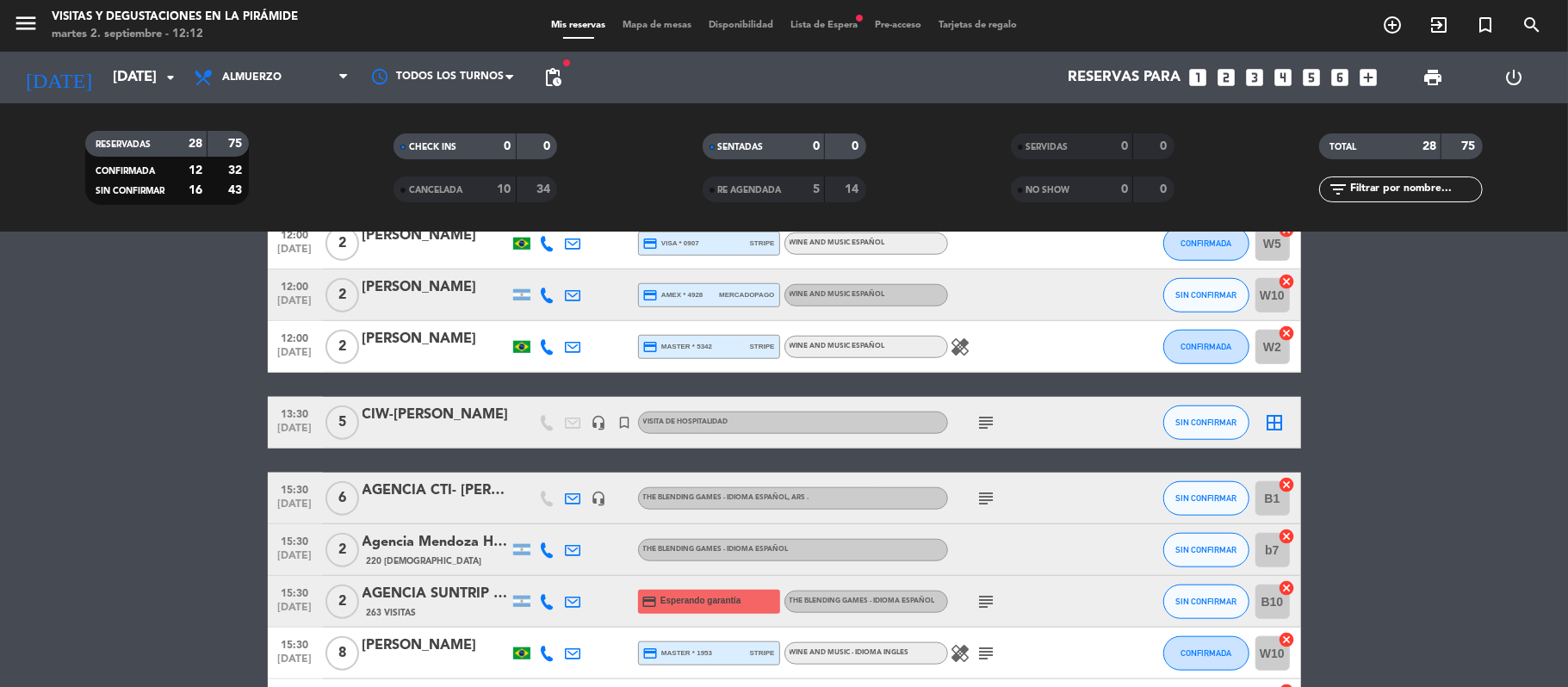
scroll to position [1276, 0]
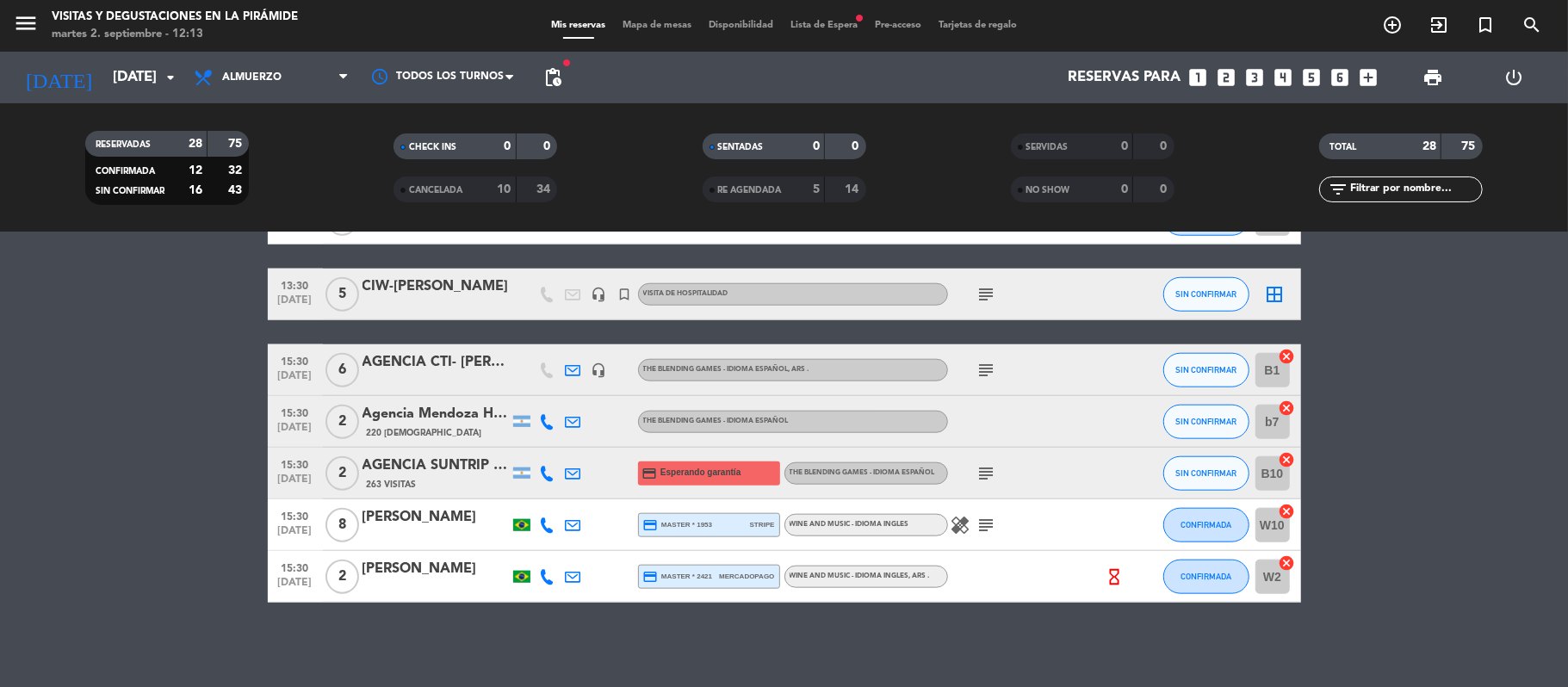
click at [435, 515] on div "[PERSON_NAME]" at bounding box center [436, 517] width 147 height 23
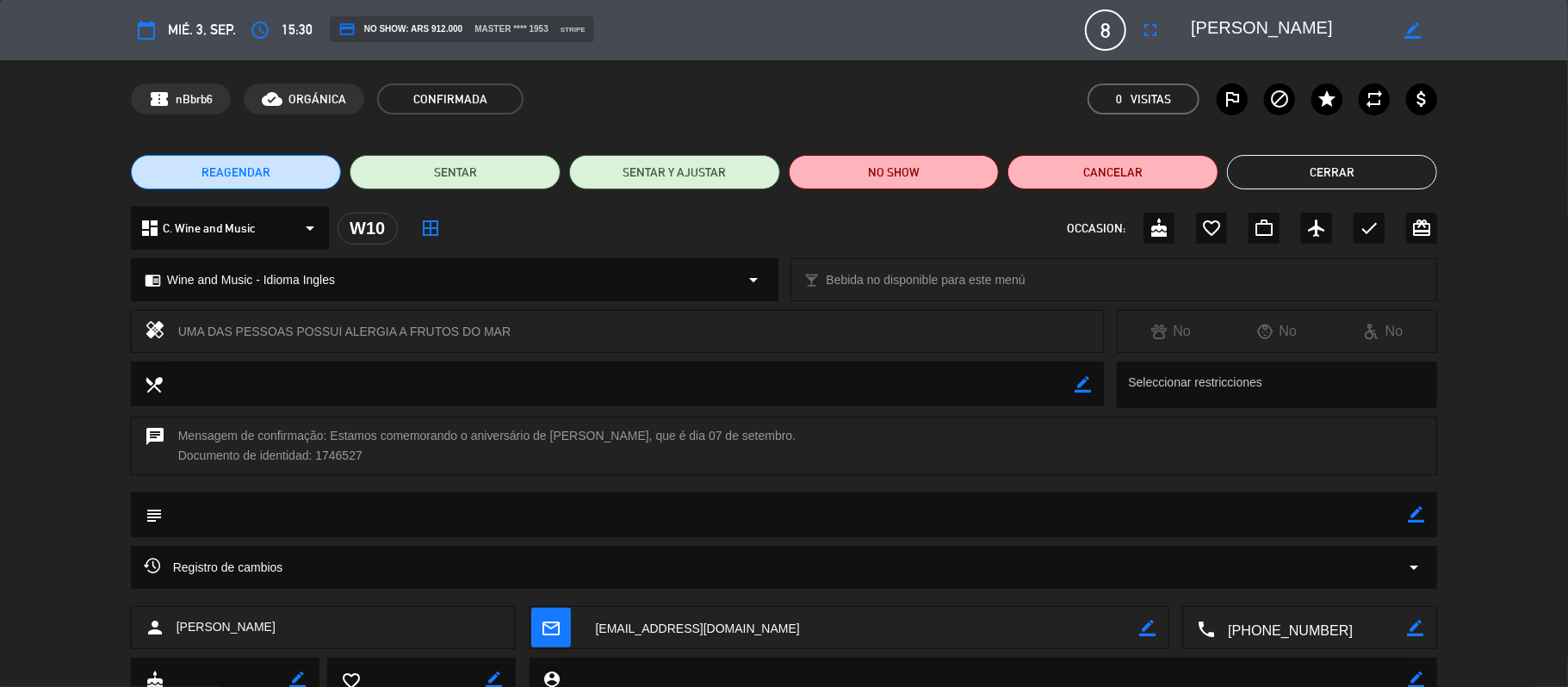
click at [1352, 622] on textarea at bounding box center [1310, 628] width 192 height 43
click at [1319, 586] on span "Click para copiar" at bounding box center [1288, 586] width 90 height 18
click at [1336, 170] on button "Cerrar" at bounding box center [1332, 172] width 211 height 35
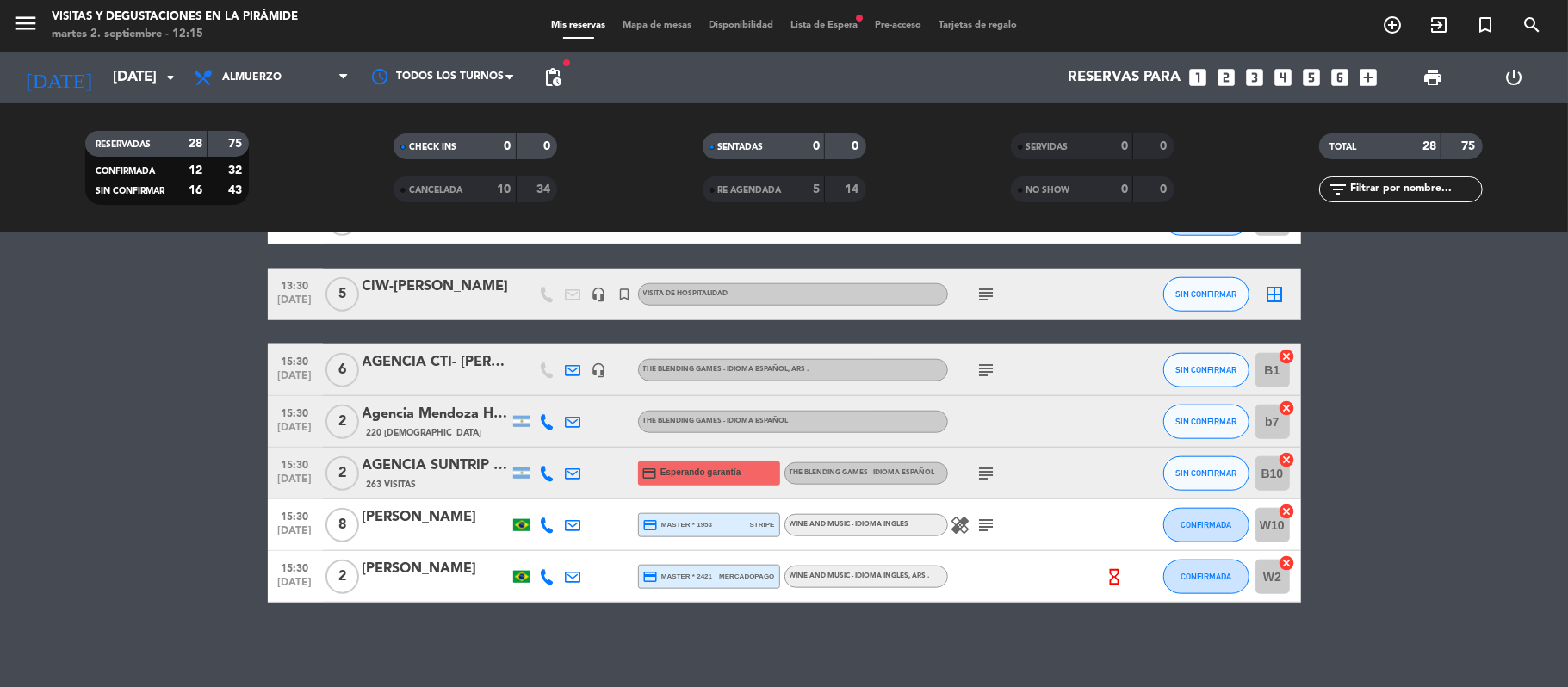
click at [428, 575] on div "[PERSON_NAME]" at bounding box center [436, 569] width 147 height 23
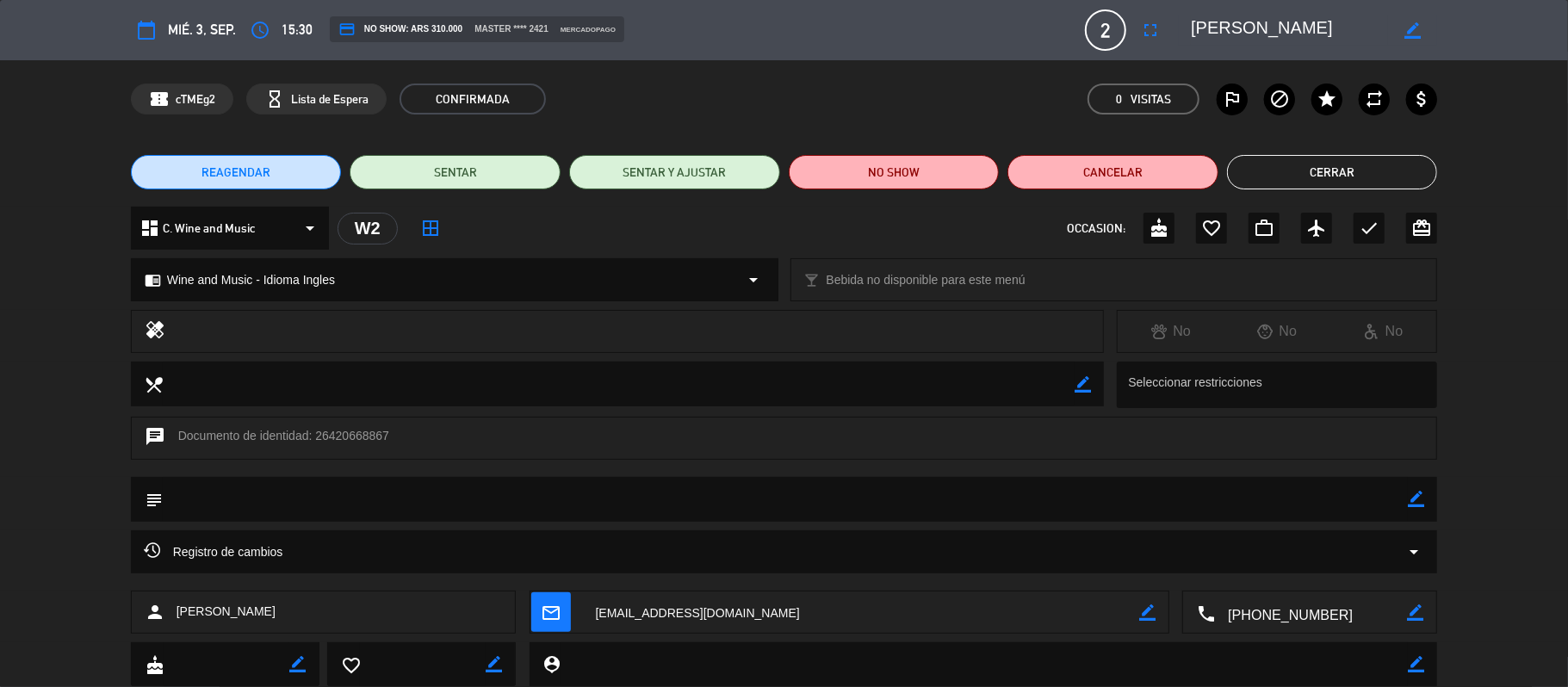
click at [1350, 620] on textarea at bounding box center [1310, 613] width 192 height 43
click at [1296, 577] on span "Click para copiar" at bounding box center [1288, 570] width 90 height 18
click at [1312, 608] on textarea at bounding box center [1310, 613] width 192 height 43
click at [1308, 569] on span "Click para copiar" at bounding box center [1288, 570] width 90 height 18
click at [1274, 183] on button "Cerrar" at bounding box center [1332, 172] width 211 height 35
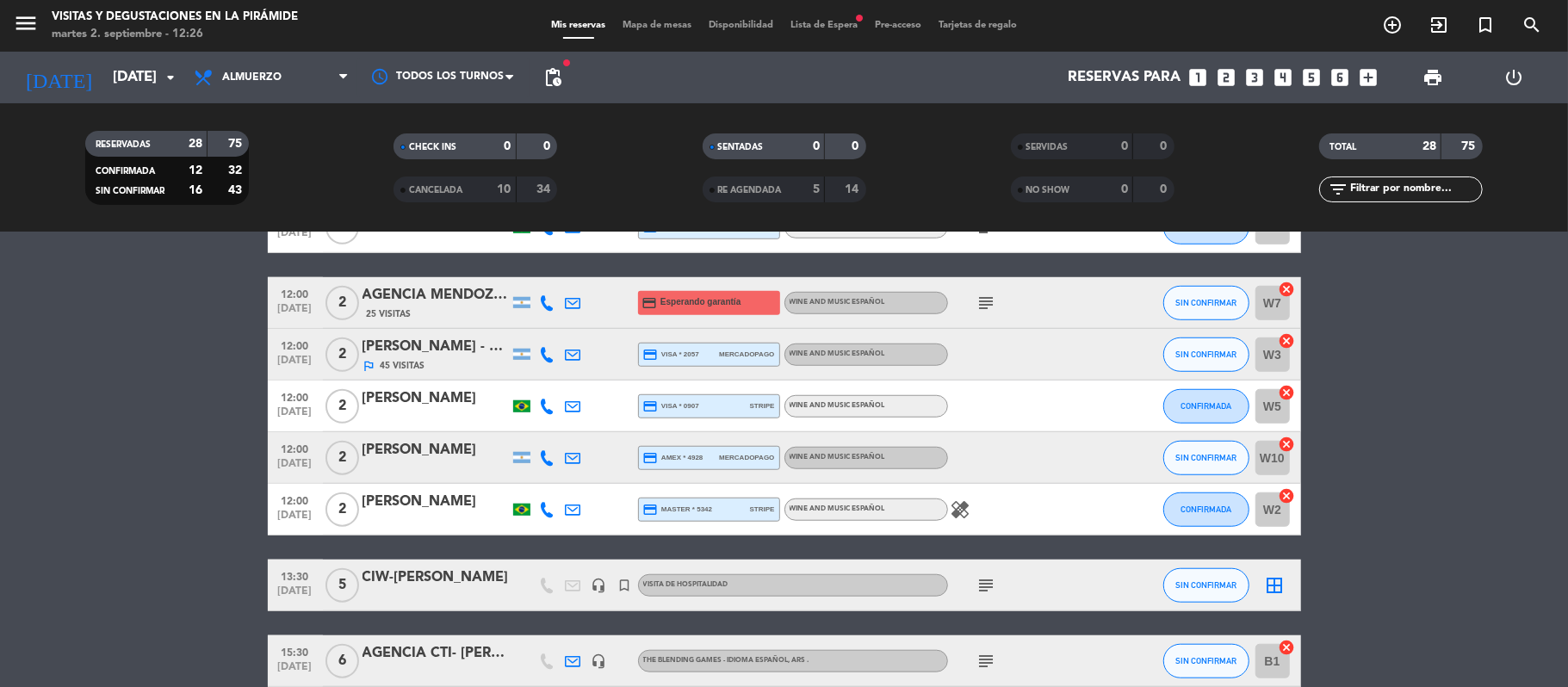
scroll to position [932, 0]
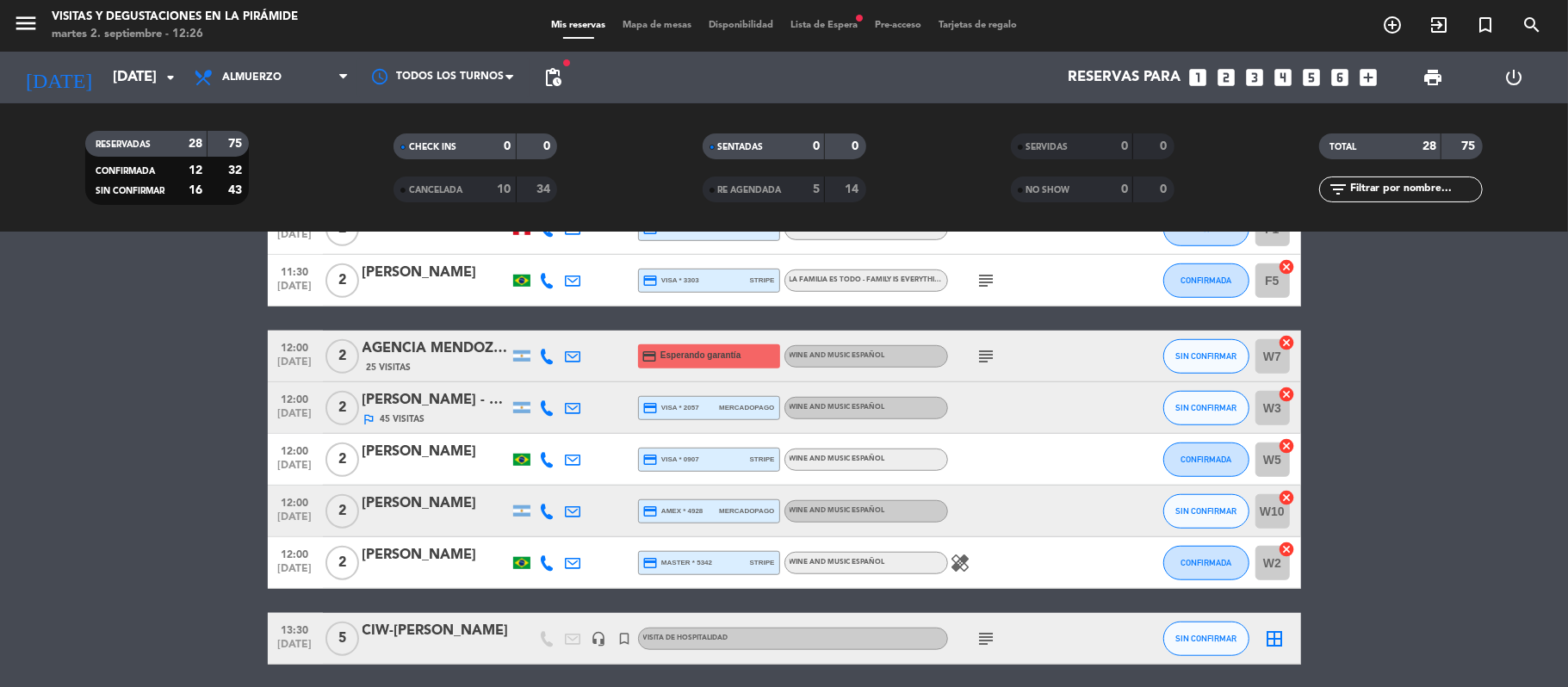
click at [472, 417] on div "outlined_flag 45 Visitas" at bounding box center [436, 418] width 147 height 15
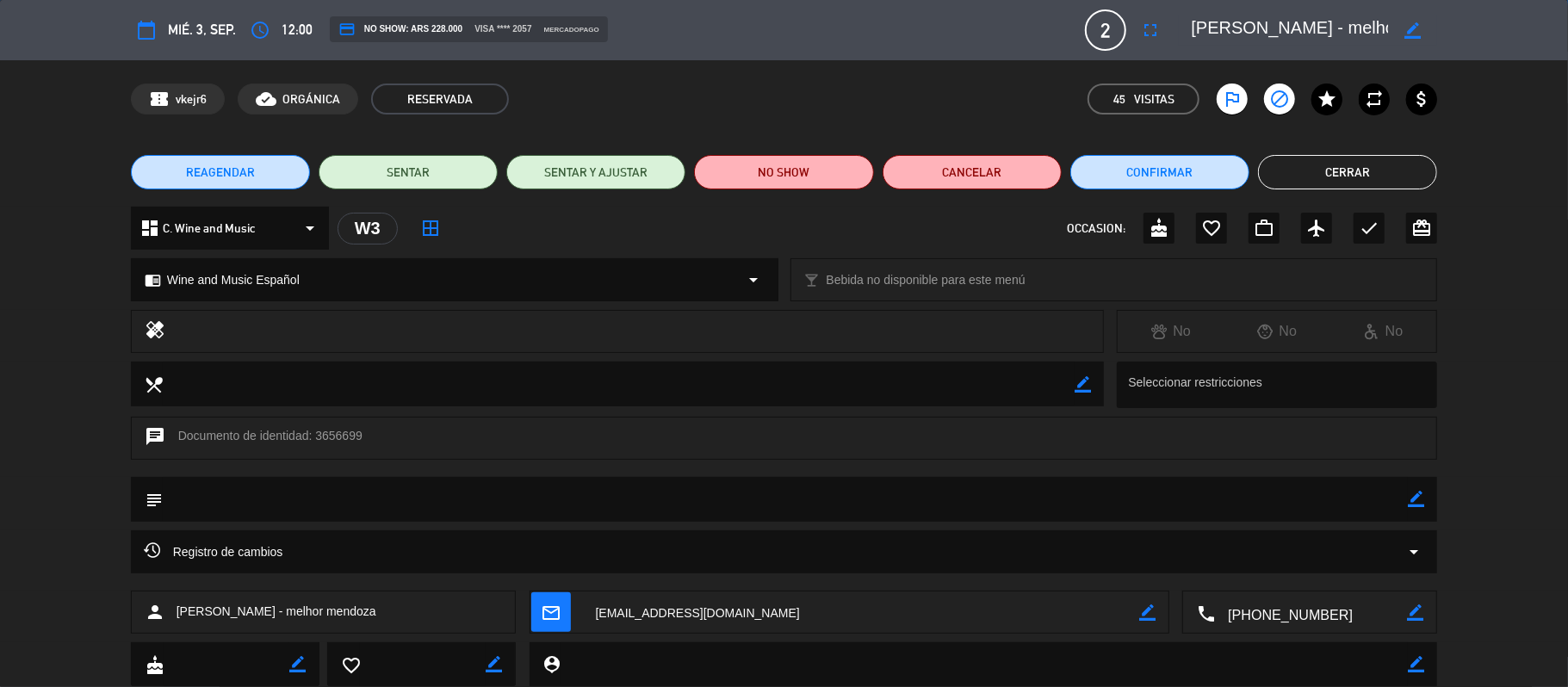
click at [1413, 501] on icon "border_color" at bounding box center [1415, 499] width 17 height 17
click at [1343, 501] on textarea at bounding box center [785, 499] width 1246 height 44
click at [1409, 501] on icon at bounding box center [1415, 499] width 17 height 17
click at [1413, 497] on icon "border_color" at bounding box center [1415, 499] width 17 height 17
drag, startPoint x: 373, startPoint y: 497, endPoint x: 432, endPoint y: 501, distance: 59.1
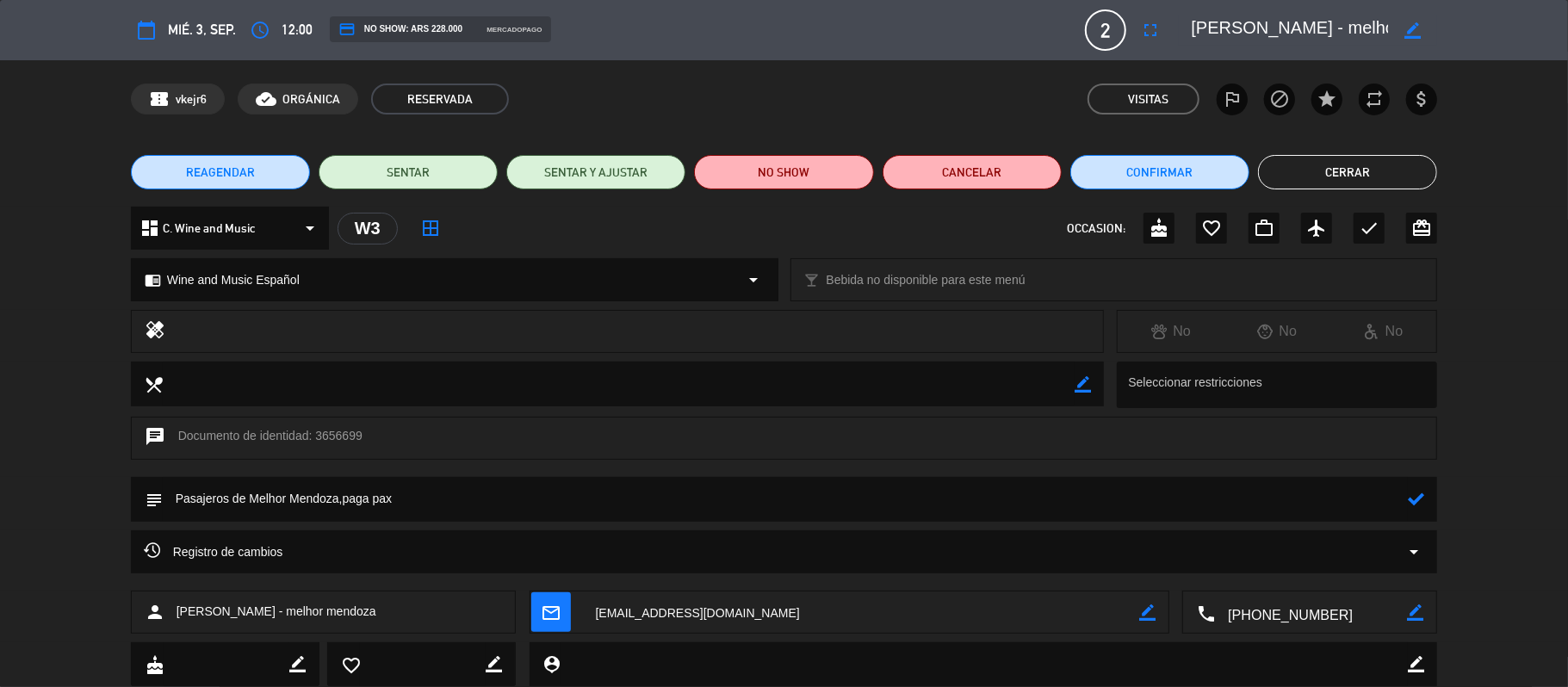
click at [432, 501] on textarea at bounding box center [785, 499] width 1246 height 44
type textarea "Pasajeros de Melhor Mendoza,paga chofer"
click at [1415, 498] on icon at bounding box center [1415, 499] width 17 height 17
click at [1351, 176] on button "Cerrar" at bounding box center [1347, 172] width 179 height 35
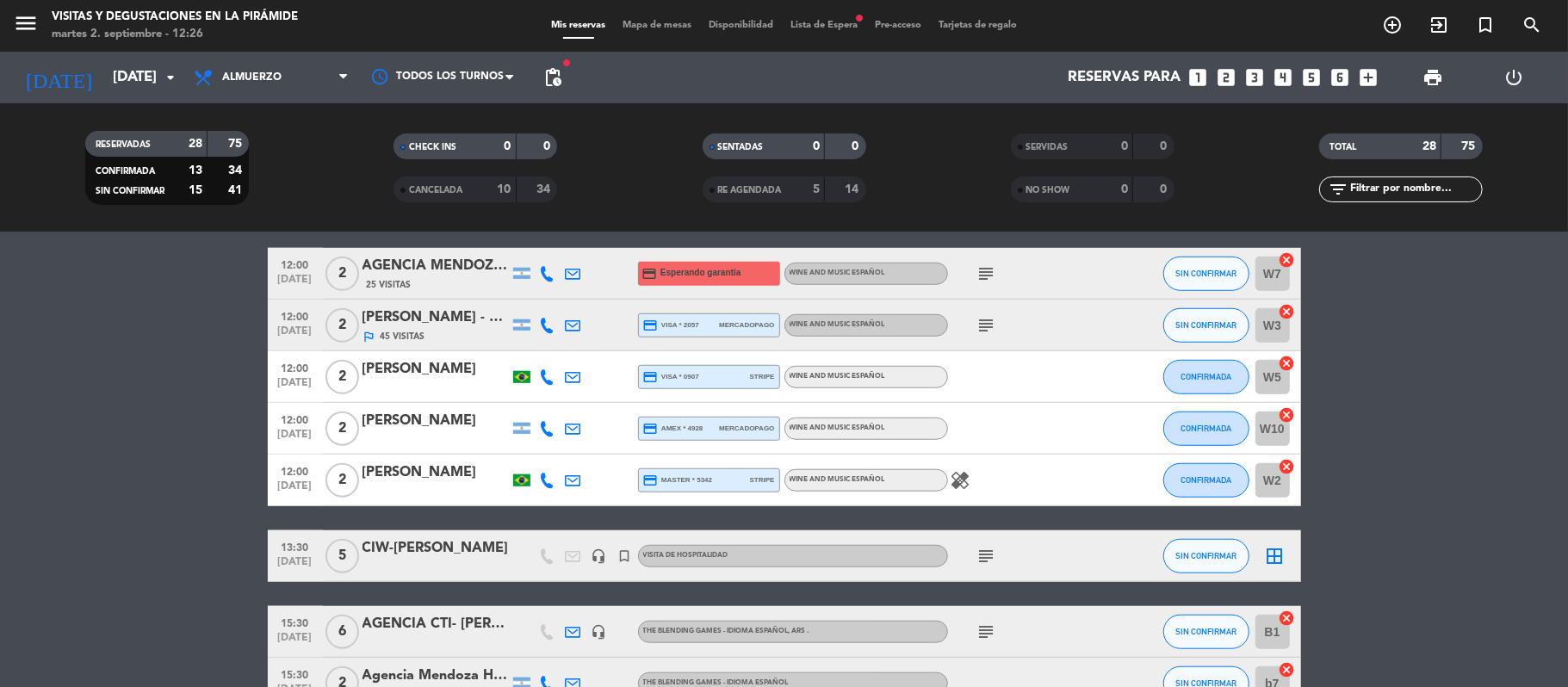
scroll to position [1276, 0]
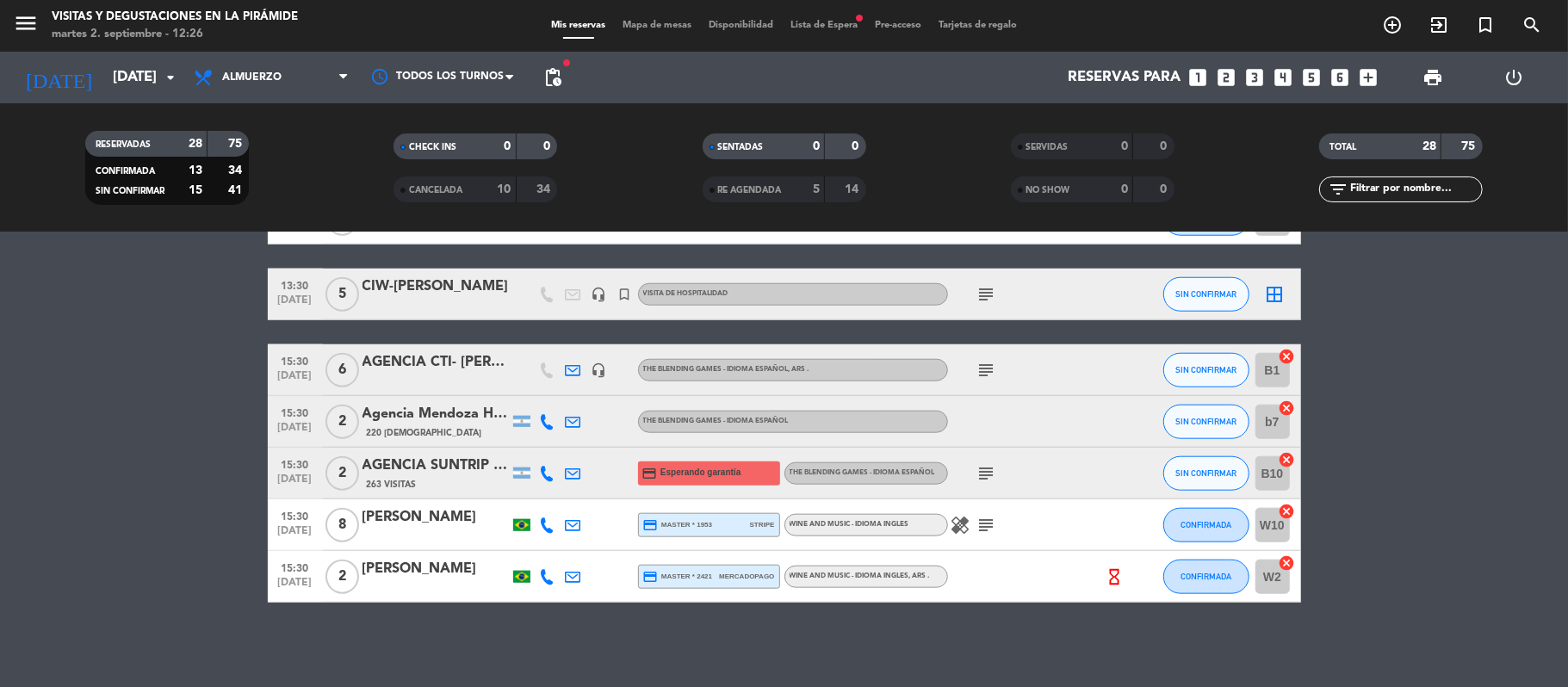
click at [545, 576] on icon at bounding box center [548, 577] width 16 height 16
click at [516, 553] on span "Copiar" at bounding box center [531, 547] width 36 height 18
click at [531, 544] on span "Copiar" at bounding box center [531, 547] width 36 height 18
click at [1436, 87] on span "print" at bounding box center [1432, 77] width 21 height 21
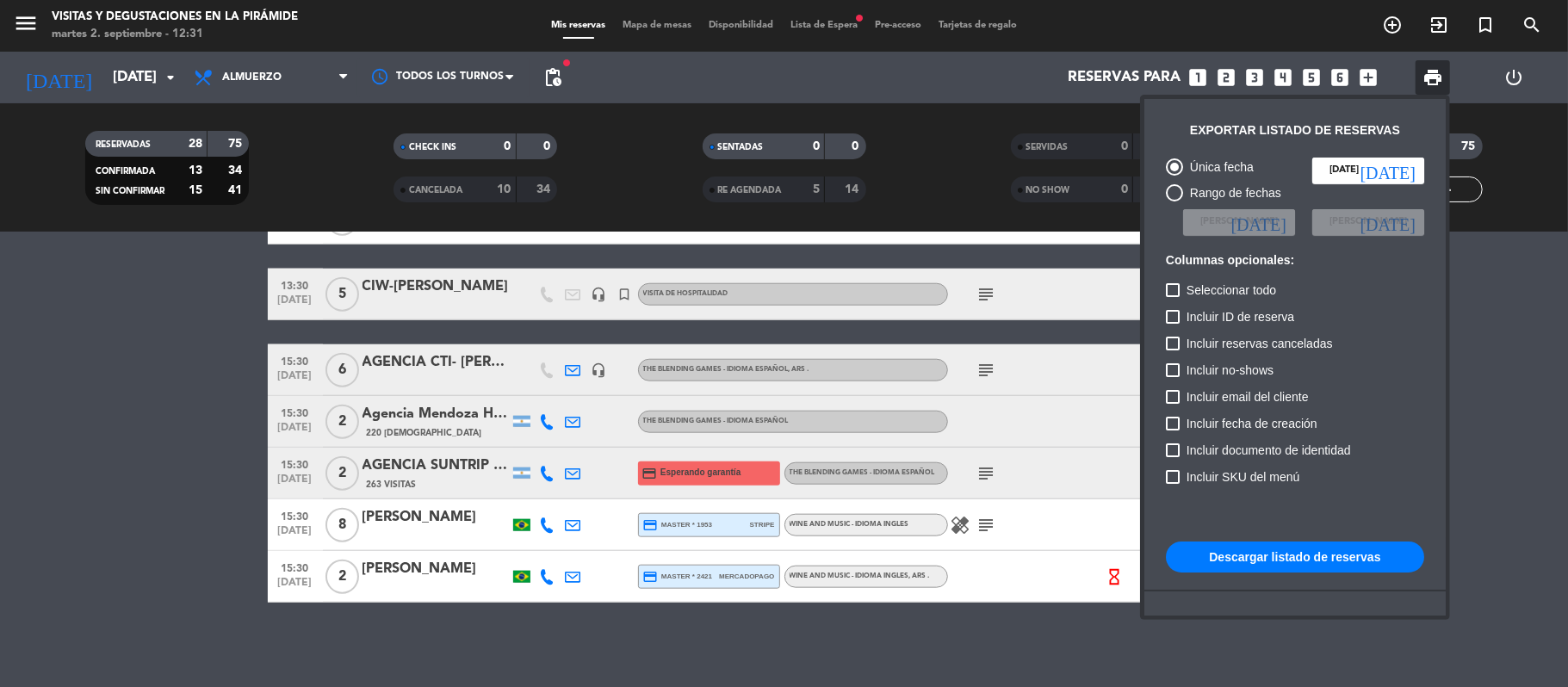
click at [1554, 406] on div at bounding box center [784, 343] width 1568 height 687
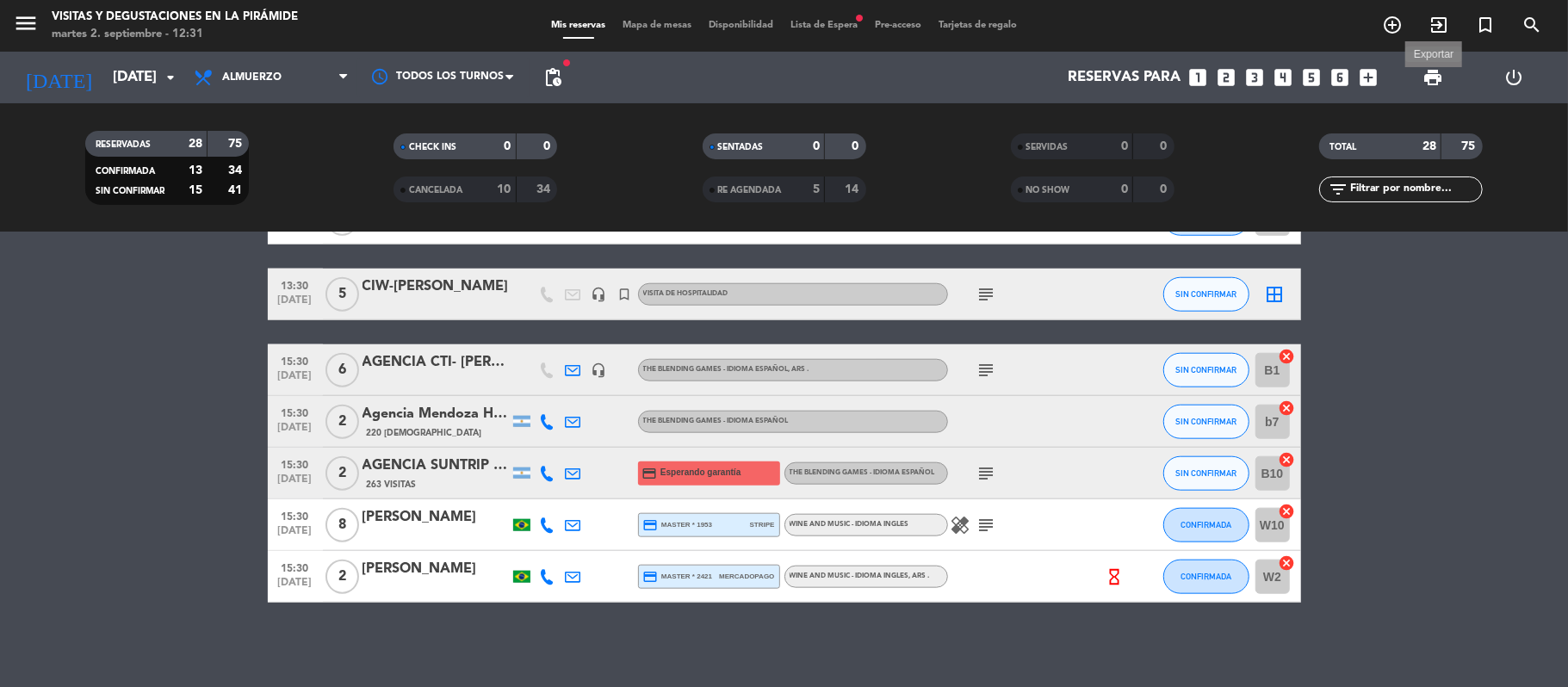
click at [1437, 83] on span "print" at bounding box center [1432, 77] width 21 height 21
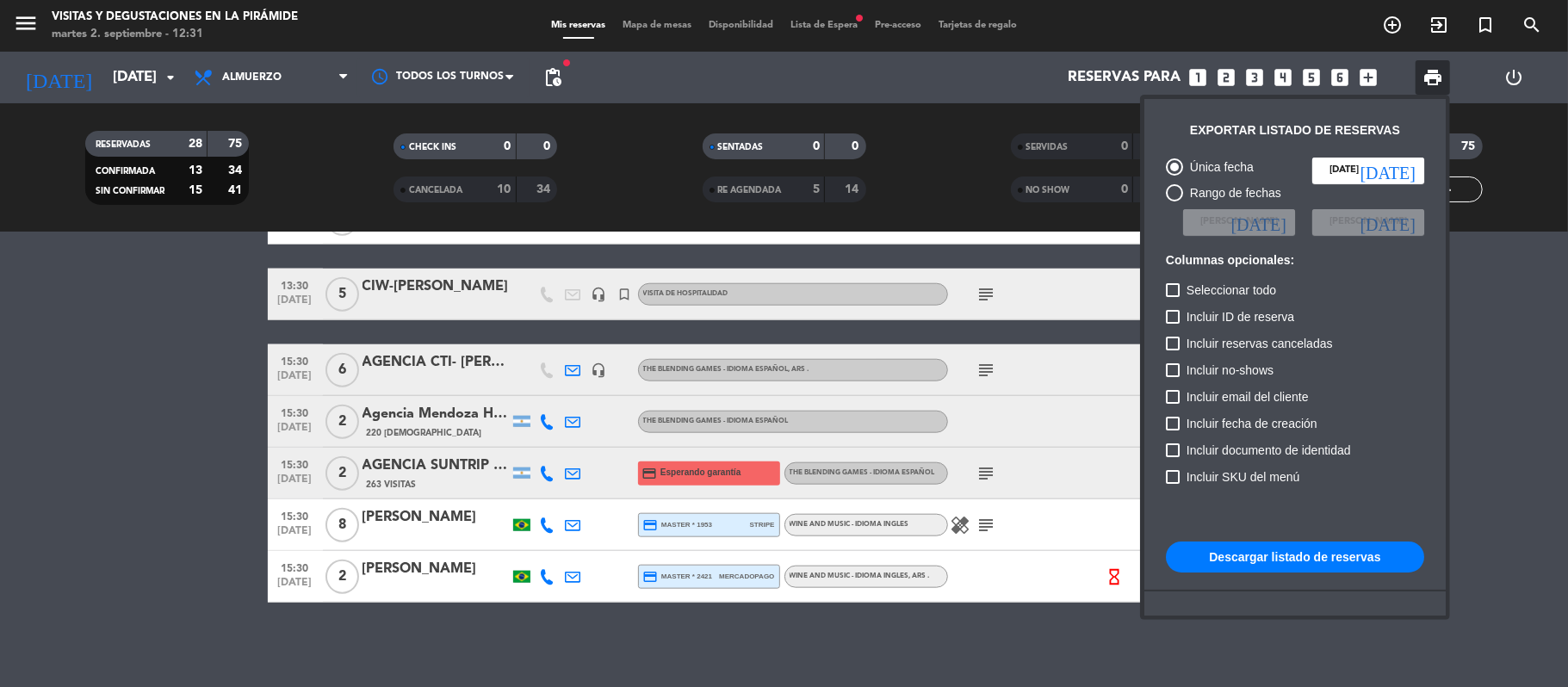
click at [1251, 555] on button "Descargar listado de reservas" at bounding box center [1294, 556] width 259 height 31
